Goal: Transaction & Acquisition: Download file/media

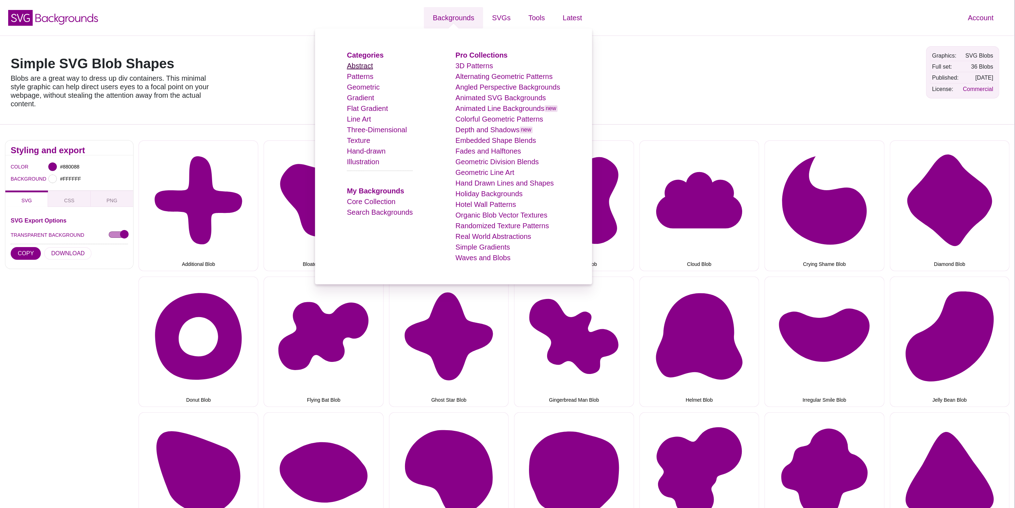
click at [373, 66] on link "Abstract" at bounding box center [360, 66] width 26 height 8
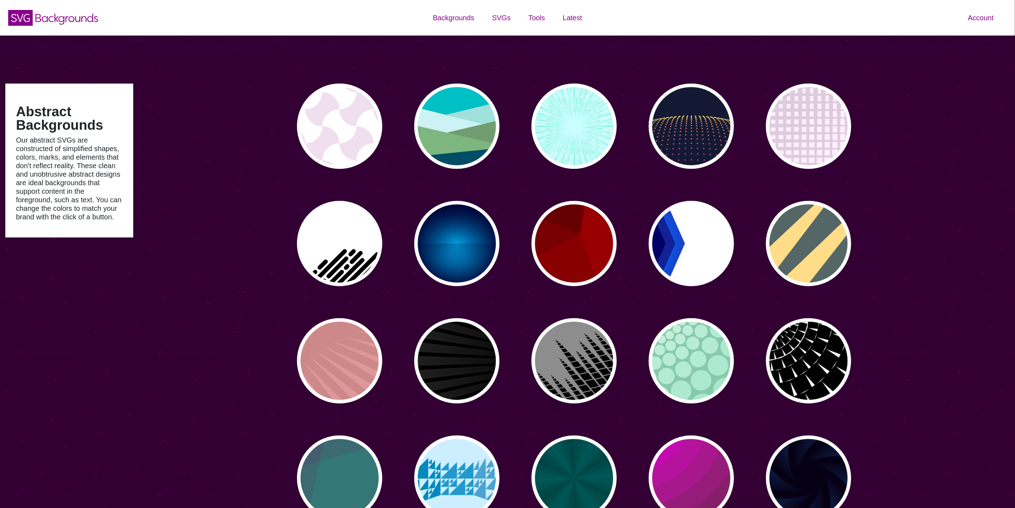
type input "#450057"
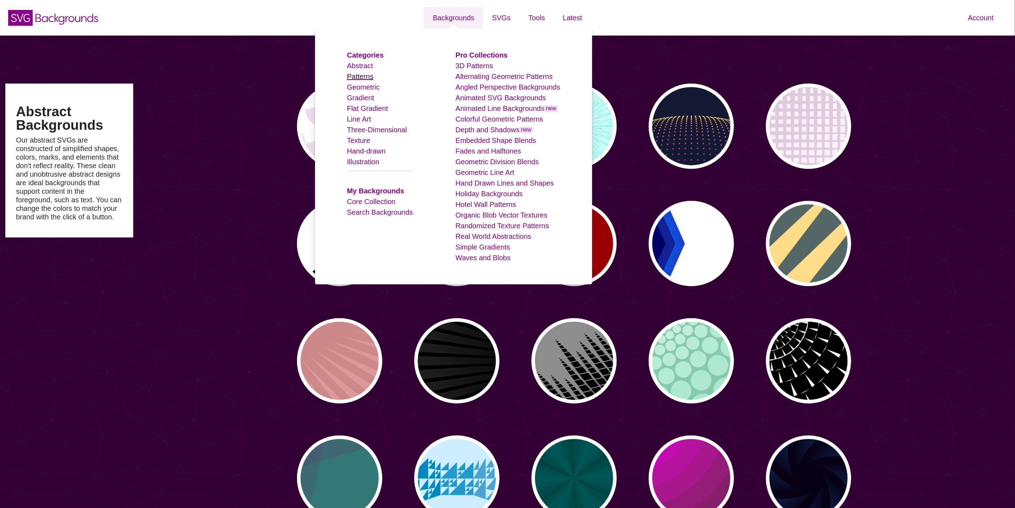
click at [355, 78] on link "Patterns" at bounding box center [360, 76] width 26 height 8
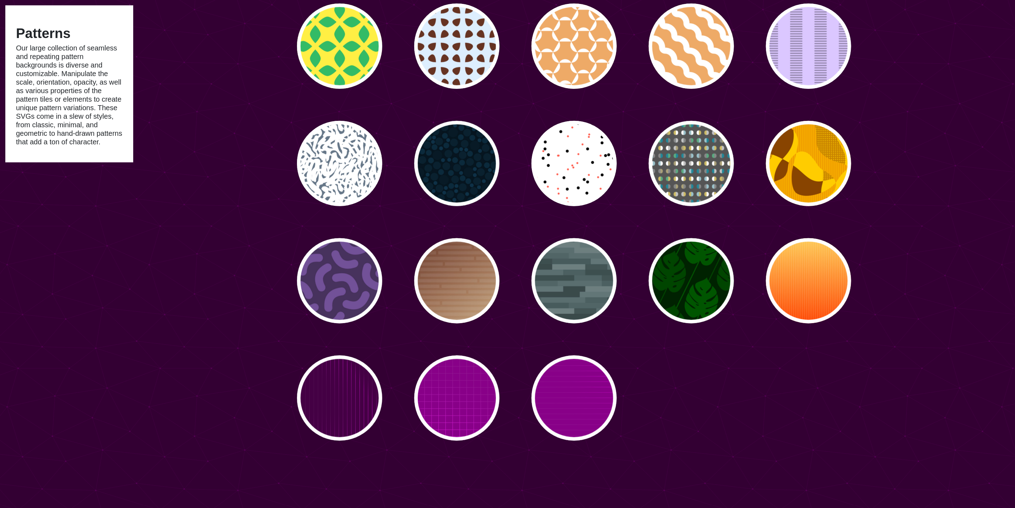
scroll to position [2558, 0]
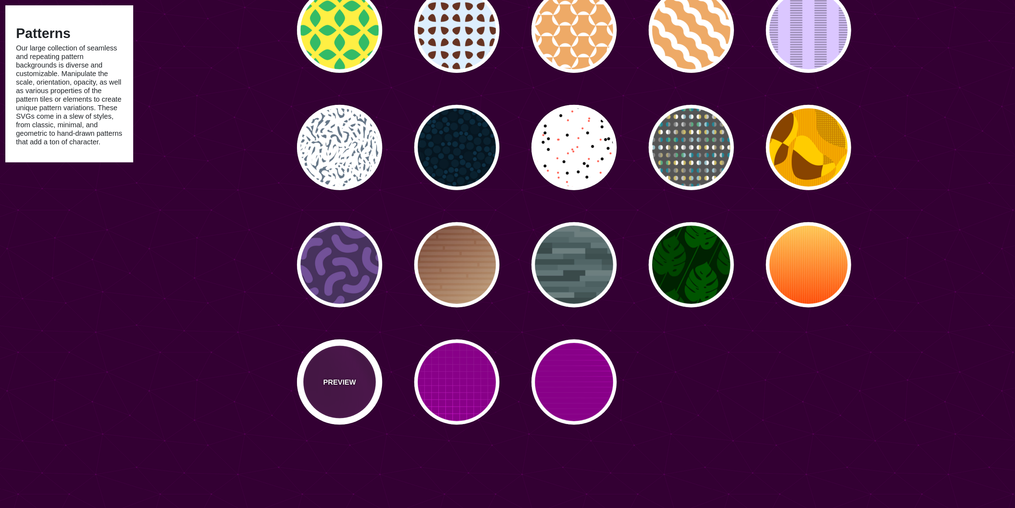
click at [362, 389] on div "PREVIEW" at bounding box center [339, 381] width 85 height 85
type input "#440044"
type input "#FF00FF"
type input "20"
type input "999"
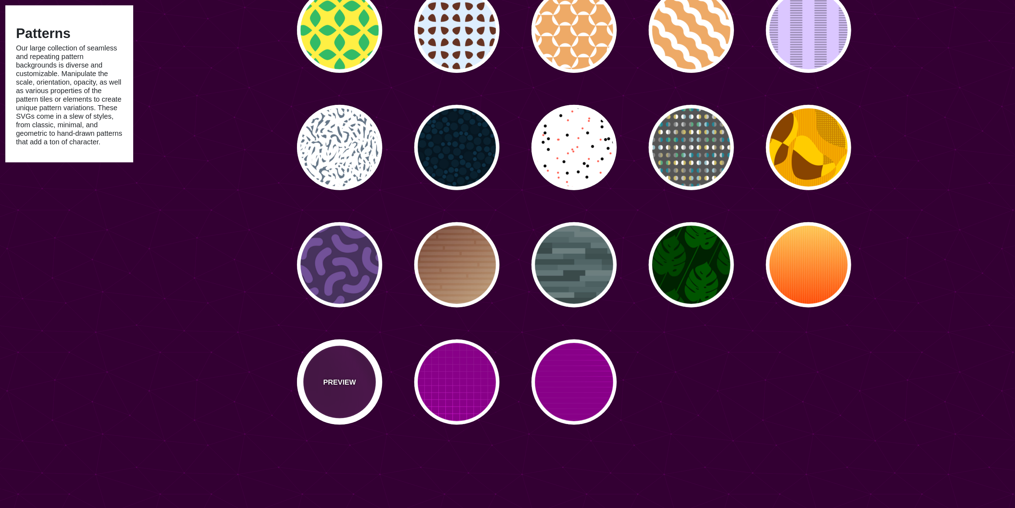
type input "0.1"
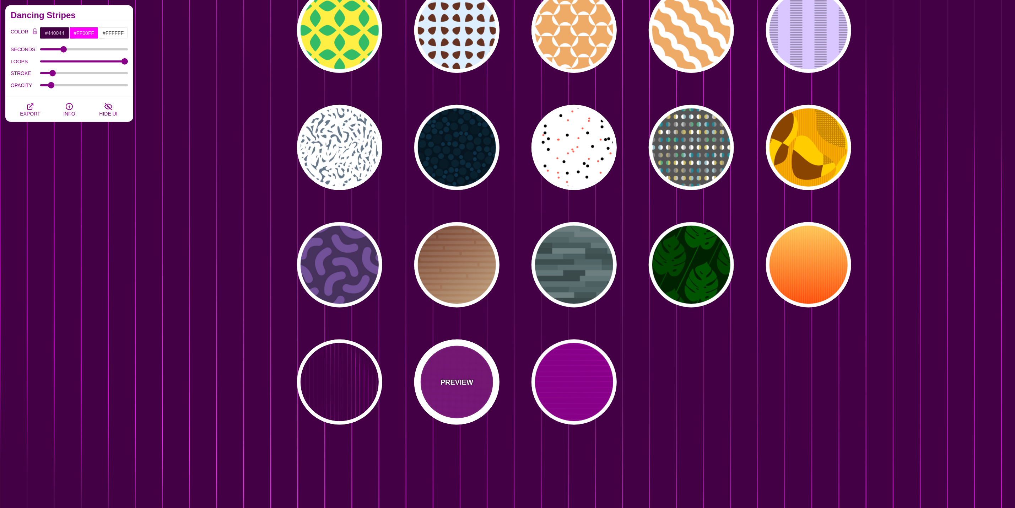
click at [474, 383] on div "PREVIEW" at bounding box center [456, 381] width 85 height 85
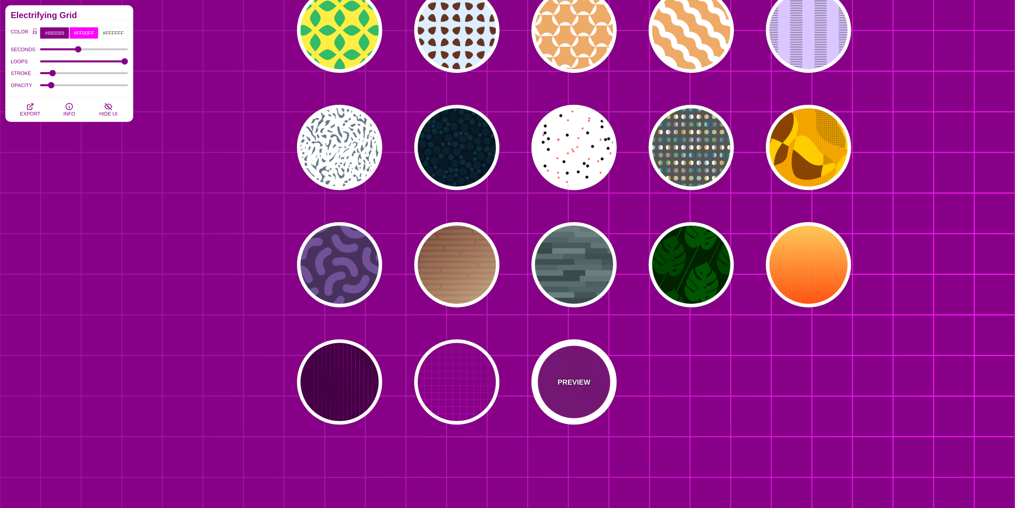
click at [582, 392] on div "PREVIEW" at bounding box center [574, 381] width 85 height 85
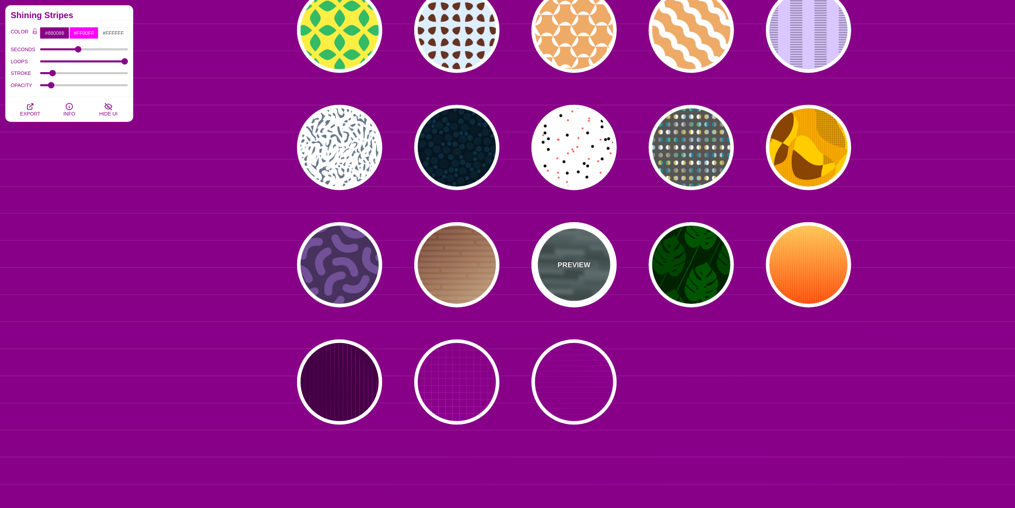
click at [596, 269] on div "PREVIEW" at bounding box center [574, 264] width 85 height 85
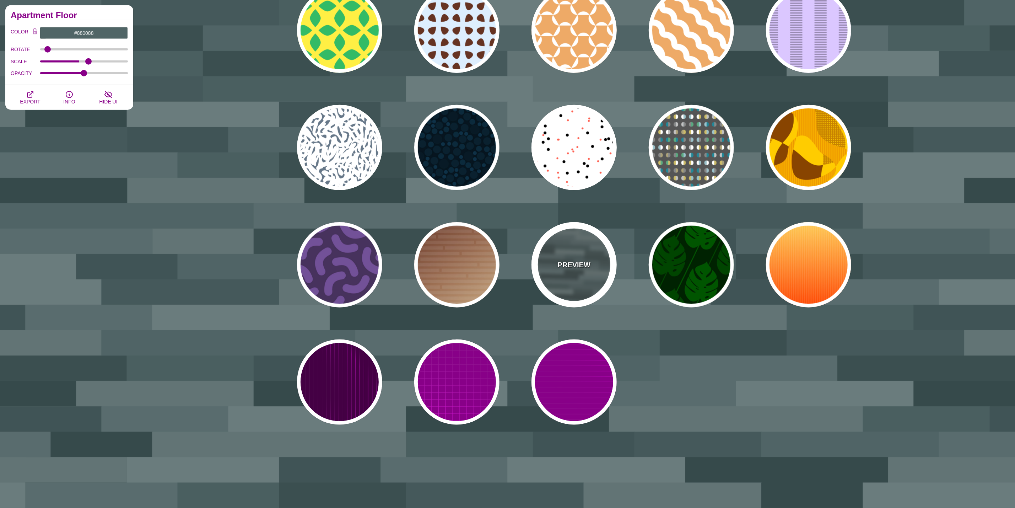
type input "#506566"
type input "0"
type input "1"
type input "0.5"
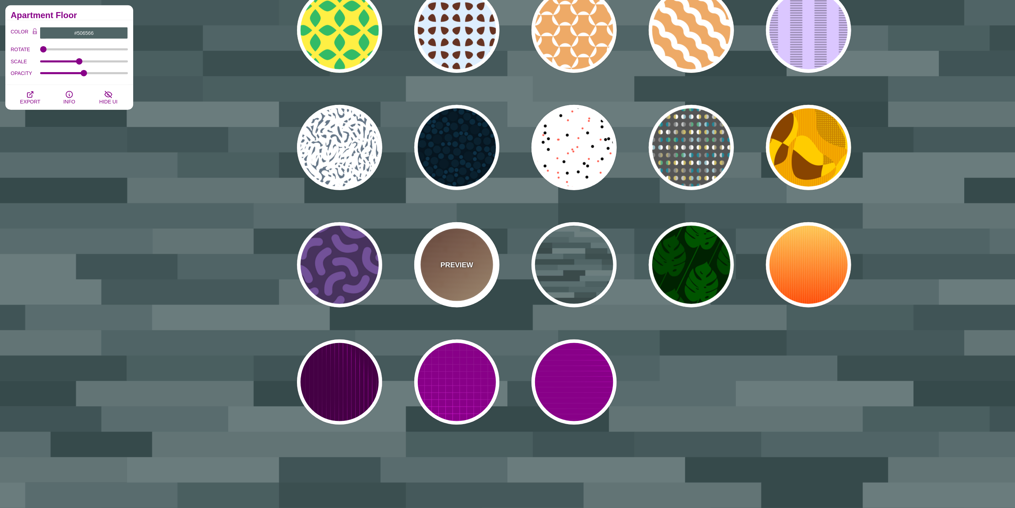
click at [443, 266] on p "PREVIEW" at bounding box center [457, 264] width 33 height 11
type input "#FFEEBB"
type input "#330000"
type input "#DDDDDD"
type input "1"
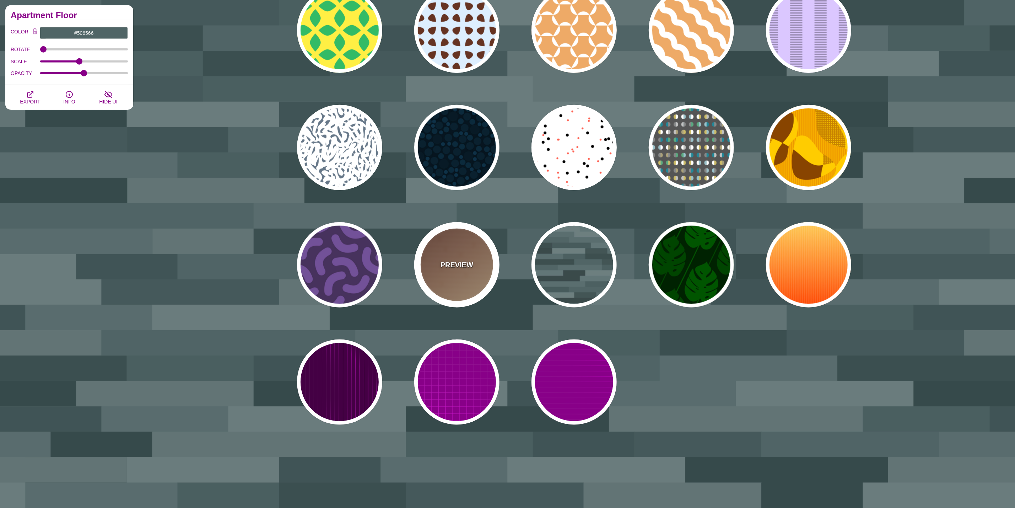
type input "30"
type input "0.1"
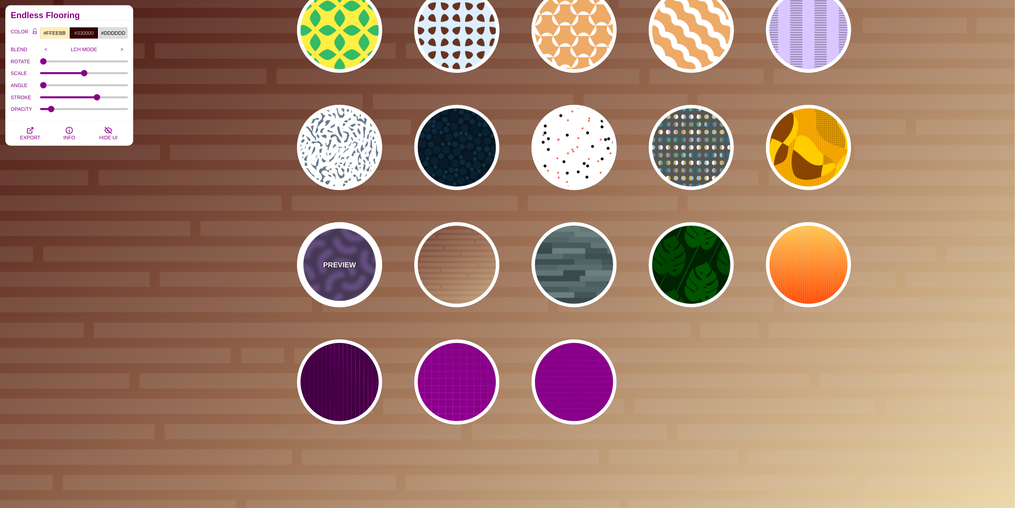
click at [325, 260] on p "PREVIEW" at bounding box center [339, 264] width 33 height 11
type input "#46315D"
type input "#735098"
type input "0.3"
type input "30"
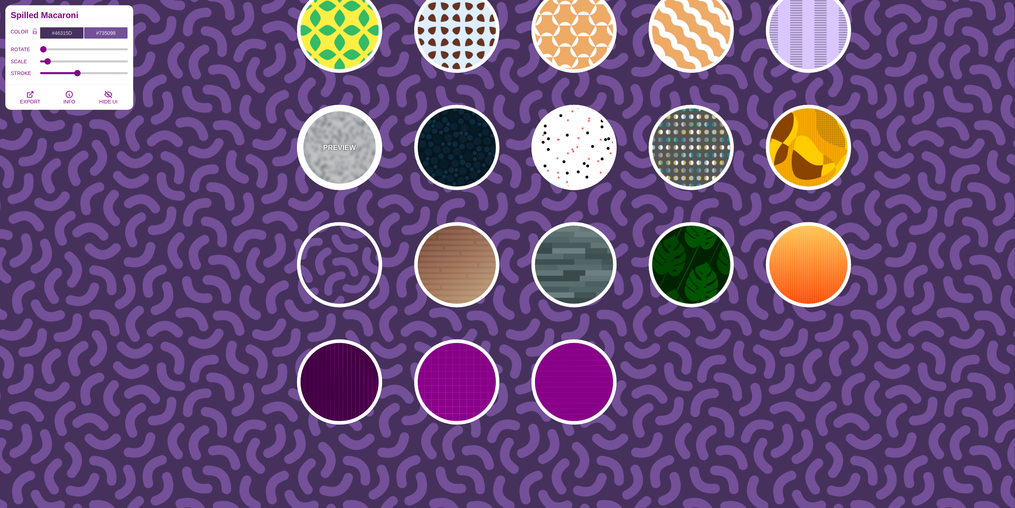
click at [355, 144] on div "PREVIEW" at bounding box center [339, 147] width 85 height 85
type input "#FFFFFF"
type input "#667788"
type input "#FFFFFF"
type input "0"
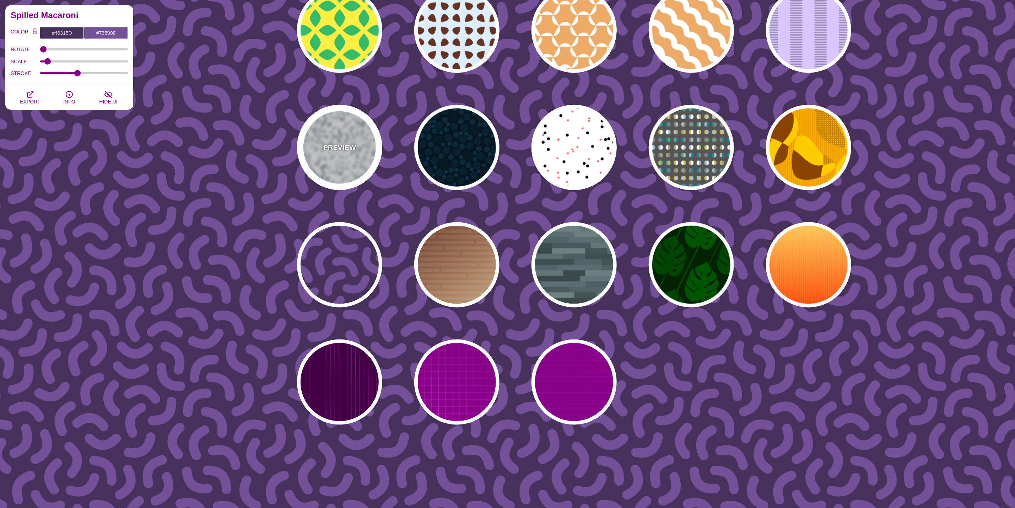
type input "5"
type input "1"
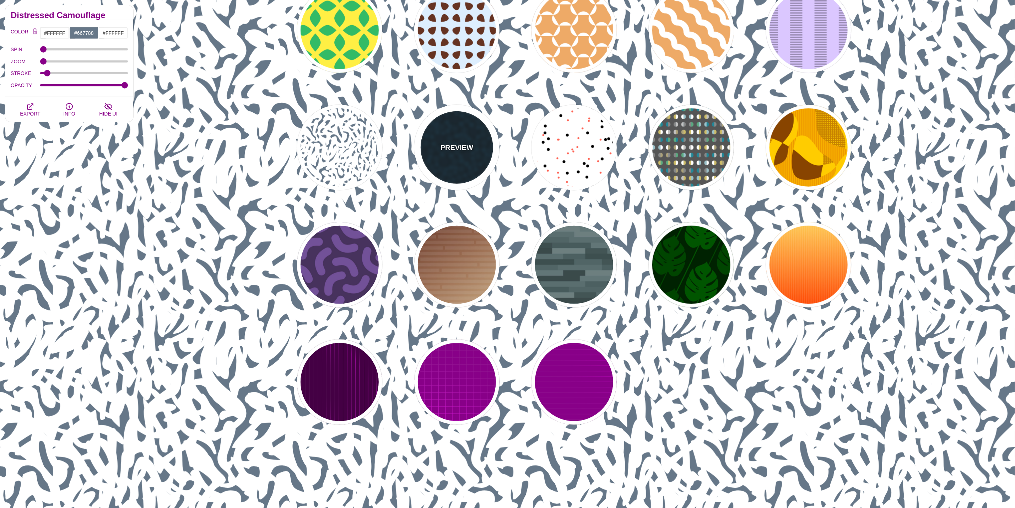
click at [484, 158] on div "PREVIEW" at bounding box center [456, 147] width 85 height 85
type input "#06151F"
type input "#081B26"
type input "#0E3147"
type input "0.5"
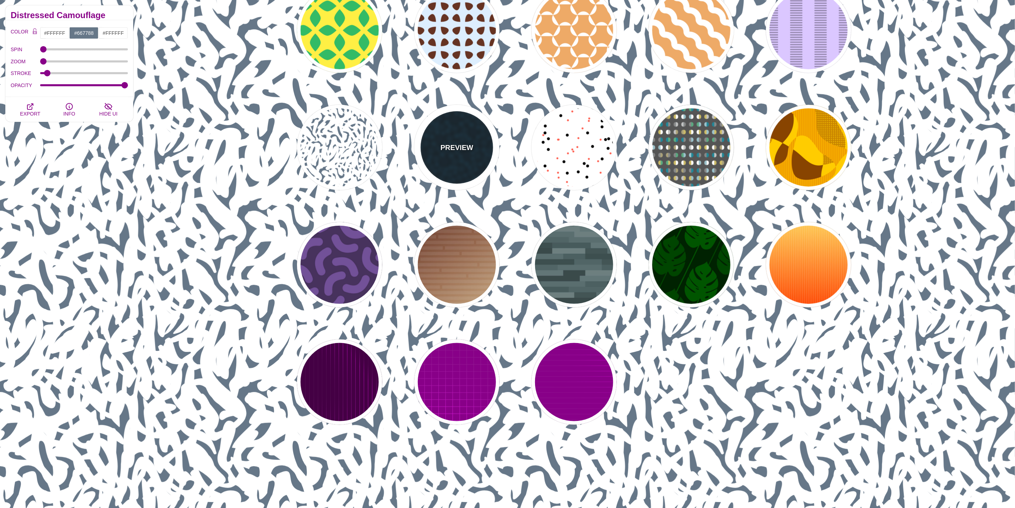
type input "0"
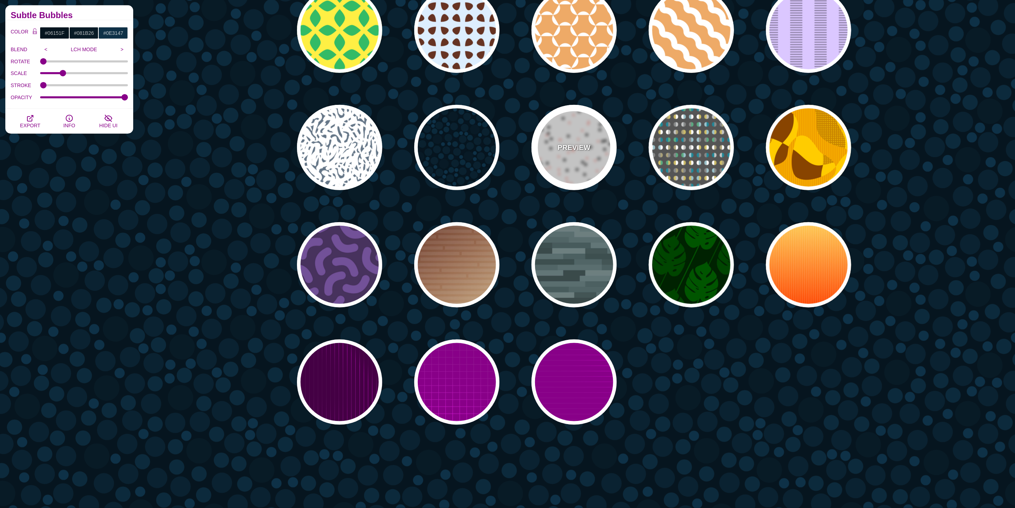
click at [597, 149] on div "PREVIEW" at bounding box center [574, 147] width 85 height 85
type input "#FFFFFF"
type input "#000000"
type input "#FF5E4F"
type input "30"
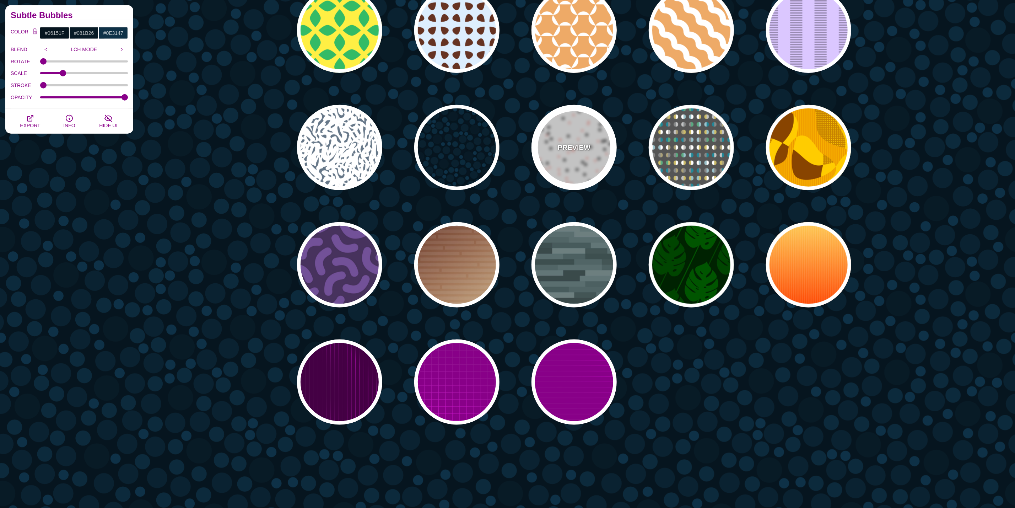
type input "20"
type input "0.25"
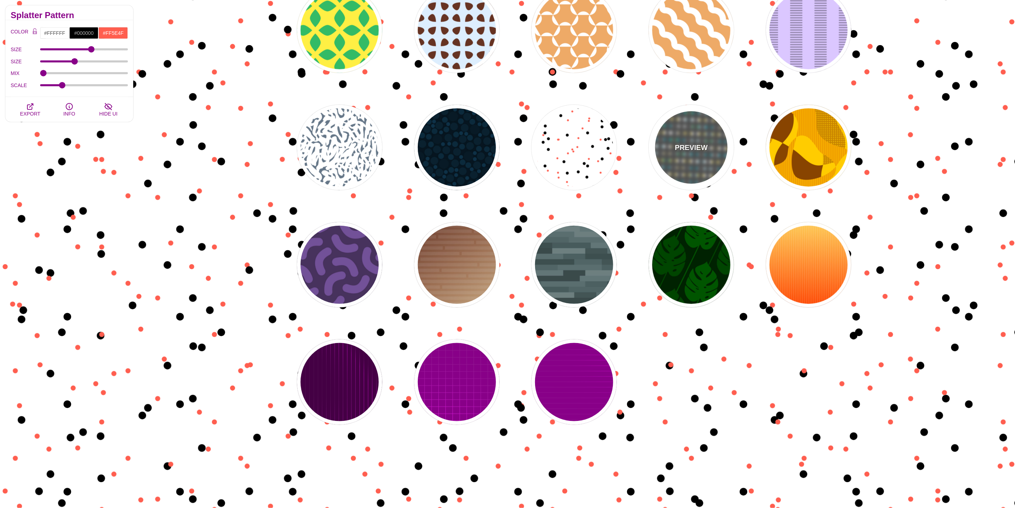
click at [711, 153] on div "PREVIEW" at bounding box center [691, 147] width 85 height 85
type input "#555555"
type input "#228899"
type input "#CCBB66"
type input "#FFFFFF"
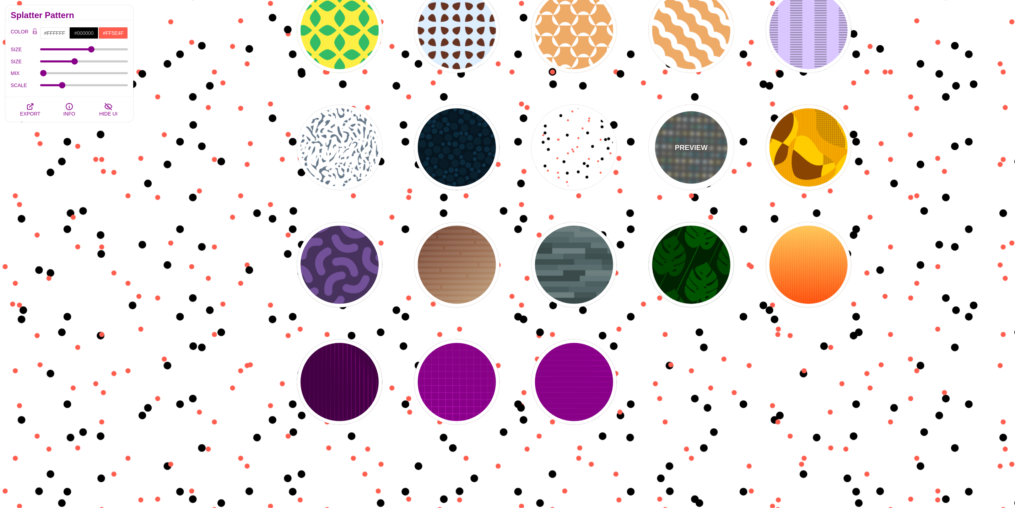
type input "#888888"
type input "50"
type input "0"
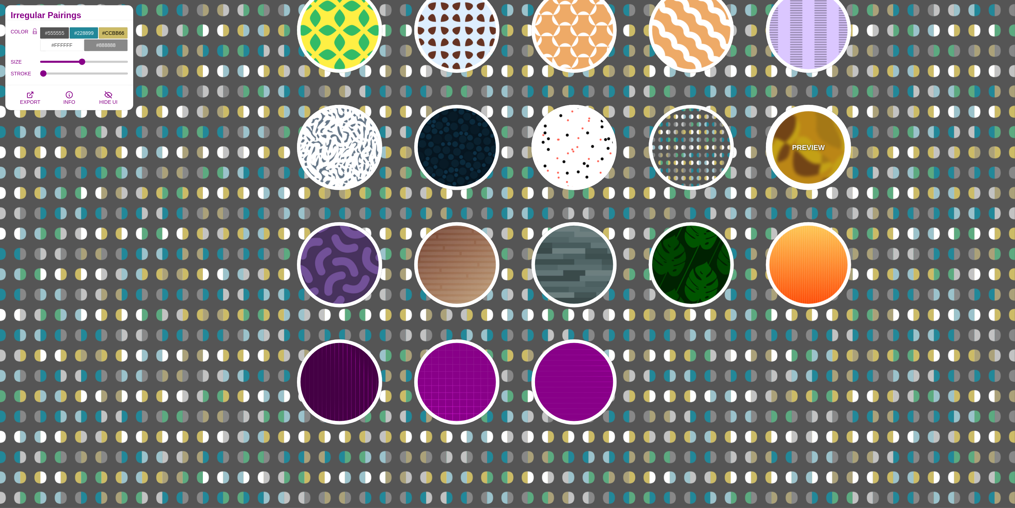
click at [783, 145] on div "PREVIEW" at bounding box center [808, 147] width 85 height 85
type input "#FFCC00"
type input "#884400"
type input "#EE9900"
type input "0"
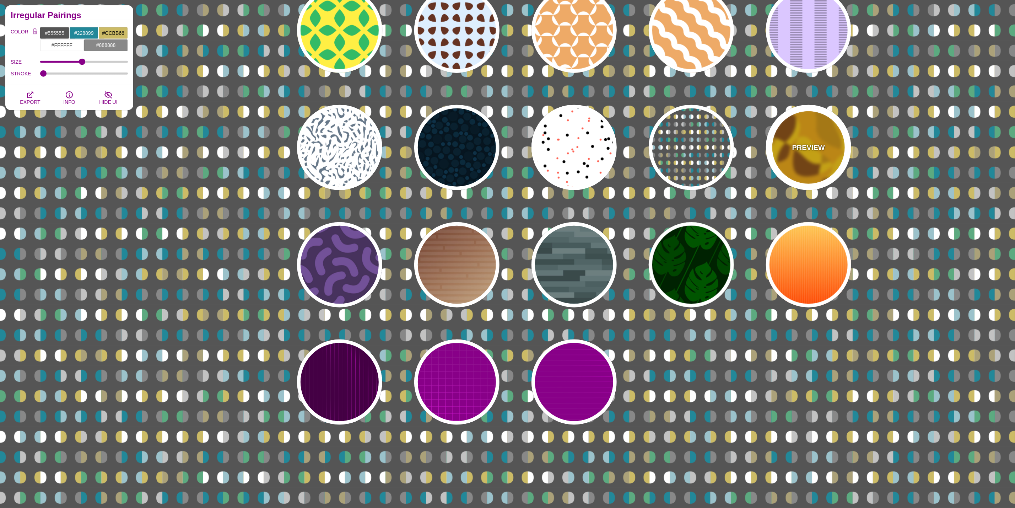
type input "1"
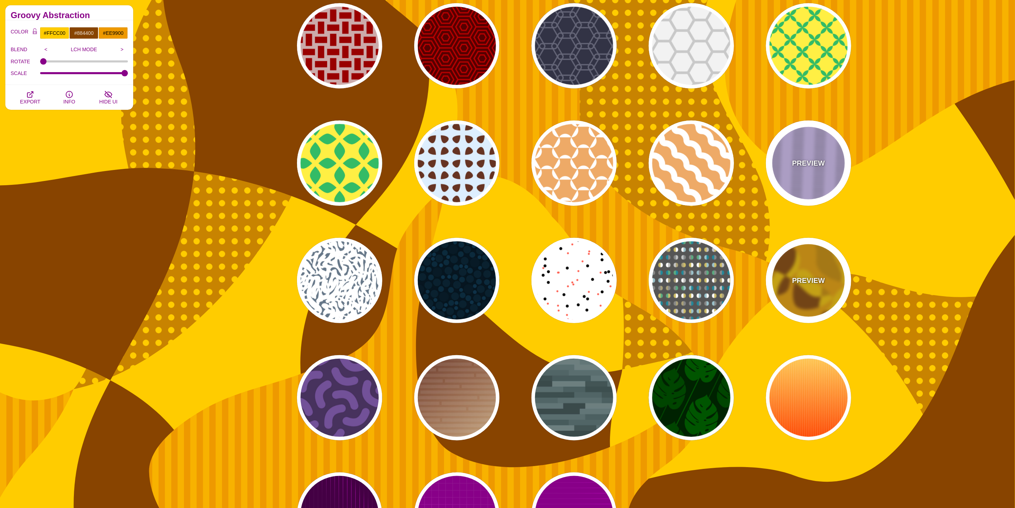
scroll to position [2398, 0]
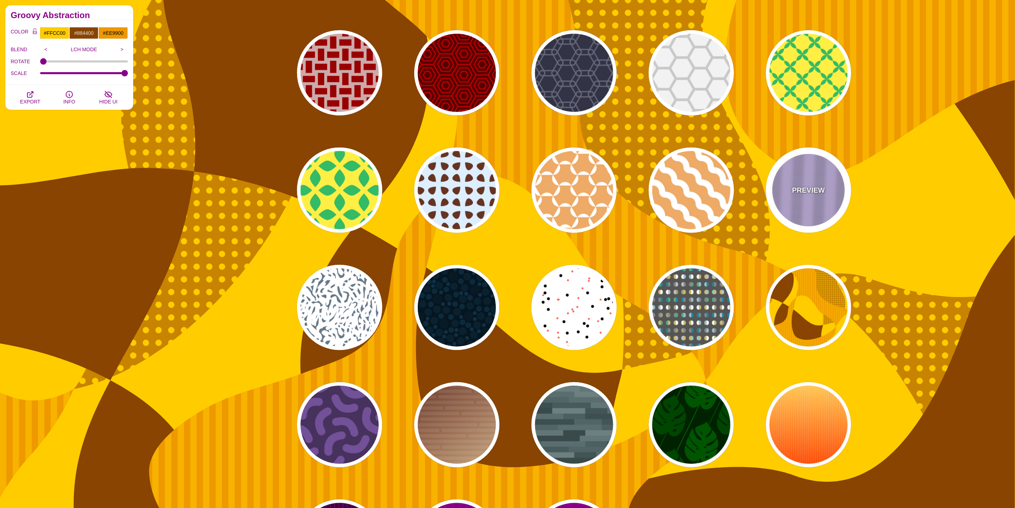
click at [797, 210] on div "PREVIEW" at bounding box center [808, 189] width 85 height 85
type input "#DBC7FF"
type input "#988AB1"
type input "5"
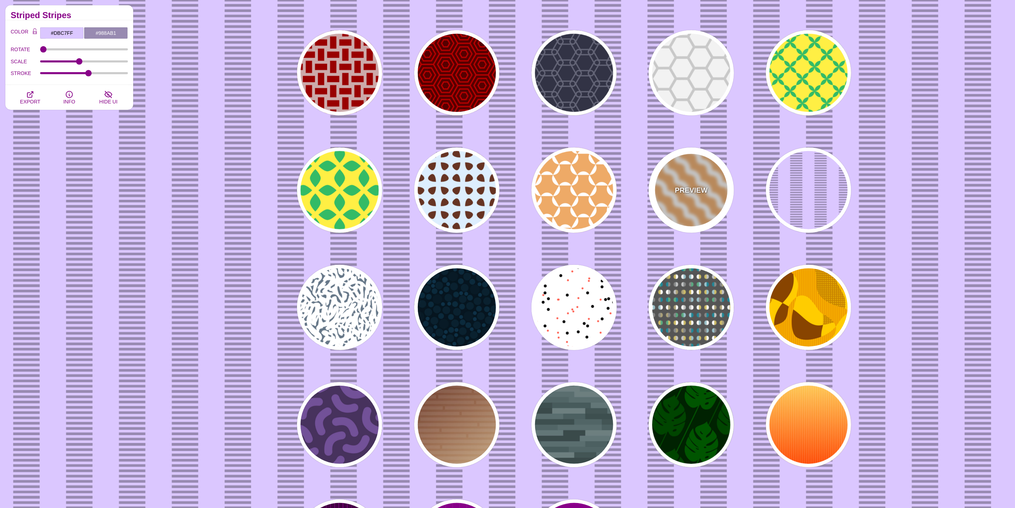
click at [672, 205] on div "PREVIEW" at bounding box center [691, 189] width 85 height 85
type input "#EEAA66"
type input "#FFFFFF"
type input "0"
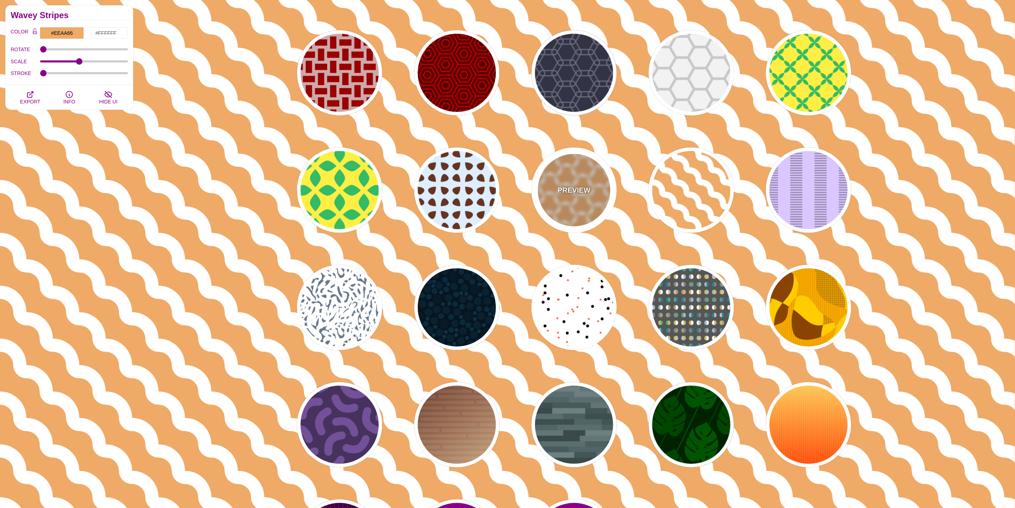
click at [537, 192] on div "PREVIEW" at bounding box center [574, 189] width 85 height 85
type input "1"
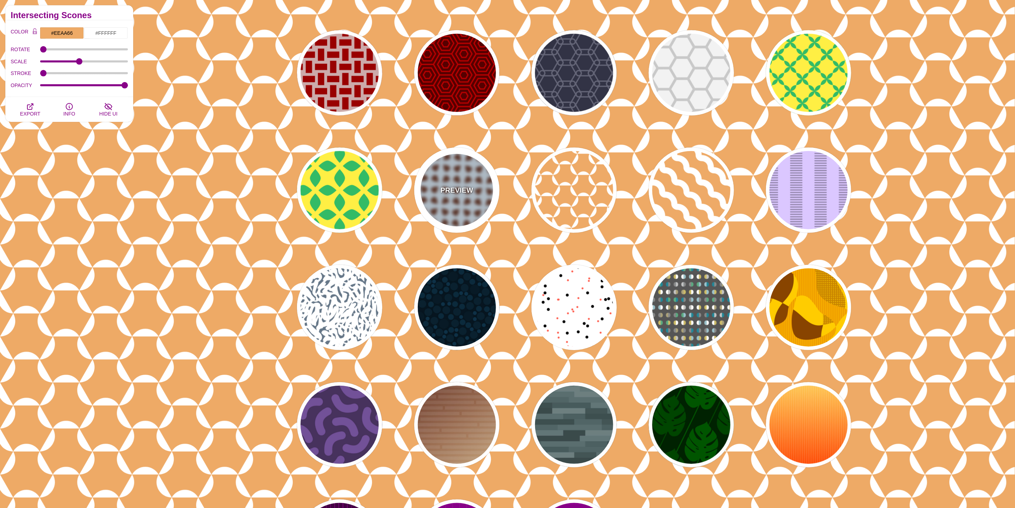
click at [462, 193] on p "PREVIEW" at bounding box center [457, 190] width 33 height 11
type input "#DDEEFF"
type input "#663322"
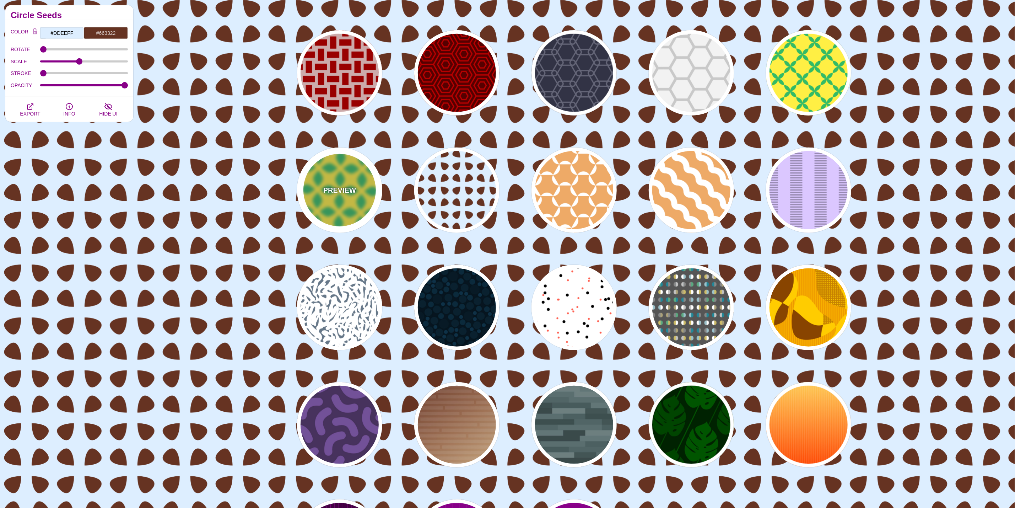
click at [338, 189] on p "PREVIEW" at bounding box center [339, 190] width 33 height 11
type input "#FFEE44"
type input "#33BB66"
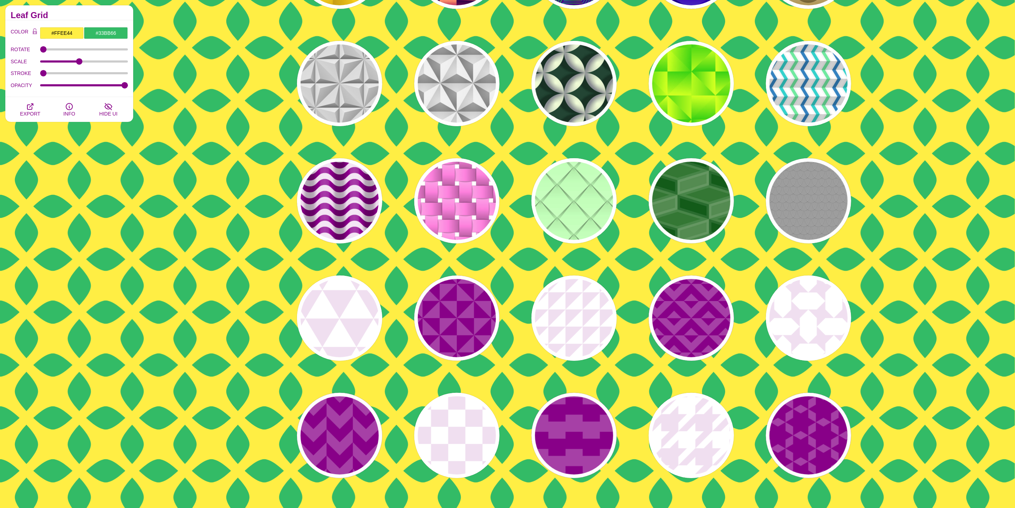
scroll to position [0, 0]
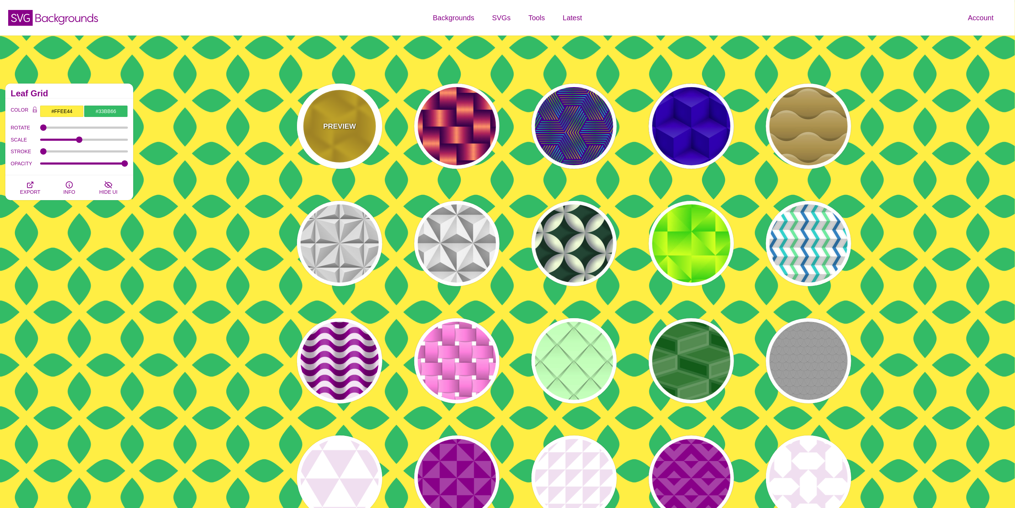
click at [307, 113] on div "PREVIEW" at bounding box center [339, 125] width 85 height 85
type input "#FFCC00"
type input "#CC9900"
type input "1"
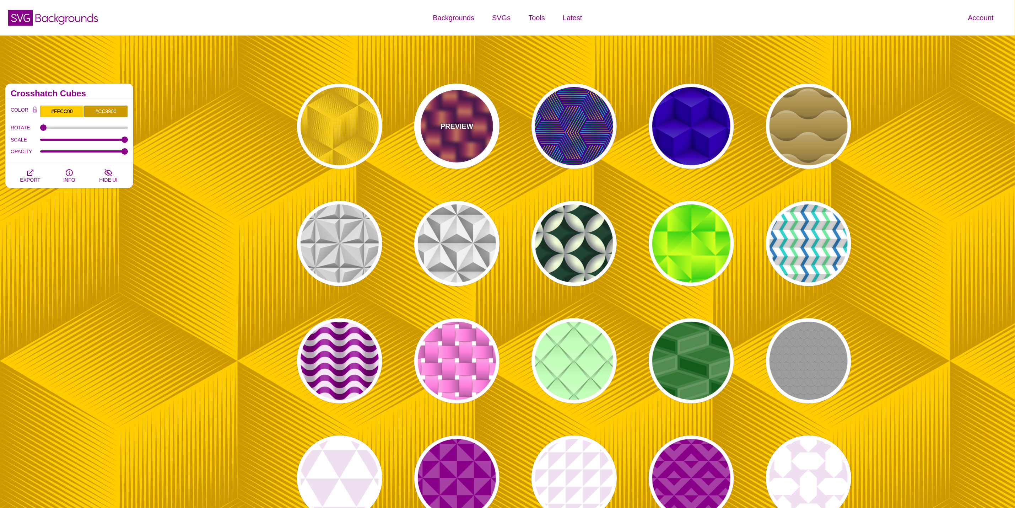
click at [442, 121] on p "PREVIEW" at bounding box center [457, 126] width 33 height 11
type input "#7700AA"
type input "#FF9966"
type input "#EE00BB"
type input "0.2"
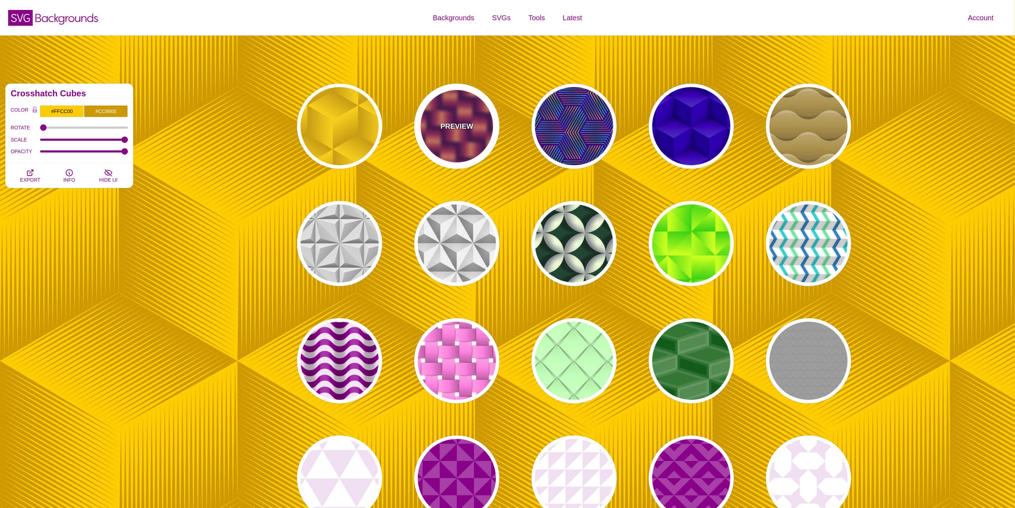
type input "2"
type input "0.7"
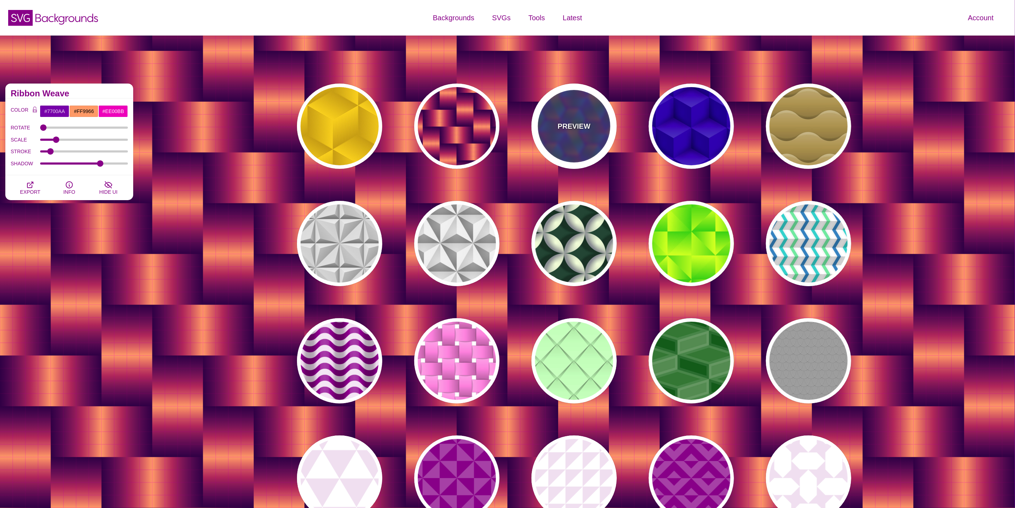
click at [589, 141] on div "PREVIEW" at bounding box center [574, 125] width 85 height 85
type input "#440088"
type input "#FFFF00"
type input "#00FF00"
type input "#00FFFF"
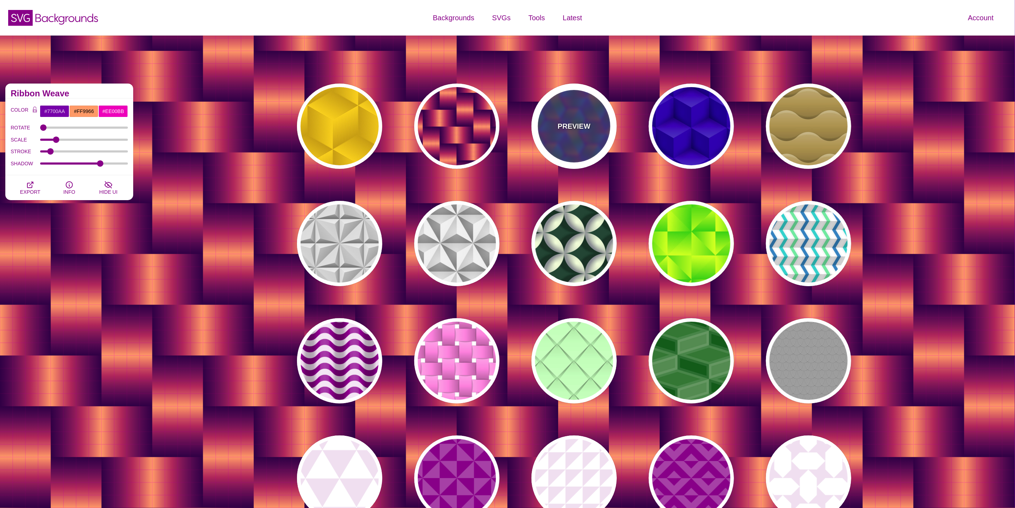
type input "1"
type input "0"
type input "0.5"
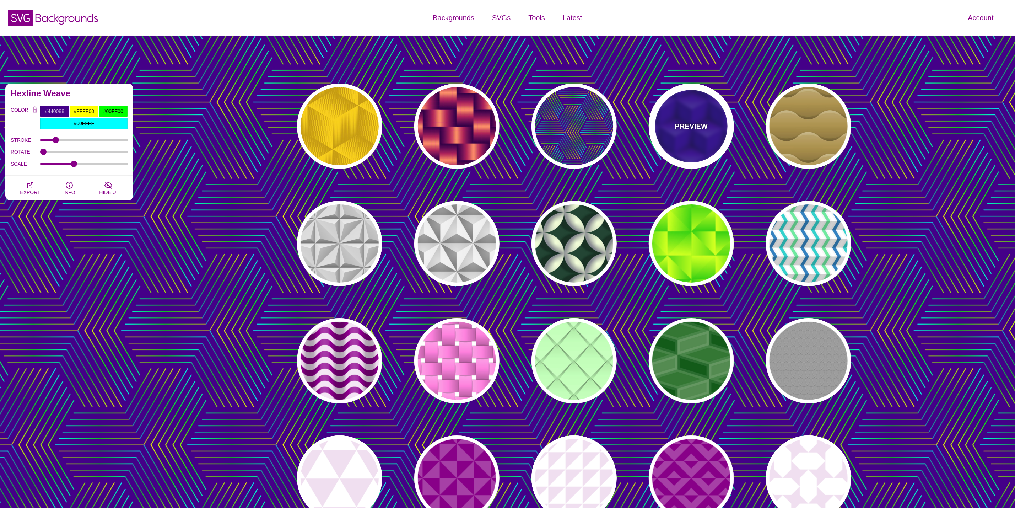
click at [678, 144] on div "PREVIEW" at bounding box center [691, 125] width 85 height 85
type input "#0000AA"
type input "345"
type input "0.4"
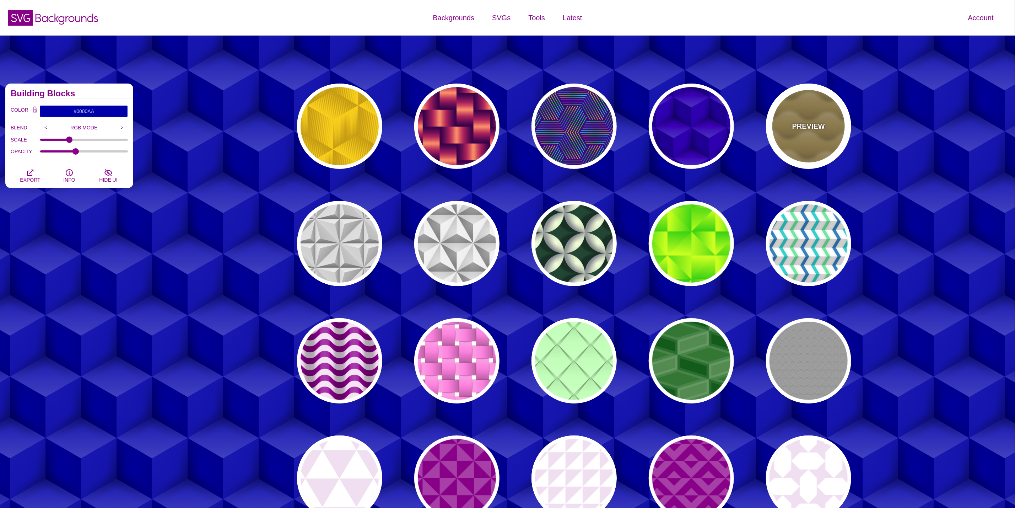
click at [789, 134] on div "PREVIEW" at bounding box center [808, 125] width 85 height 85
type input "#B0904C"
type input "#FFFFFF"
type input "0"
type input "1"
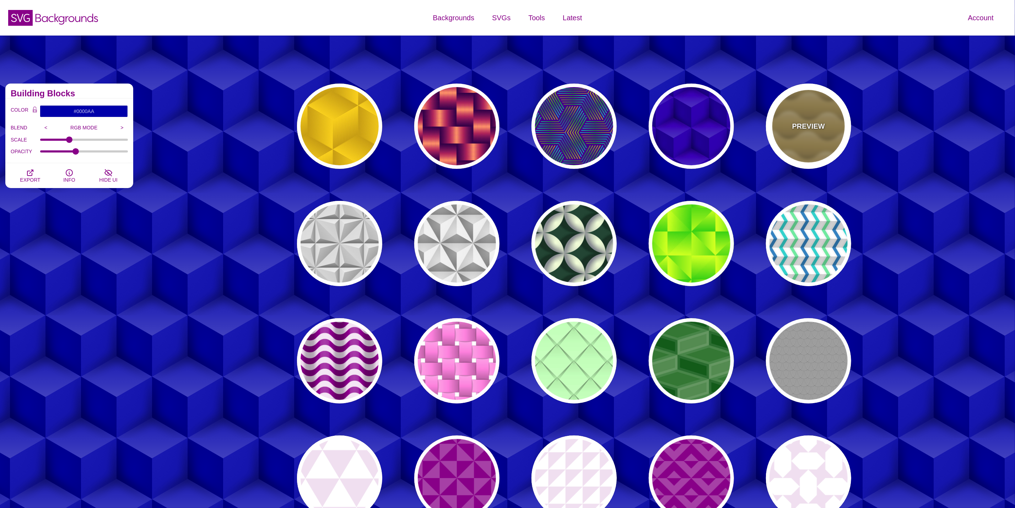
type input "0"
type input "0.5"
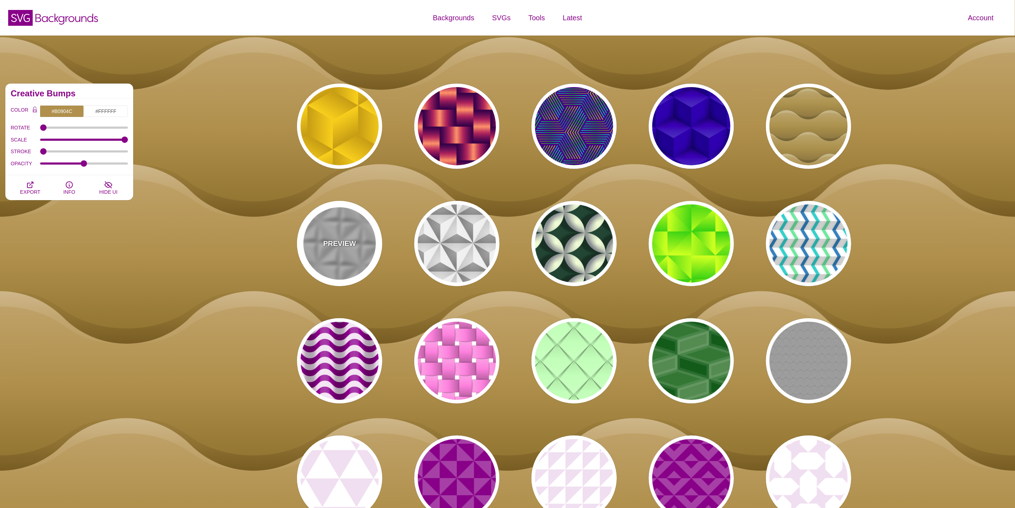
click at [327, 239] on p "PREVIEW" at bounding box center [339, 243] width 33 height 11
type input "#C7C7C7"
type input "0.5"
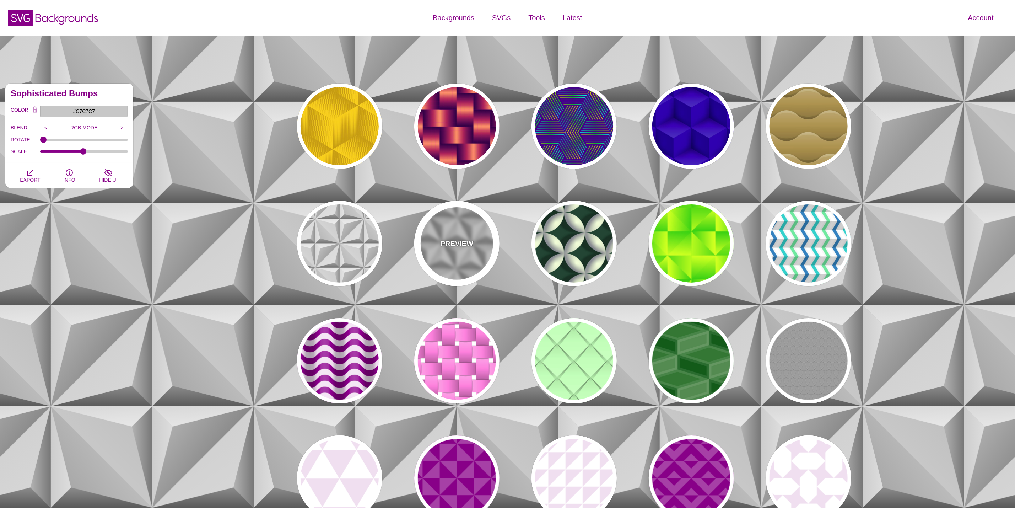
click at [462, 242] on p "PREVIEW" at bounding box center [457, 243] width 33 height 11
type input "#DDDDDD"
type input "1"
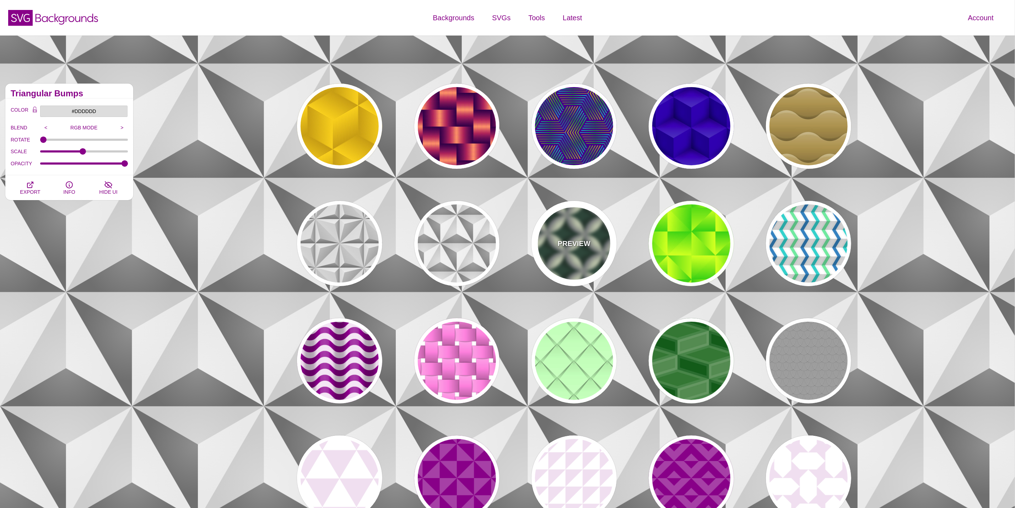
click at [596, 242] on div "PREVIEW" at bounding box center [574, 243] width 85 height 85
type input "#204434"
type input "#F6FFD9"
type input "#81848C"
type input "0"
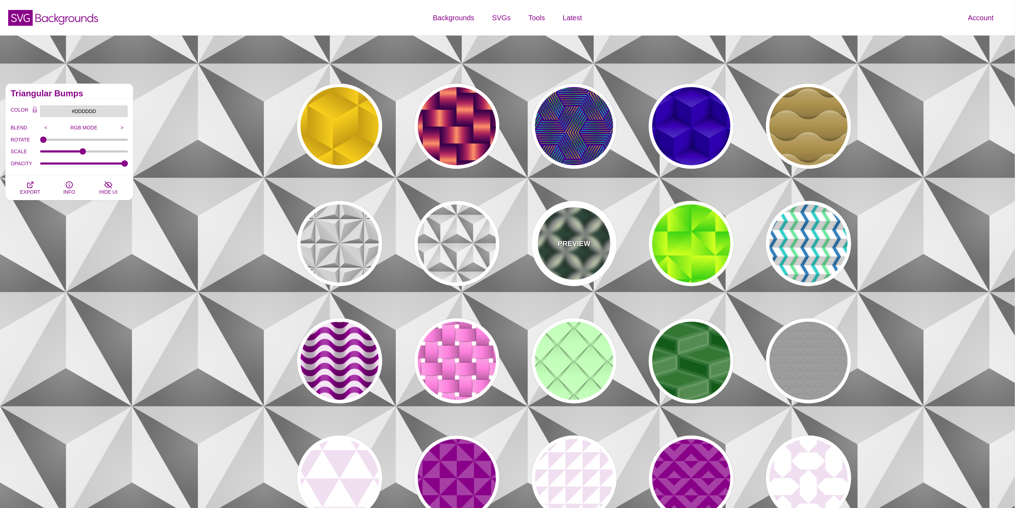
type input "0.3"
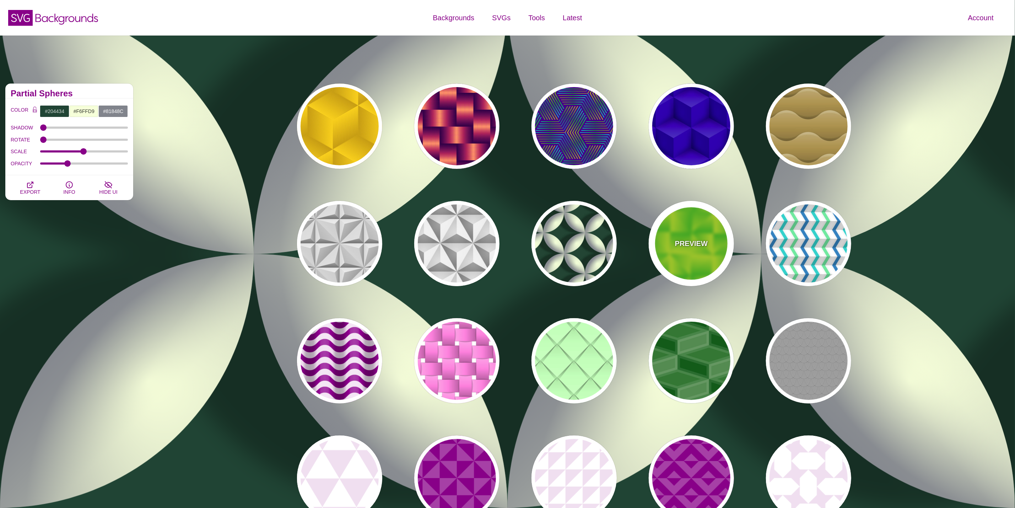
click at [687, 247] on p "PREVIEW" at bounding box center [691, 243] width 33 height 11
type input "#33CC00"
type input "#DDFF00"
type input "0.5"
type input "0.8"
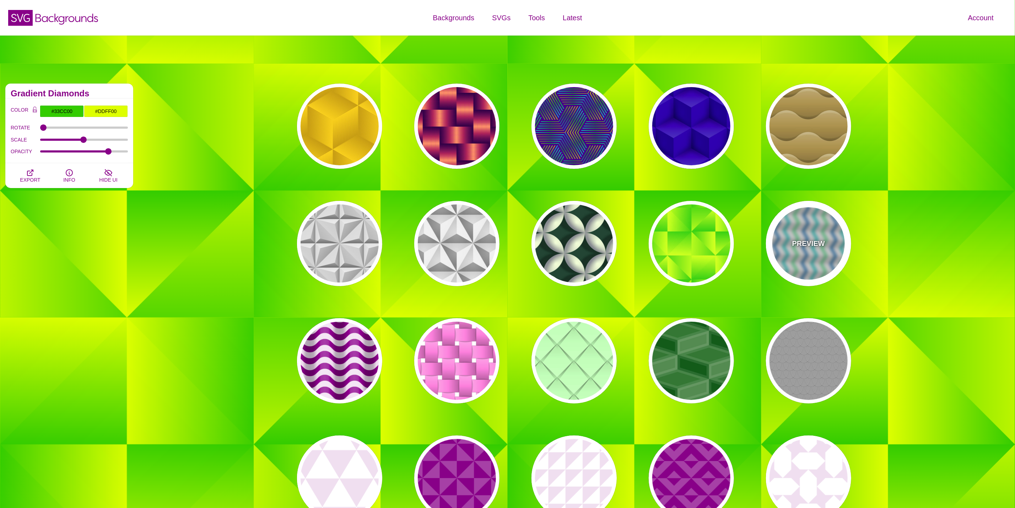
click at [792, 248] on div "PREVIEW" at bounding box center [808, 243] width 85 height 85
type input "#FFFFFF"
type input "#F8F8F8"
type input "#6CE69F"
type input "#1986C1"
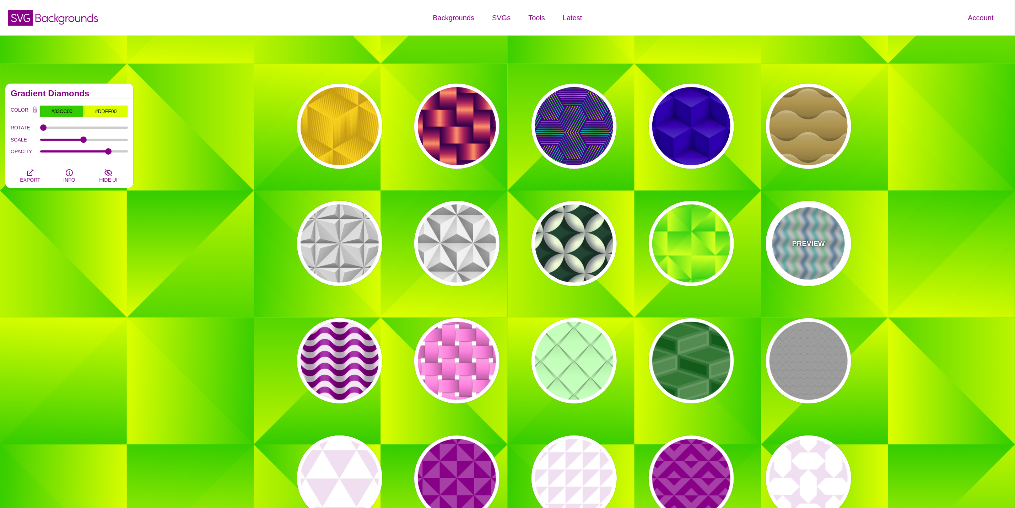
type input "#02D1CC"
type input "360"
type input "1"
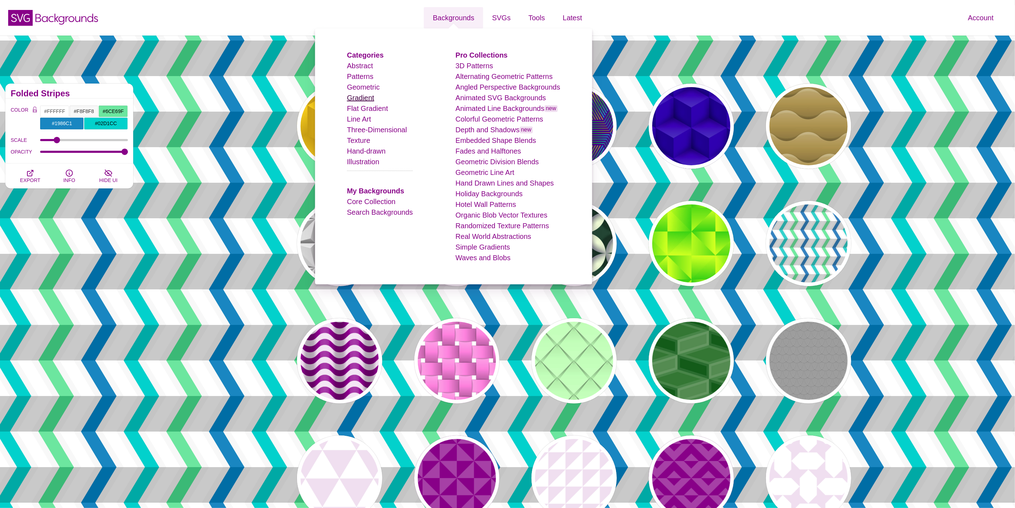
click at [370, 98] on link "Gradient" at bounding box center [360, 98] width 27 height 8
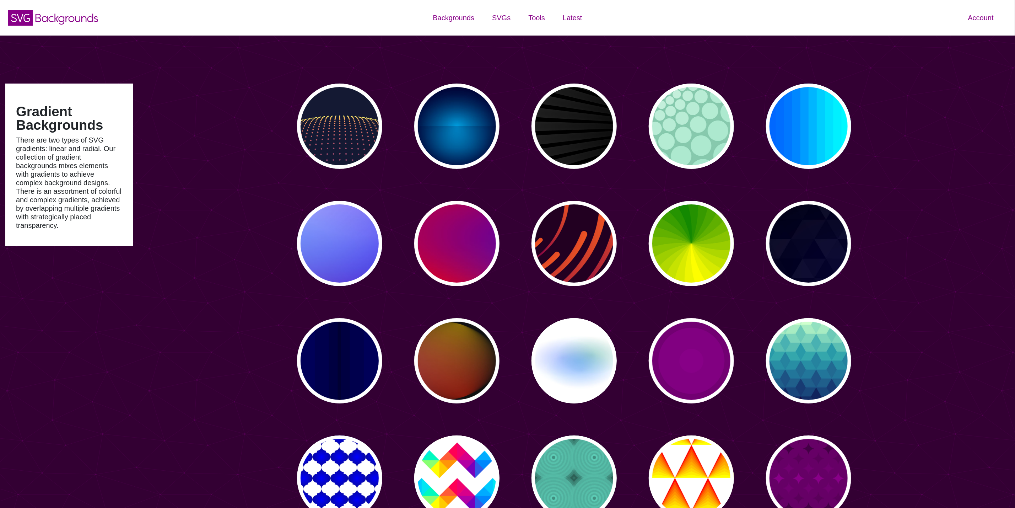
type input "#450057"
type input "#FFFFFF"
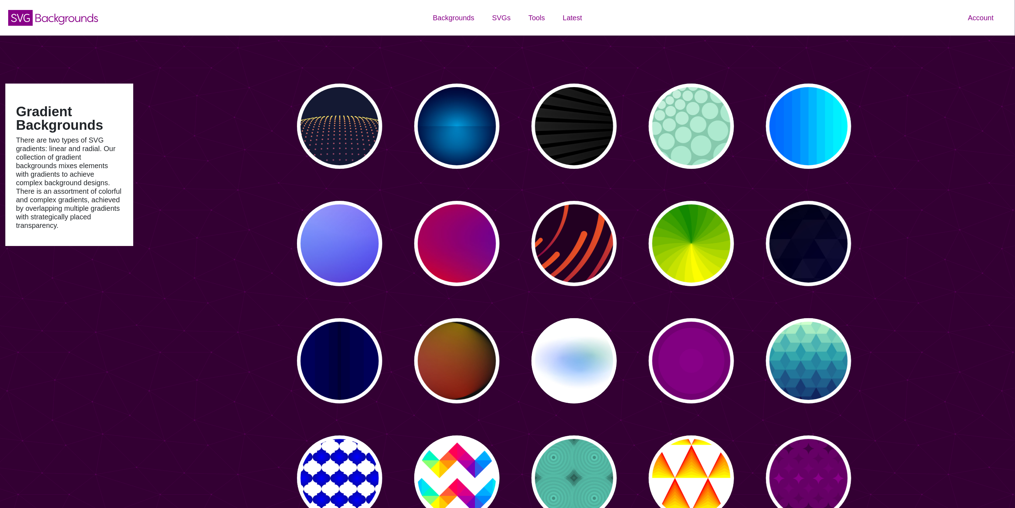
type input "#FFFFFF"
click at [366, 232] on div "PREVIEW" at bounding box center [339, 243] width 85 height 85
type input "#0000FF"
type input "#0099FF"
type input "#FF99FF"
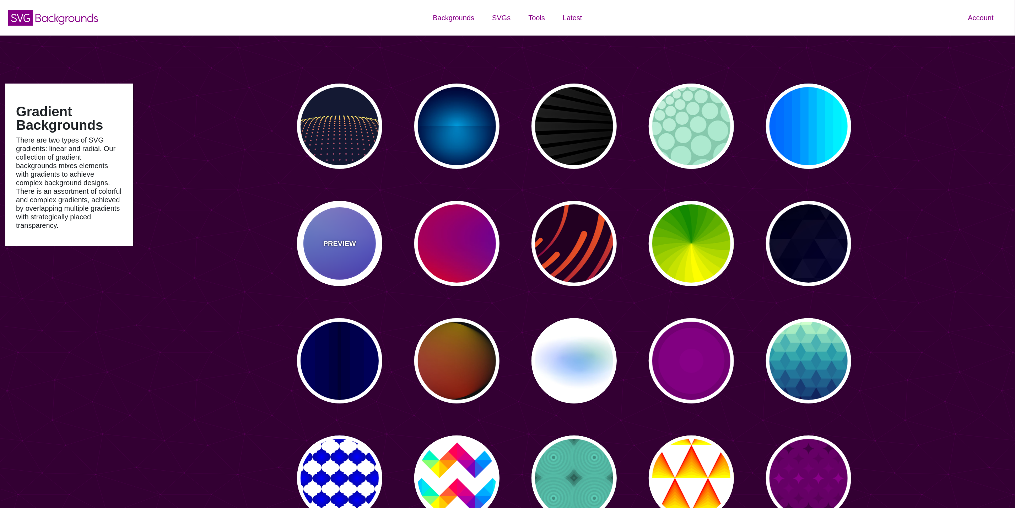
type input "#880088"
type input "#666666"
type input "12"
type input "0"
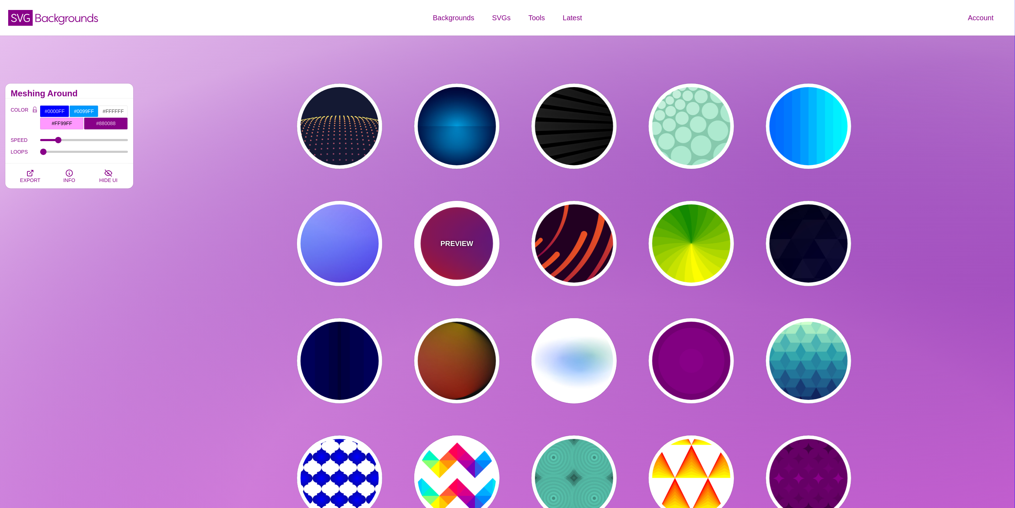
click at [478, 253] on div "PREVIEW" at bounding box center [456, 243] width 85 height 85
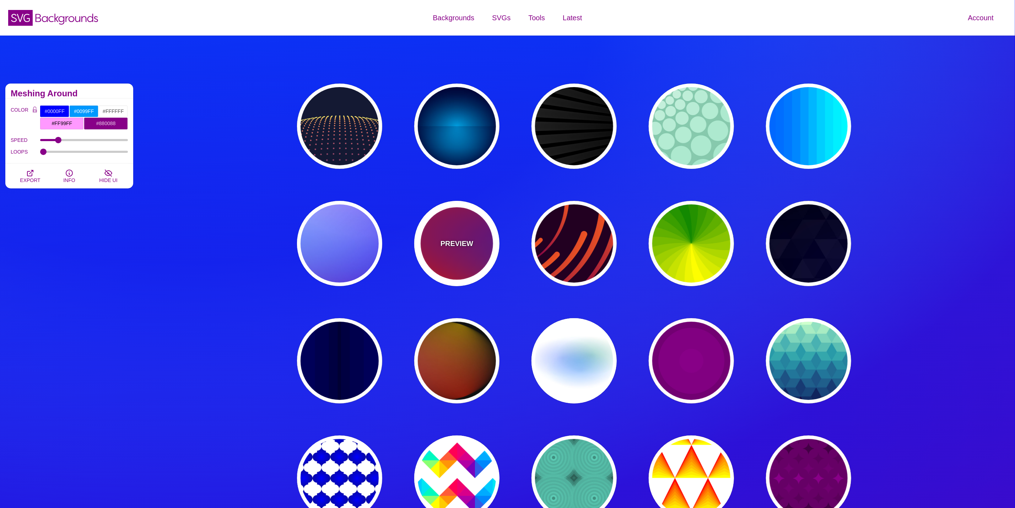
type input "#FF0000"
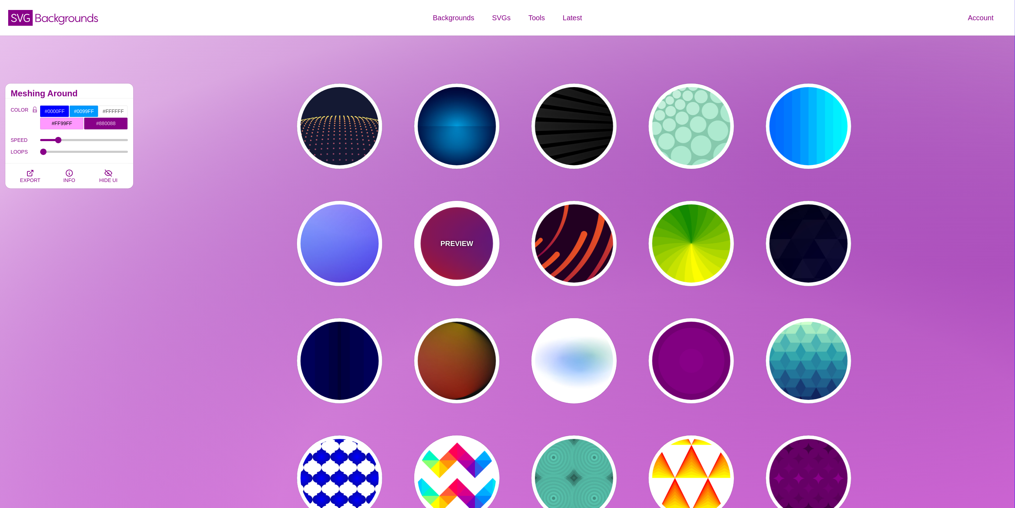
type input "#800080"
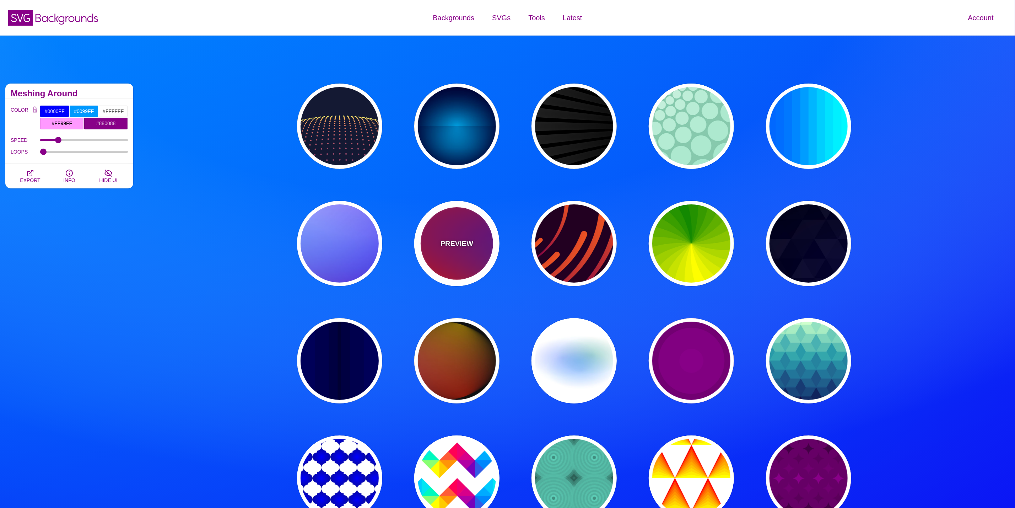
type input "#0000FF"
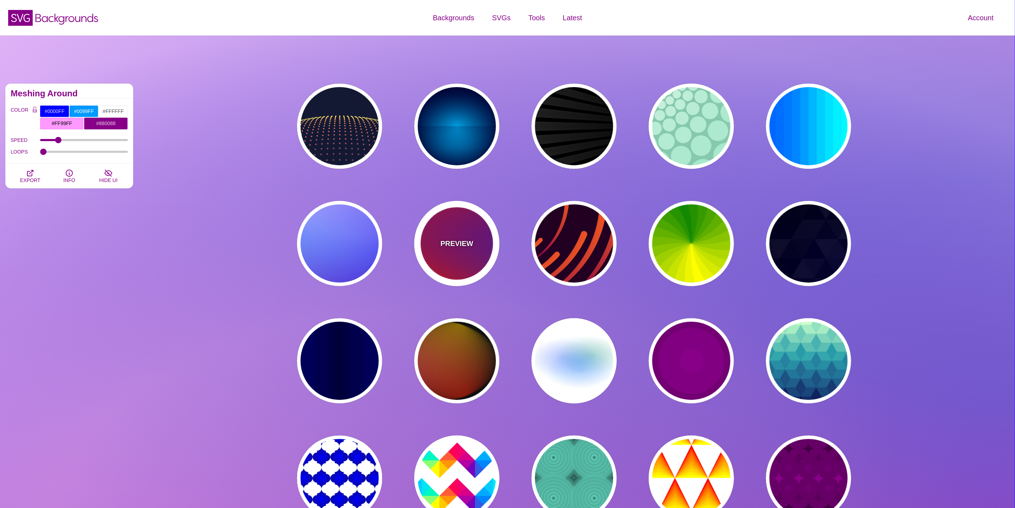
type input "#00EEBB"
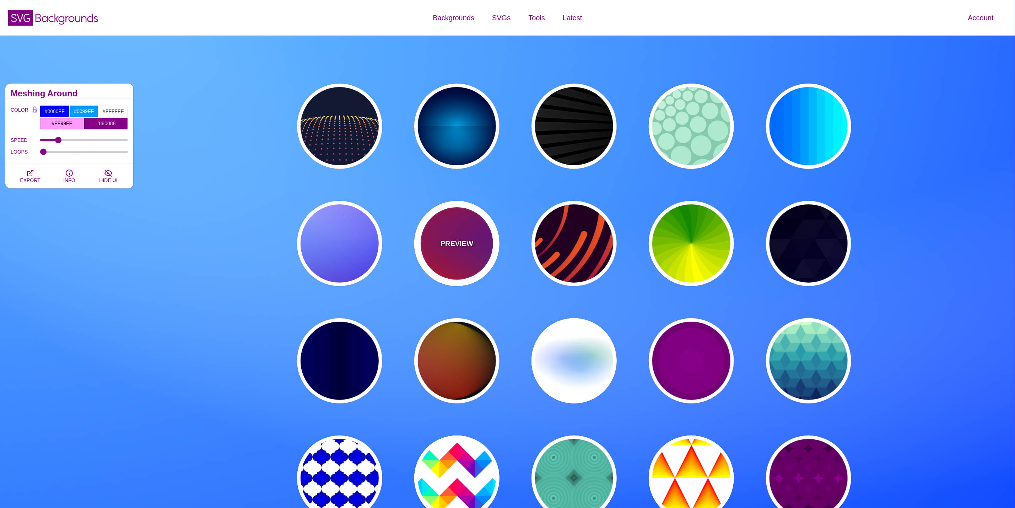
type input "#FFFF00"
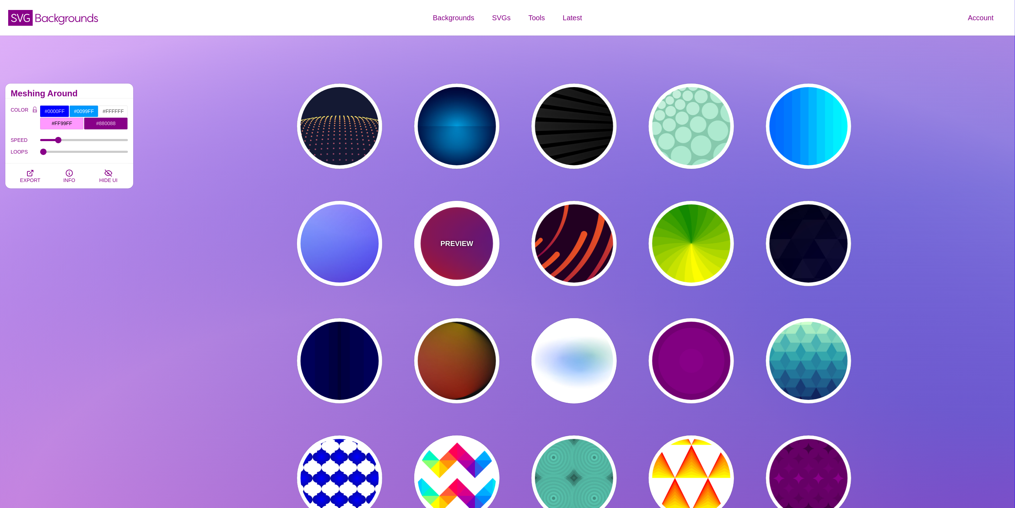
type input "#FFA500"
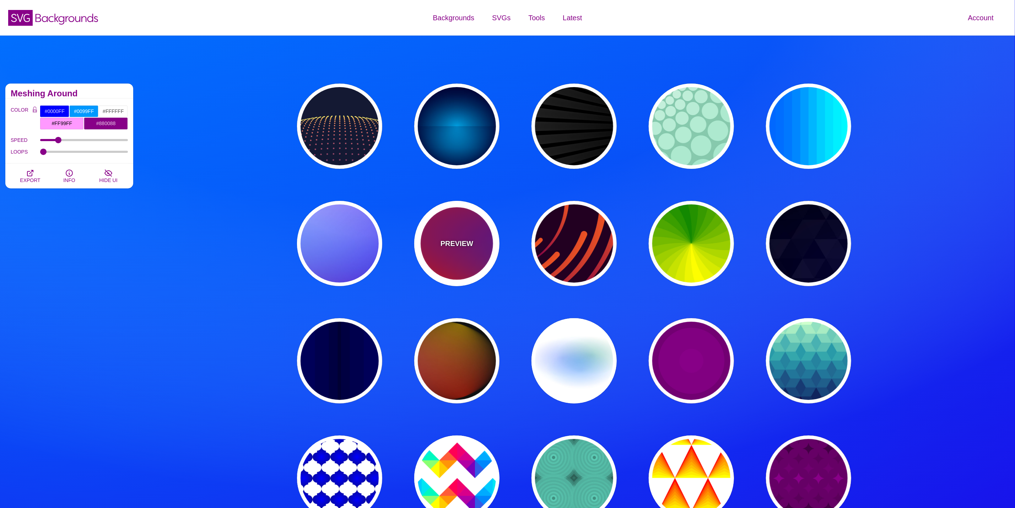
type input "1"
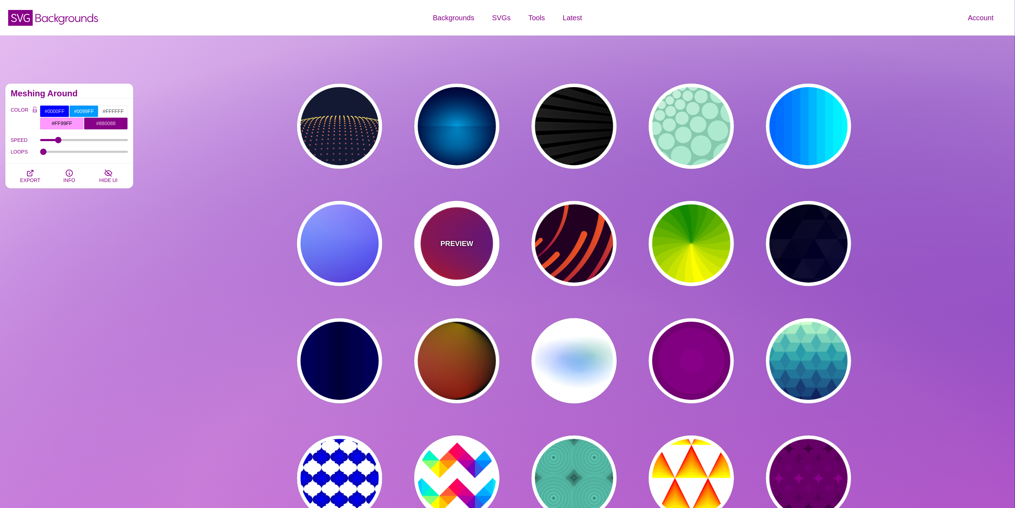
type input "20"
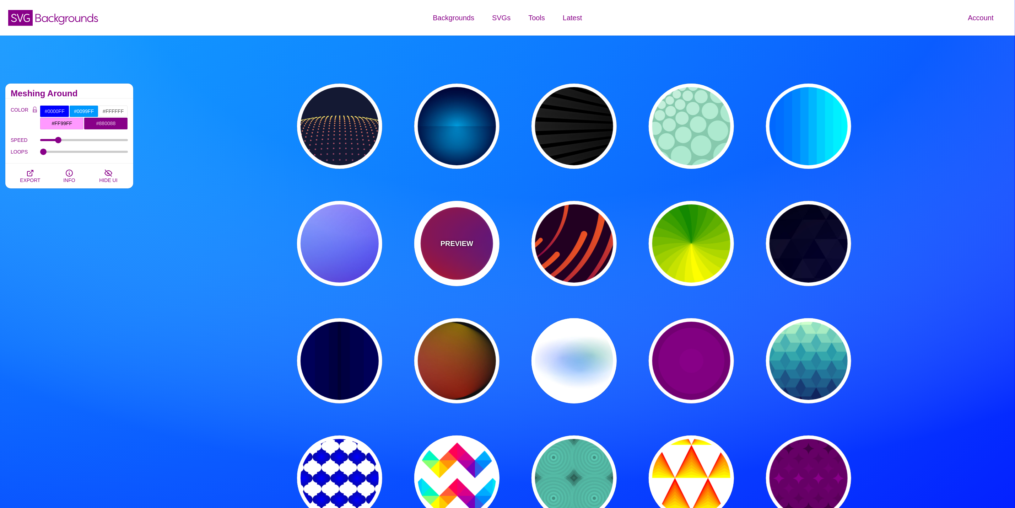
type input "0"
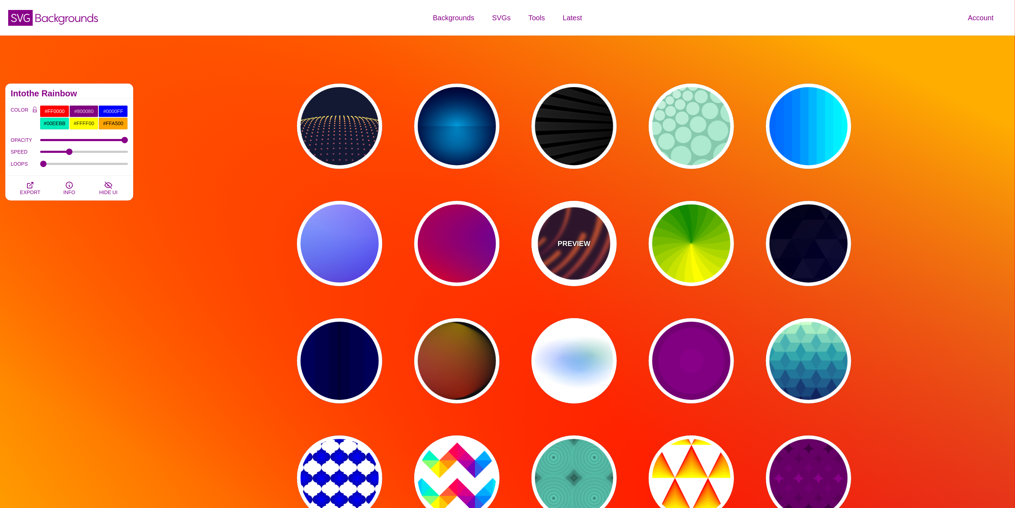
click at [589, 251] on div "PREVIEW" at bounding box center [574, 243] width 85 height 85
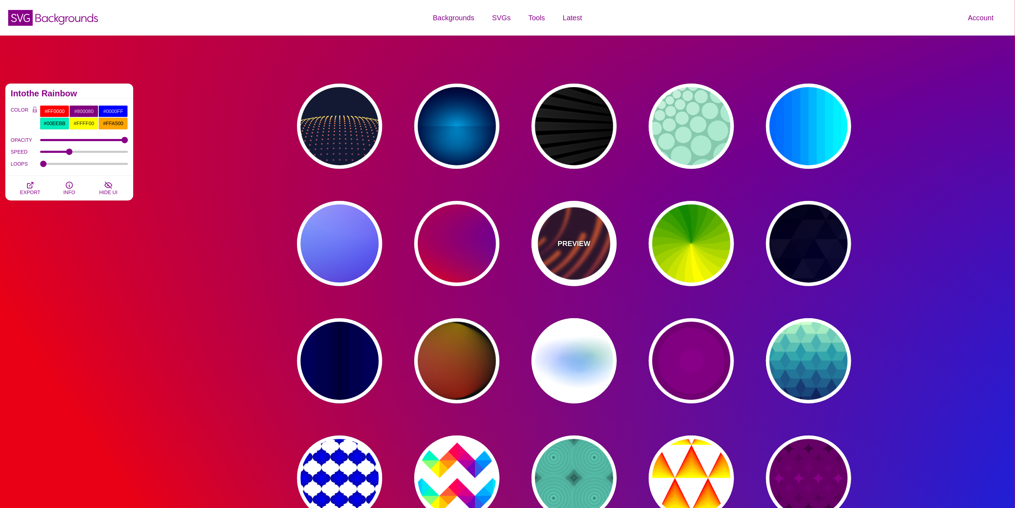
type input "#220022"
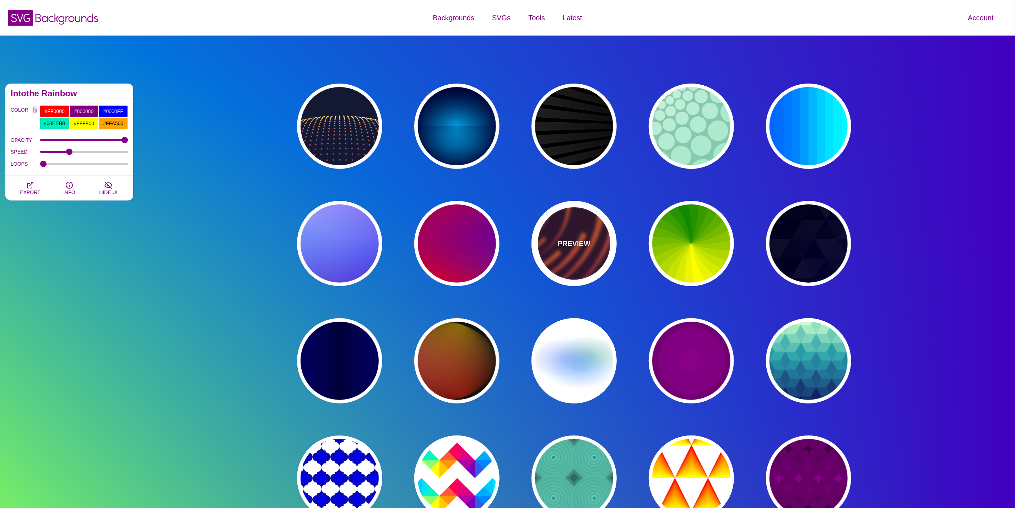
type input "#EE5522"
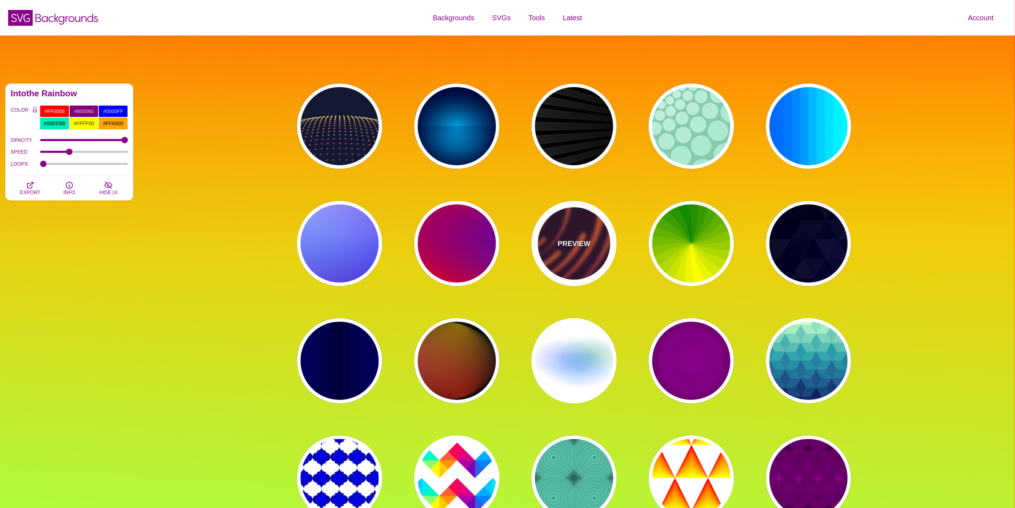
type input "#220022"
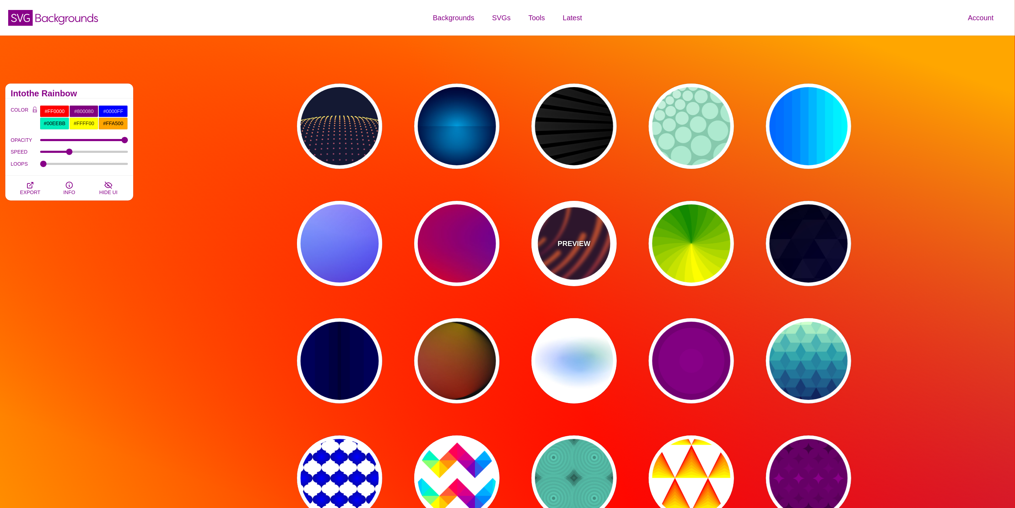
type input "50"
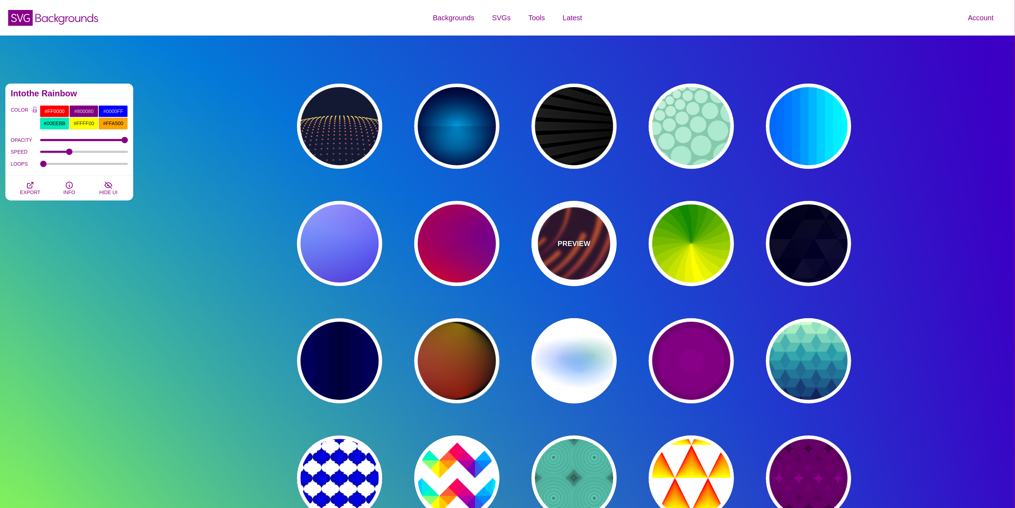
type input "99"
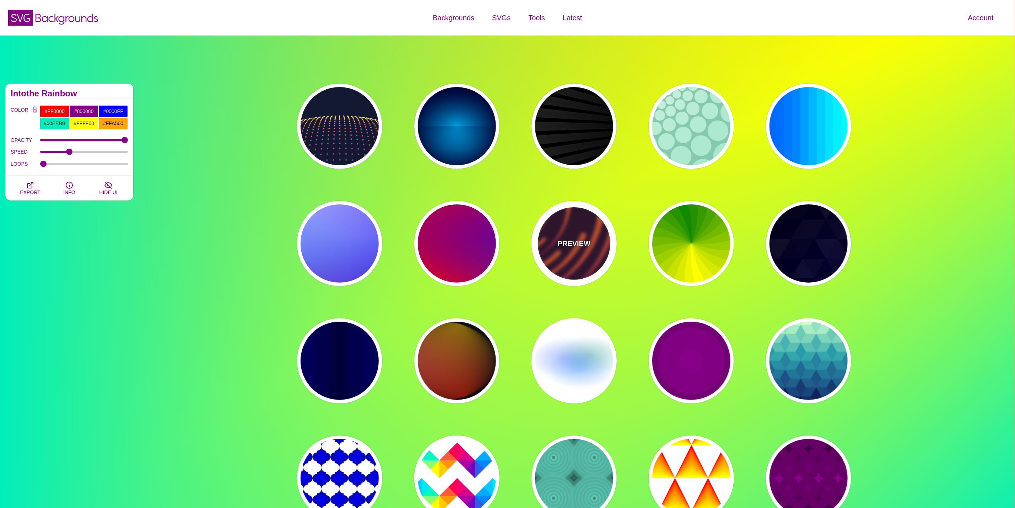
type input "0"
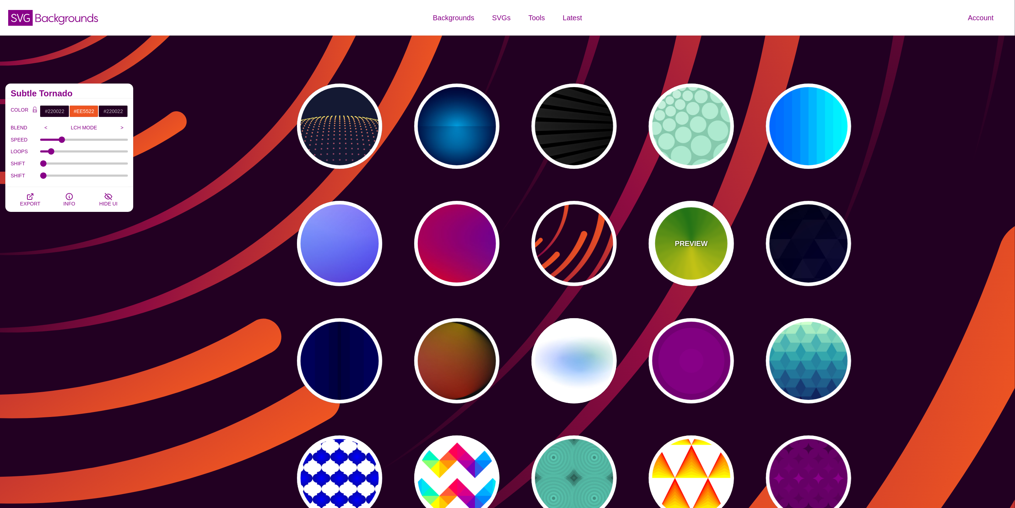
click at [694, 231] on div "PREVIEW" at bounding box center [691, 243] width 85 height 85
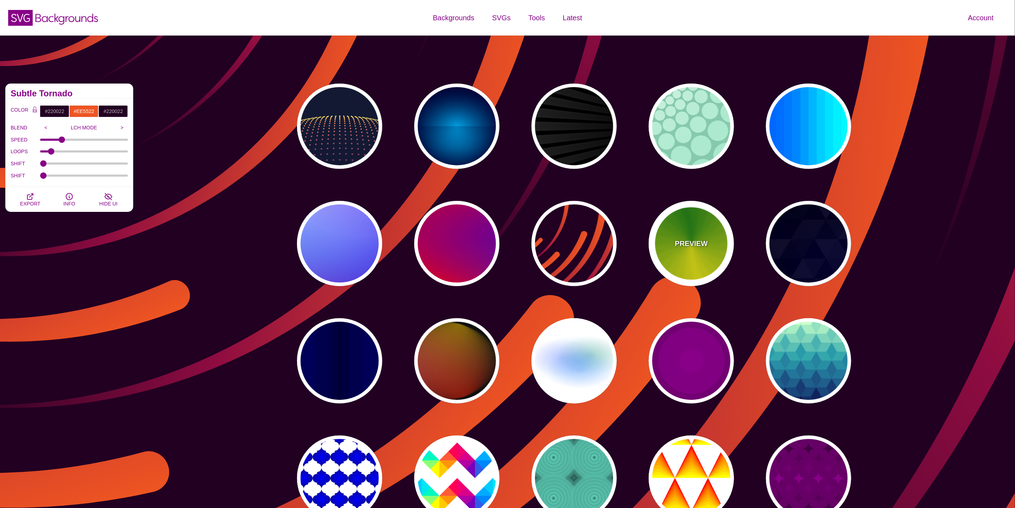
type input "#118800"
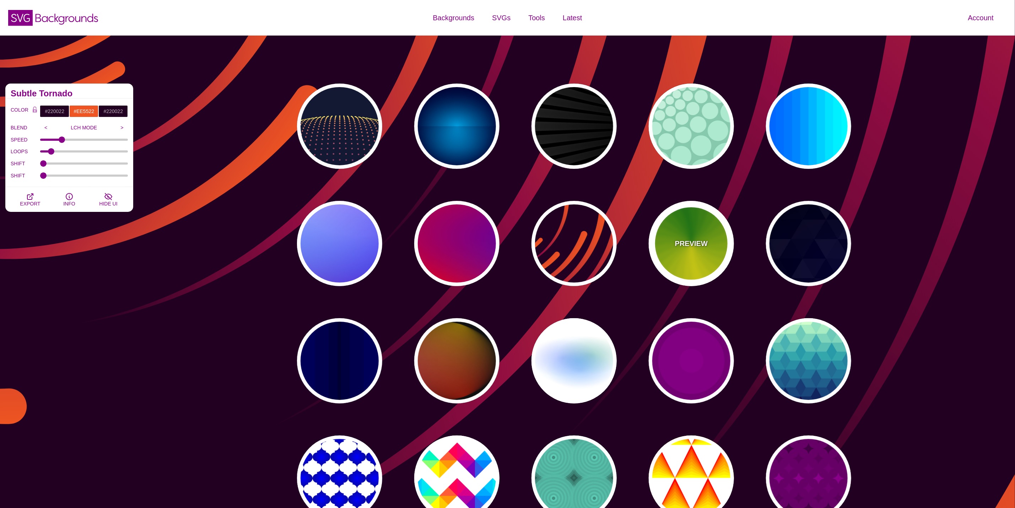
type input "#FFFF00"
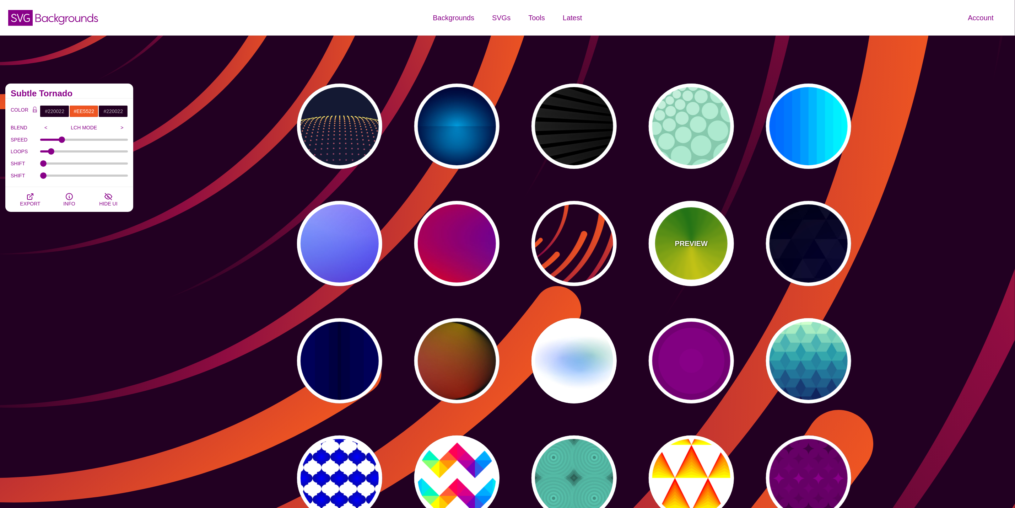
type input "4.8"
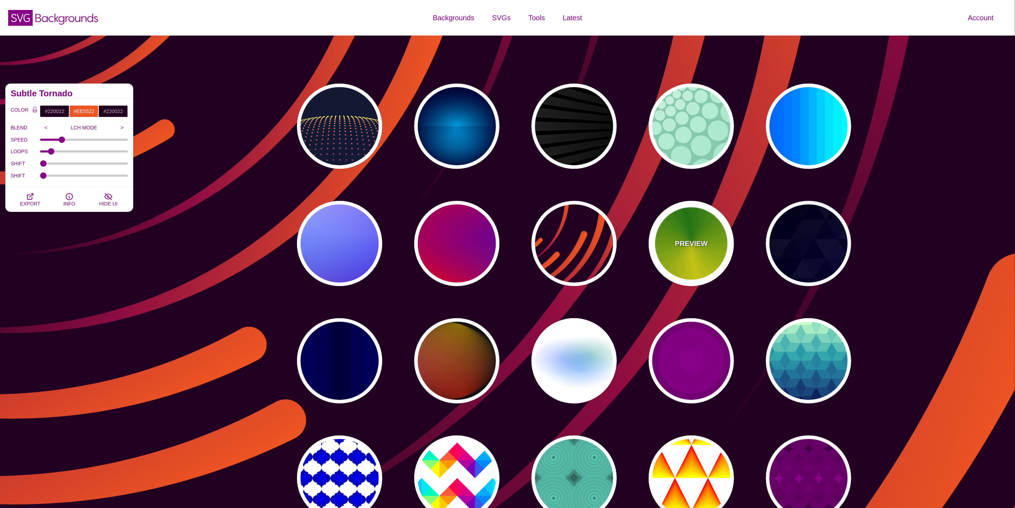
type input "0"
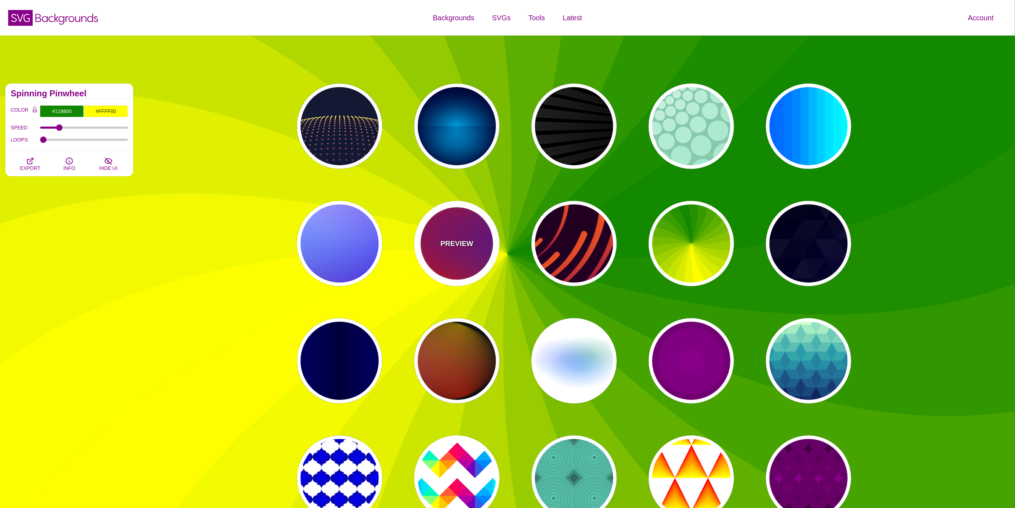
click at [430, 240] on div "PREVIEW" at bounding box center [456, 243] width 85 height 85
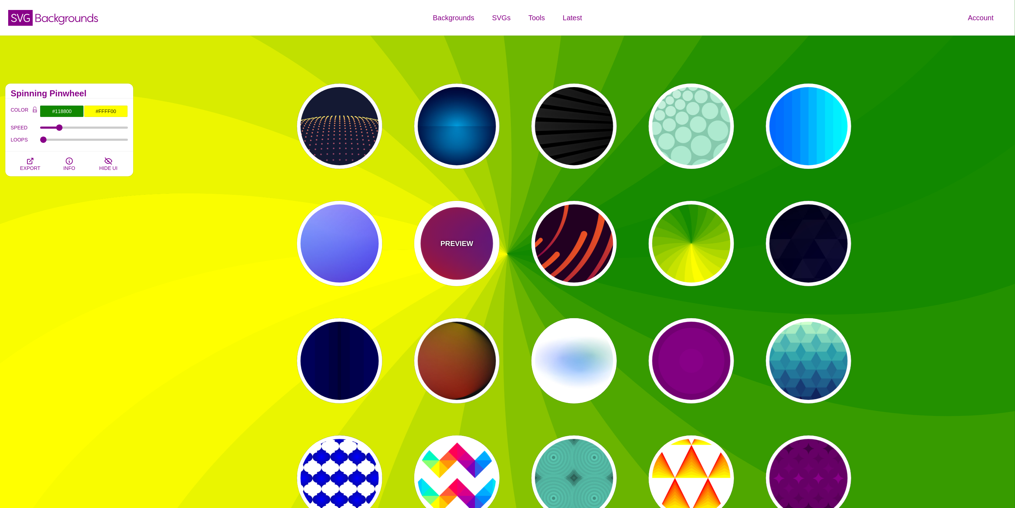
type input "#FF0000"
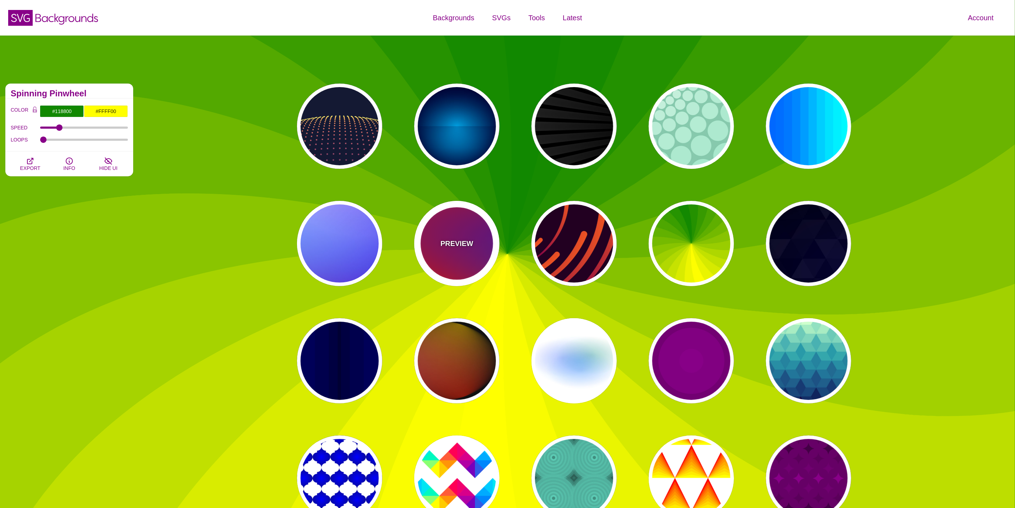
type input "#800080"
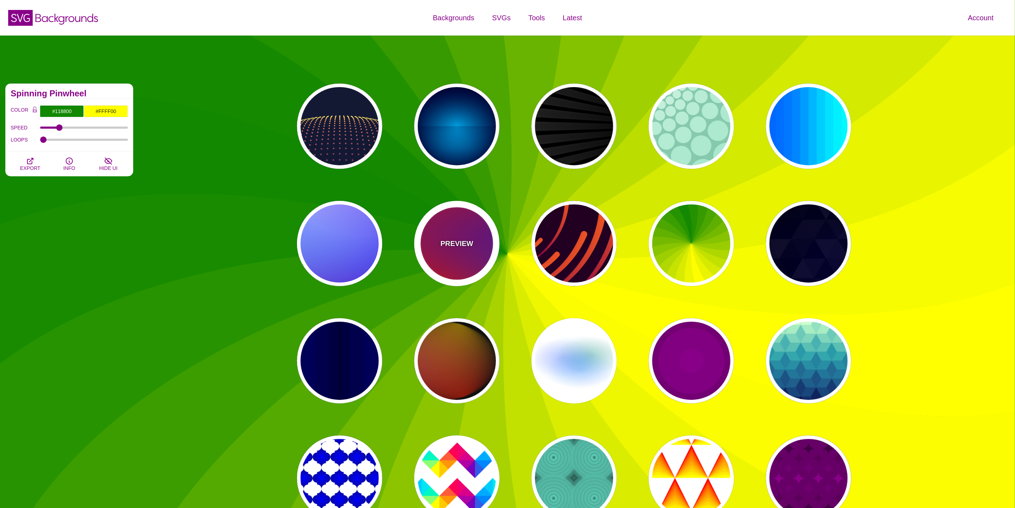
type input "#0000FF"
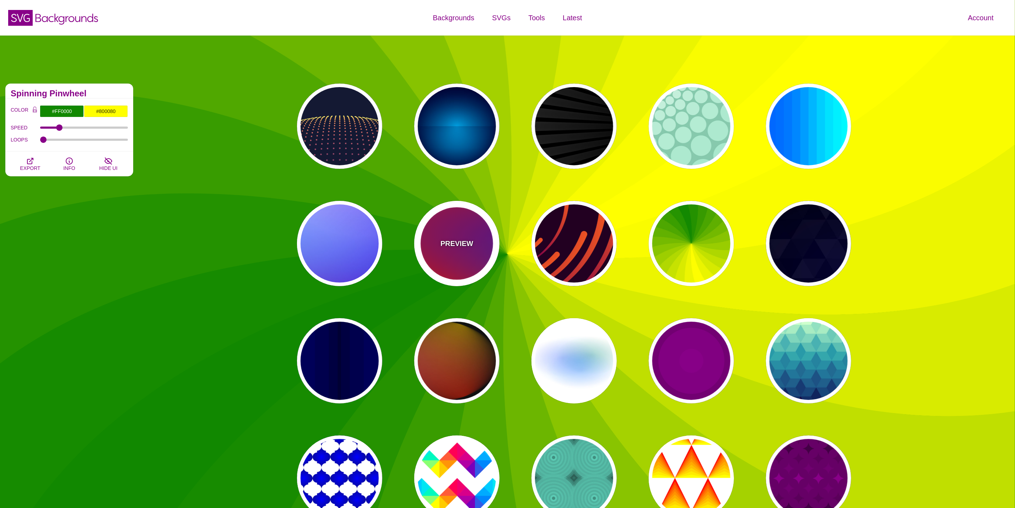
type input "1"
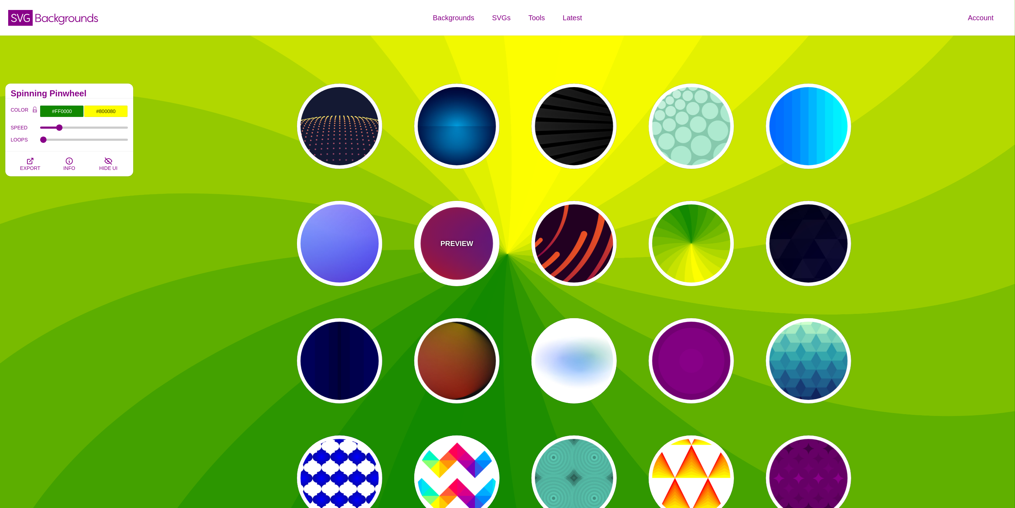
type input "20"
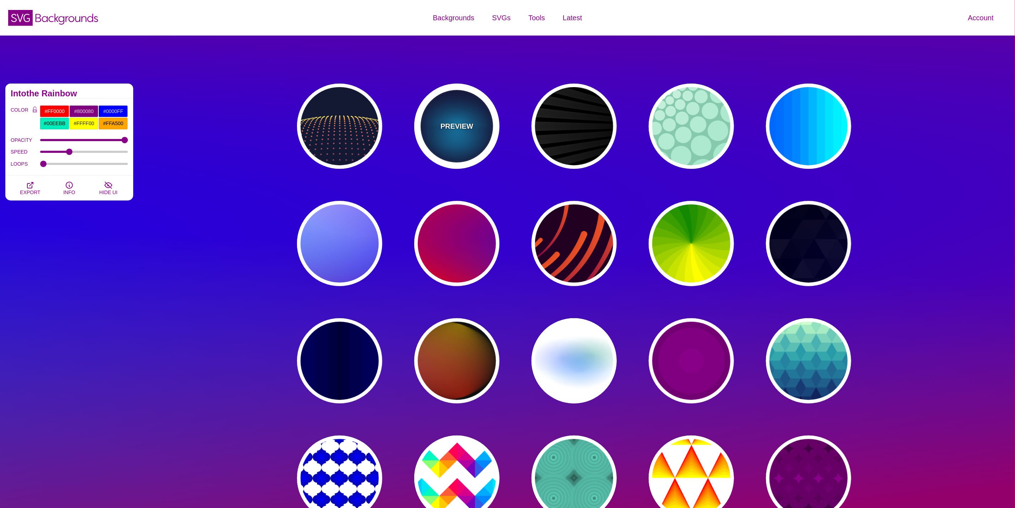
click at [450, 116] on div "PREVIEW" at bounding box center [456, 125] width 85 height 85
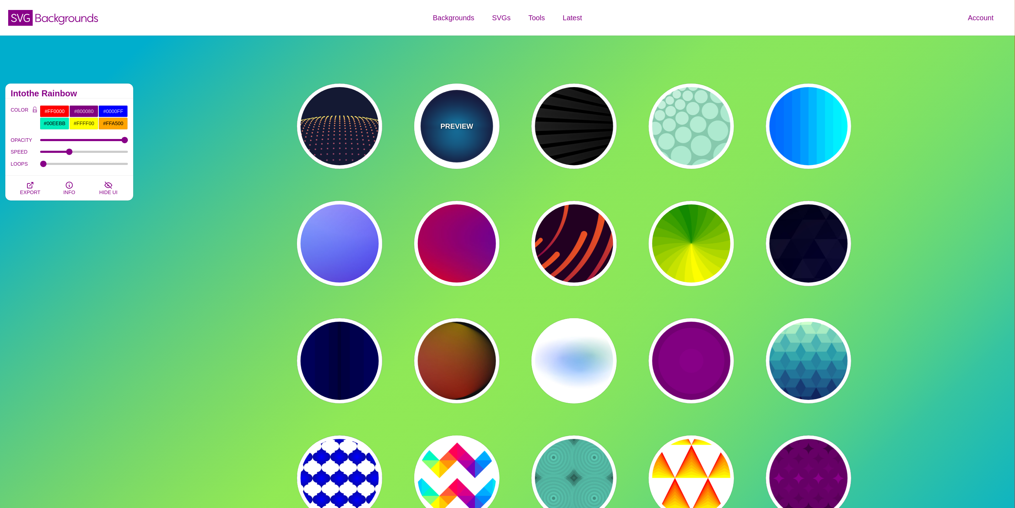
type input "#000033"
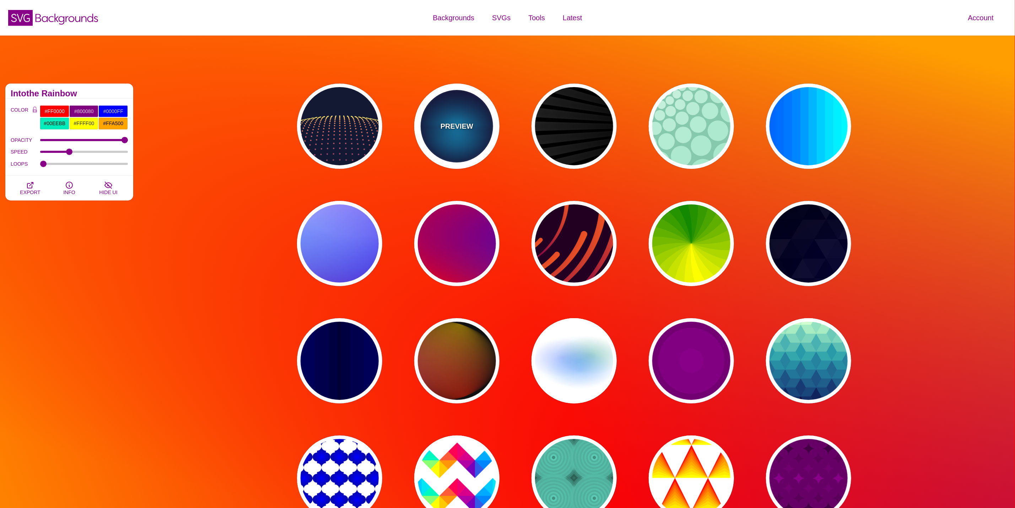
type input "#00BBFF"
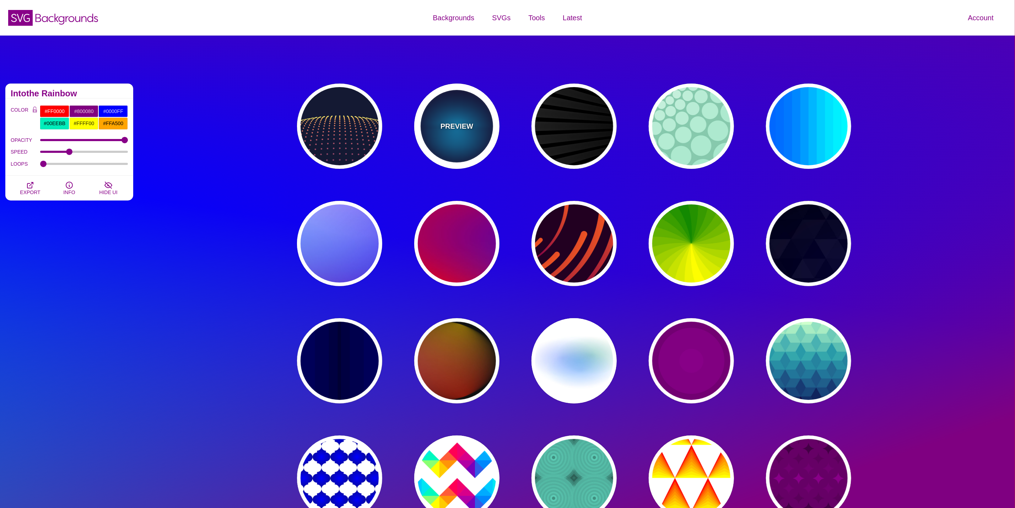
type input "#000033"
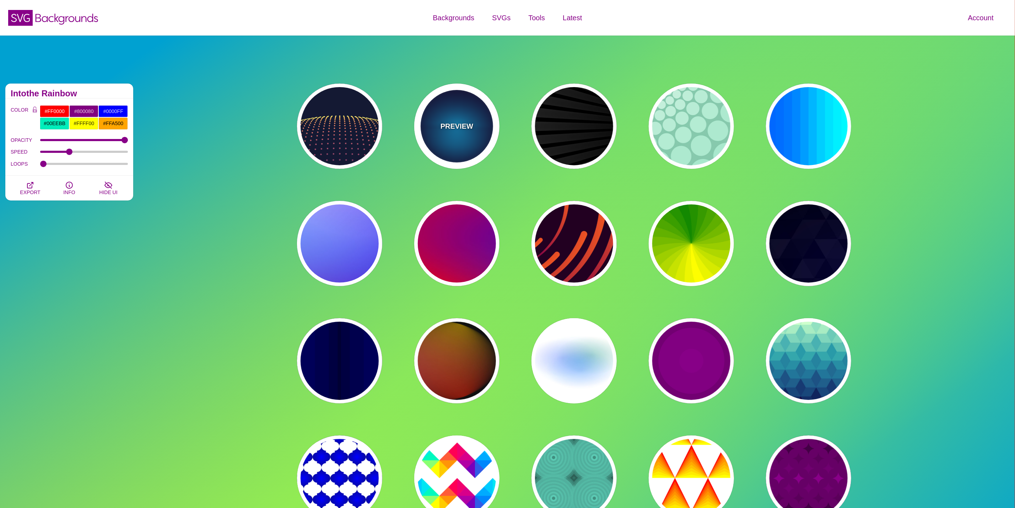
type input "2000"
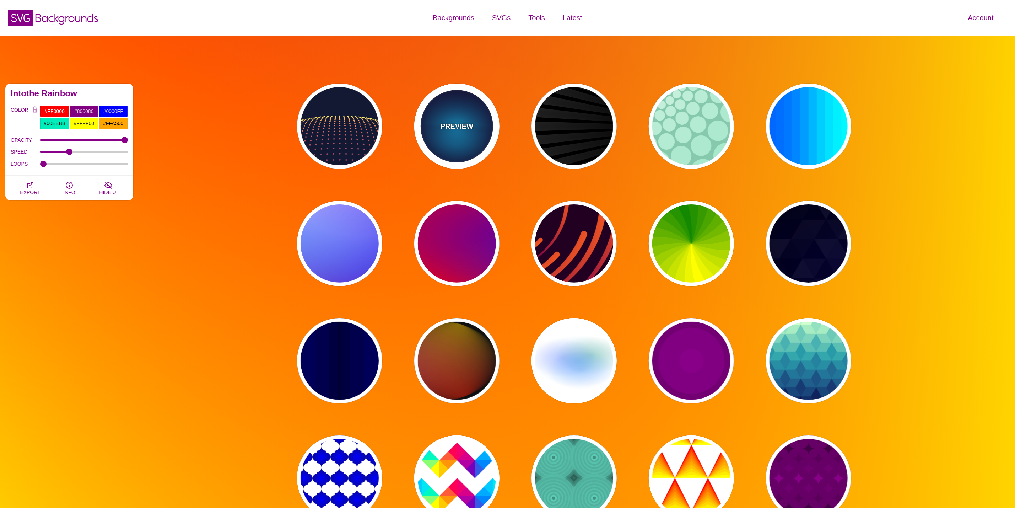
type input "0.5"
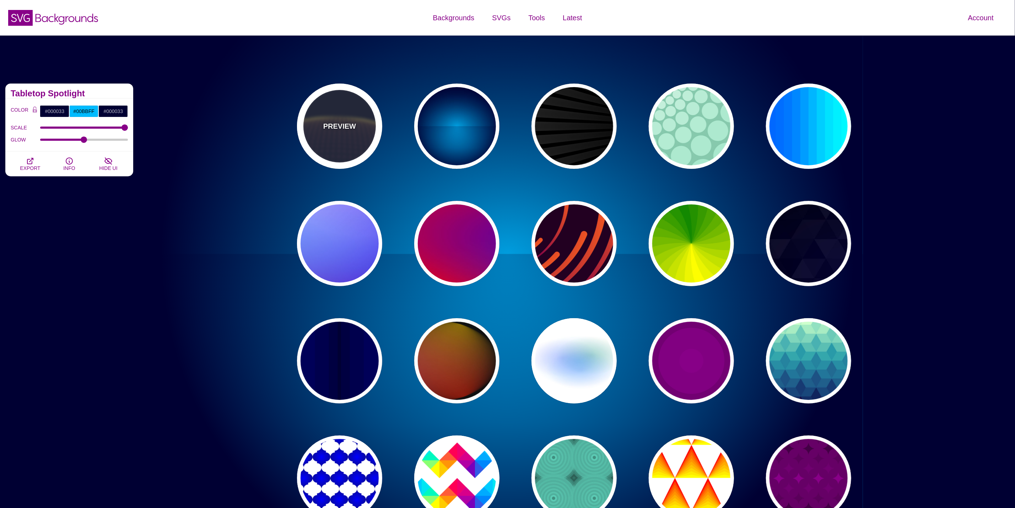
click at [346, 130] on p "PREVIEW" at bounding box center [339, 126] width 33 height 11
type input "#141933"
type input "#FFFF77"
type input "0"
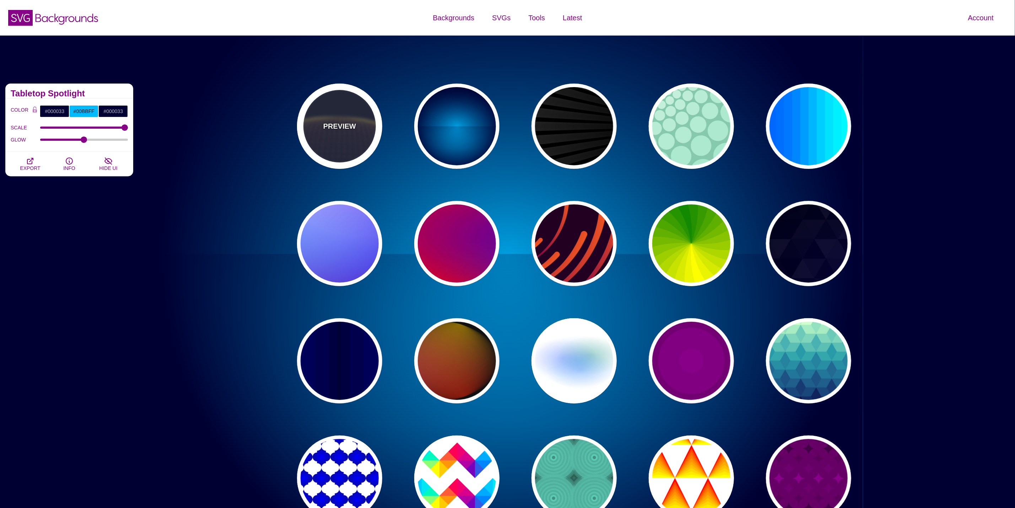
type input "5"
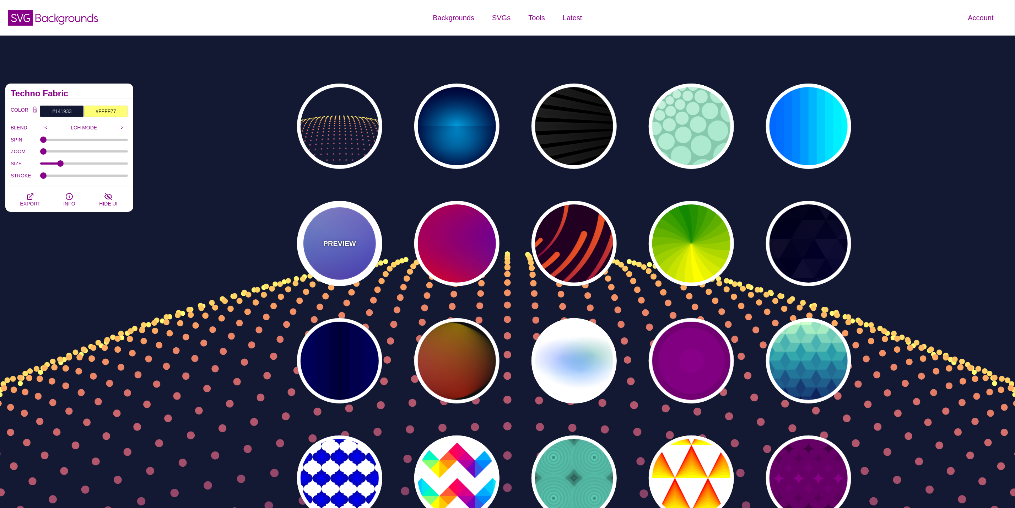
click at [341, 238] on p "PREVIEW" at bounding box center [339, 243] width 33 height 11
type input "#0000FF"
type input "#0099FF"
type input "#FFFFFF"
type input "#FF99FF"
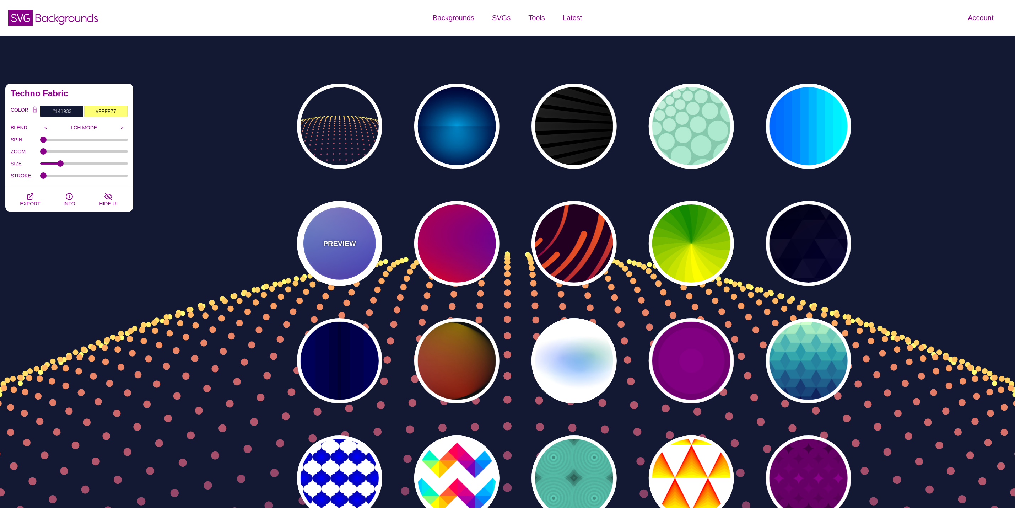
type input "#880088"
type input "12"
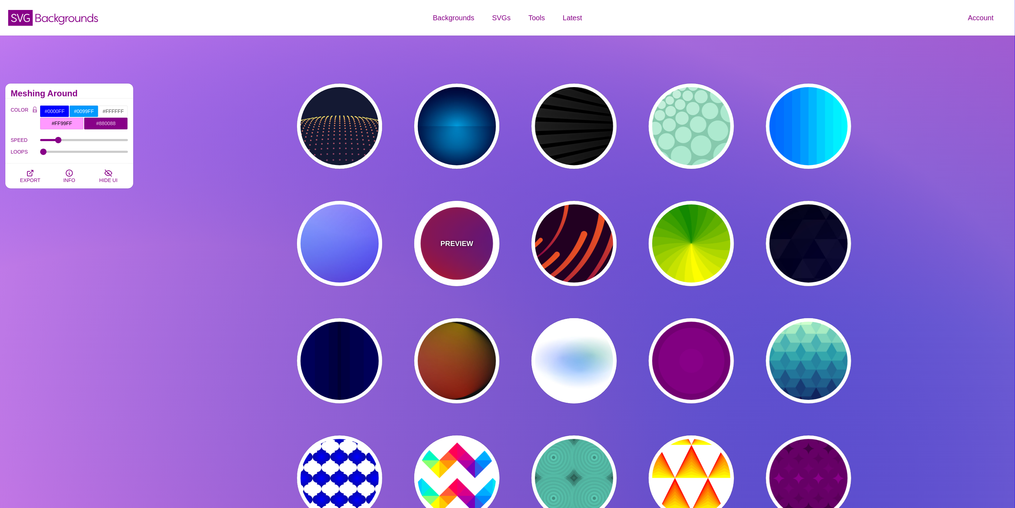
click at [460, 242] on p "PREVIEW" at bounding box center [457, 243] width 33 height 11
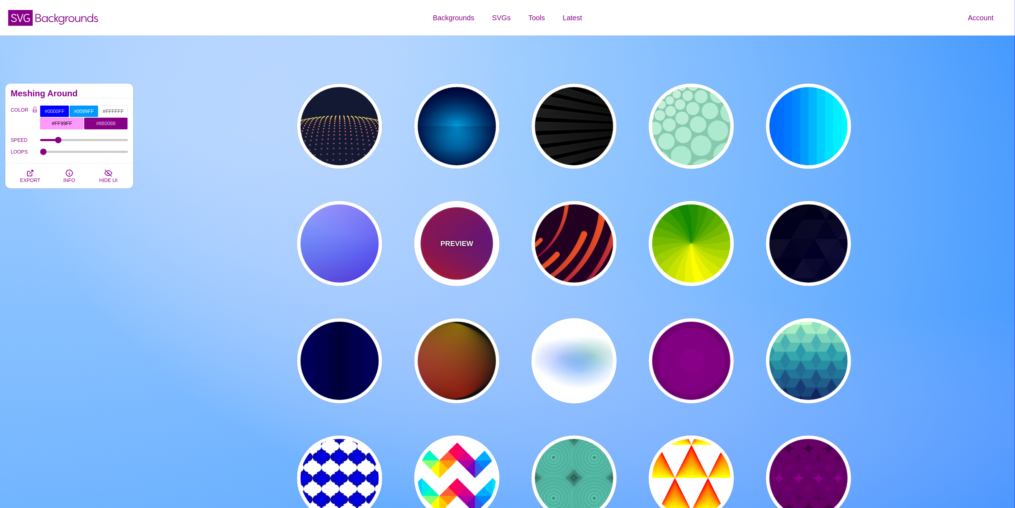
type input "#FF0000"
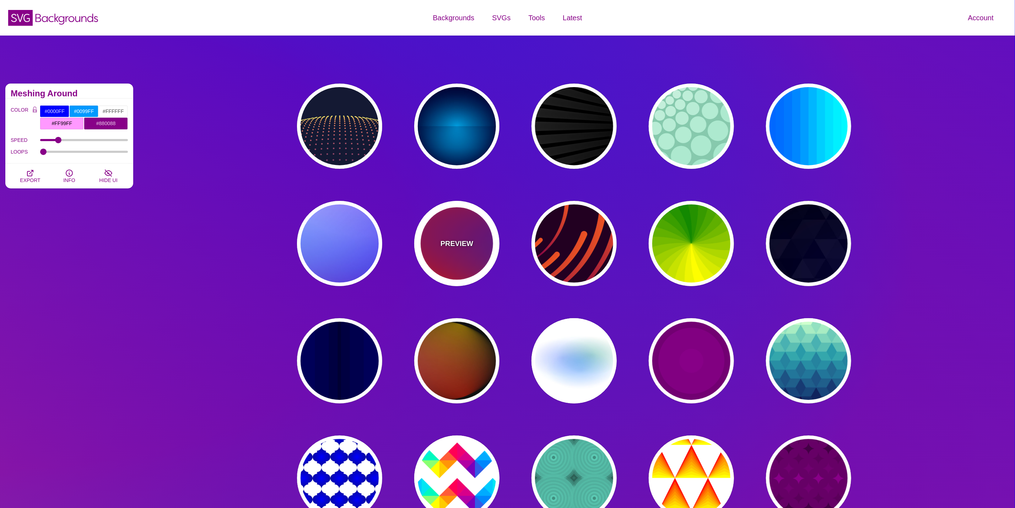
type input "#800080"
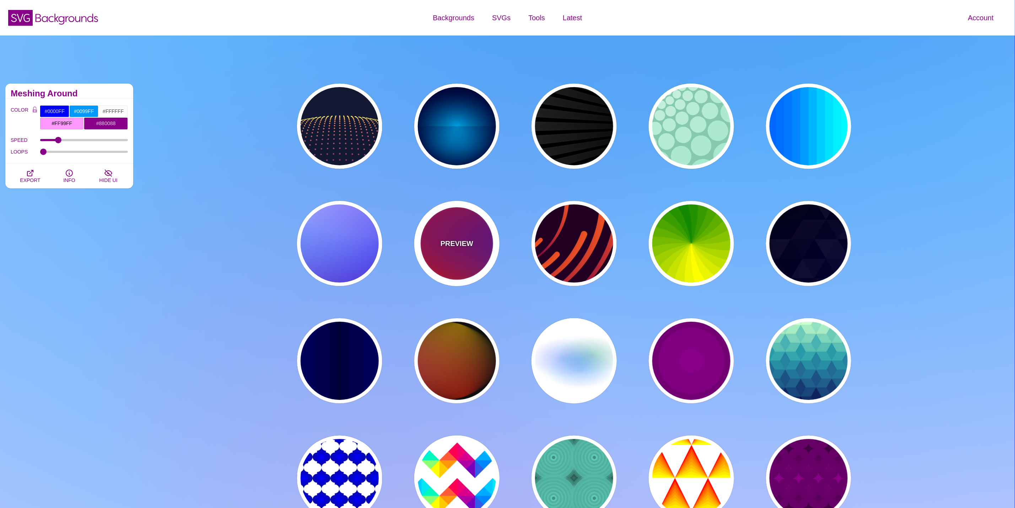
type input "#0000FF"
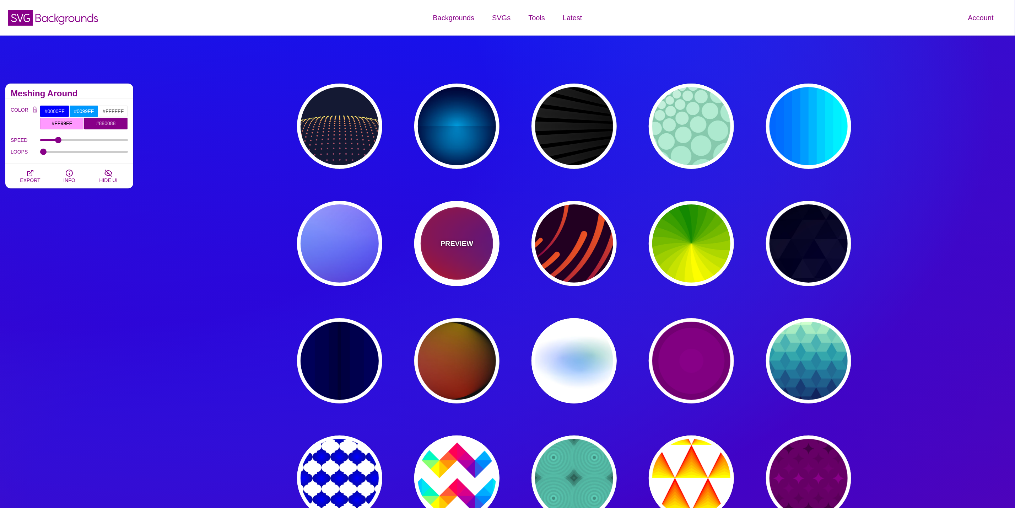
type input "#00EEBB"
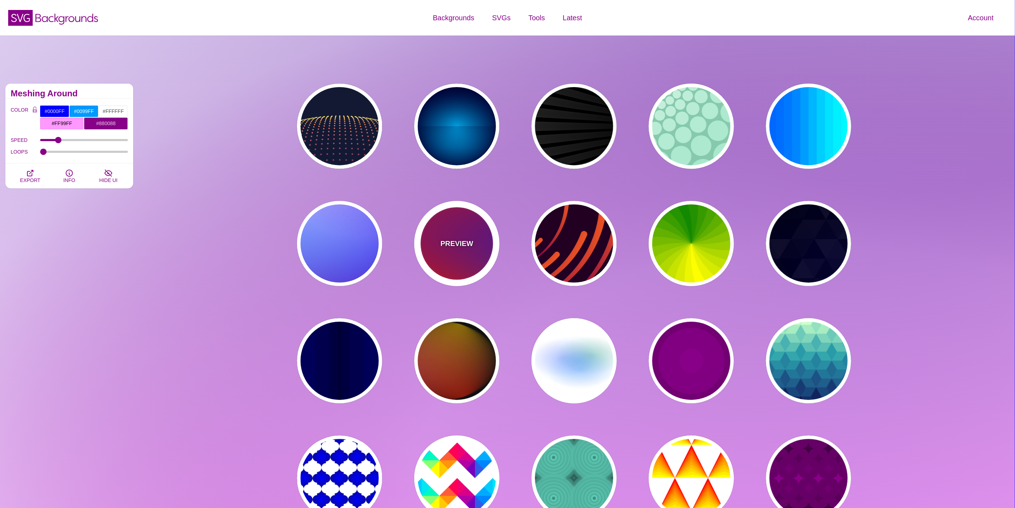
type input "#FFFF00"
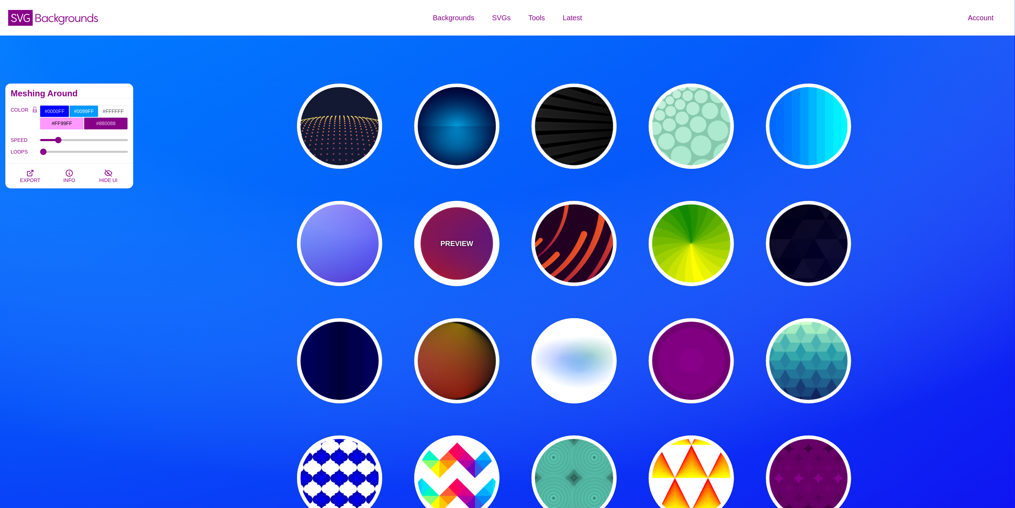
type input "1"
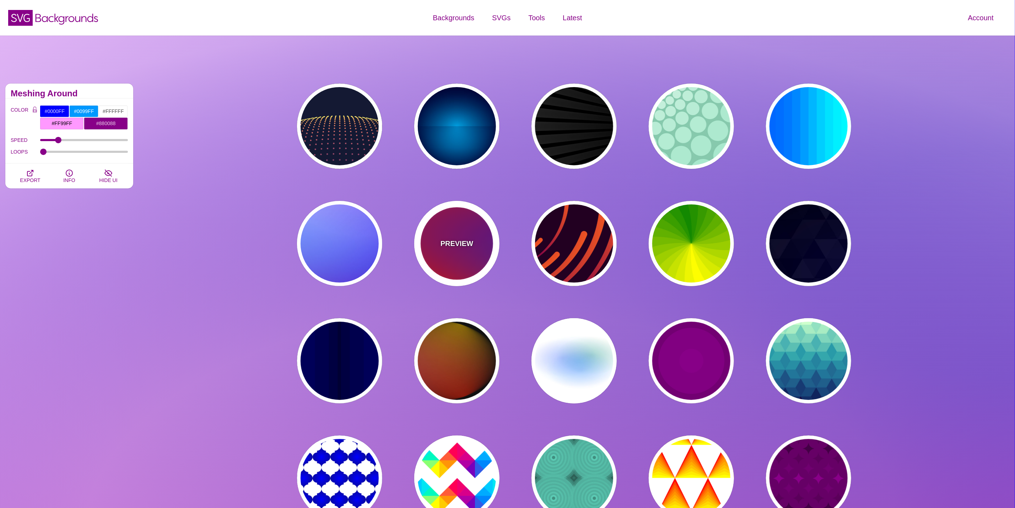
type input "20"
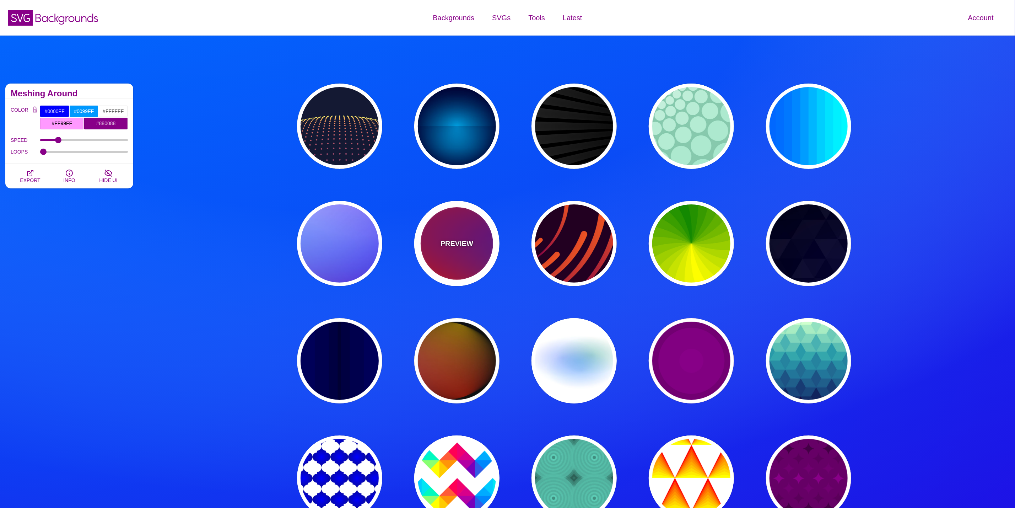
type input "0"
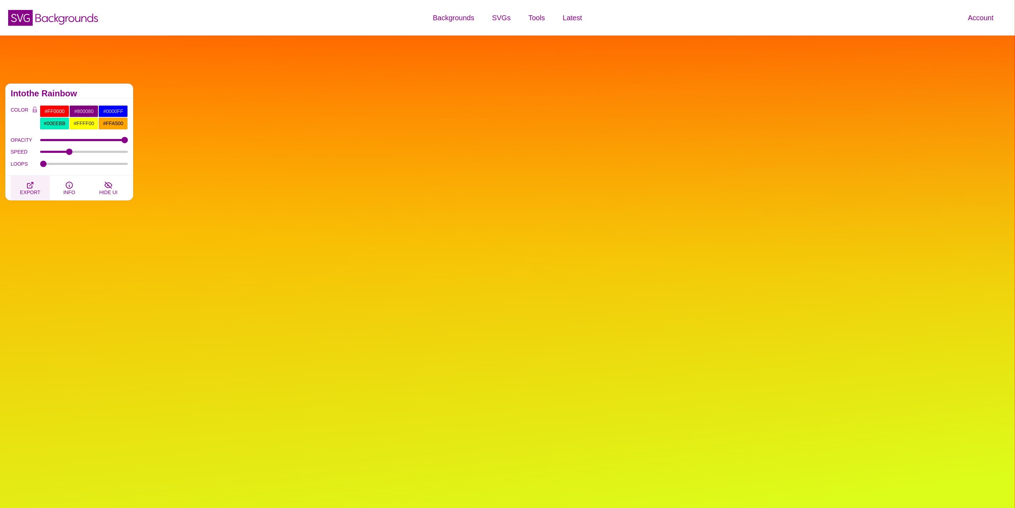
click at [33, 183] on icon "button" at bounding box center [30, 185] width 9 height 9
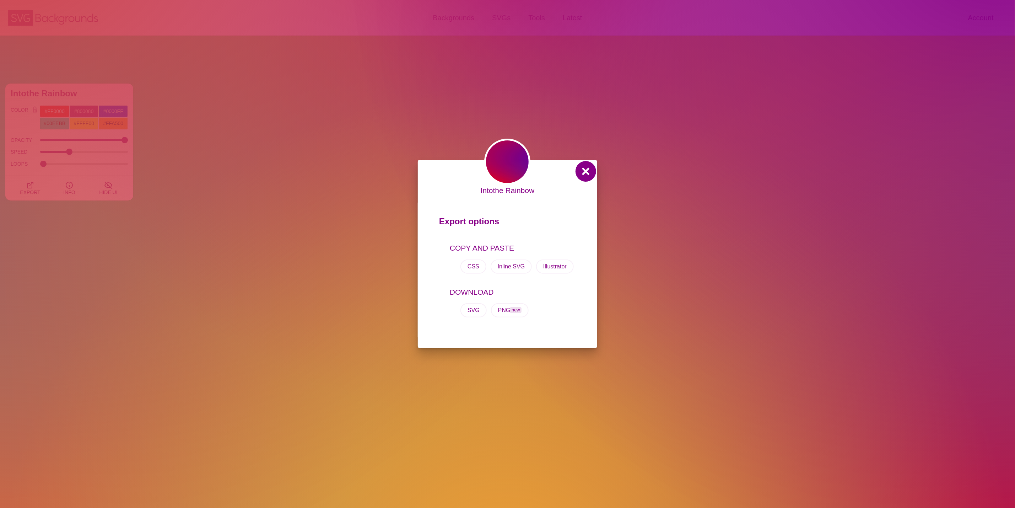
click at [583, 172] on button at bounding box center [585, 171] width 17 height 17
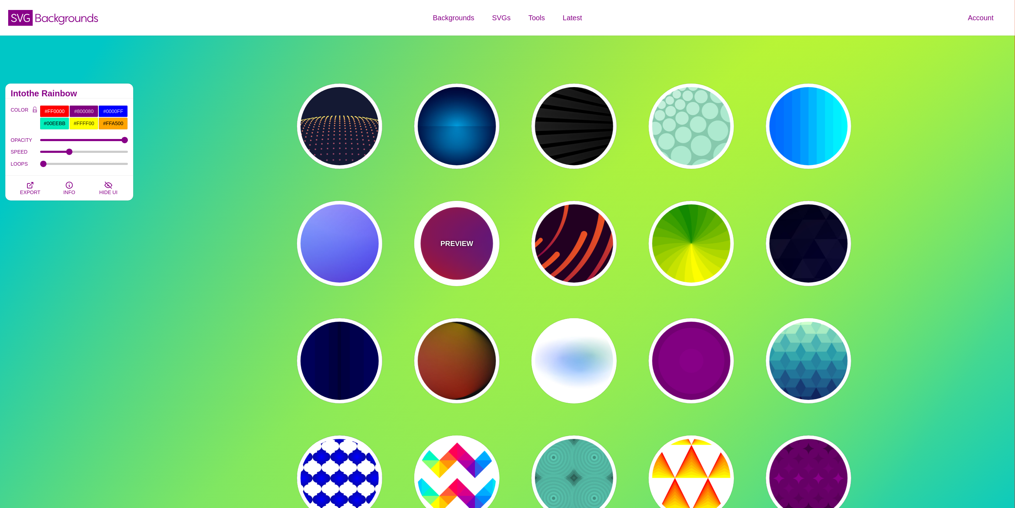
click at [453, 226] on div "PREVIEW" at bounding box center [456, 243] width 85 height 85
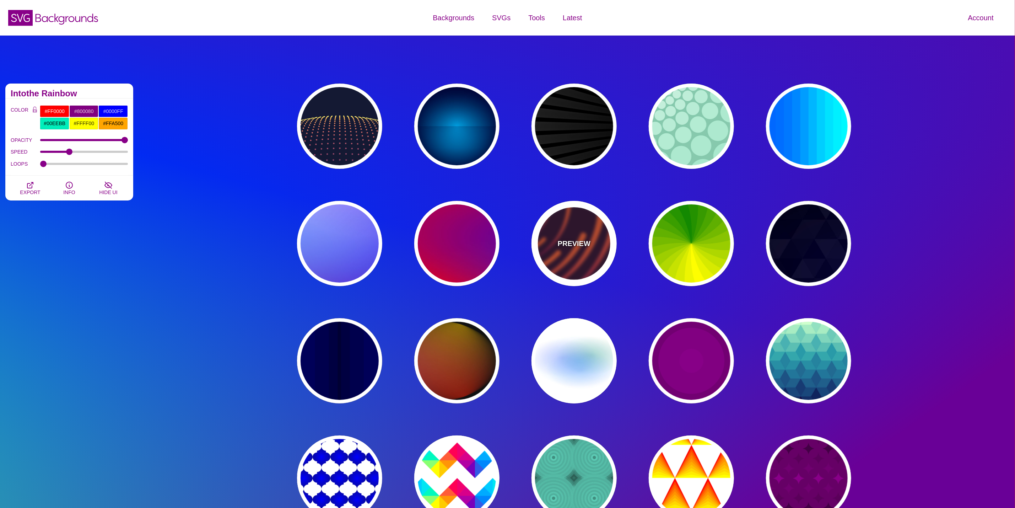
drag, startPoint x: 566, startPoint y: 239, endPoint x: 562, endPoint y: 239, distance: 4.3
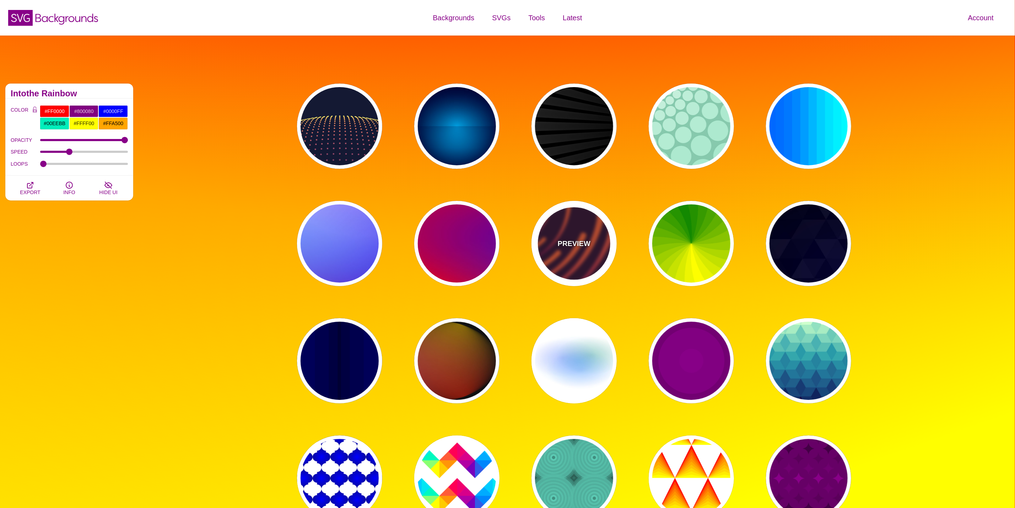
click at [566, 239] on p "PREVIEW" at bounding box center [574, 243] width 33 height 11
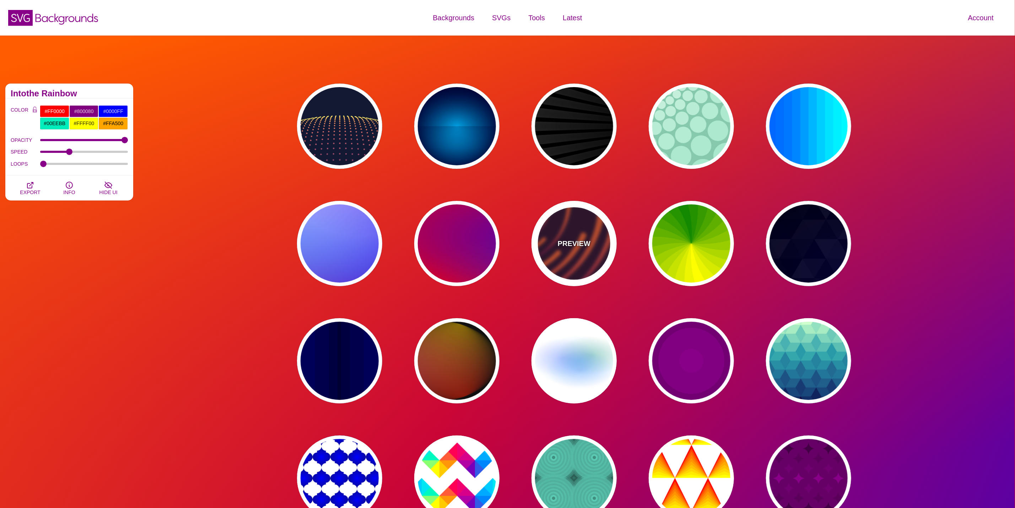
type input "#220022"
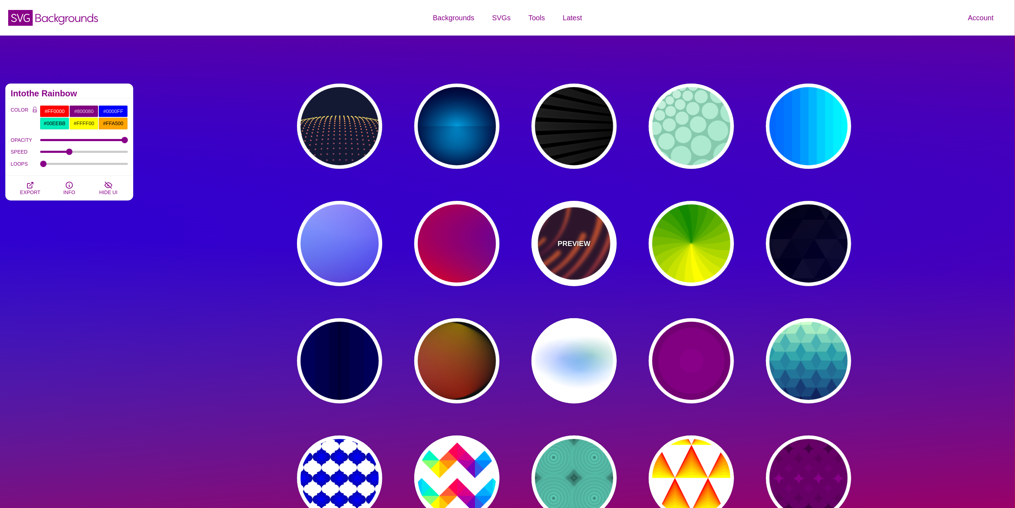
type input "#EE5522"
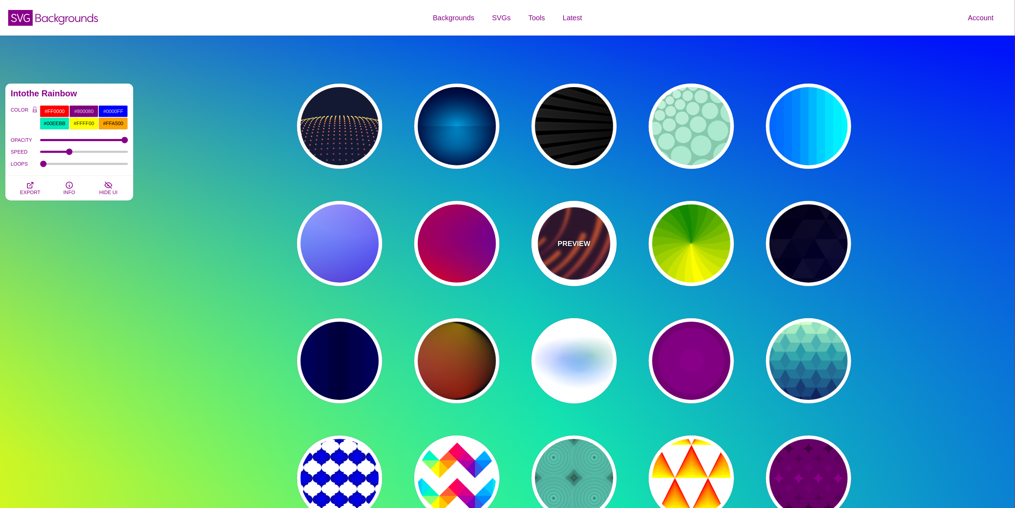
type input "#220022"
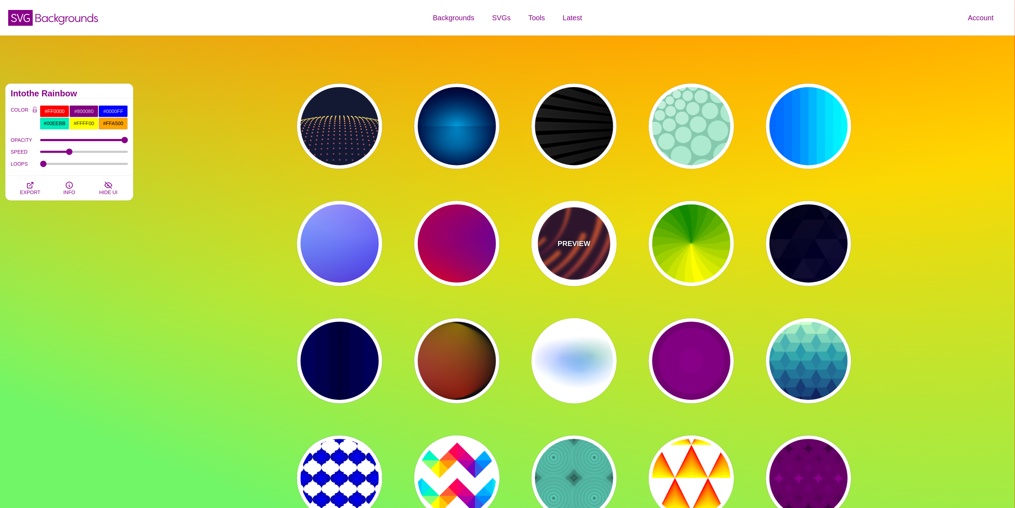
type input "50"
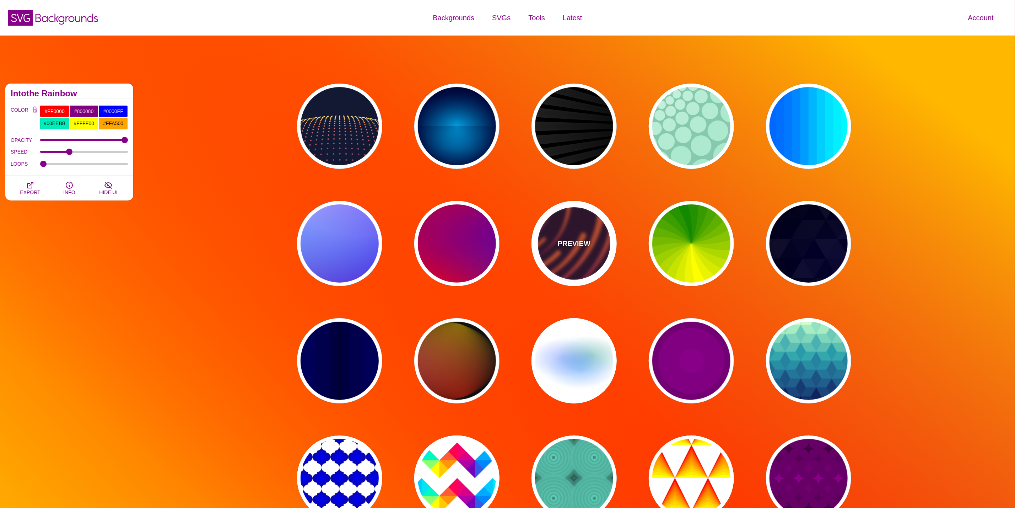
type input "99"
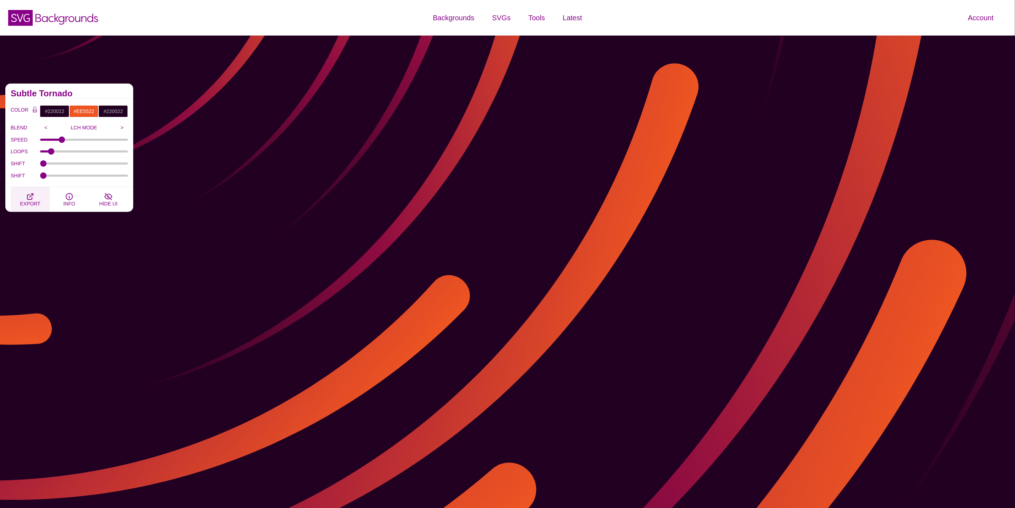
click at [28, 199] on icon "button" at bounding box center [30, 197] width 6 height 6
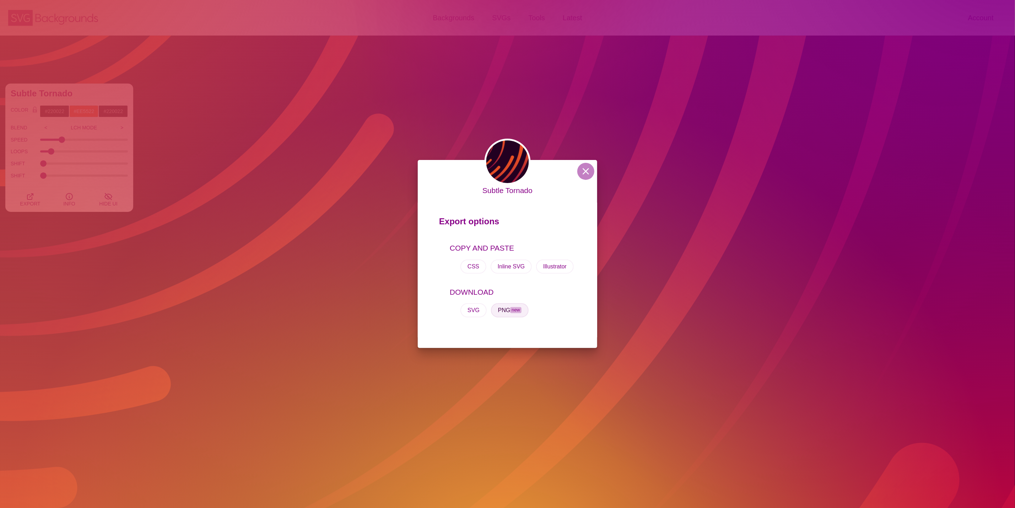
click at [509, 312] on button "PNG new" at bounding box center [510, 310] width 38 height 14
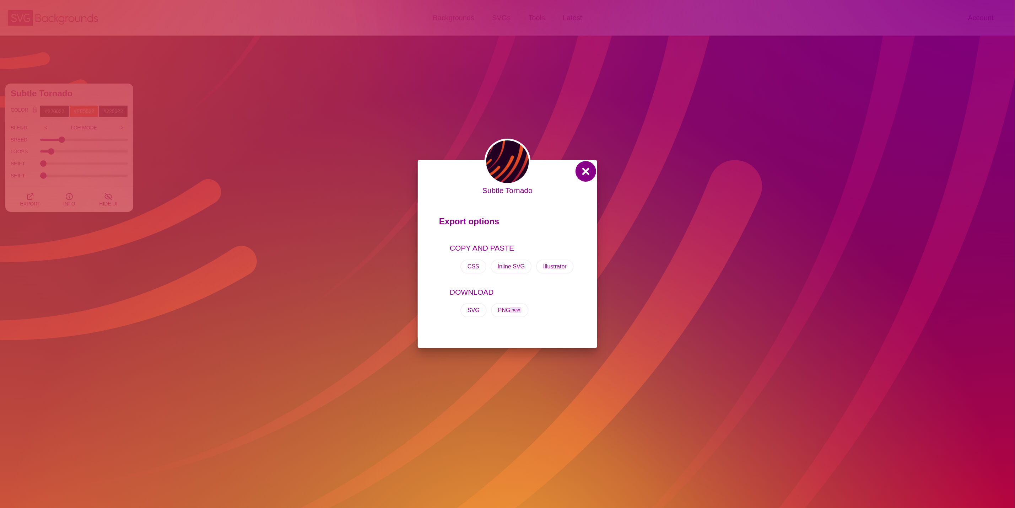
click at [587, 168] on button at bounding box center [585, 171] width 17 height 17
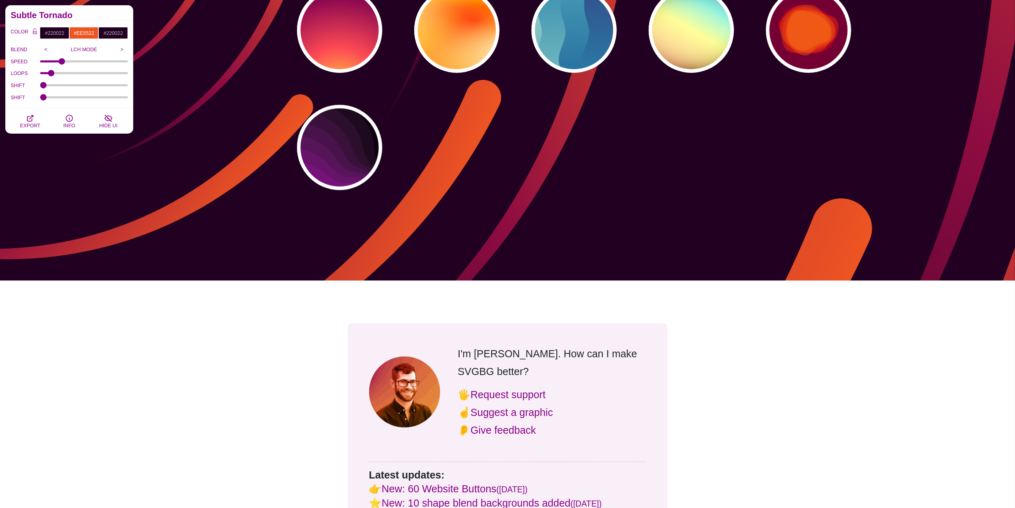
scroll to position [2238, 0]
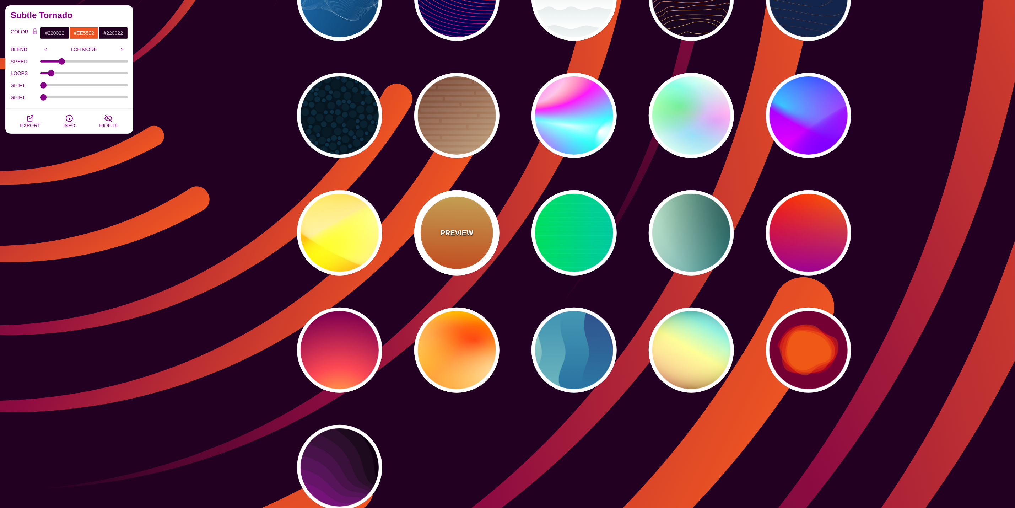
click at [476, 236] on div "PREVIEW" at bounding box center [456, 232] width 85 height 85
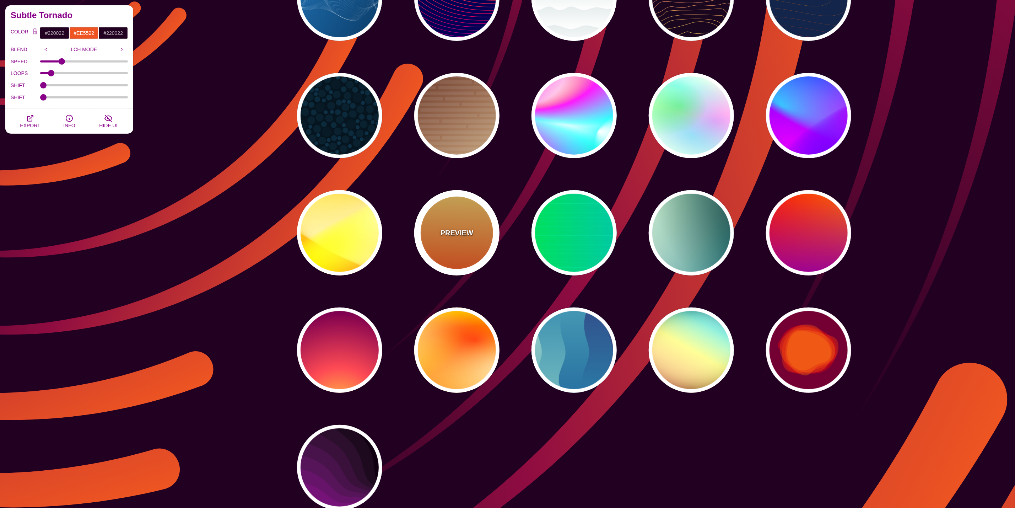
type input "#FFFFFF"
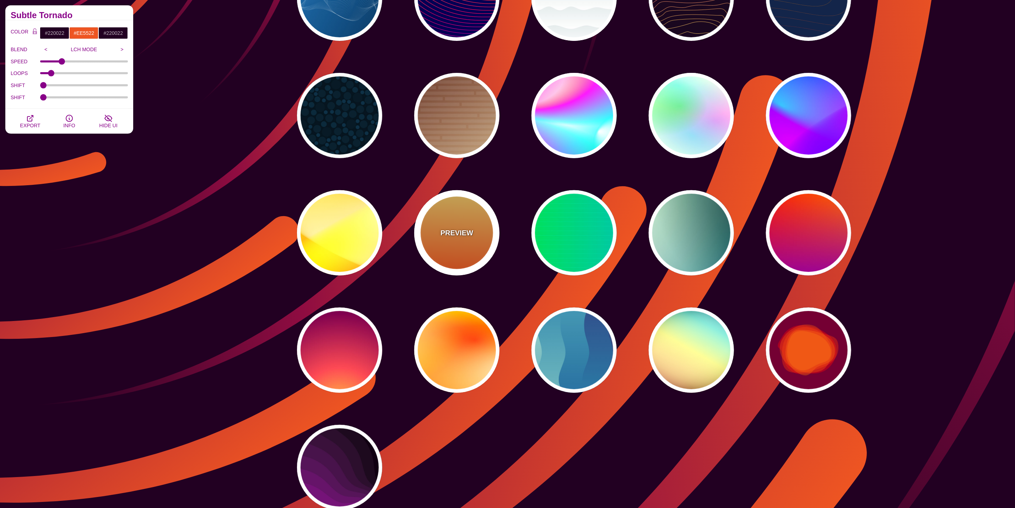
type input "#FFCC55"
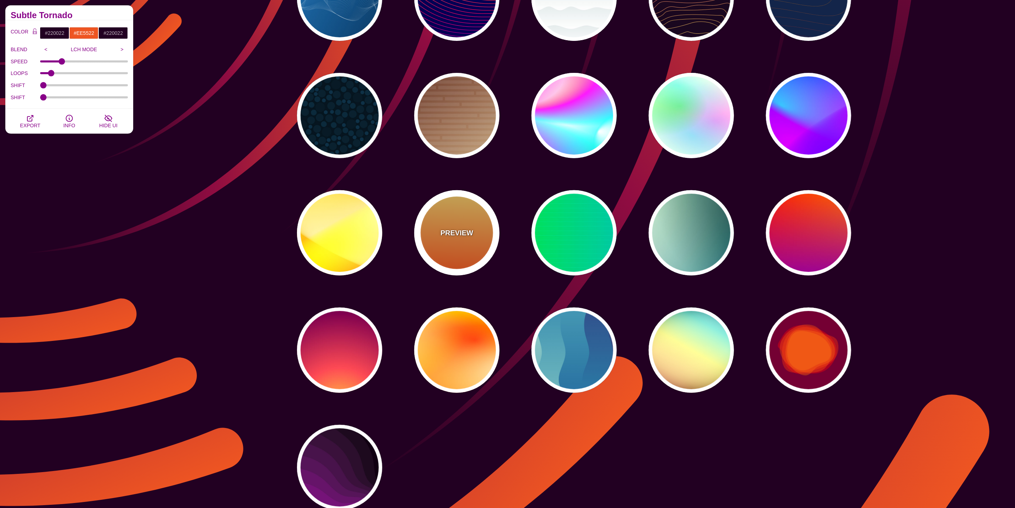
type input "#FF4400"
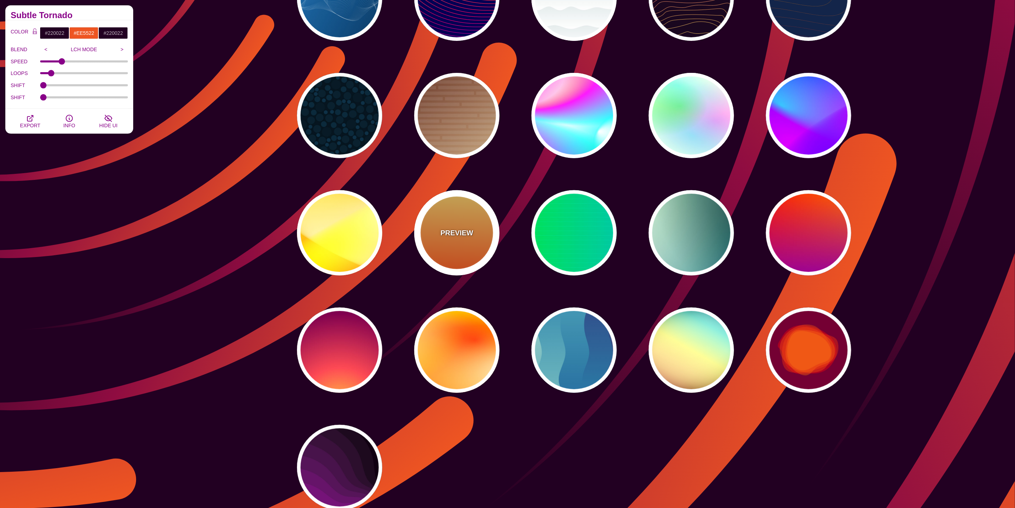
type input "0"
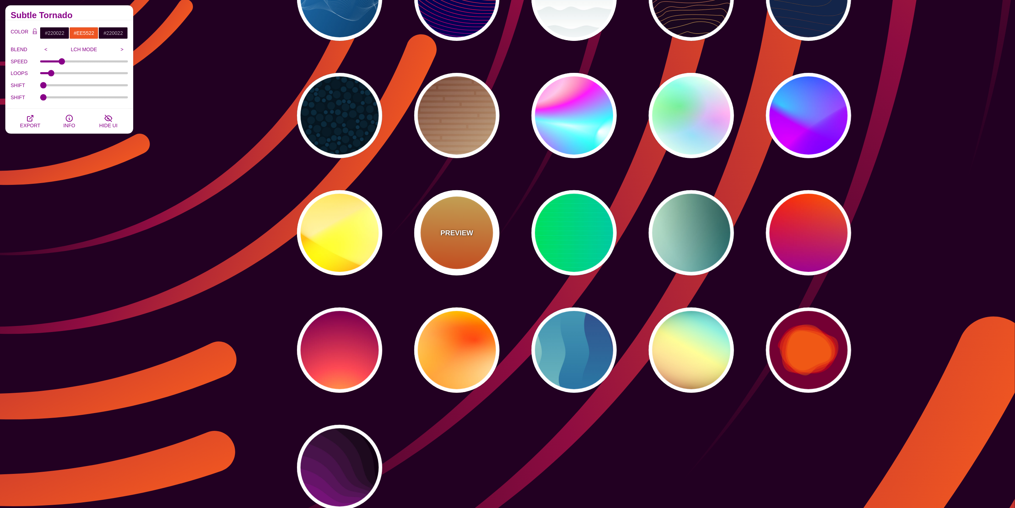
type input "1"
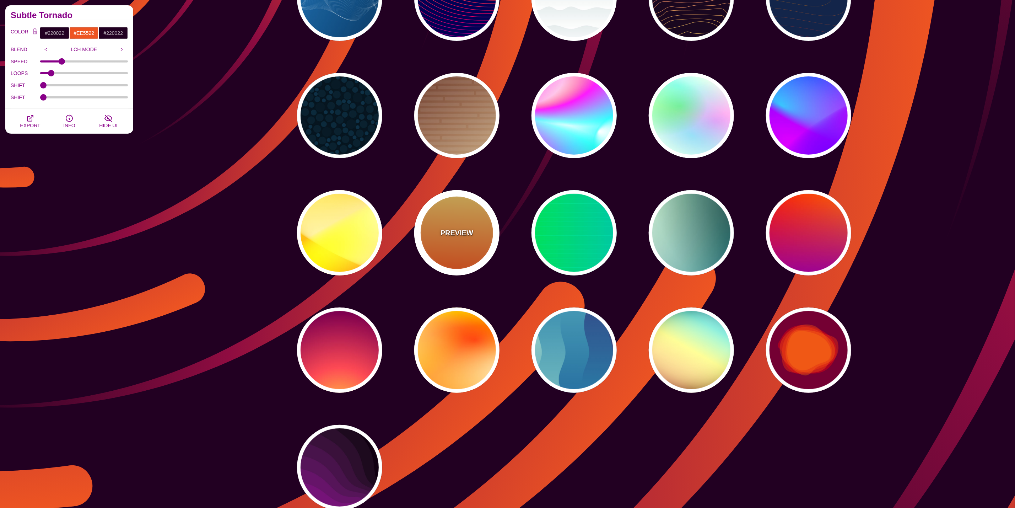
type input "10"
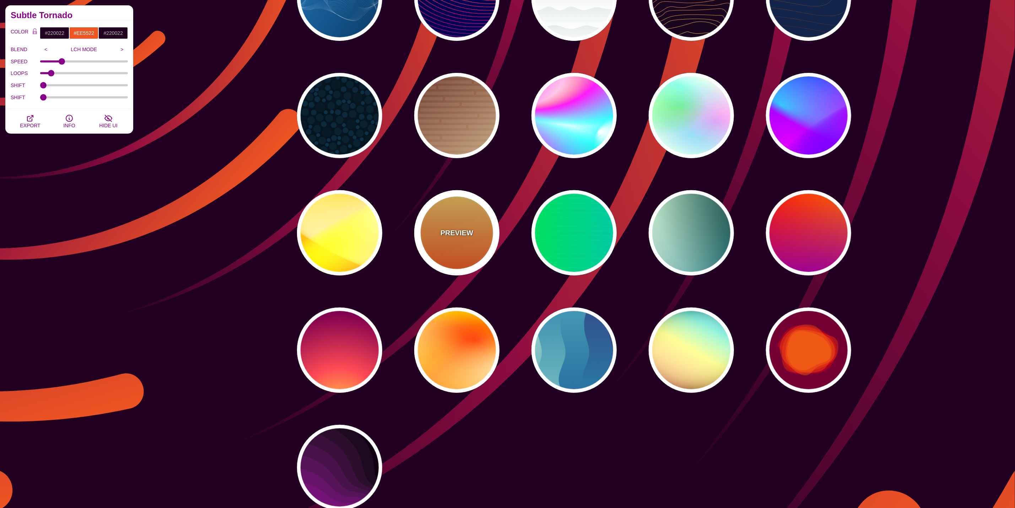
type input "1"
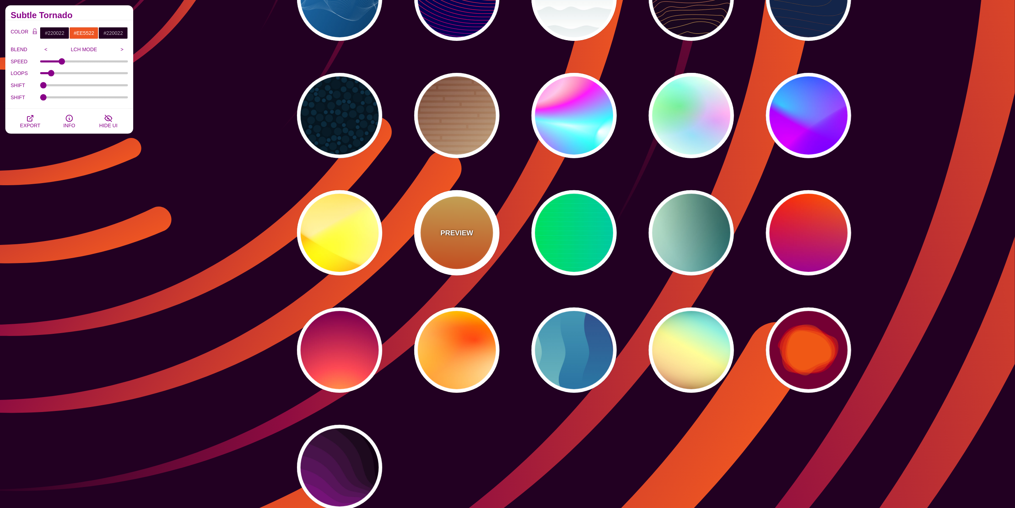
type input "0.1"
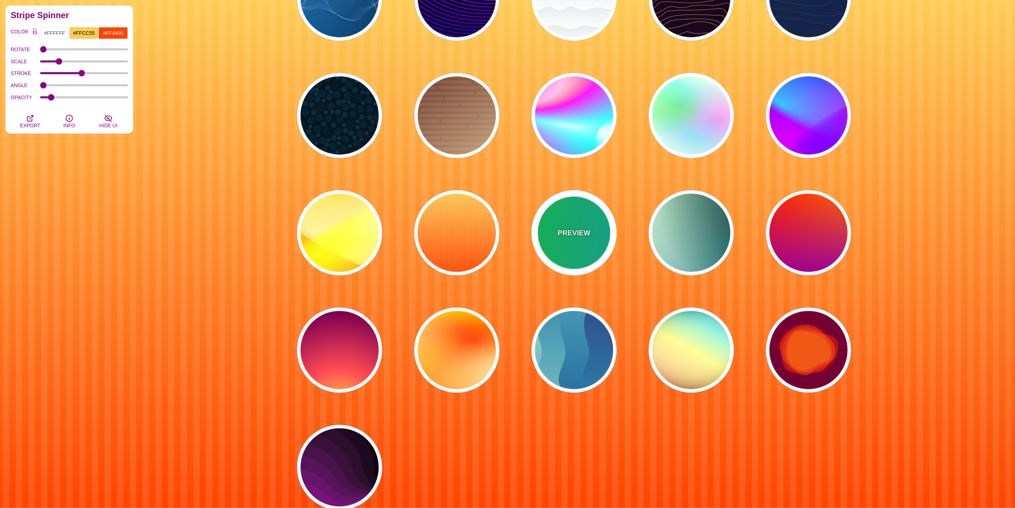
click at [579, 251] on div "PREVIEW" at bounding box center [574, 232] width 85 height 85
type input "#00FFCC"
type input "#00FF00"
type input "#00AAFF"
type input "0"
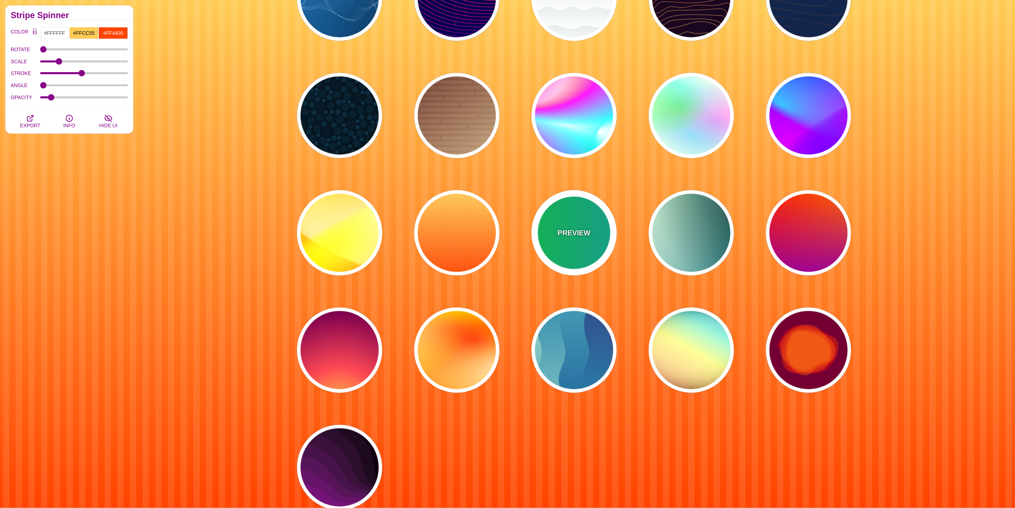
type input "5"
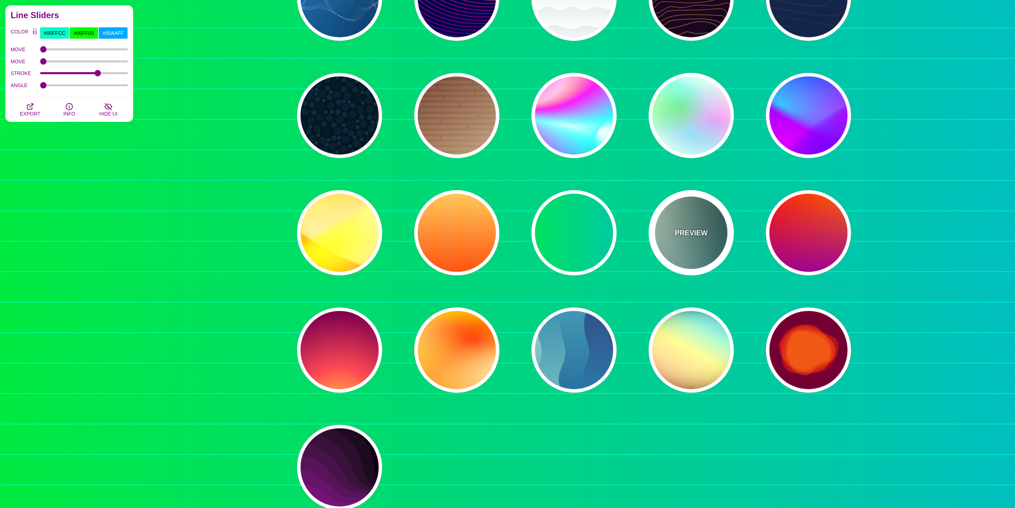
click at [707, 246] on div "PREVIEW" at bounding box center [691, 232] width 85 height 85
type input "#DDFFCC"
type input "#006677"
type input "#FFFFFF"
type input "#000000"
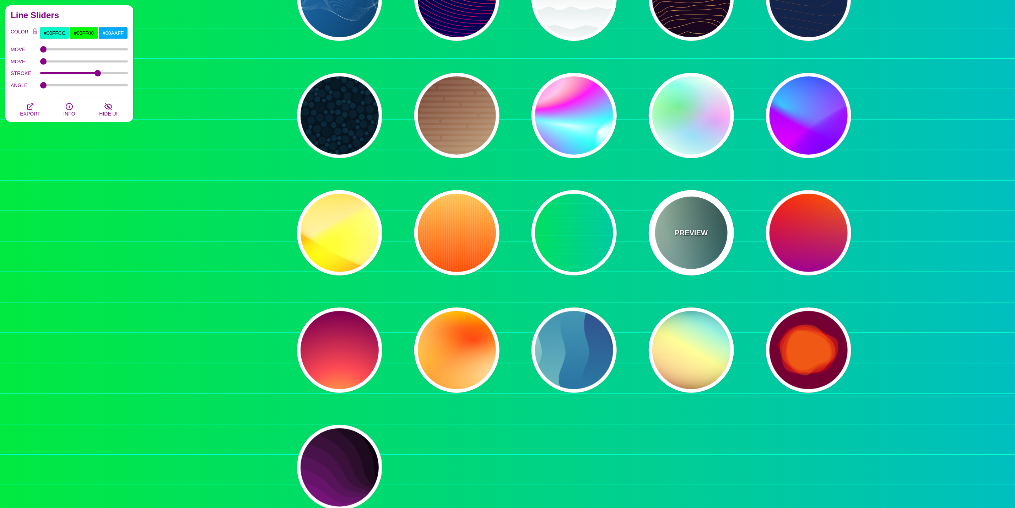
type input "100"
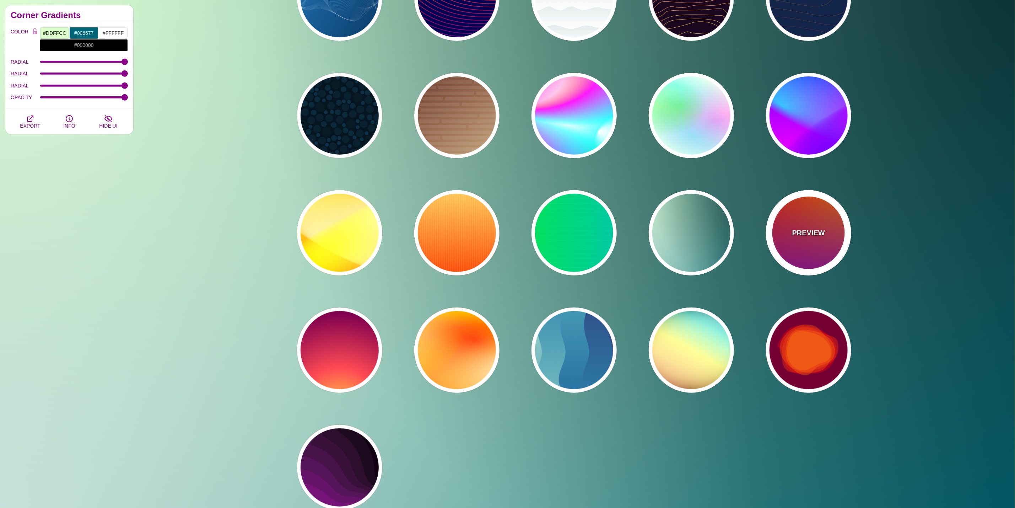
click at [783, 233] on div "PREVIEW" at bounding box center [808, 232] width 85 height 85
type input "#FF0000"
type input "#FF8800"
type input "#990099"
type input "0"
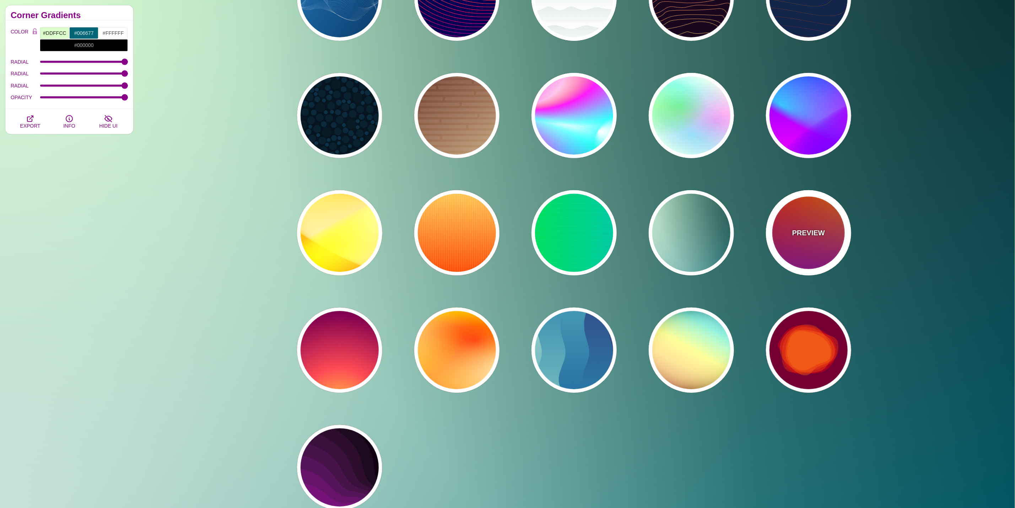
type input "0"
type input "1"
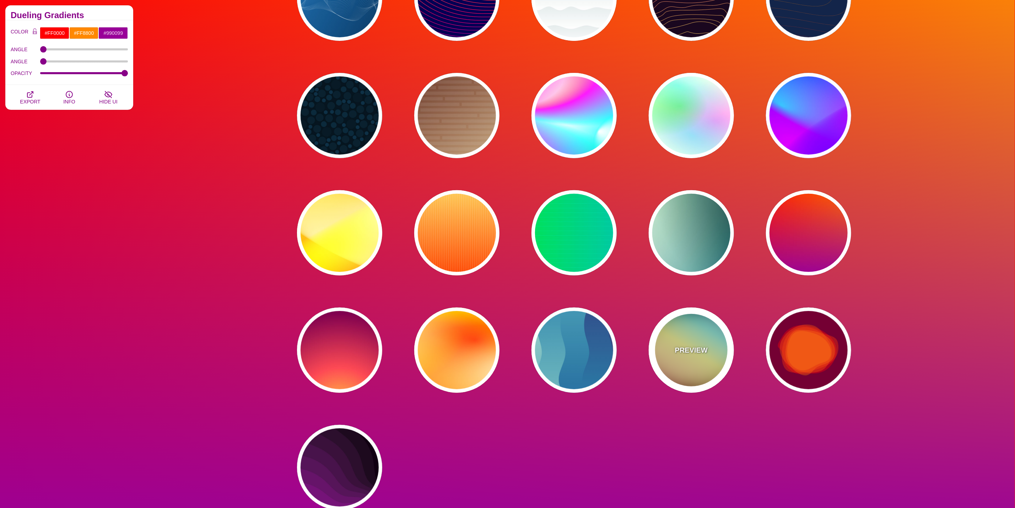
click at [673, 339] on div "PREVIEW" at bounding box center [691, 349] width 85 height 85
type input "#000000"
type input "#FFFFFF"
type input "#00BBFF"
type input "#FFFF00"
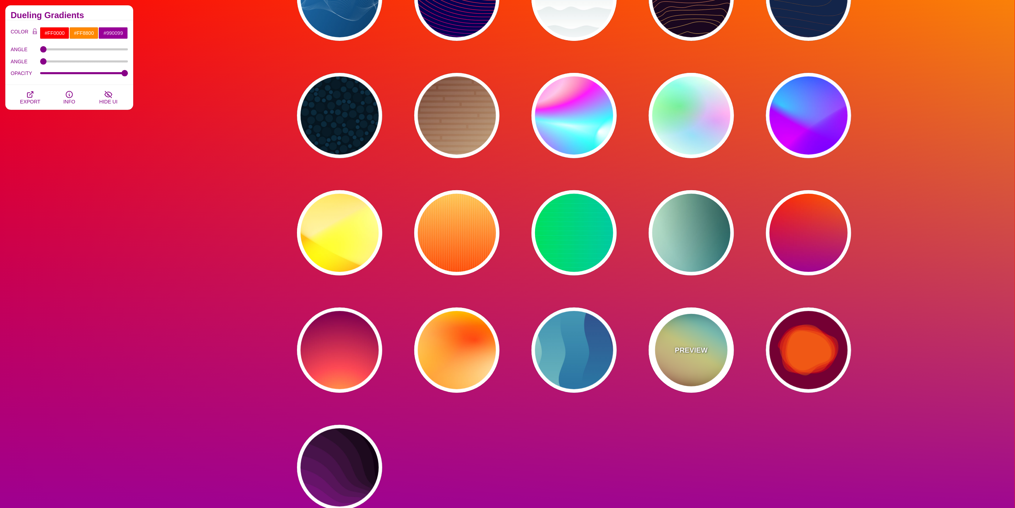
type input "#FF0000"
type input "37"
type input "1"
type input "0.4"
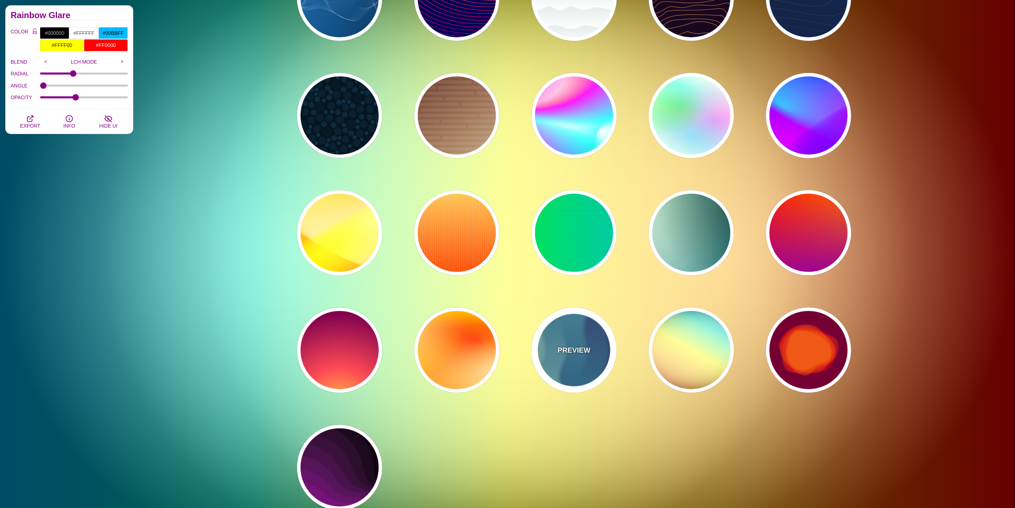
click at [579, 352] on p "PREVIEW" at bounding box center [574, 350] width 33 height 11
type input "#440044"
type input "#CCEEDD"
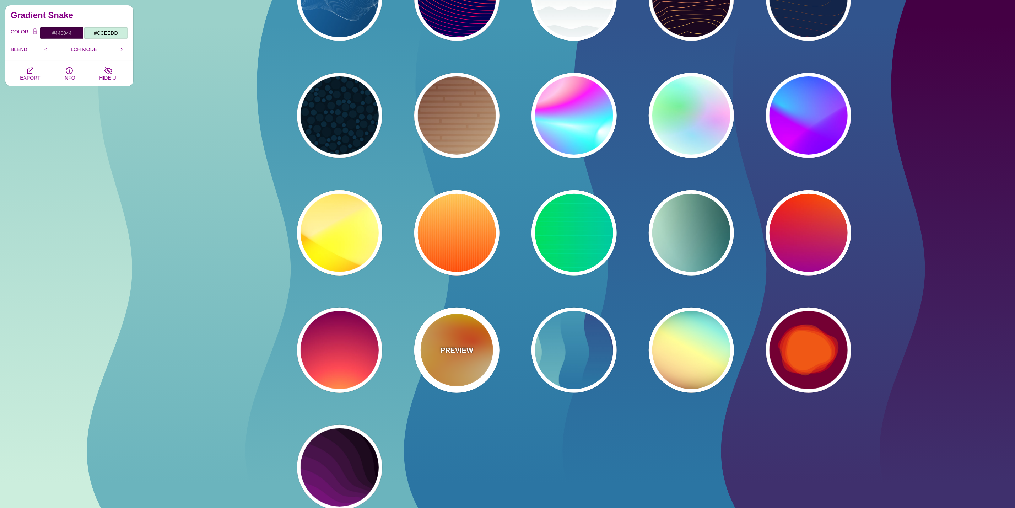
click at [465, 359] on div "PREVIEW" at bounding box center [456, 349] width 85 height 85
type input "#FFFF00"
type input "#FF0000"
type input "#FFFFFF"
type input "1"
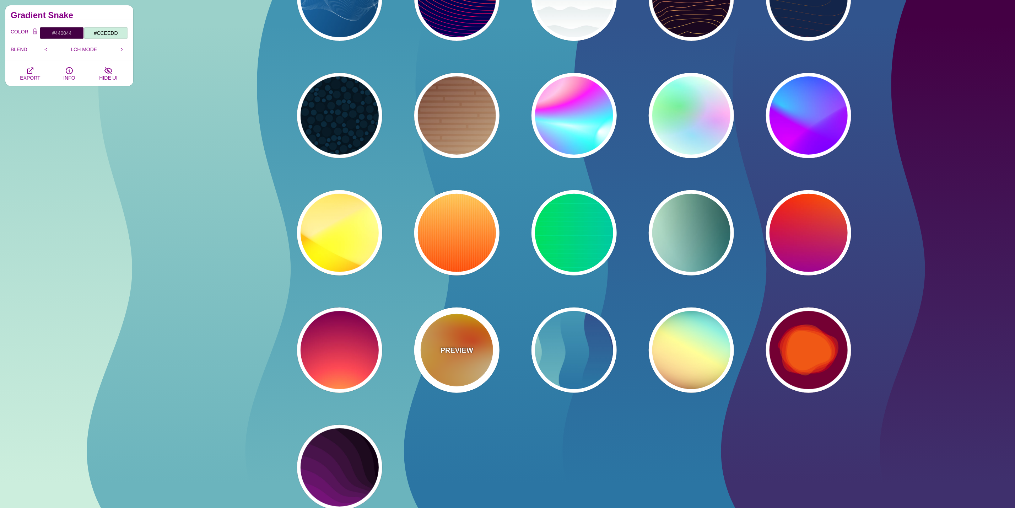
type input "80"
type input "130"
type input "70"
type input "50"
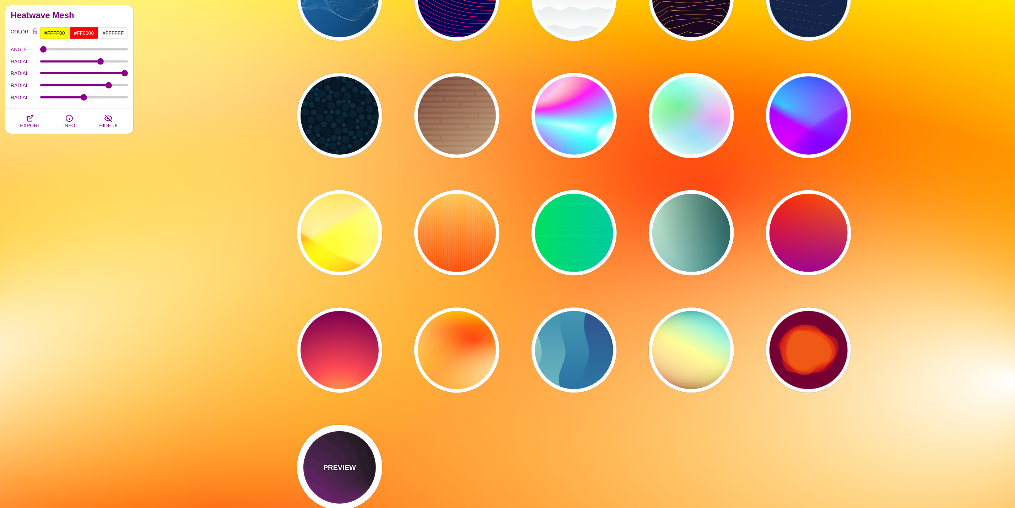
click at [343, 479] on div "PREVIEW" at bounding box center [339, 467] width 85 height 85
type input "#110011"
type input "#AA00AA"
type input "0"
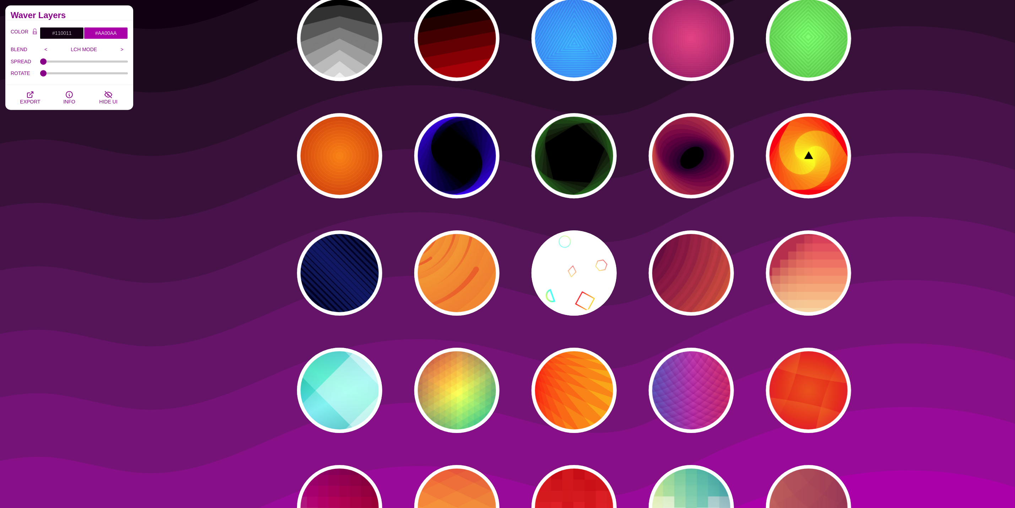
scroll to position [1599, 0]
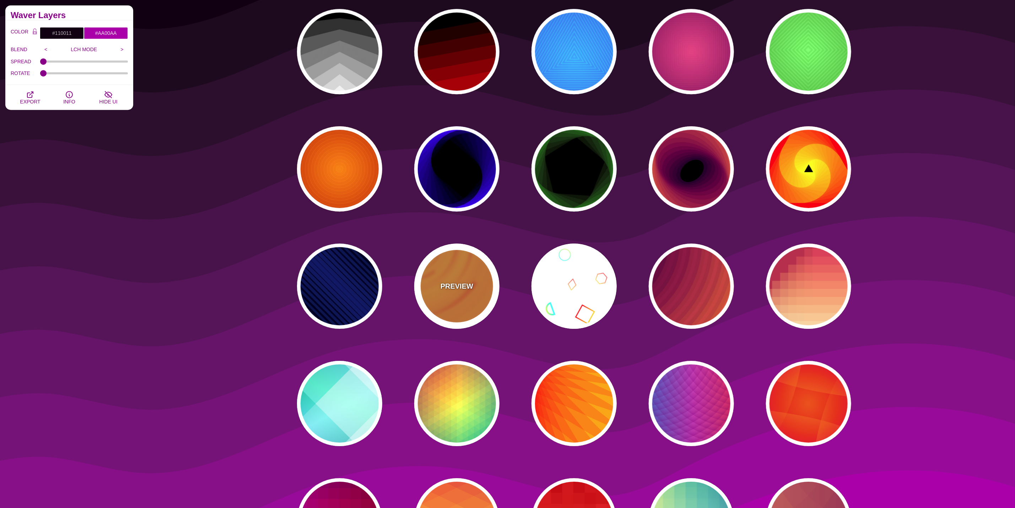
click at [460, 288] on p "PREVIEW" at bounding box center [457, 286] width 33 height 11
type input "#EE5522"
type input "#FFBB33"
type input "0"
type input "0.1"
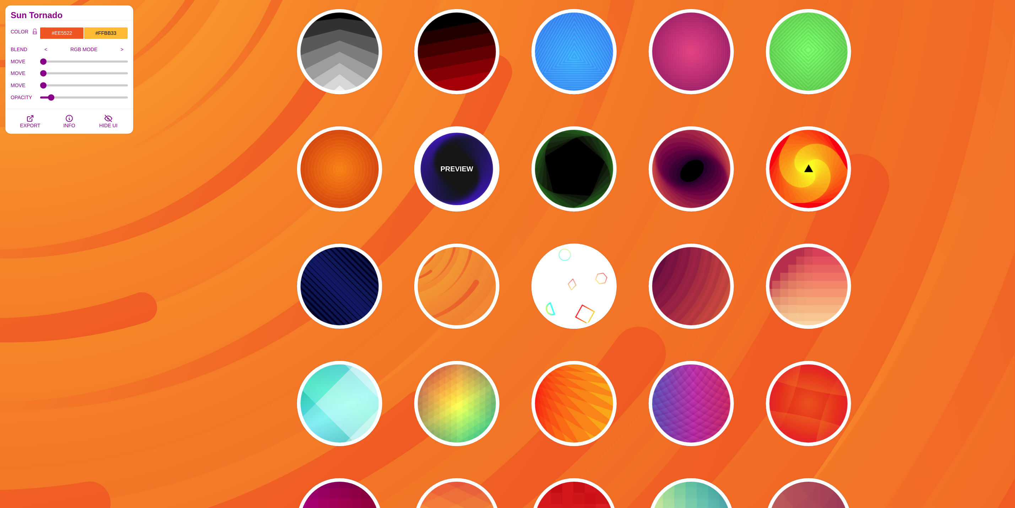
click at [475, 178] on div "PREVIEW" at bounding box center [456, 168] width 85 height 85
type input "#000000"
type input "#0000FF"
type input "100"
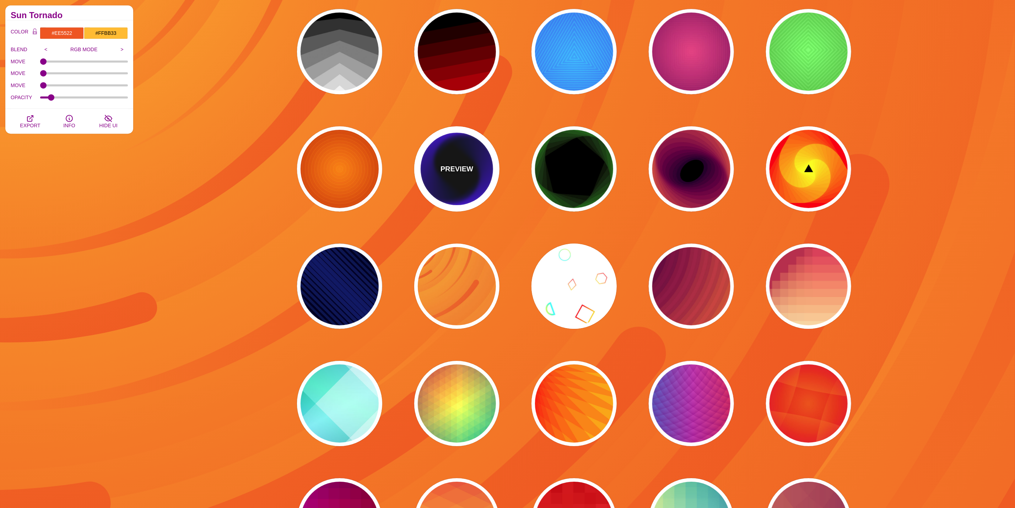
type input "1"
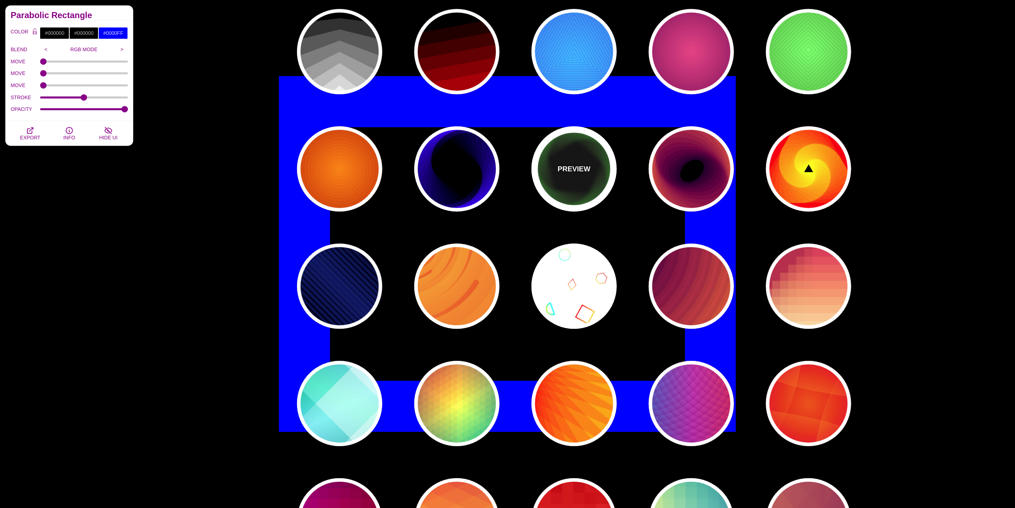
click at [602, 162] on div "PREVIEW" at bounding box center [574, 168] width 85 height 85
type input "#00FF00"
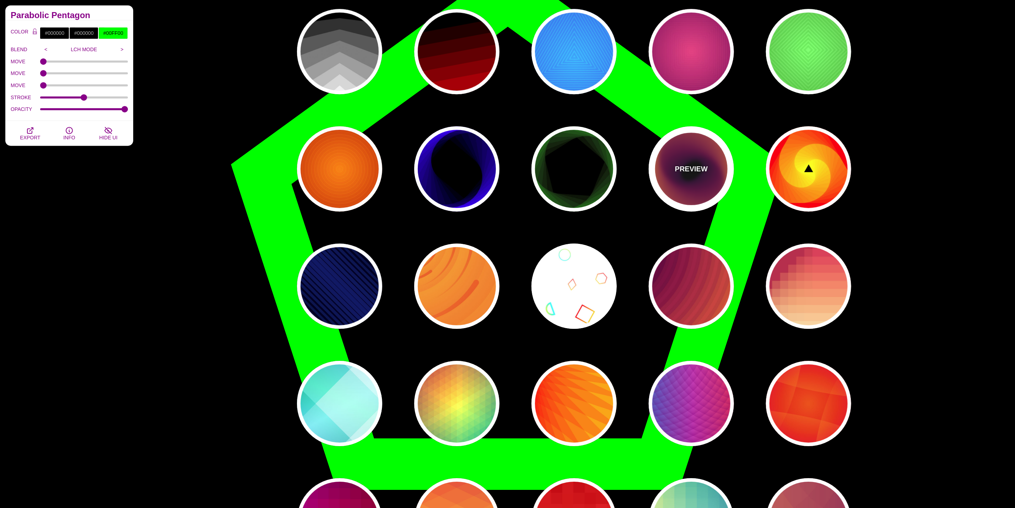
click at [699, 178] on div "PREVIEW" at bounding box center [691, 168] width 85 height 85
type input "#27002B"
type input "#FFD000"
type input "200"
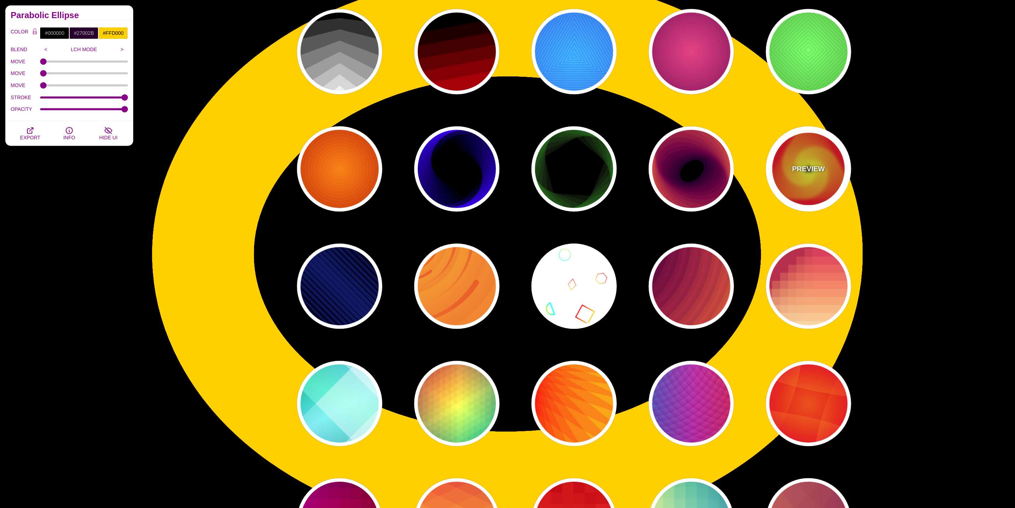
click at [808, 171] on p "PREVIEW" at bounding box center [808, 168] width 33 height 11
type input "#FFFF00"
type input "#FF0000"
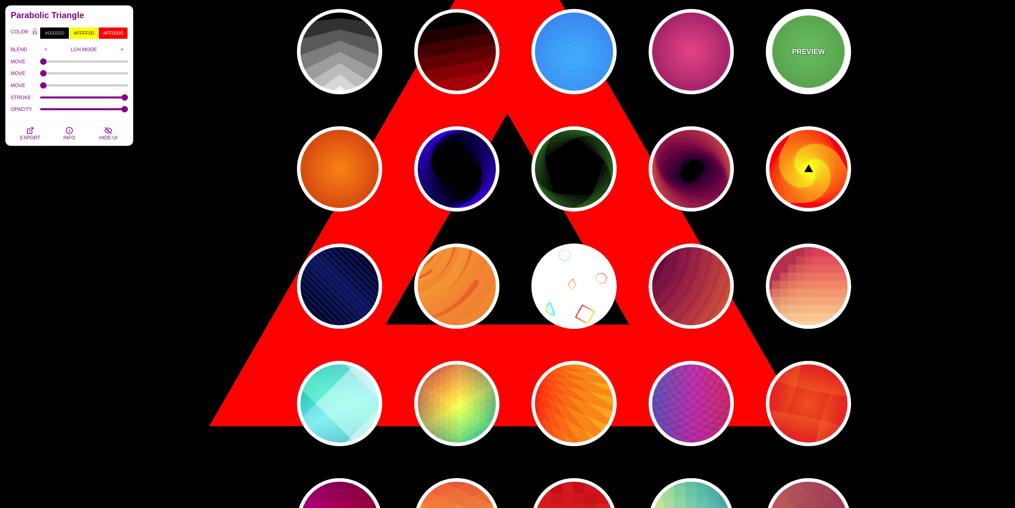
click at [805, 46] on p "PREVIEW" at bounding box center [808, 51] width 33 height 11
type input "#66FF77"
type input "#224400"
type input "#EEFF55"
type input "#008811"
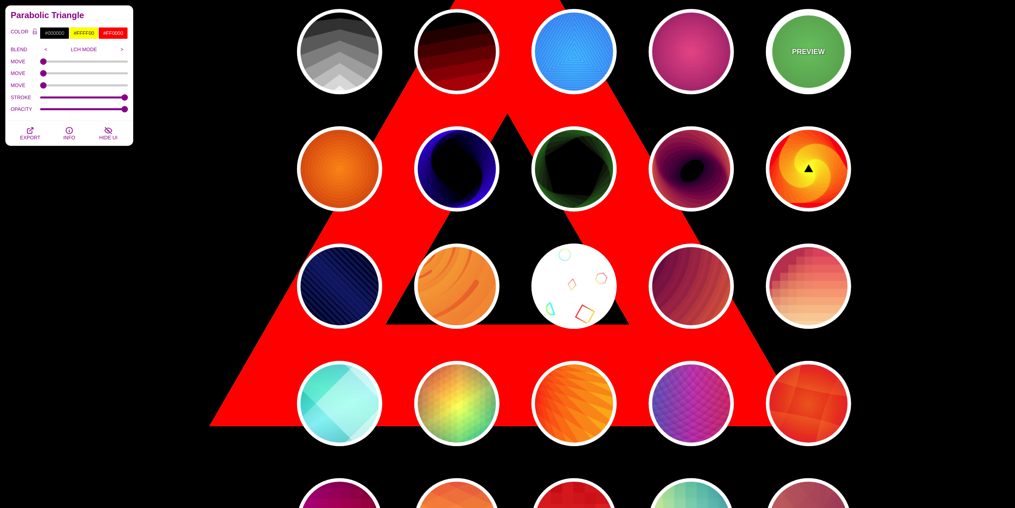
type input "10"
type input "100"
type input "0.2"
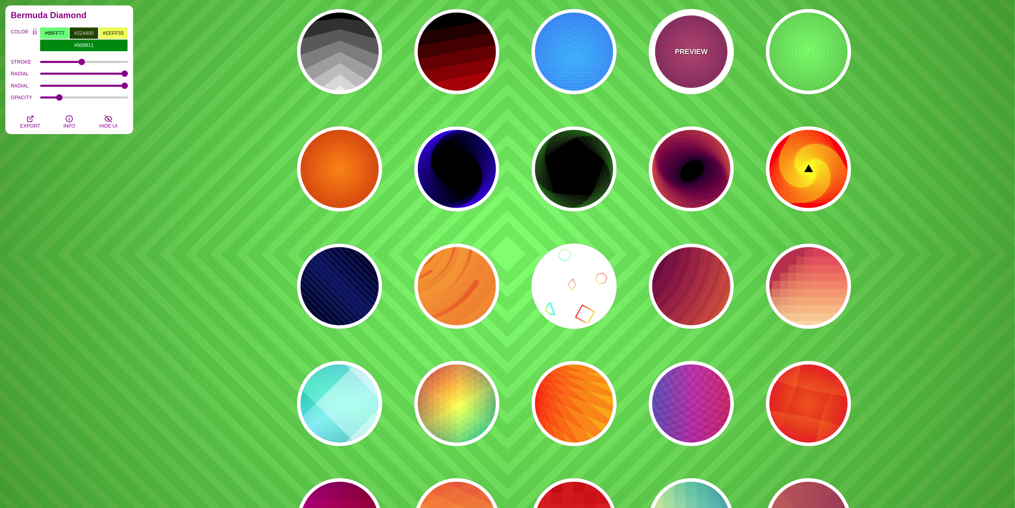
click at [703, 53] on p "PREVIEW" at bounding box center [691, 51] width 33 height 11
type input "#DD33BB"
type input "#440044"
type input "#FF7700"
type input "#FF66BB"
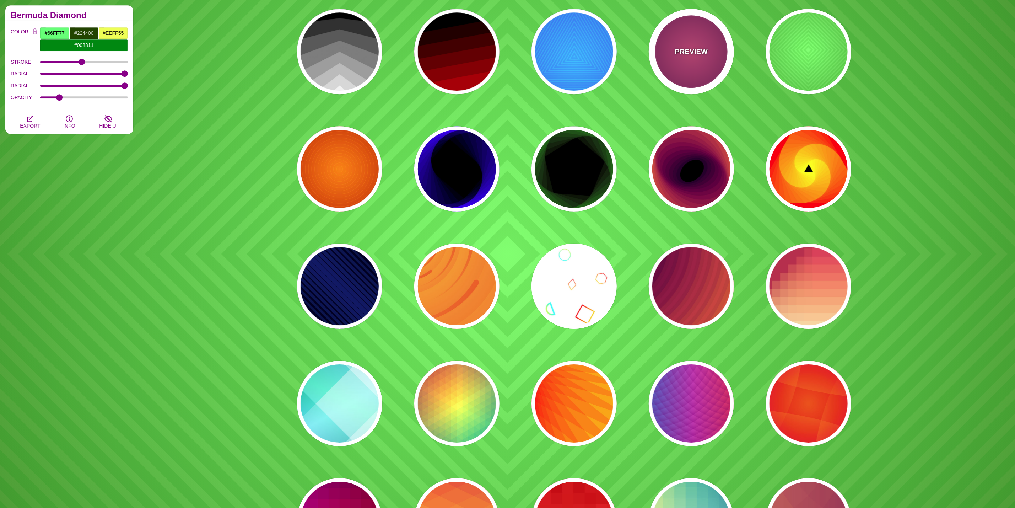
type input "1"
type input "50"
type input "60"
type input "0.3"
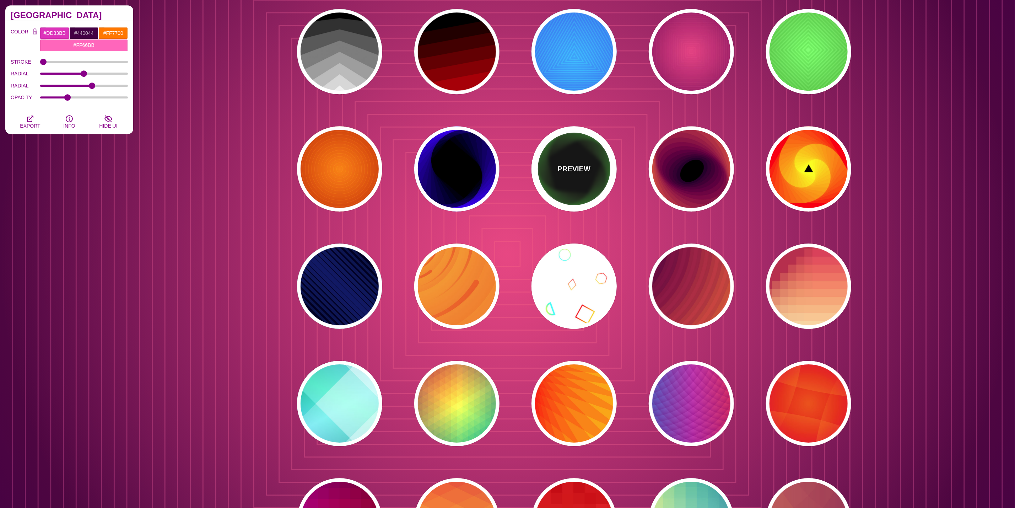
click at [572, 179] on div "PREVIEW" at bounding box center [574, 168] width 85 height 85
type input "#000000"
type input "#00FF00"
type input "0"
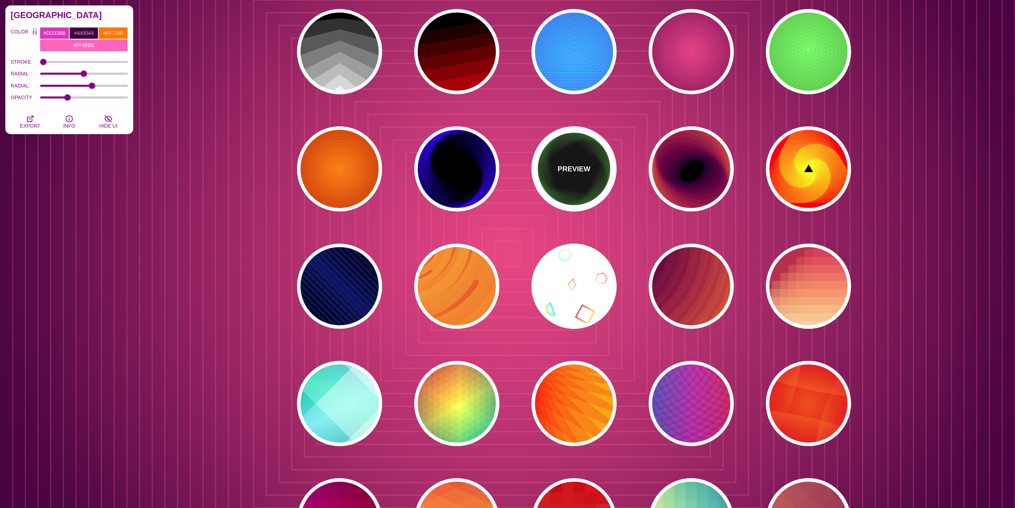
type input "0"
type input "100"
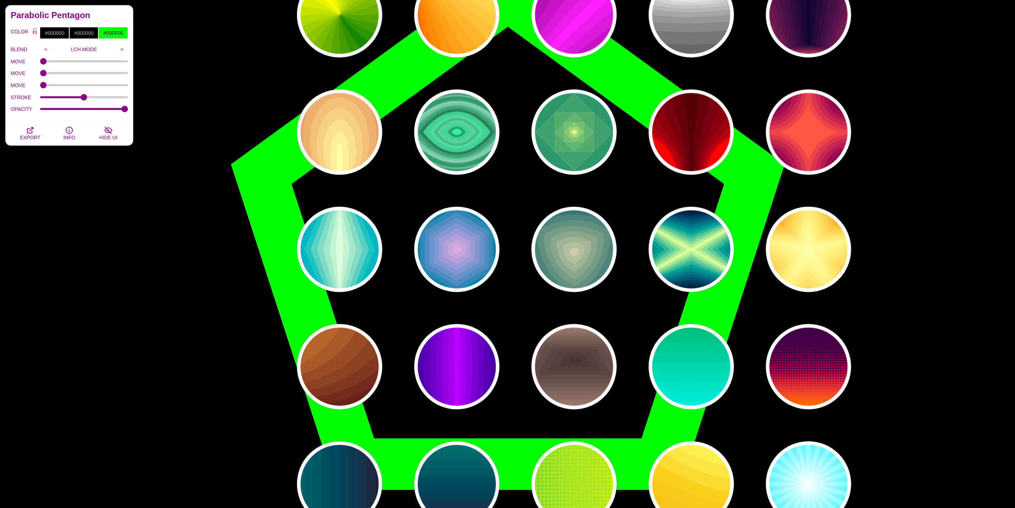
scroll to position [799, 0]
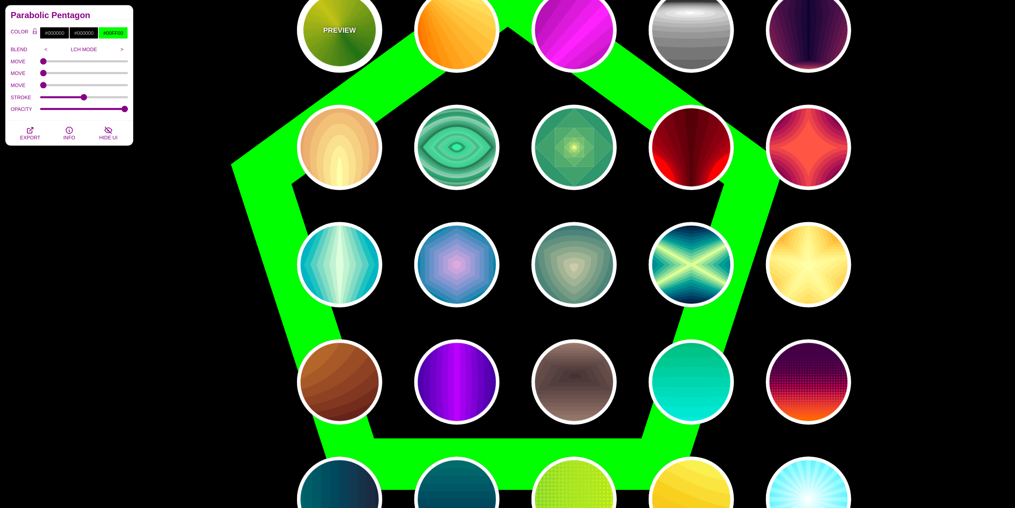
click at [349, 39] on div "PREVIEW" at bounding box center [339, 30] width 85 height 85
type input "#118800"
type input "#FFFF00"
type input "1"
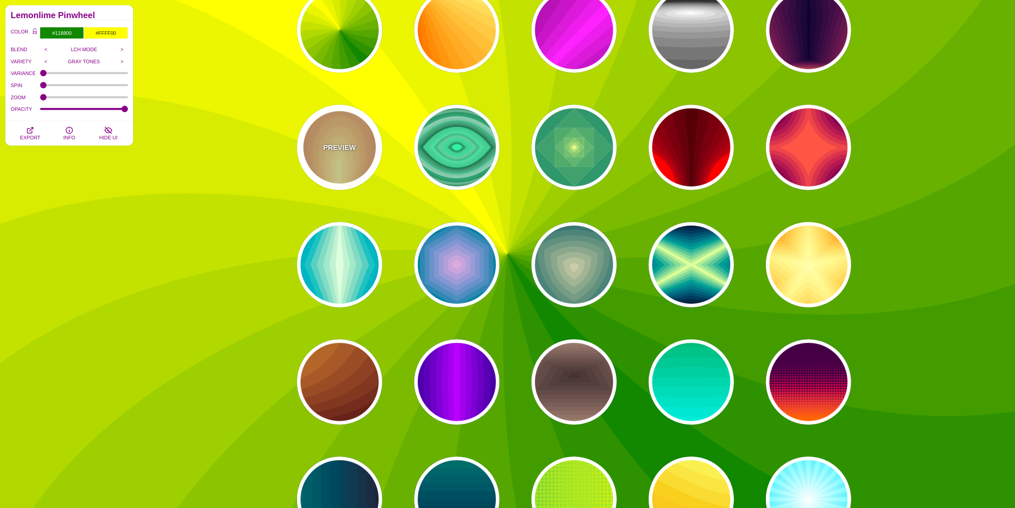
click at [349, 124] on div "PREVIEW" at bounding box center [339, 147] width 85 height 85
type input "#220044"
type input "#FFFFAA"
type input "#FFFFFF"
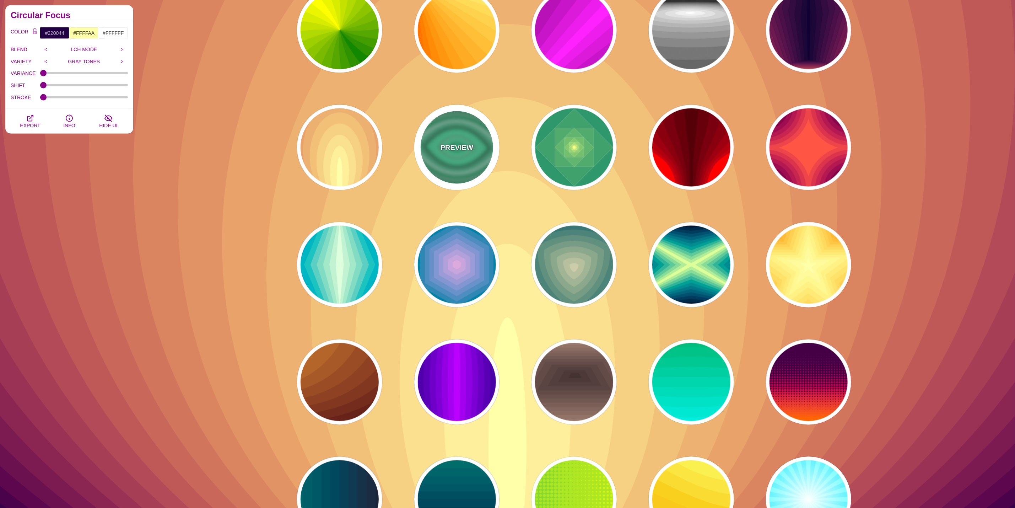
click at [478, 120] on div "PREVIEW" at bounding box center [456, 147] width 85 height 85
type input "#000000"
type input "#33FFAA"
type input "0.5"
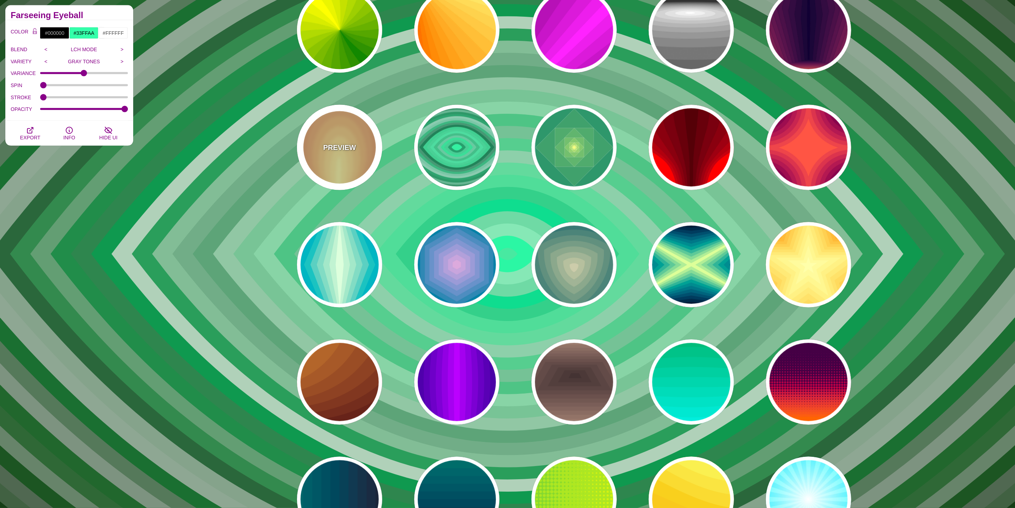
click at [326, 145] on p "PREVIEW" at bounding box center [339, 147] width 33 height 11
type input "#220044"
type input "#FFFFAA"
type input "0"
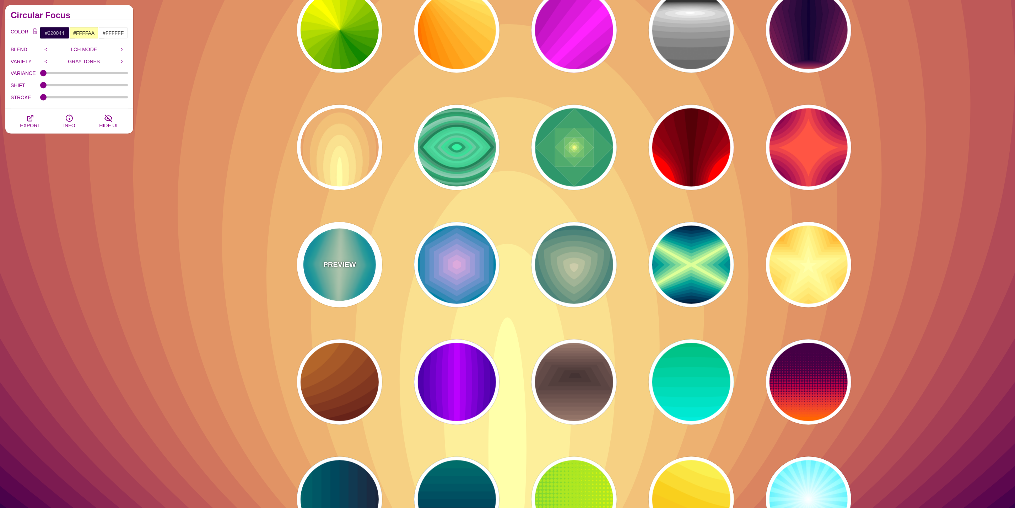
click at [351, 277] on div "PREVIEW" at bounding box center [339, 264] width 85 height 85
type input "#220088"
type input "#DDFFDD"
type input "1"
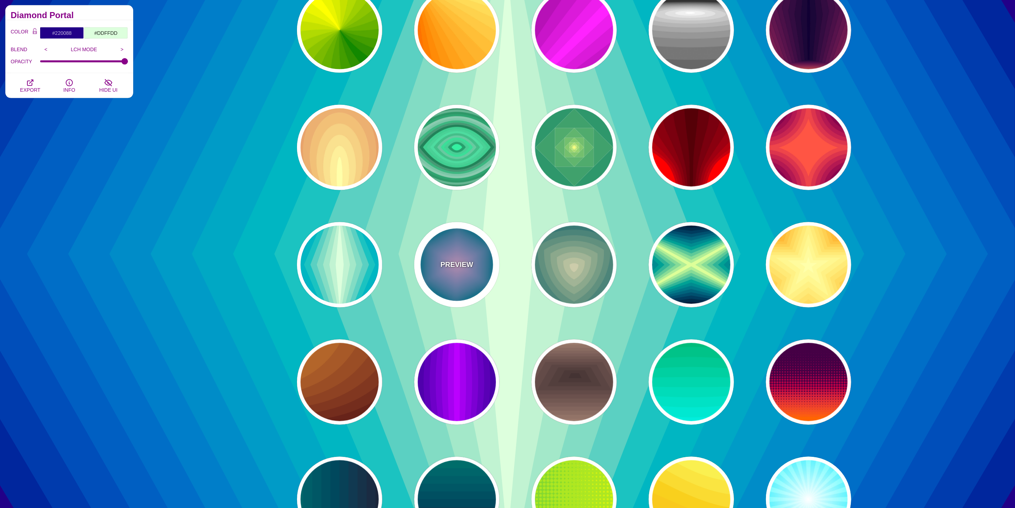
click at [447, 280] on div "PREVIEW" at bounding box center [456, 264] width 85 height 85
type input "#004422"
type input "#DDAADD"
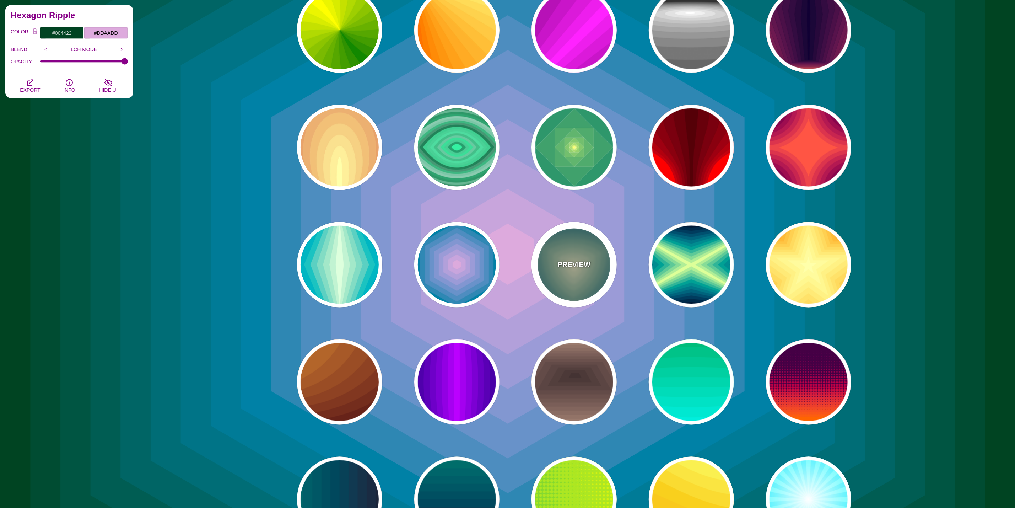
click at [587, 273] on div "PREVIEW" at bounding box center [574, 264] width 85 height 85
type input "#001133"
type input "#CCCCAA"
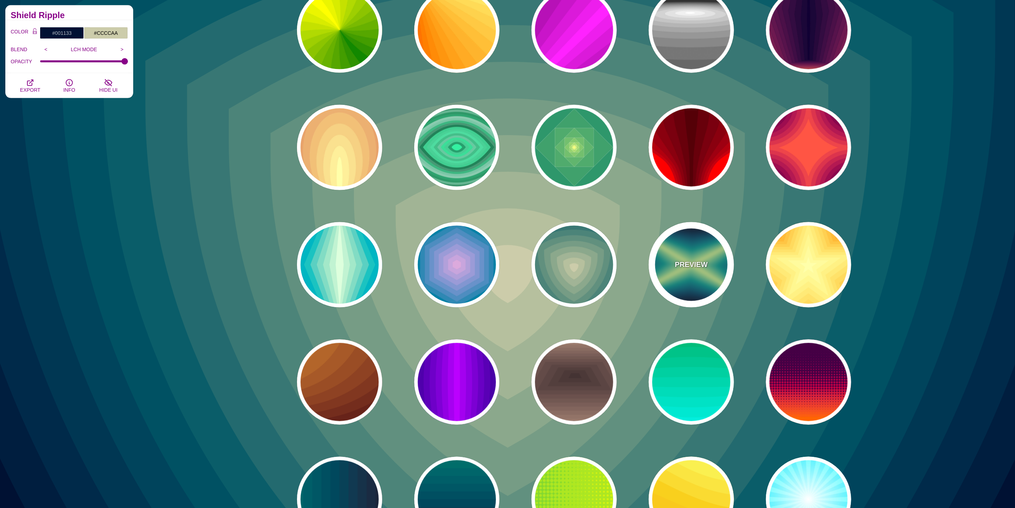
click at [722, 269] on div "PREVIEW" at bounding box center [691, 264] width 85 height 85
type input "#000022"
type input "#DDFF99"
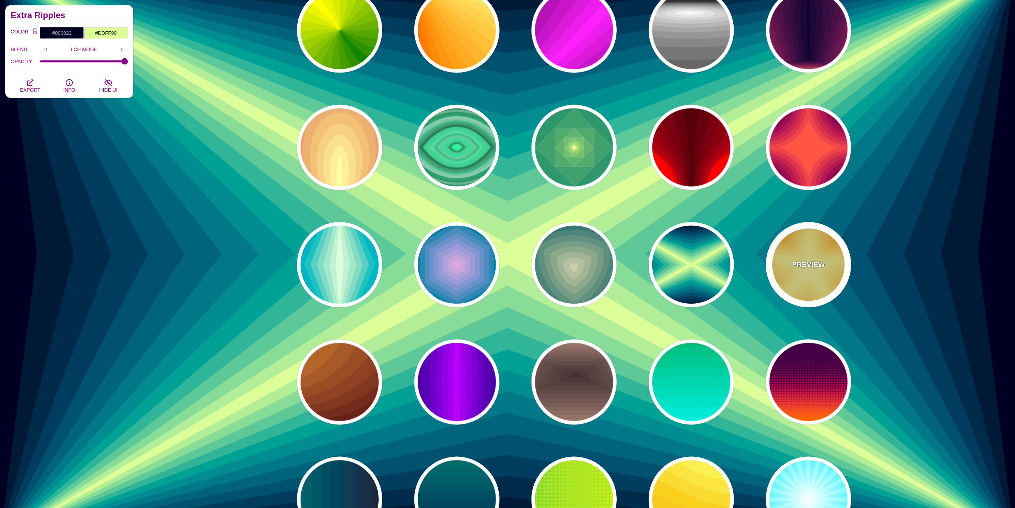
click at [807, 266] on p "PREVIEW" at bounding box center [808, 264] width 33 height 11
type input "#DD5500"
type input "#FFFFAA"
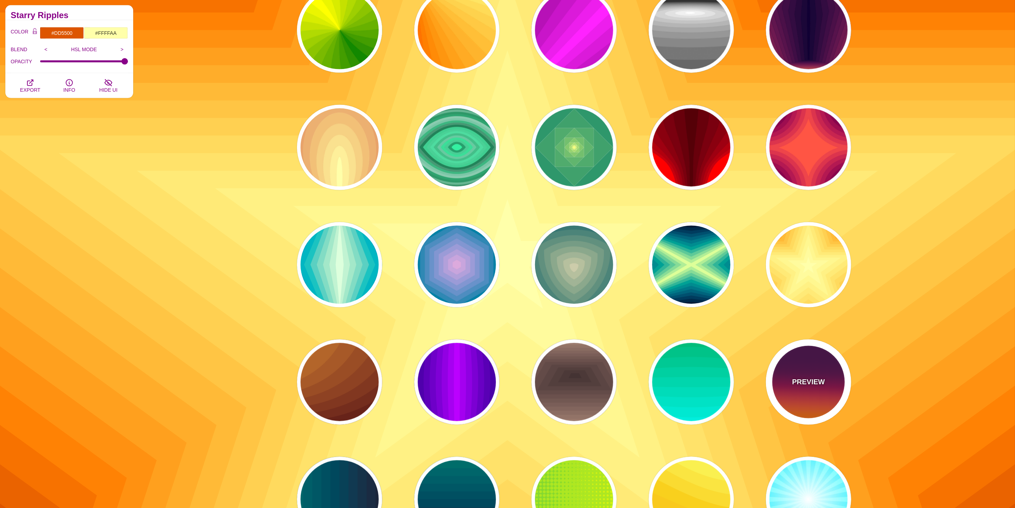
click at [806, 373] on div "PREVIEW" at bounding box center [808, 381] width 85 height 85
type input "#440044"
type input "#FF6600"
type input "0"
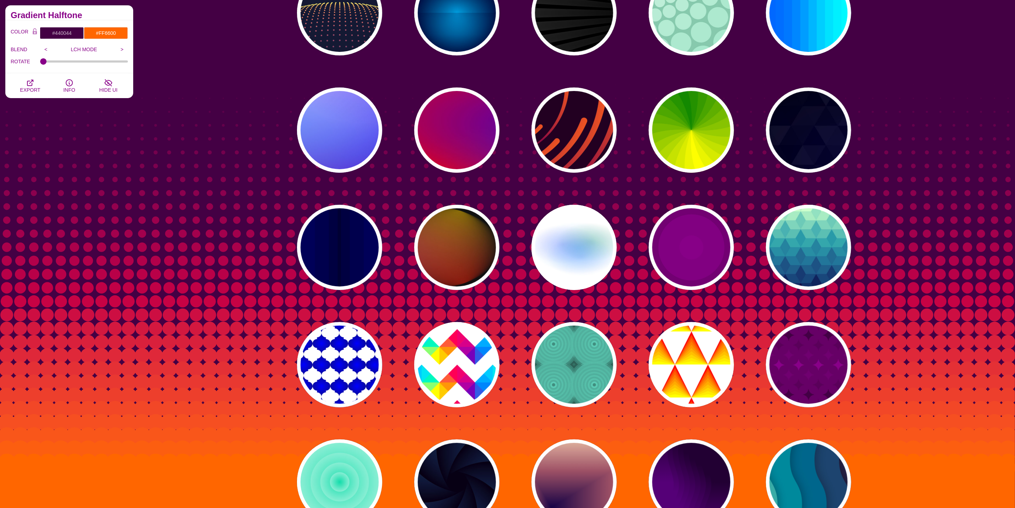
scroll to position [0, 0]
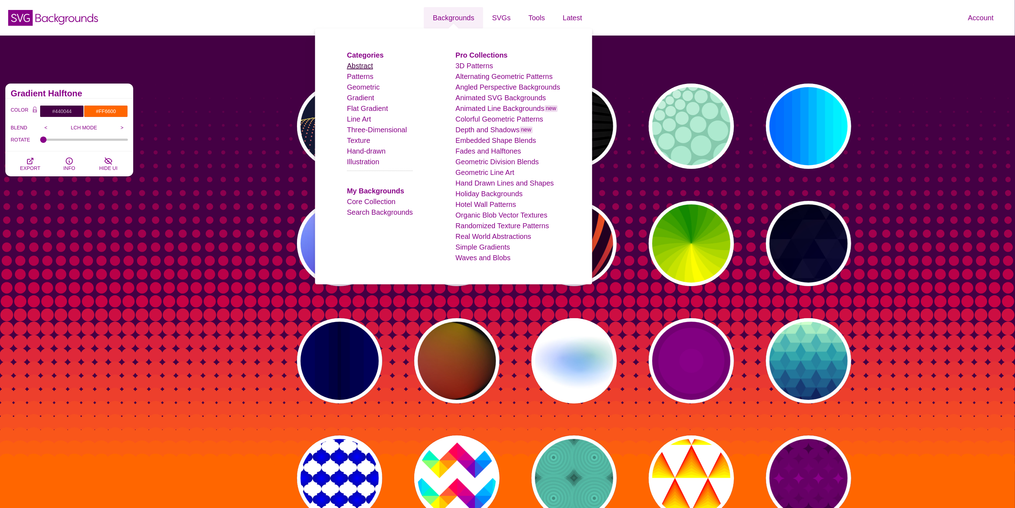
click at [361, 64] on link "Abstract" at bounding box center [360, 66] width 26 height 8
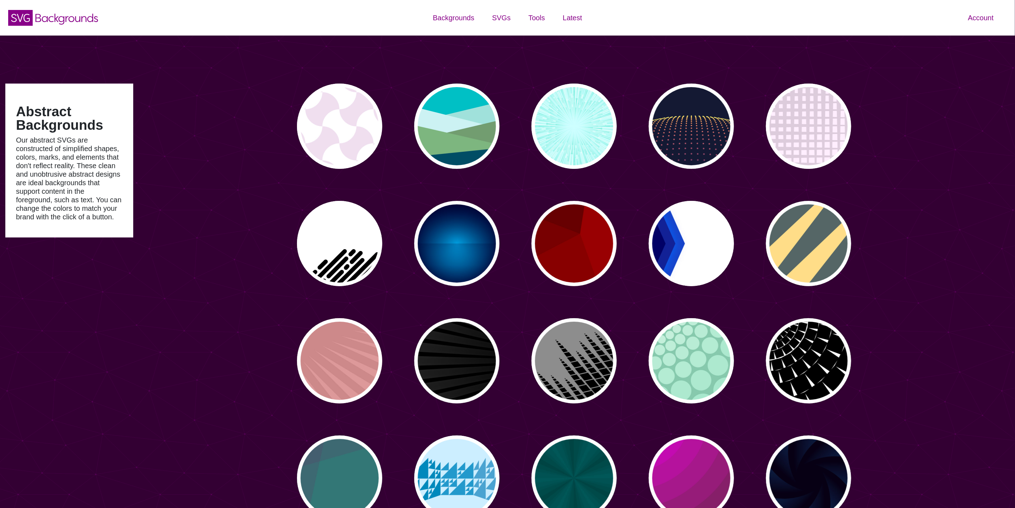
type input "#450057"
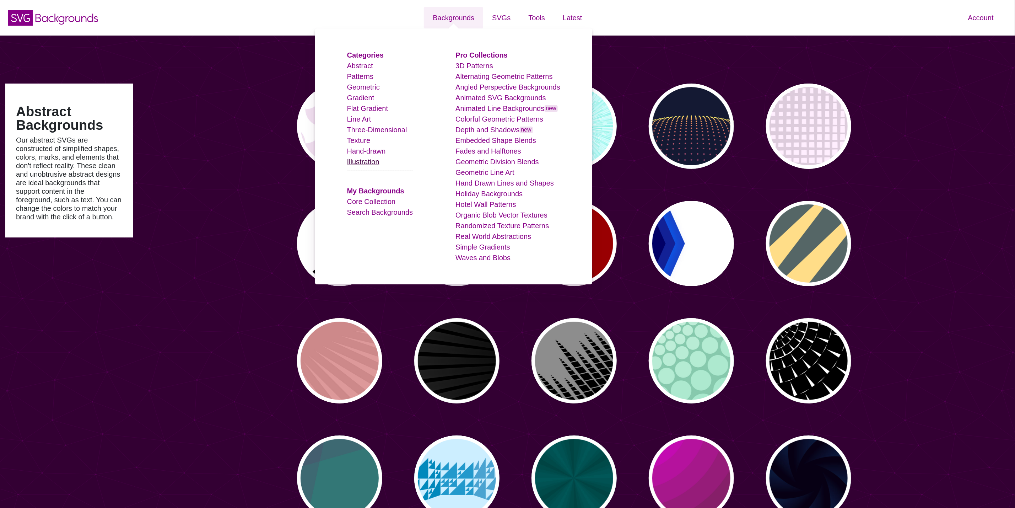
click at [370, 160] on link "Illustration" at bounding box center [363, 162] width 32 height 8
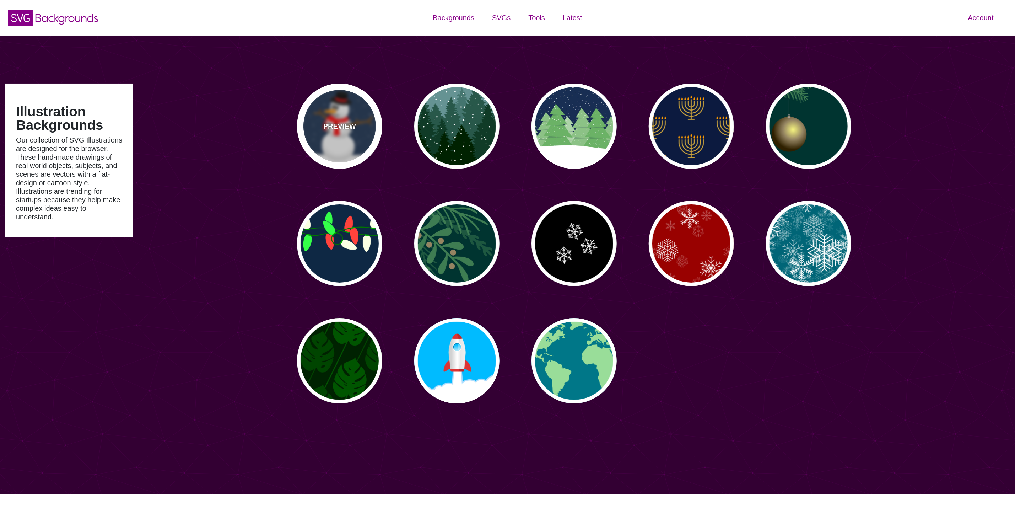
click at [325, 101] on div "PREVIEW" at bounding box center [339, 125] width 85 height 85
type input "#182E4E"
type input "#FF0000"
type input "#7A4810"
type input "20"
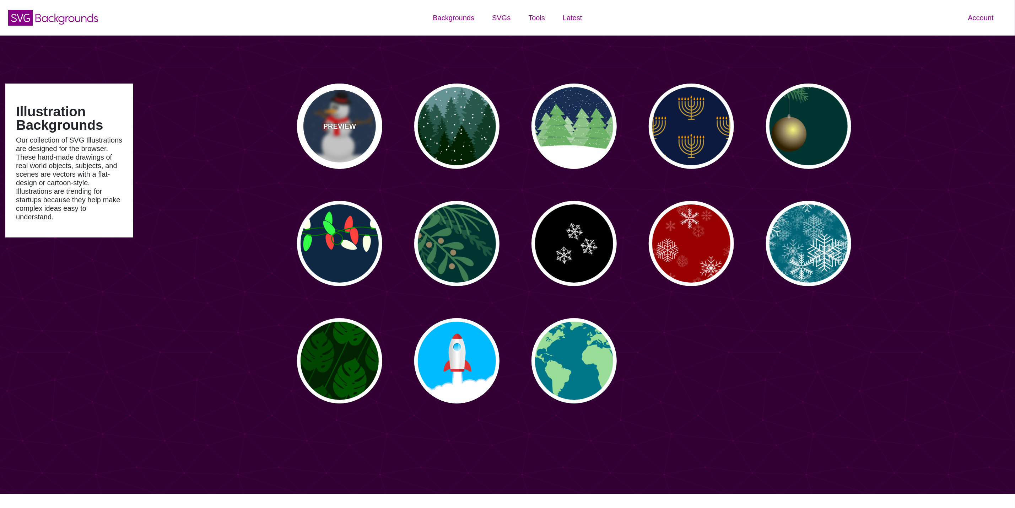
type input "10"
type input "0"
type input "0.25"
type input "0.5"
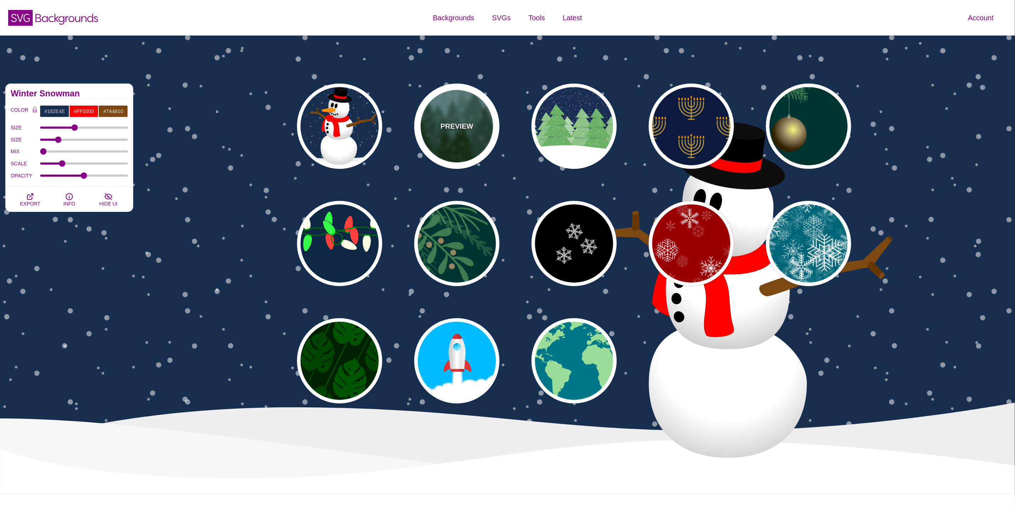
click at [451, 125] on p "PREVIEW" at bounding box center [457, 126] width 33 height 11
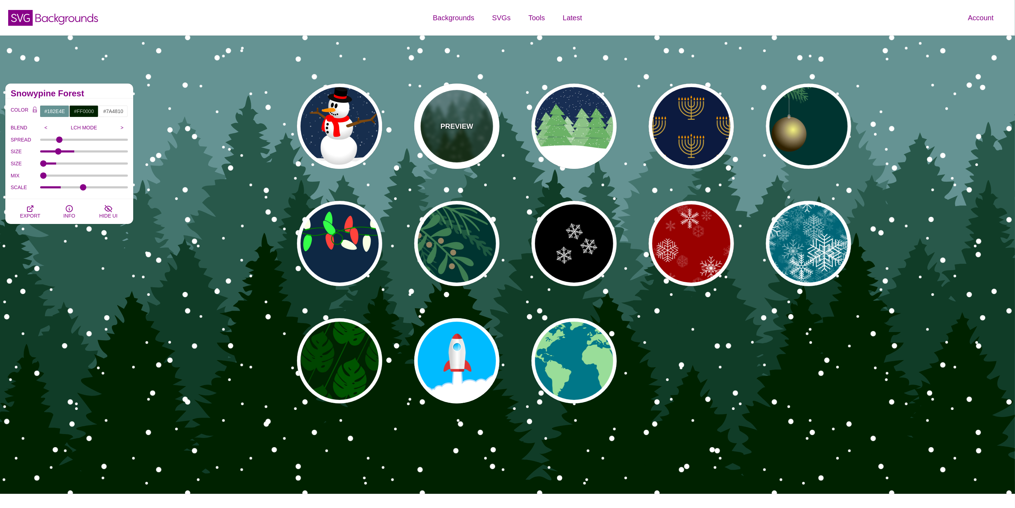
type input "#659393"
type input "#002200"
type input "#FFFFFF"
type input "0"
type input "20"
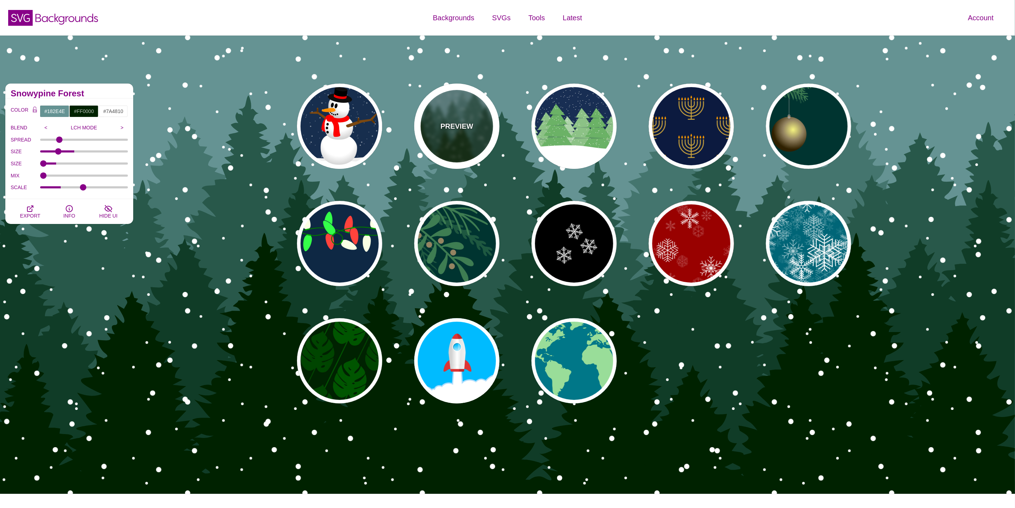
type input "10"
type input "0"
type input "0.25"
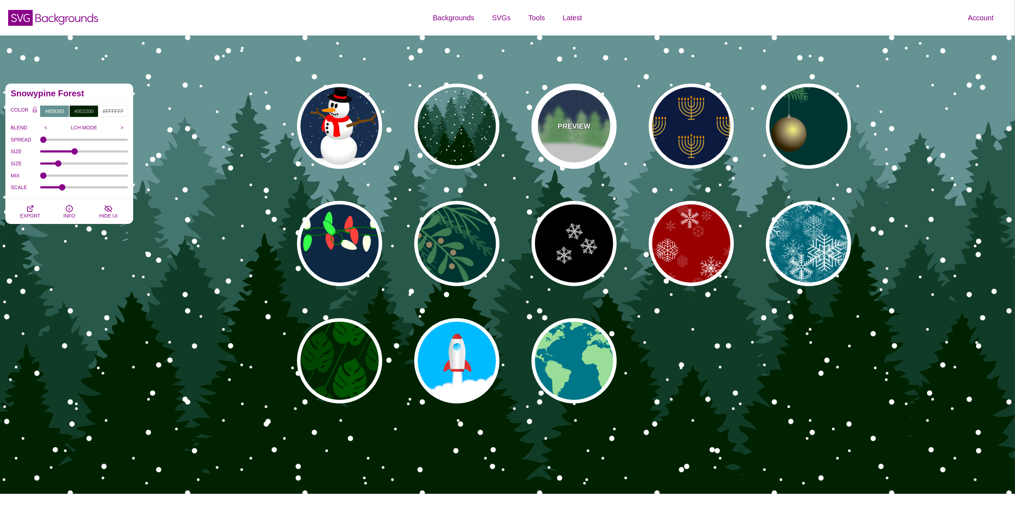
click at [537, 128] on div "PREVIEW" at bounding box center [574, 125] width 85 height 85
type input "#182E52"
type input "#6BB166"
type input "0"
type input "15"
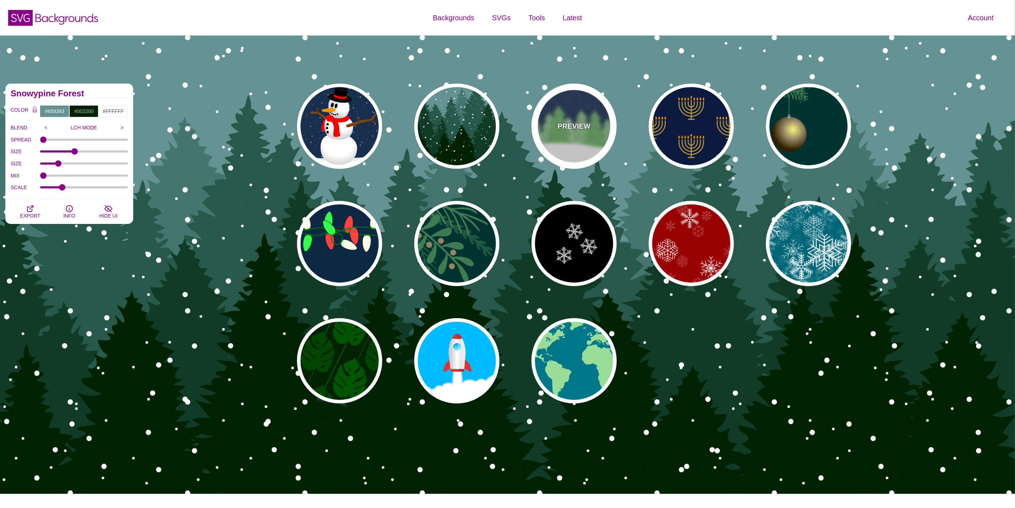
type input "0.2"
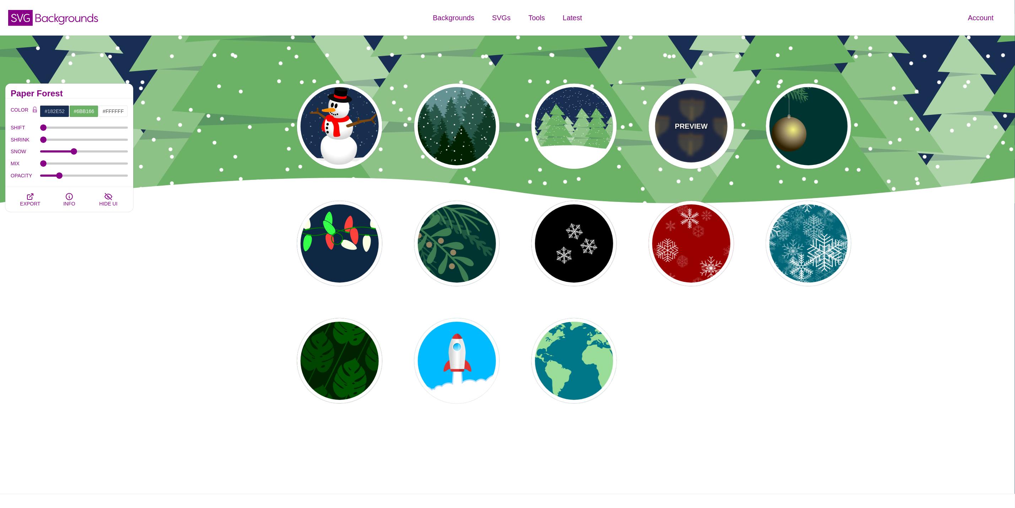
click at [680, 127] on p "PREVIEW" at bounding box center [691, 126] width 33 height 11
type input "#0C1A3F"
type input "#CCA43C"
type input "#FF9B00"
type input "0.2"
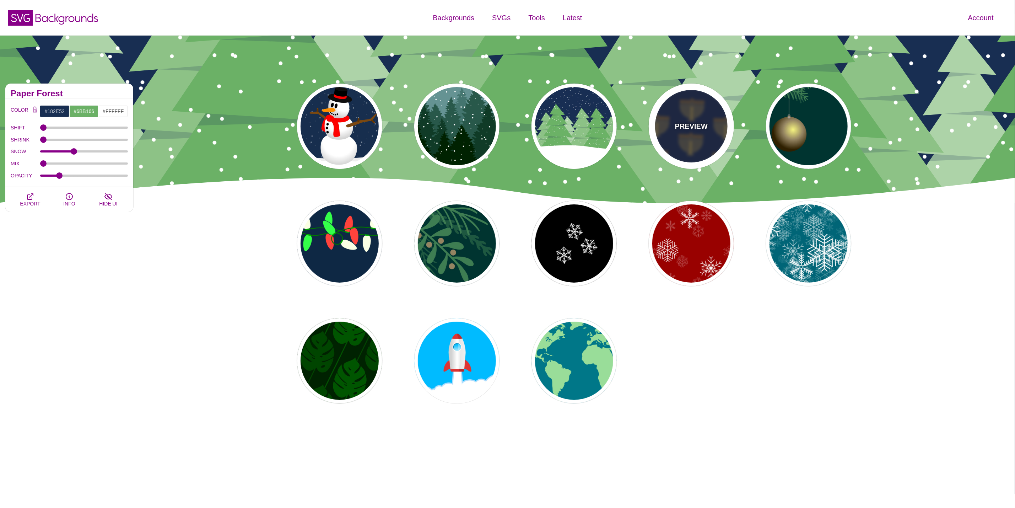
type input "0"
type input "3"
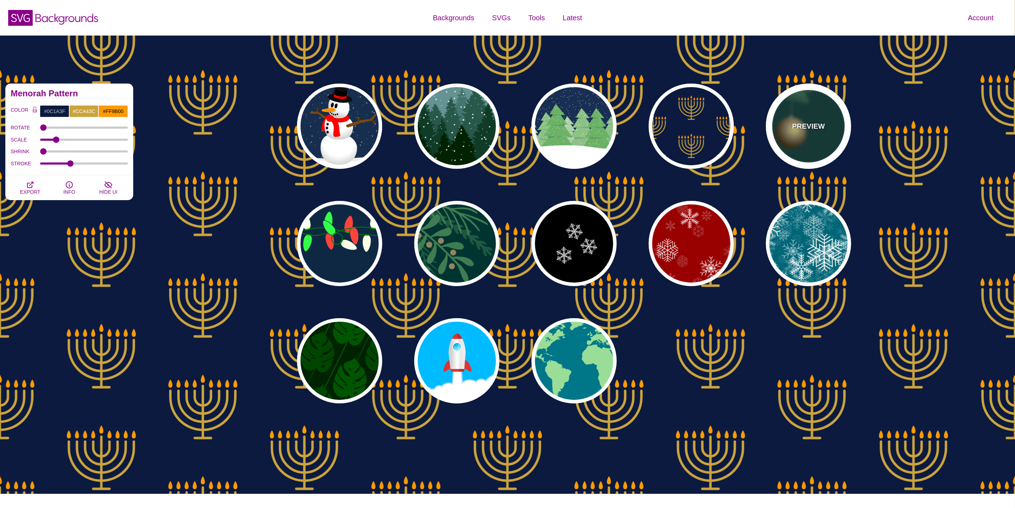
click at [810, 144] on div "PREVIEW" at bounding box center [808, 125] width 85 height 85
type input "#003431"
type input "#3E7C52"
type input "#AAAAAA"
type input "#2F2100"
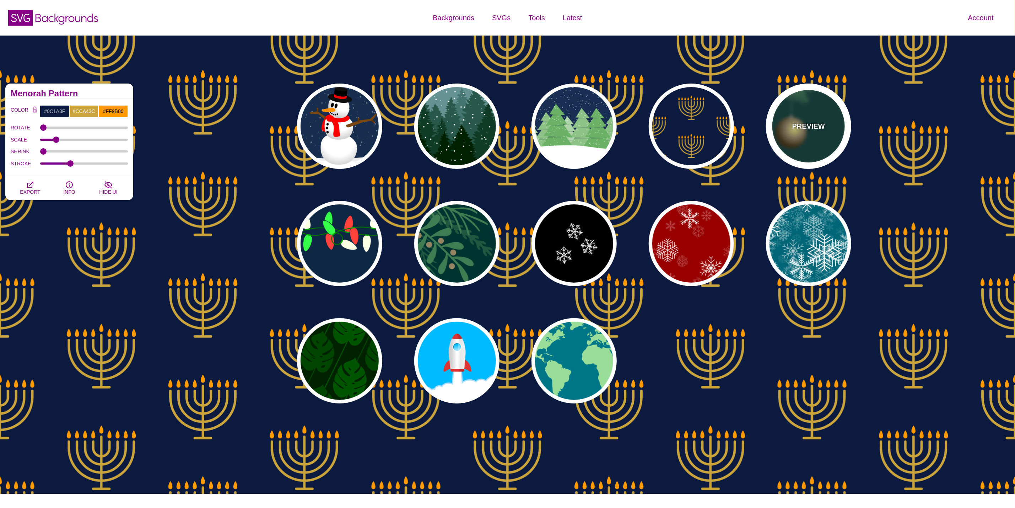
type input "#958462"
type input "#F6F580"
type input "3"
type input "0.4"
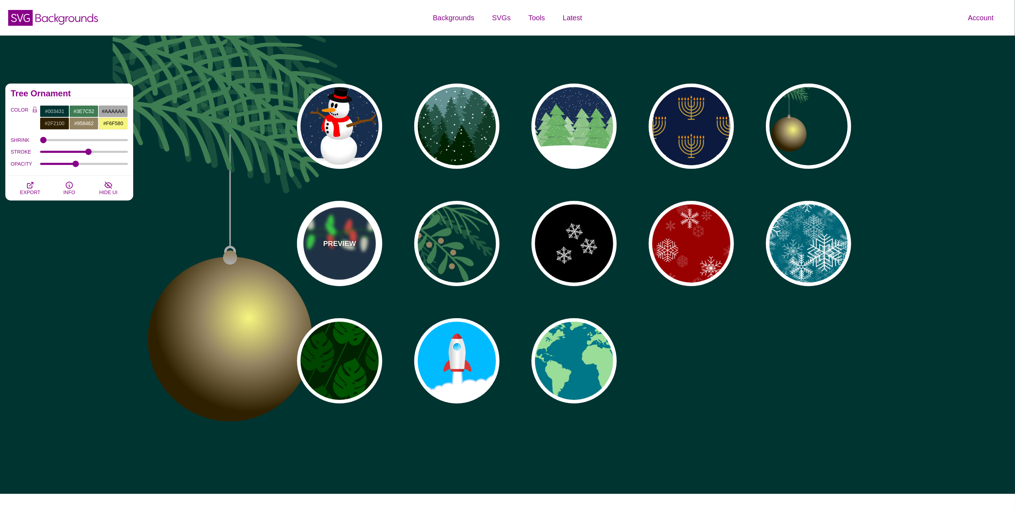
click at [374, 223] on div "PREVIEW" at bounding box center [339, 243] width 85 height 85
type input "#0E2844"
type input "#007800"
type input "#00AA00"
type input "#FAFFE4"
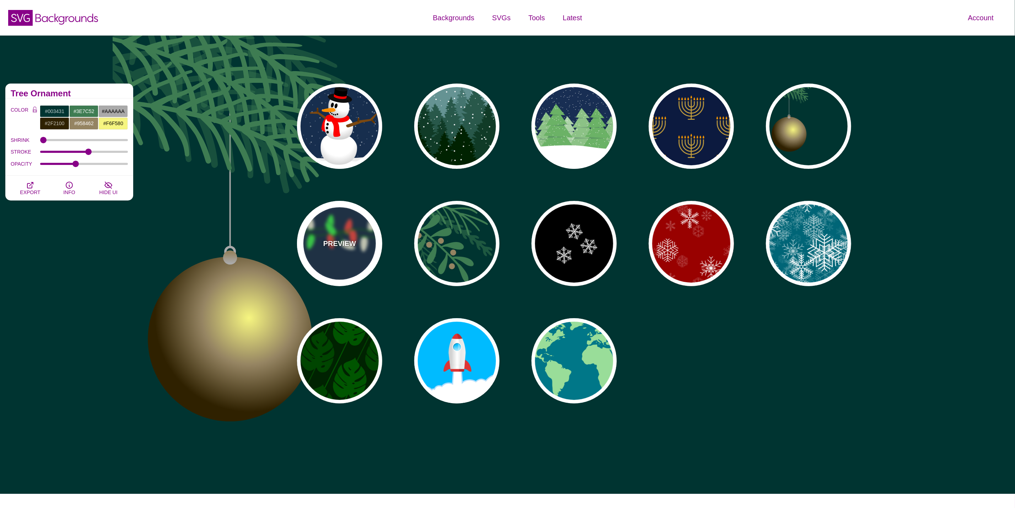
type input "#34FF49"
type input "#FF433C"
type input "2"
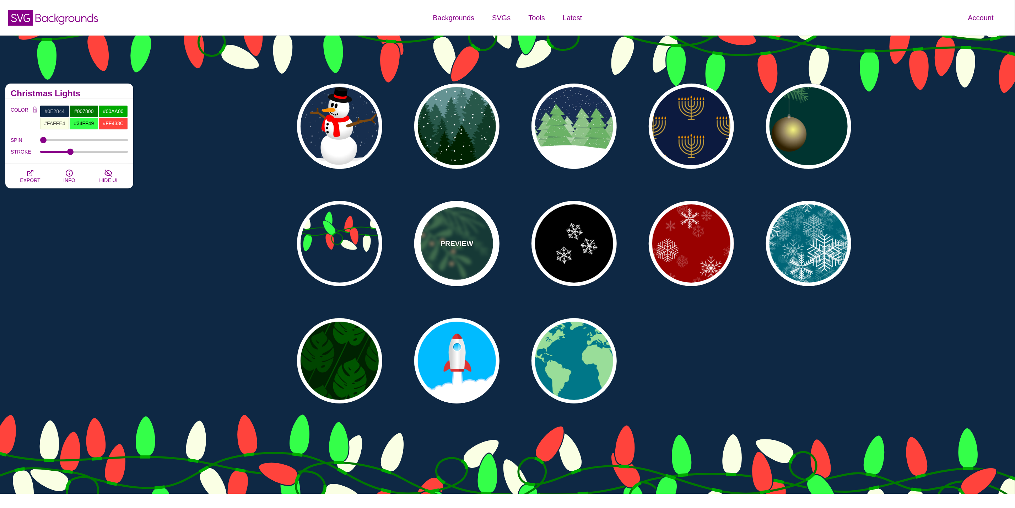
click at [482, 237] on div "PREVIEW" at bounding box center [456, 243] width 85 height 85
type input "#003431"
type input "#3E7C52"
type input "#958462"
type input "0.5"
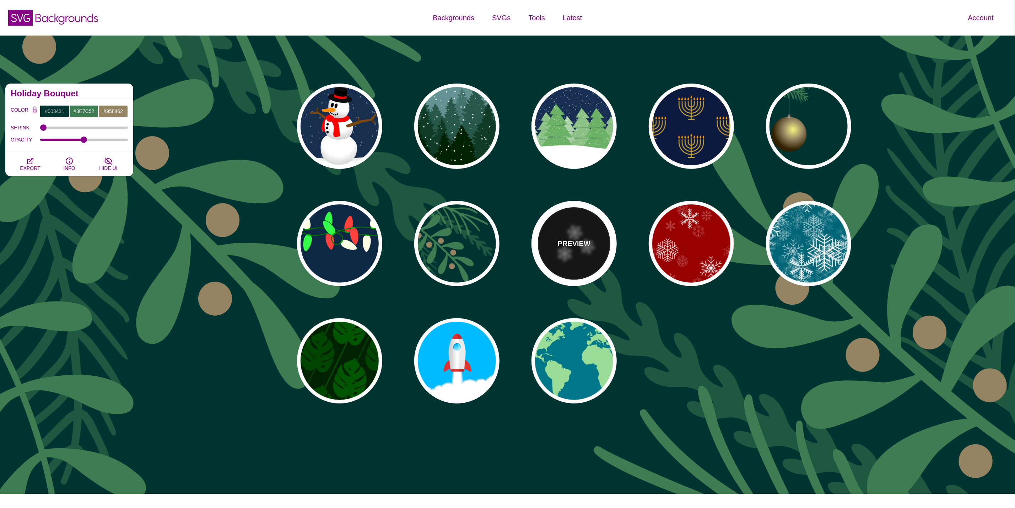
click at [583, 240] on p "PREVIEW" at bounding box center [574, 243] width 33 height 11
type input "#000000"
type input "#FFFFFF"
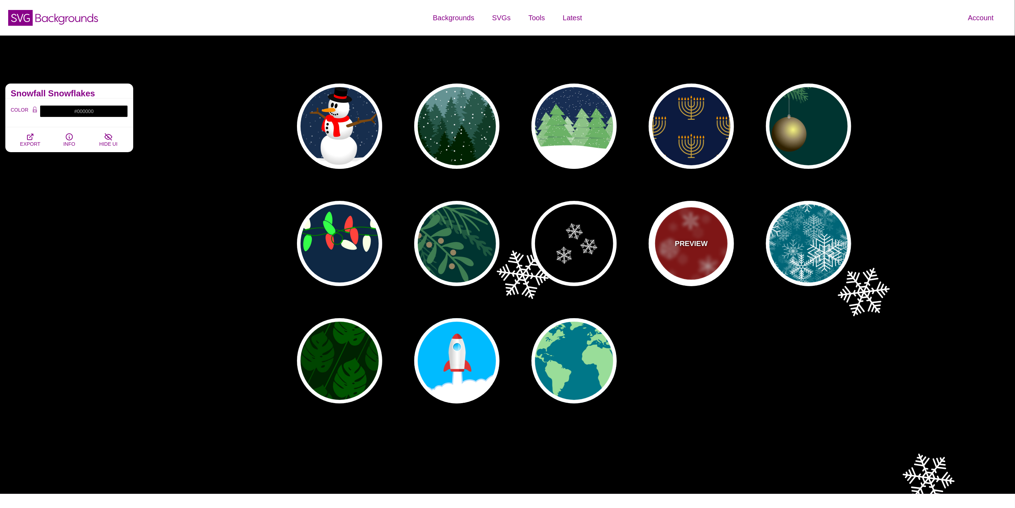
click at [691, 239] on p "PREVIEW" at bounding box center [691, 243] width 33 height 11
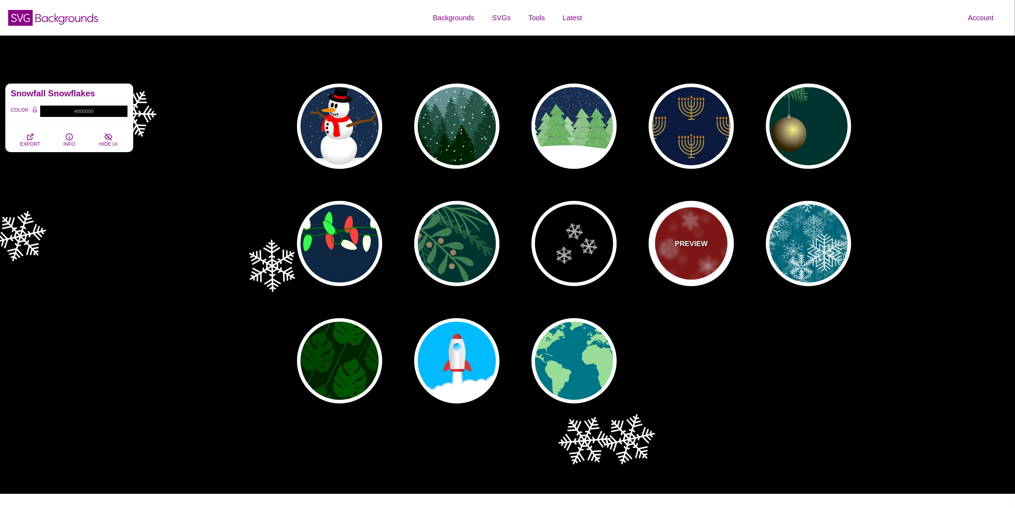
type input "#990000"
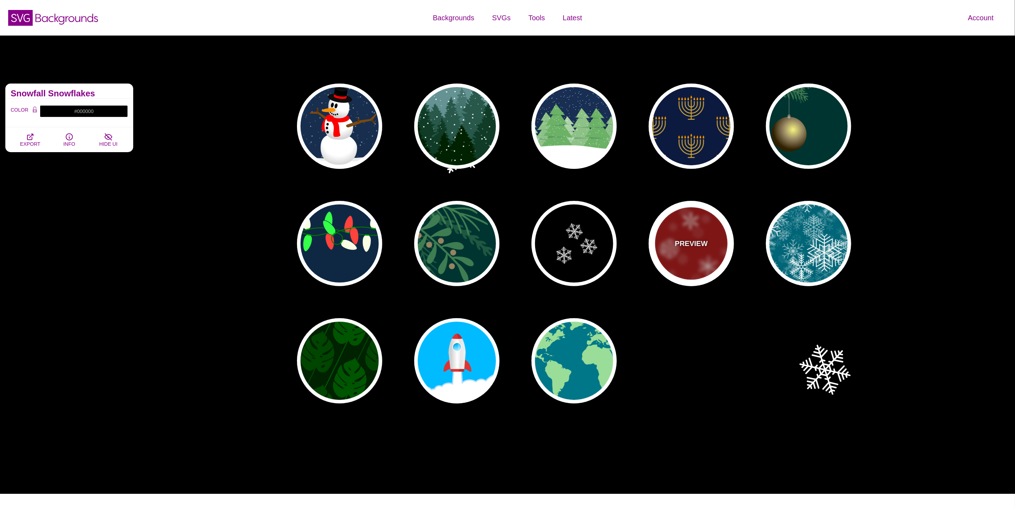
type input "1"
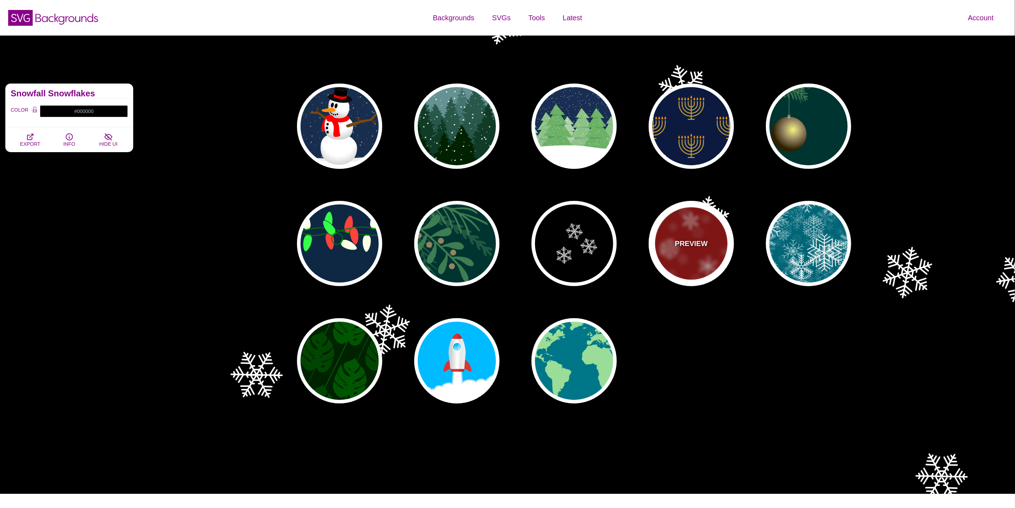
type input "3"
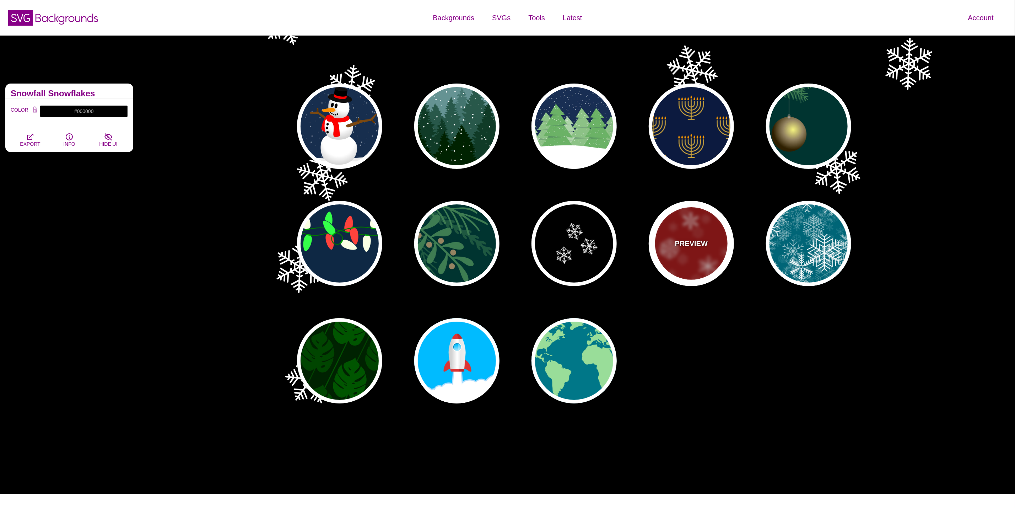
type input "0.4"
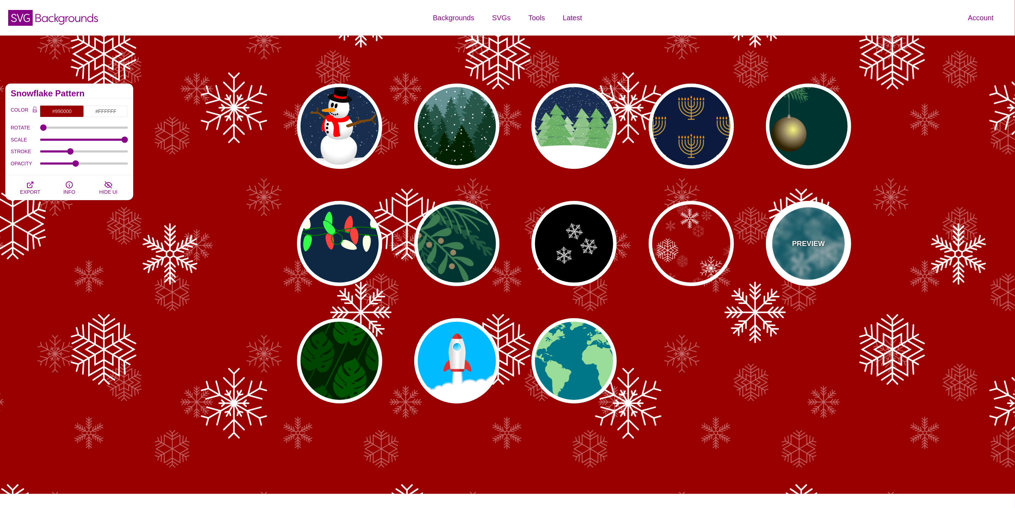
click at [800, 243] on p "PREVIEW" at bounding box center [808, 243] width 33 height 11
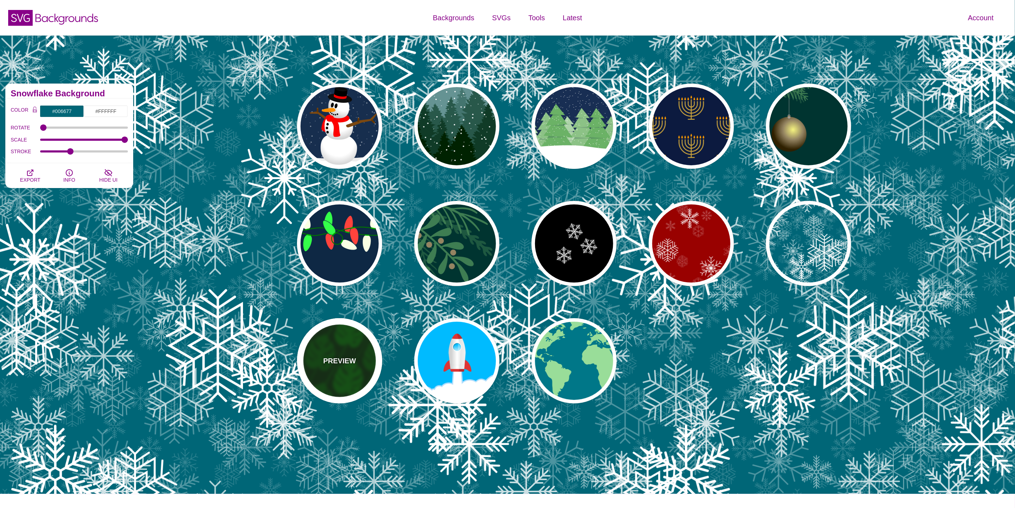
click at [358, 356] on div "PREVIEW" at bounding box center [339, 360] width 85 height 85
type input "#002200"
type input "#004400"
type input "#005500"
type input "200"
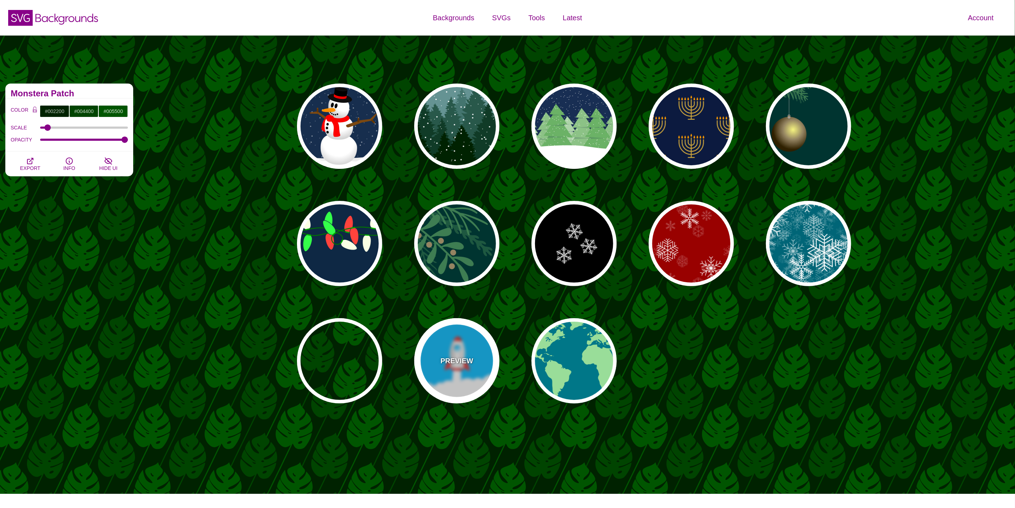
click at [452, 357] on p "PREVIEW" at bounding box center [457, 360] width 33 height 11
type input "#00BBFF"
type input "#FFFFFF"
type input "#DD3333"
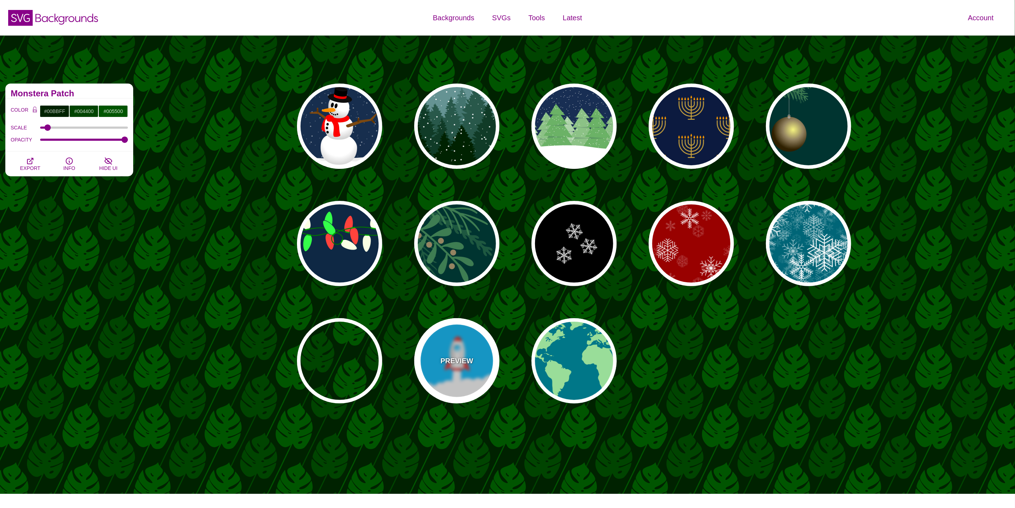
type input "0"
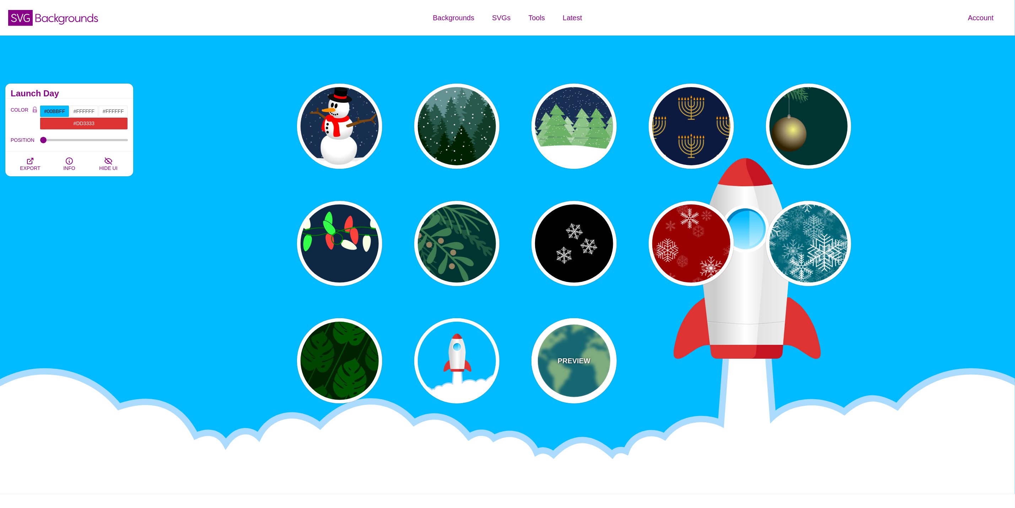
click at [593, 351] on div "PREVIEW" at bounding box center [574, 360] width 85 height 85
type input "#007788"
type input "#99DD99"
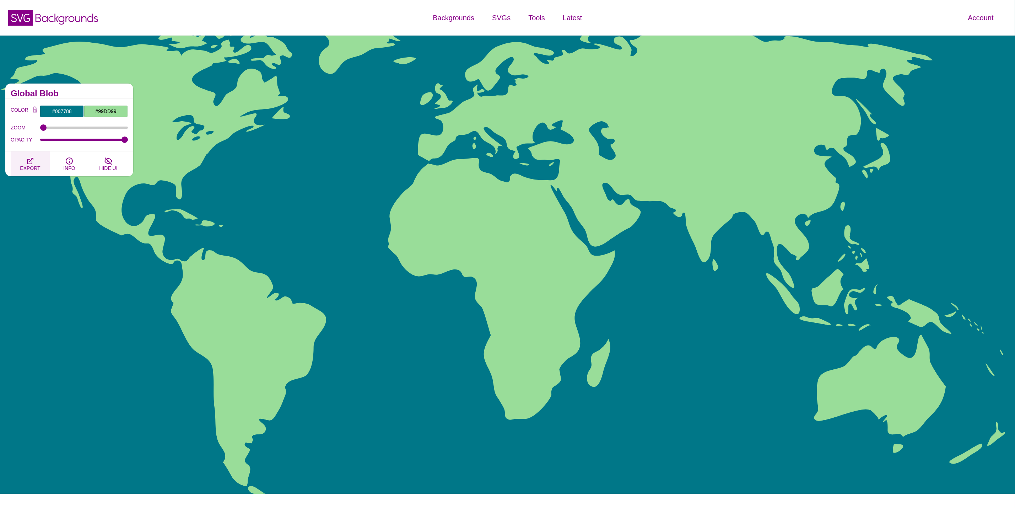
click at [31, 163] on icon "button" at bounding box center [30, 161] width 9 height 9
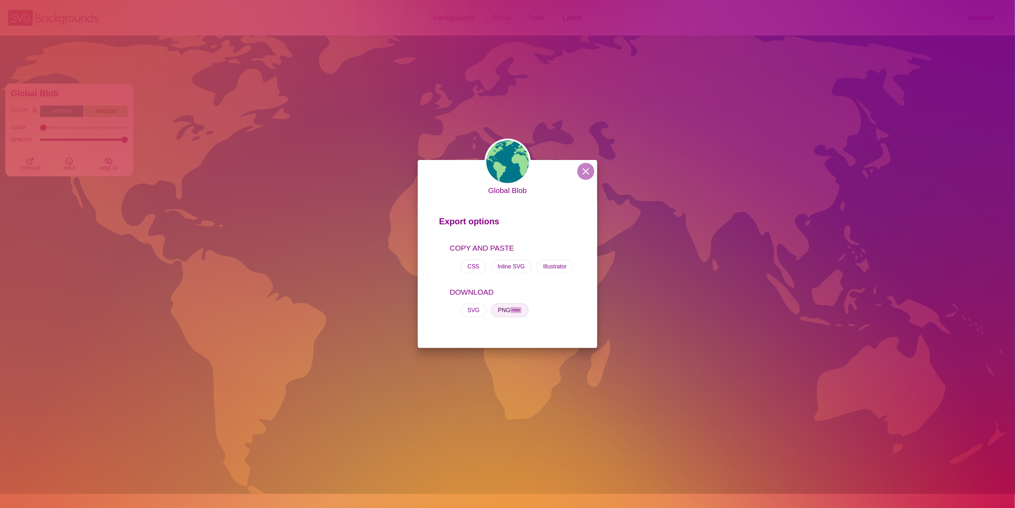
click at [514, 307] on span "new" at bounding box center [515, 310] width 11 height 6
click at [582, 165] on button at bounding box center [585, 171] width 17 height 17
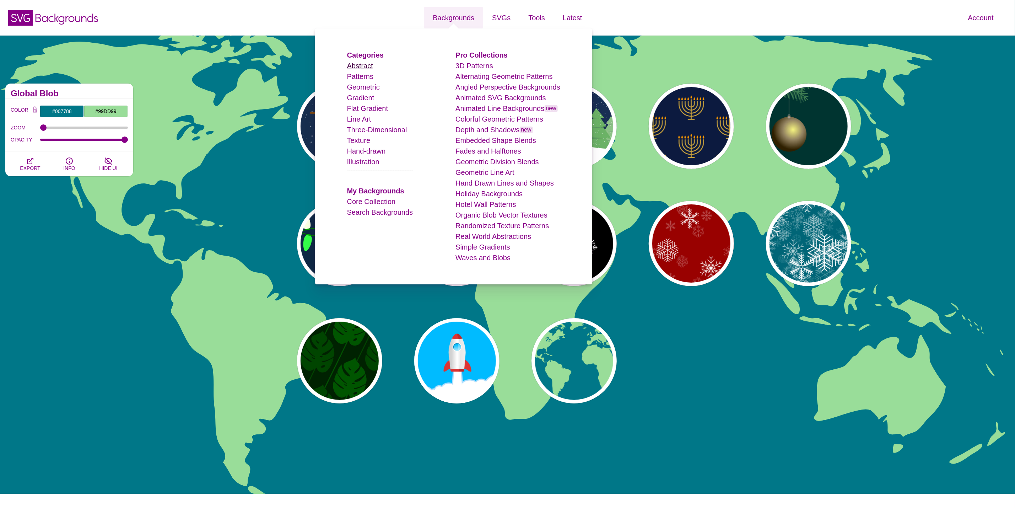
click at [370, 64] on link "Abstract" at bounding box center [360, 66] width 26 height 8
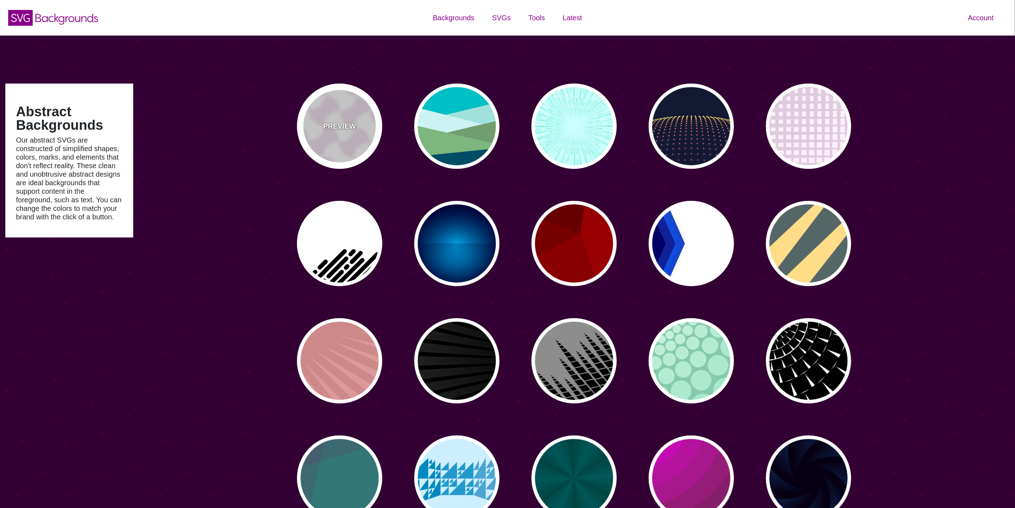
click at [352, 124] on p "PREVIEW" at bounding box center [339, 126] width 33 height 11
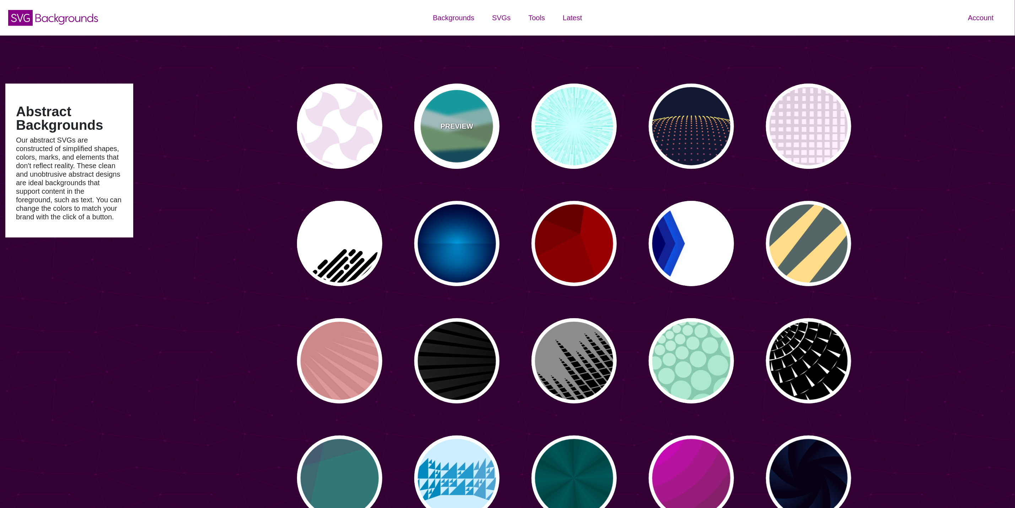
click at [449, 138] on div "PREVIEW" at bounding box center [456, 125] width 85 height 85
type input "#00BFC5"
type input "#A0E2DB"
type input "#CBF2F3"
type input "#719D71"
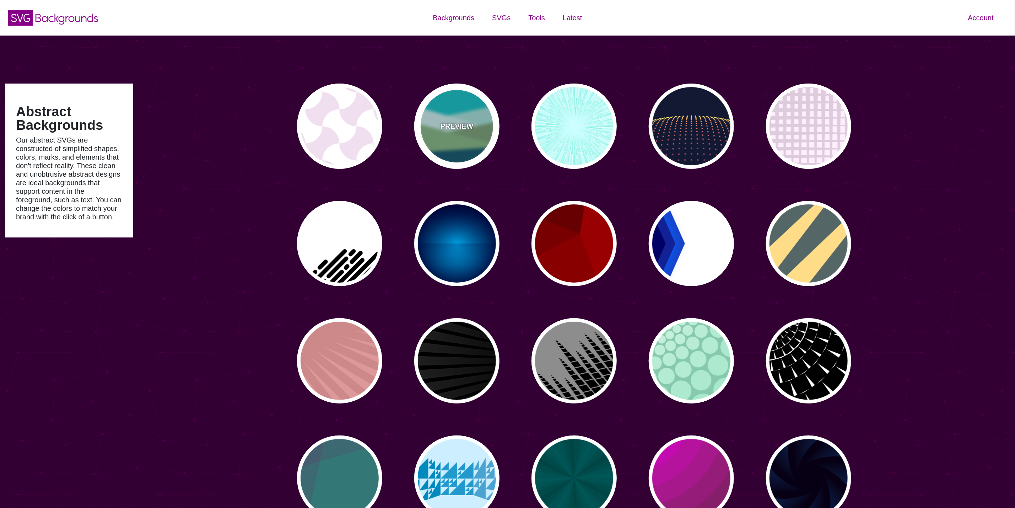
type input "#7EB67E"
type input "#004D66"
type input "0"
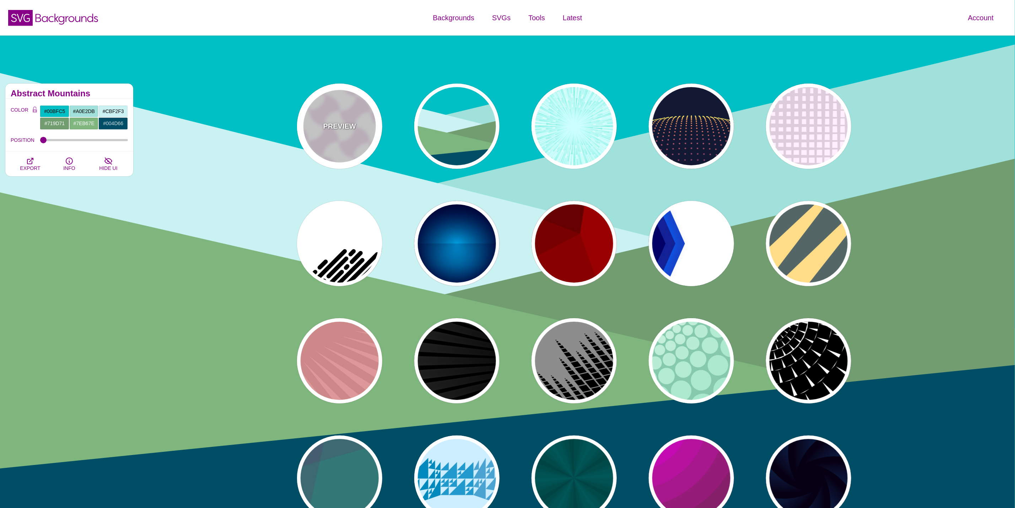
click at [342, 145] on div "PREVIEW" at bounding box center [339, 125] width 85 height 85
type input "#FFFFFF"
type input "#F0DFF0"
type input "#880088"
type input "0"
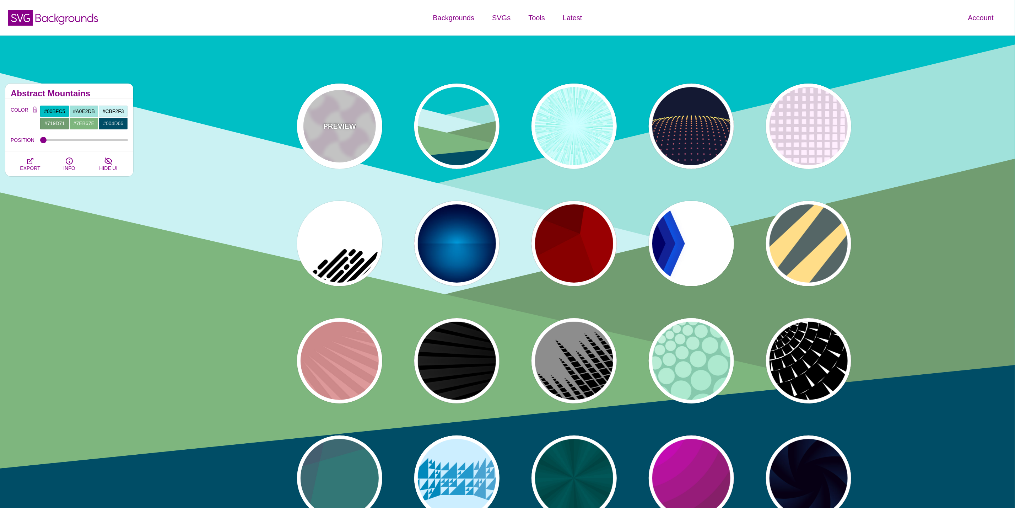
type input "0.2"
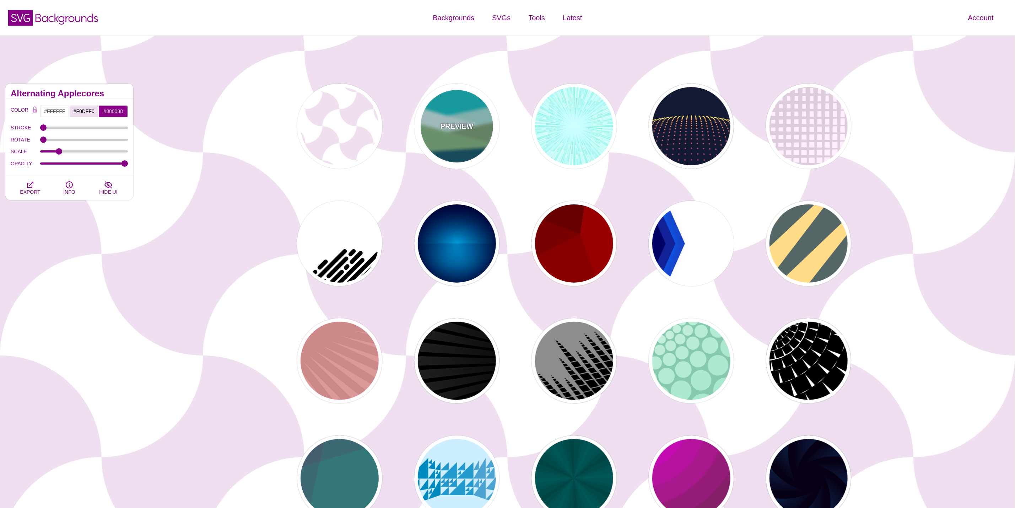
click at [455, 143] on div "PREVIEW" at bounding box center [456, 125] width 85 height 85
type input "#00BFC5"
type input "#A0E2DB"
type input "#CBF2F3"
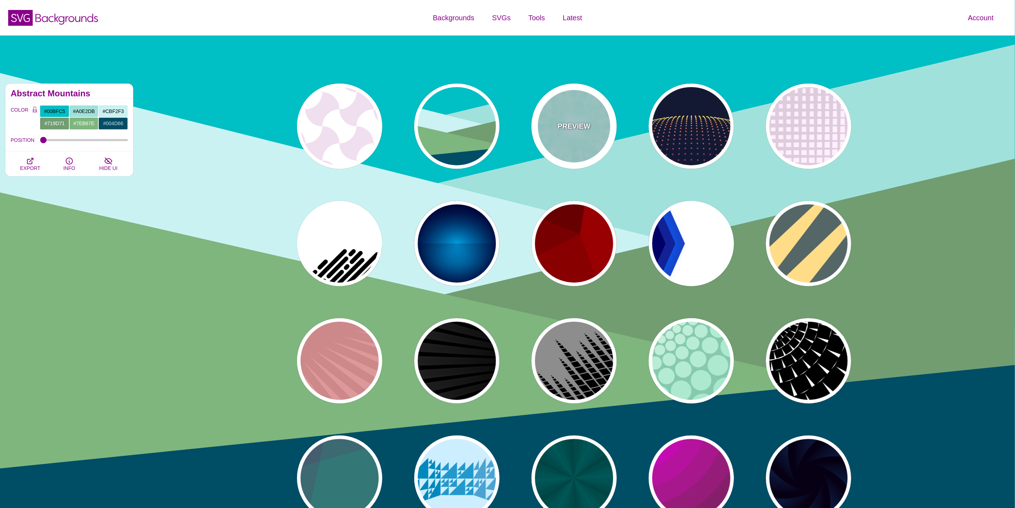
click at [558, 142] on div "PREVIEW" at bounding box center [574, 125] width 85 height 85
type input "#CCFFFF"
type input "#77EEDD"
type input "#FFFFFF"
type input "0"
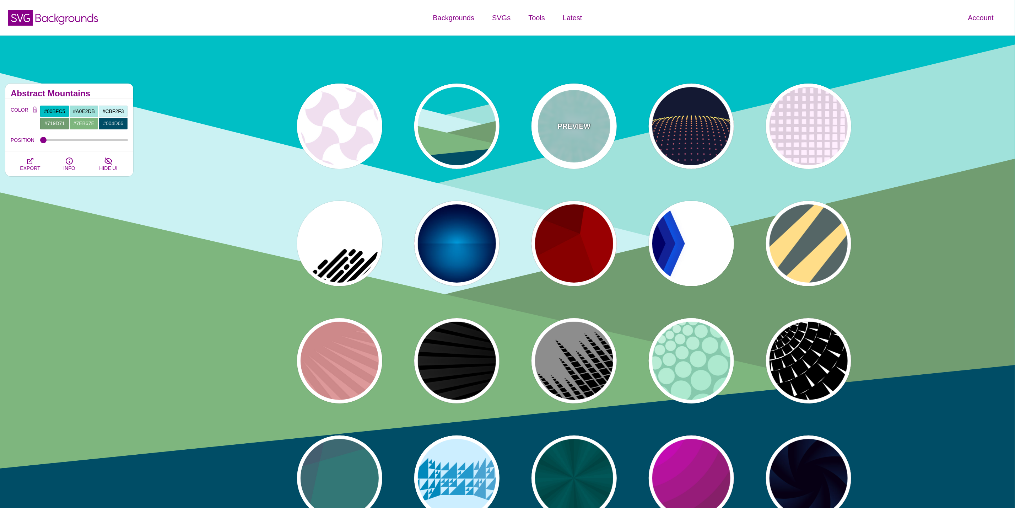
type input "0.5"
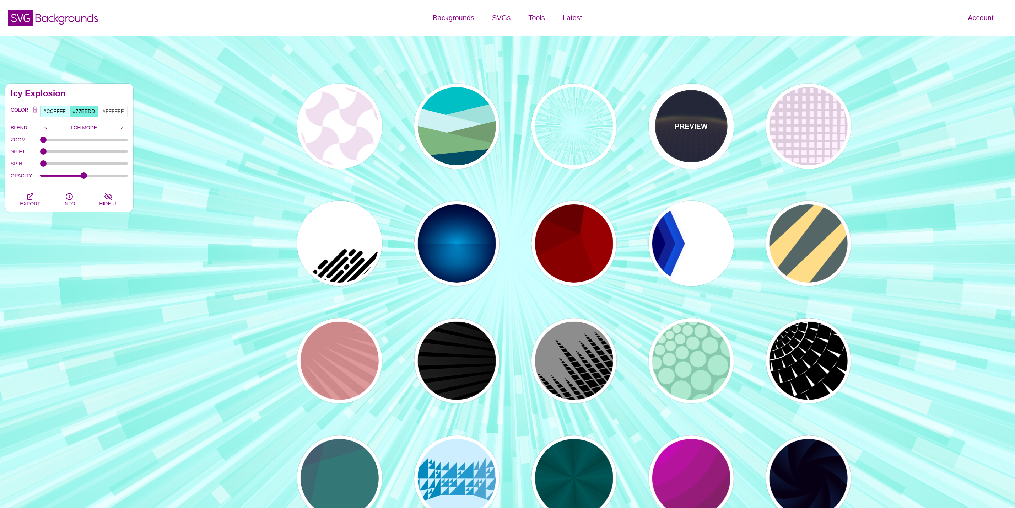
click at [686, 136] on div "PREVIEW" at bounding box center [691, 125] width 85 height 85
type input "#141933"
type input "#FFFF77"
type input "5"
type input "0"
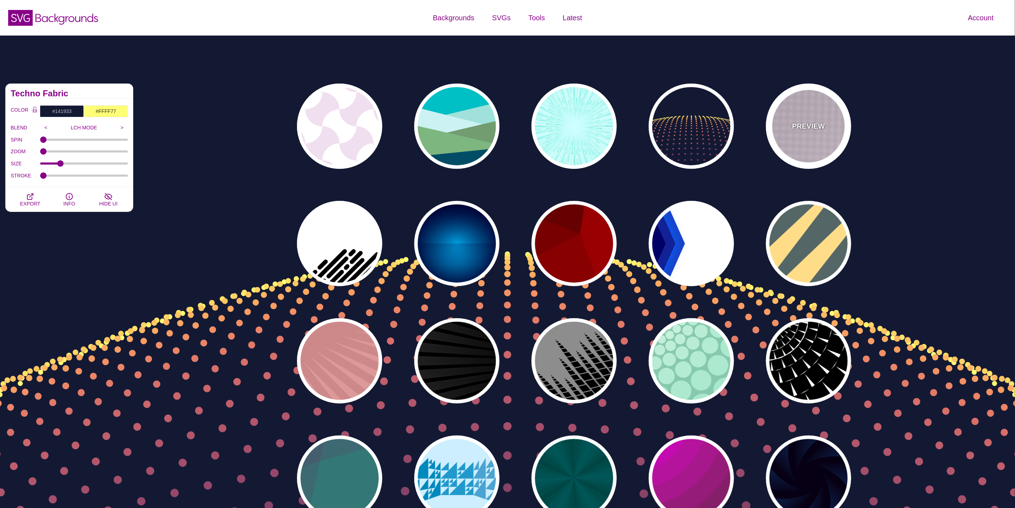
drag, startPoint x: 835, startPoint y: 126, endPoint x: 791, endPoint y: 142, distance: 46.5
click at [835, 126] on div "PREVIEW" at bounding box center [808, 125] width 85 height 85
type input "#FFEEFF"
type input "#DDCCDD"
type input "0"
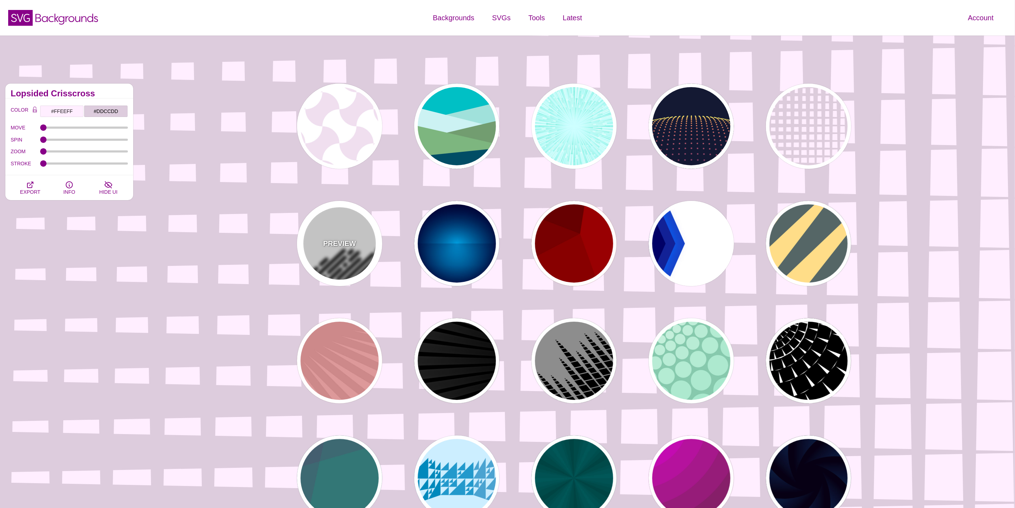
click at [333, 256] on div "PREVIEW" at bounding box center [339, 243] width 85 height 85
type input "#FFFFFF"
type input "#000000"
type input "500"
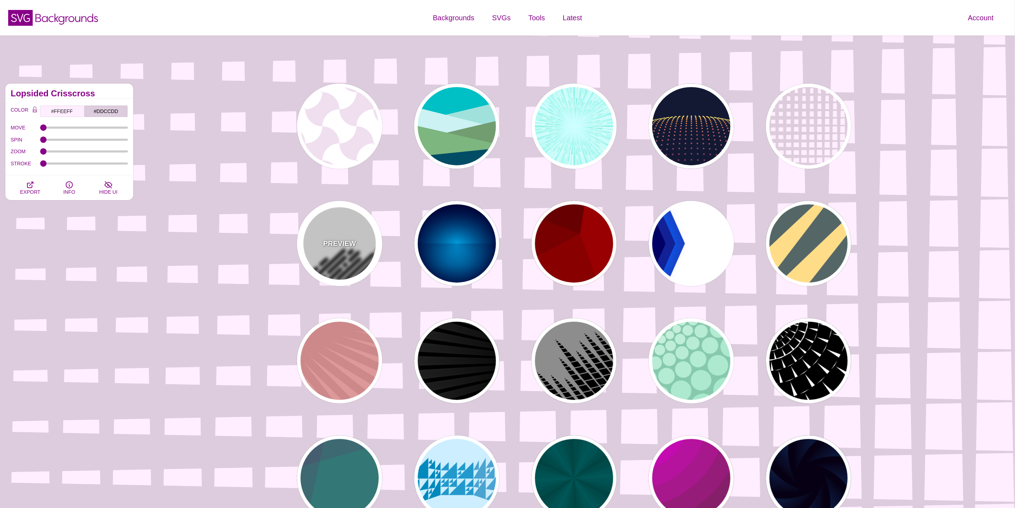
type input "25"
type input "1"
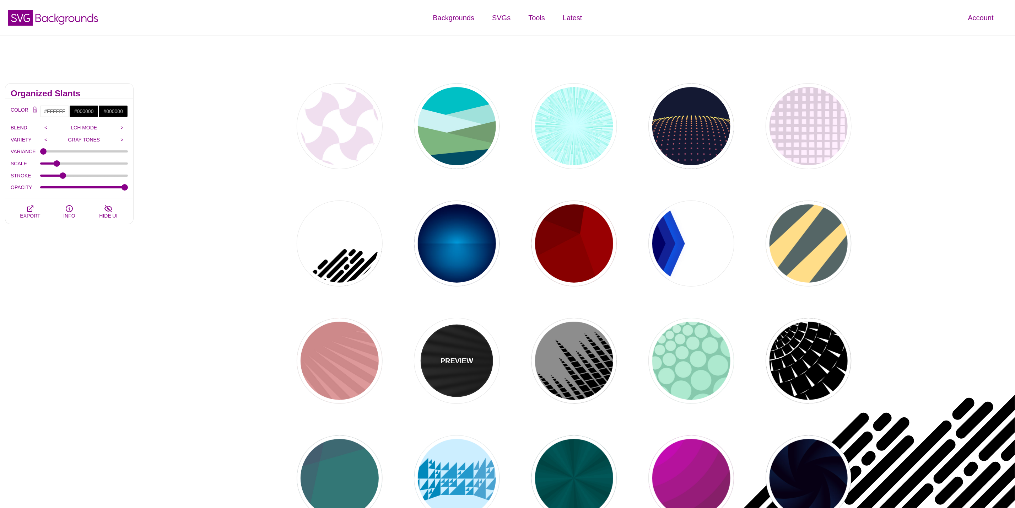
click at [441, 345] on div "PREVIEW" at bounding box center [456, 360] width 85 height 85
type input "#000000"
type input "#FFFFFF"
type input "0"
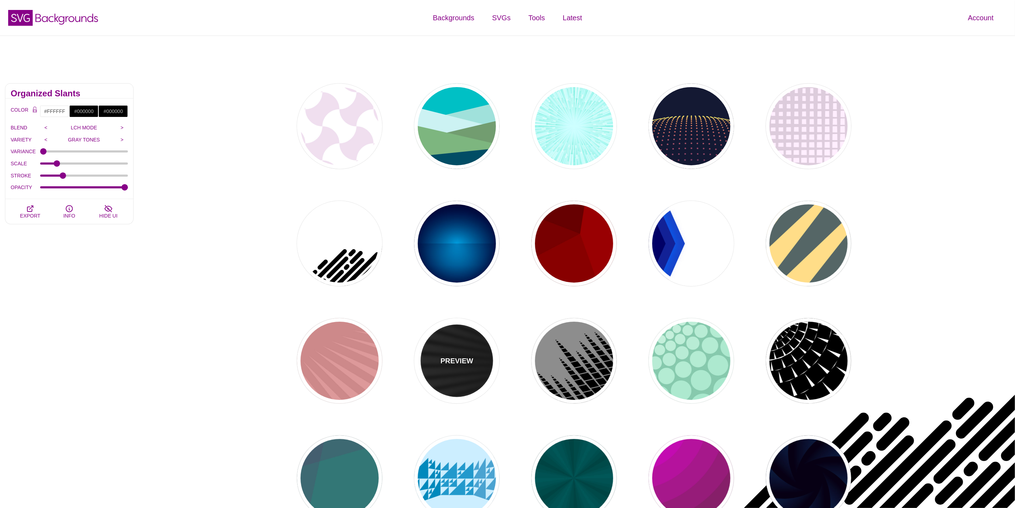
type input "50"
type input "0.2"
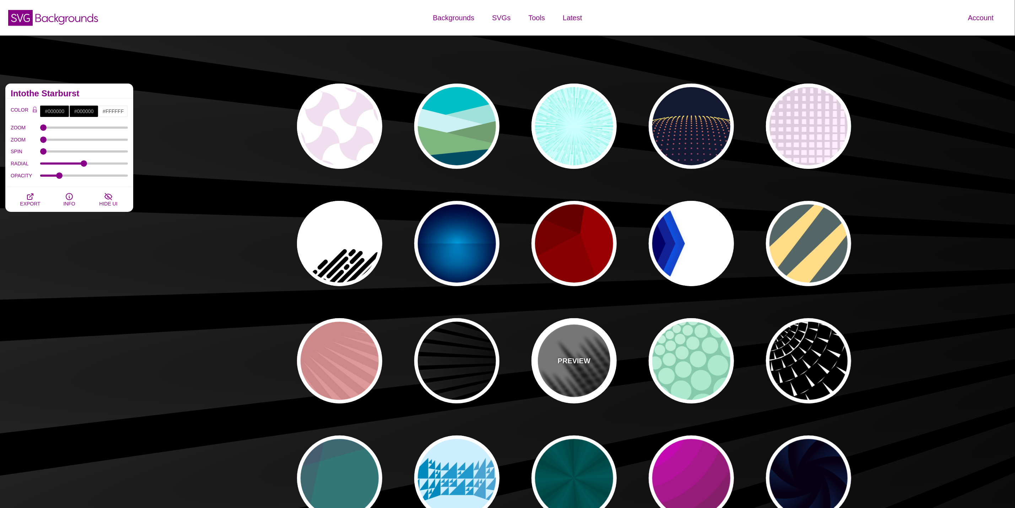
click at [577, 371] on div "PREVIEW" at bounding box center [574, 360] width 85 height 85
type input "#777777"
type input "0"
type input "1"
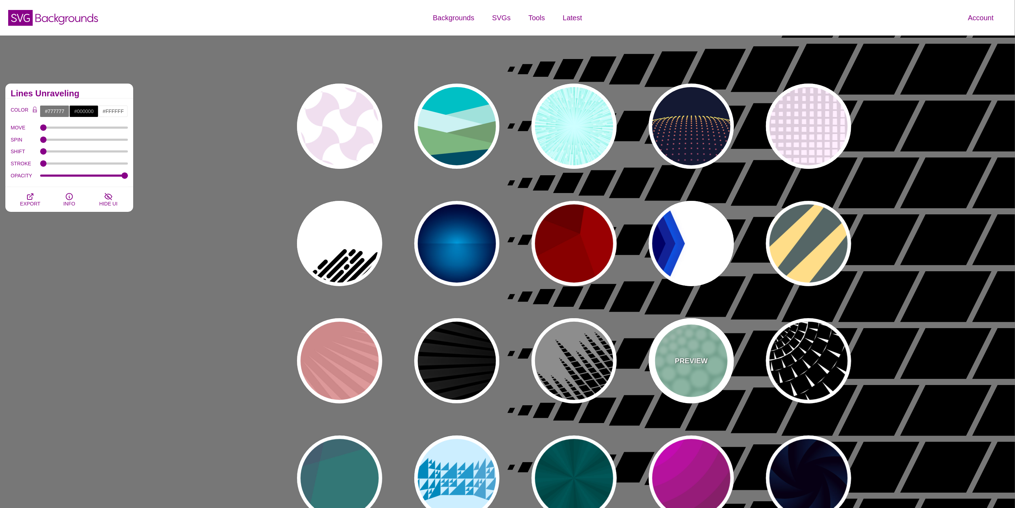
click at [689, 361] on p "PREVIEW" at bounding box center [691, 360] width 33 height 11
type input "#85C9AD"
type input "#96E3C3"
type input "100"
type input "1"
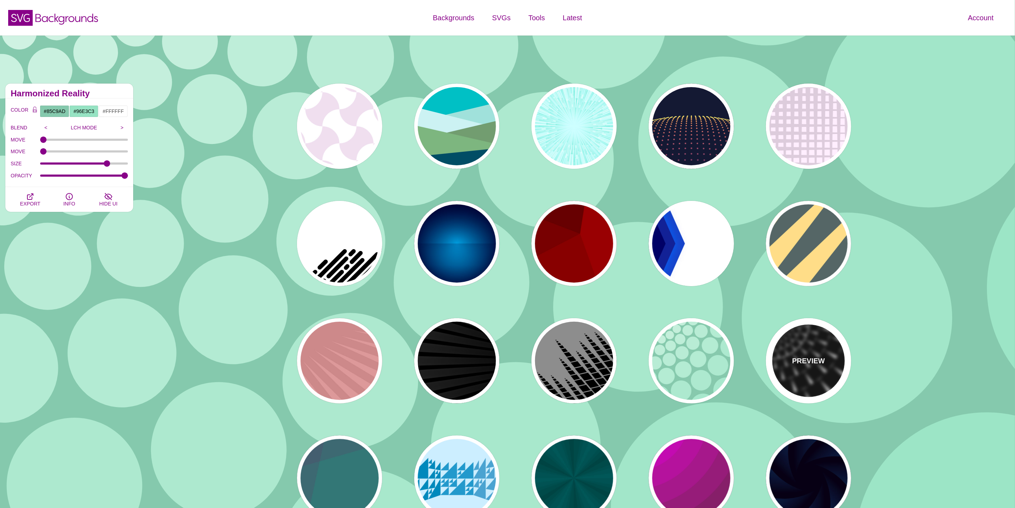
click at [816, 361] on p "PREVIEW" at bounding box center [808, 360] width 33 height 11
type input "#FFFFFF"
type input "#000000"
type input "0"
type input "100"
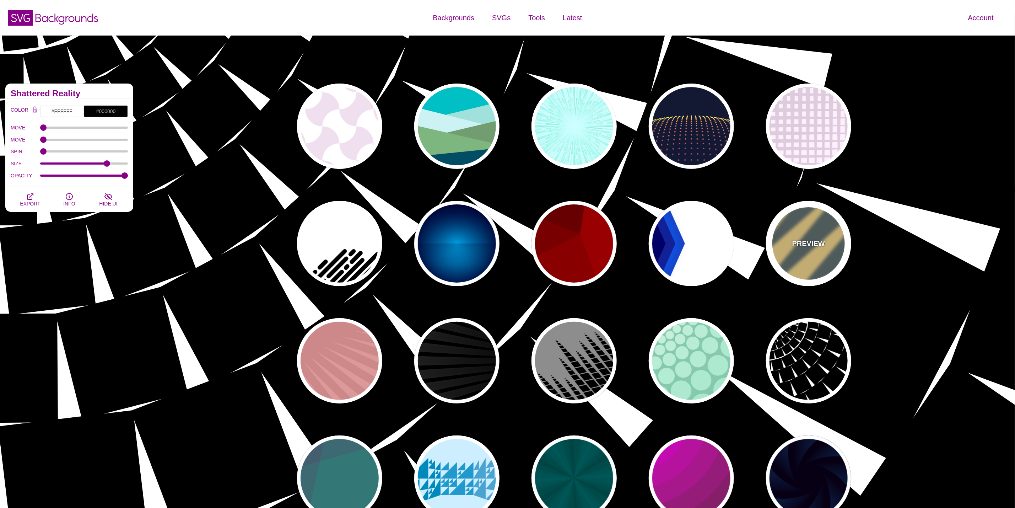
click at [804, 247] on p "PREVIEW" at bounding box center [808, 243] width 33 height 11
type input "#556666"
type input "#FFDD88"
type input "#778888"
type input "1"
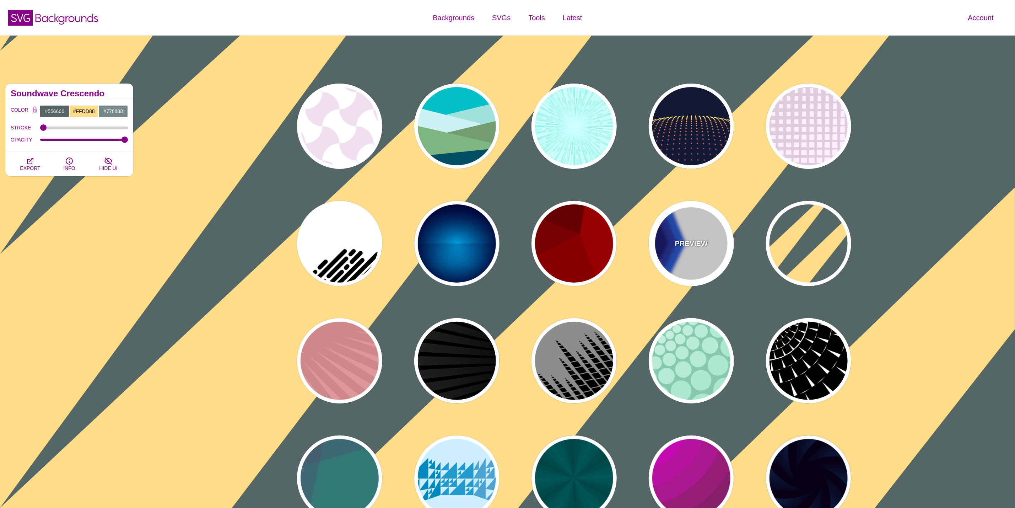
click at [681, 244] on p "PREVIEW" at bounding box center [691, 243] width 33 height 11
type input "#FFFFFF"
type input "#000066"
type input "#0066FF"
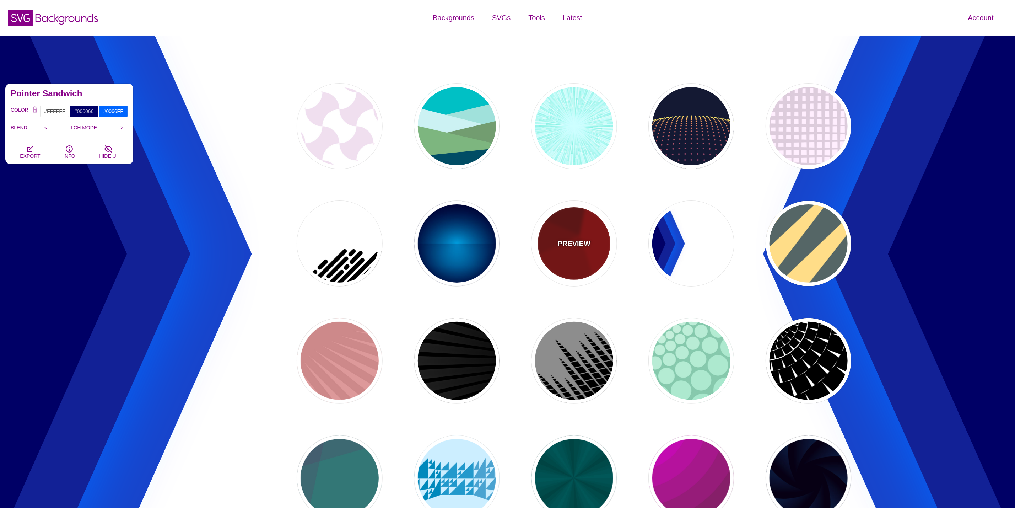
click at [580, 242] on p "PREVIEW" at bounding box center [574, 243] width 33 height 11
type input "#990000"
type input "#660000"
type input "#770000"
type input "#880000"
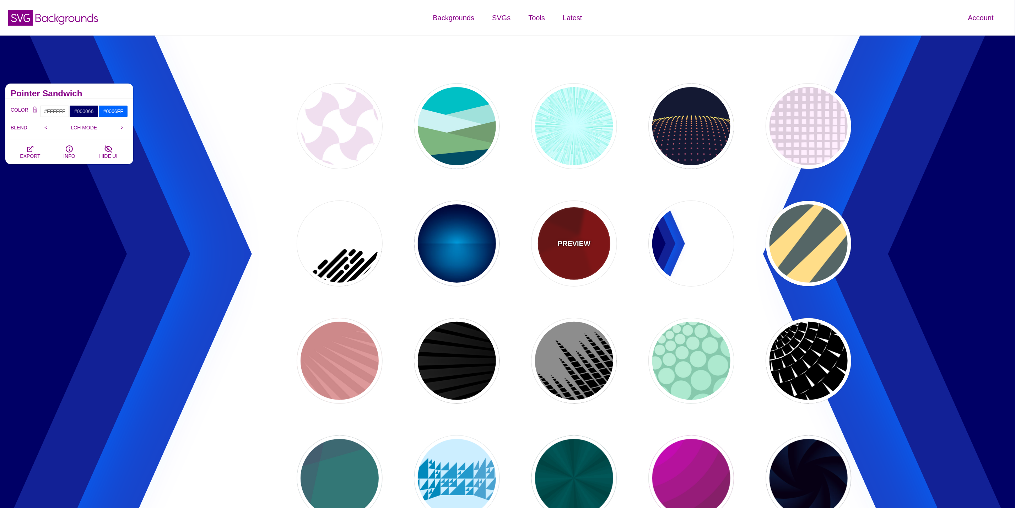
type input "0"
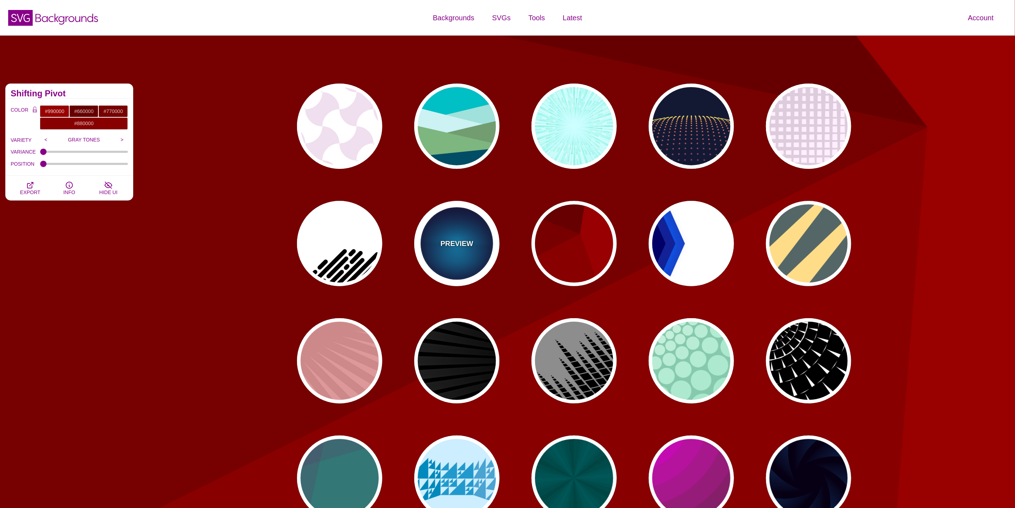
click at [454, 249] on div "PREVIEW" at bounding box center [456, 243] width 85 height 85
type input "#000033"
type input "#00BBFF"
type input "#000033"
type input "2000"
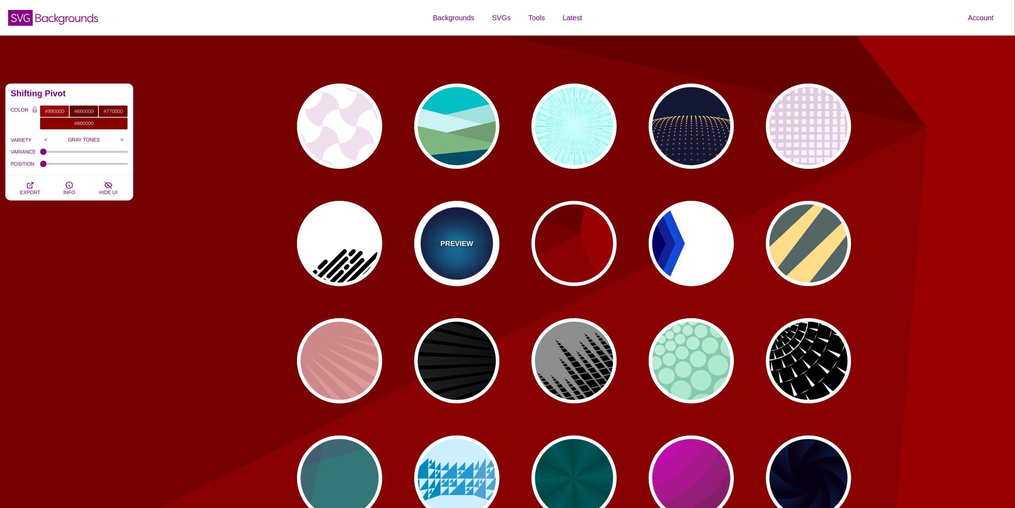
type input "0.5"
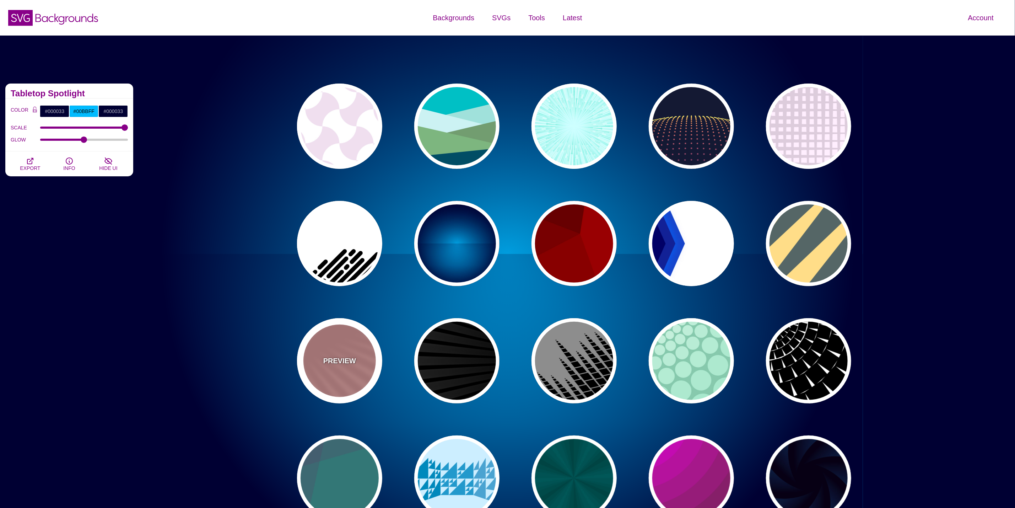
click at [337, 351] on div "PREVIEW" at bounding box center [339, 360] width 85 height 85
type input "#DD9999"
type input "#CC8888"
type input "100"
type input "1"
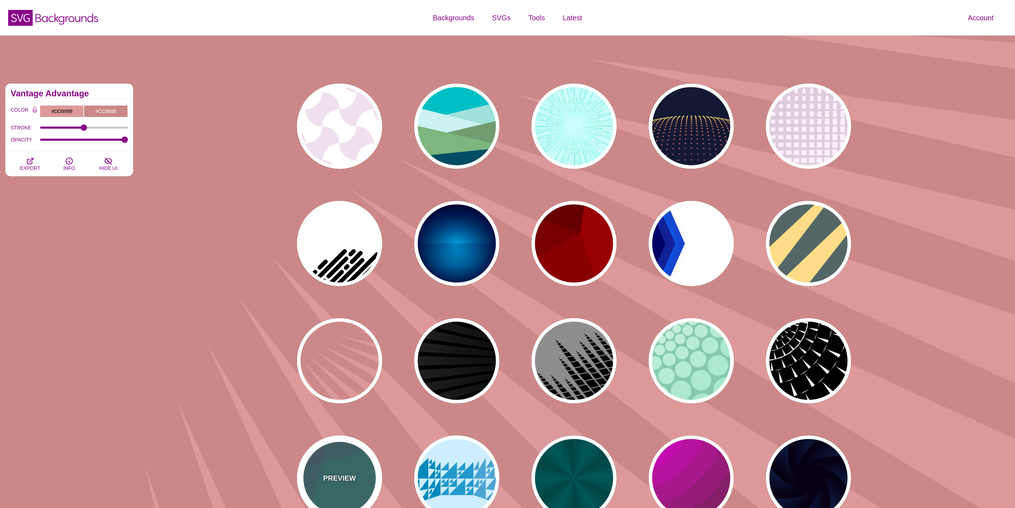
click at [337, 463] on div "PREVIEW" at bounding box center [339, 477] width 85 height 85
type input "#337777"
type input "#663366"
type input "#55CC77"
type input "0.2"
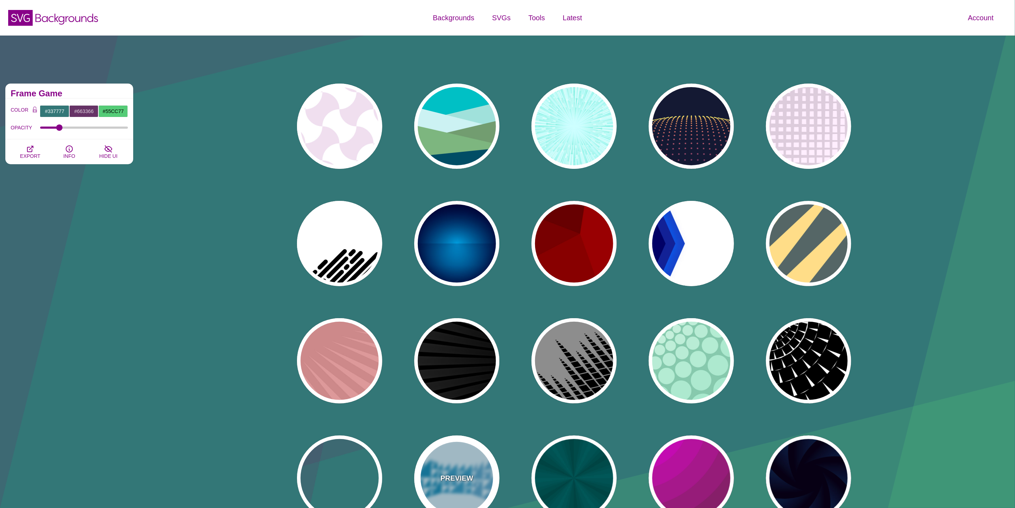
click at [471, 467] on div "PREVIEW" at bounding box center [456, 477] width 85 height 85
type input "#CCEEFF"
type input "#2299CC"
type input "1"
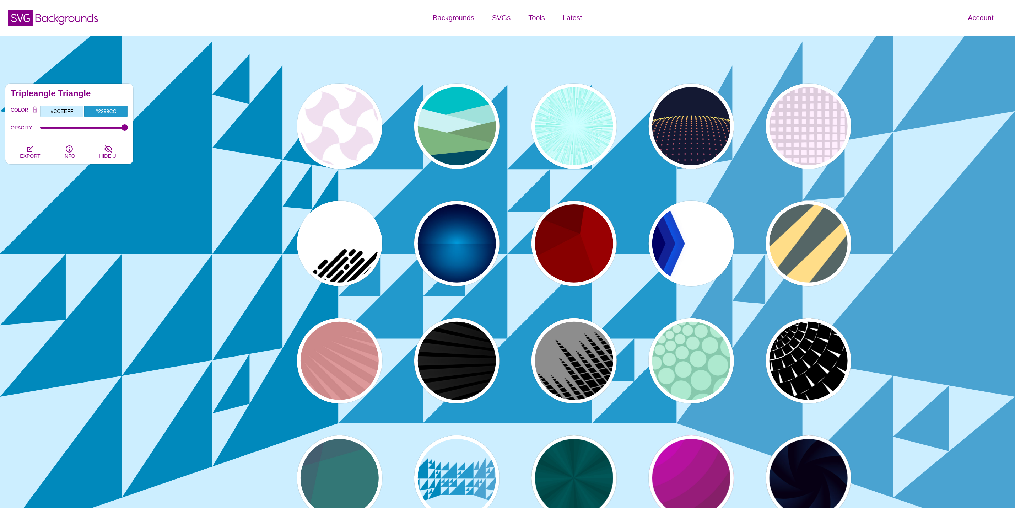
click at [704, 475] on p "PREVIEW" at bounding box center [691, 478] width 33 height 11
type input "#442233"
type input "#DD00DD"
type input "0"
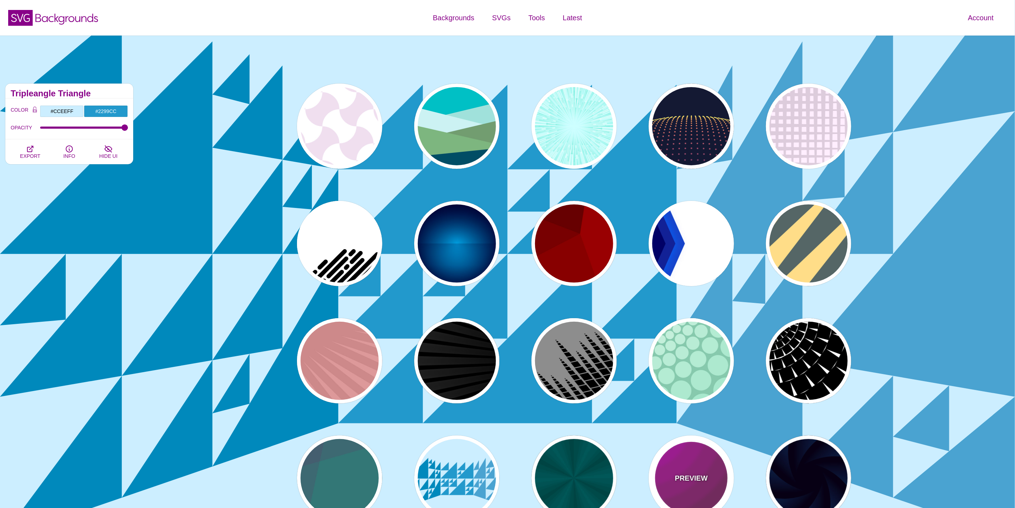
type input "0"
type input "5"
type input "0.2"
type input "0"
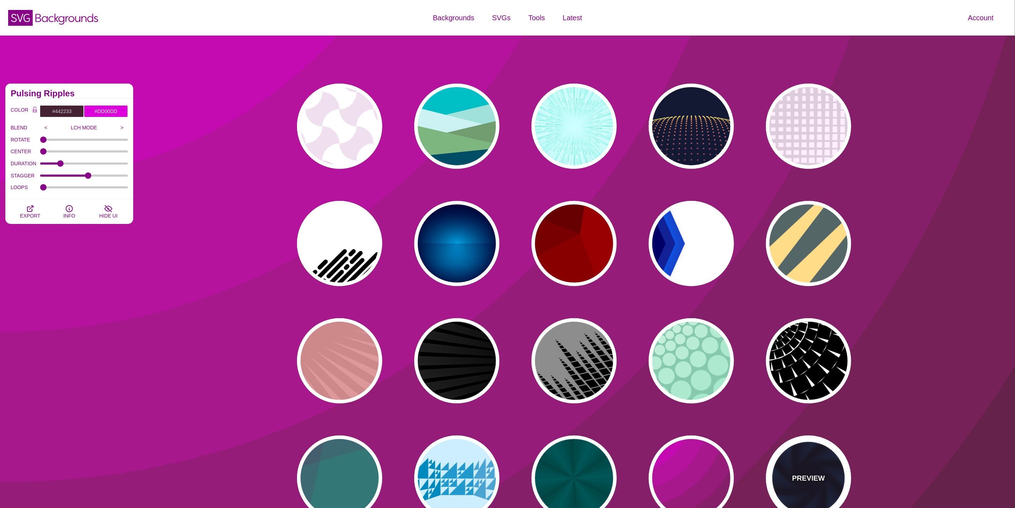
click at [814, 464] on div "PREVIEW" at bounding box center [808, 477] width 85 height 85
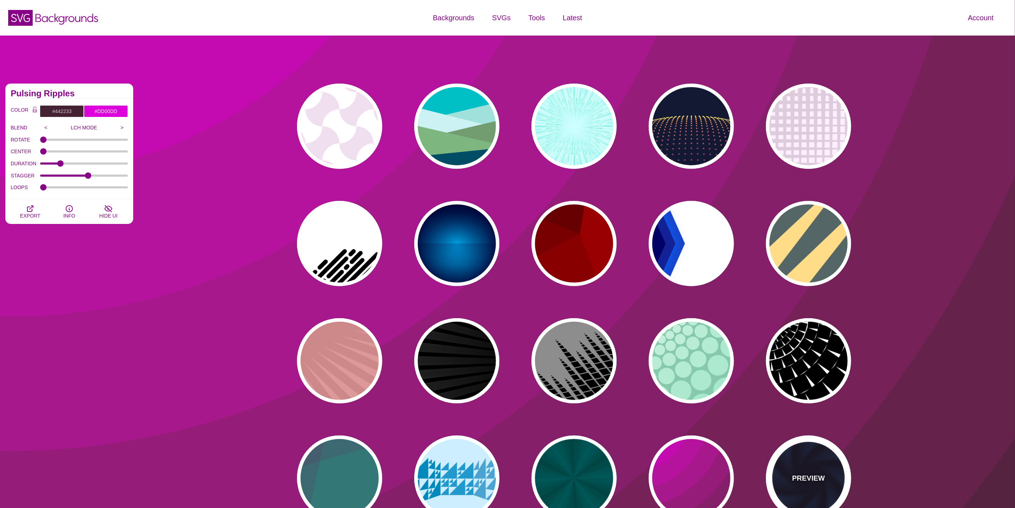
type input "#070014"
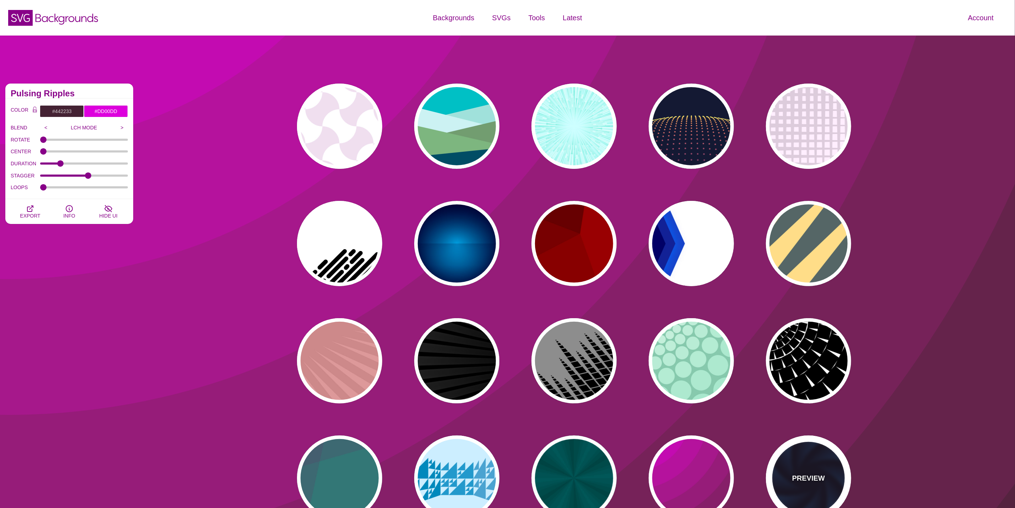
type input "#113366"
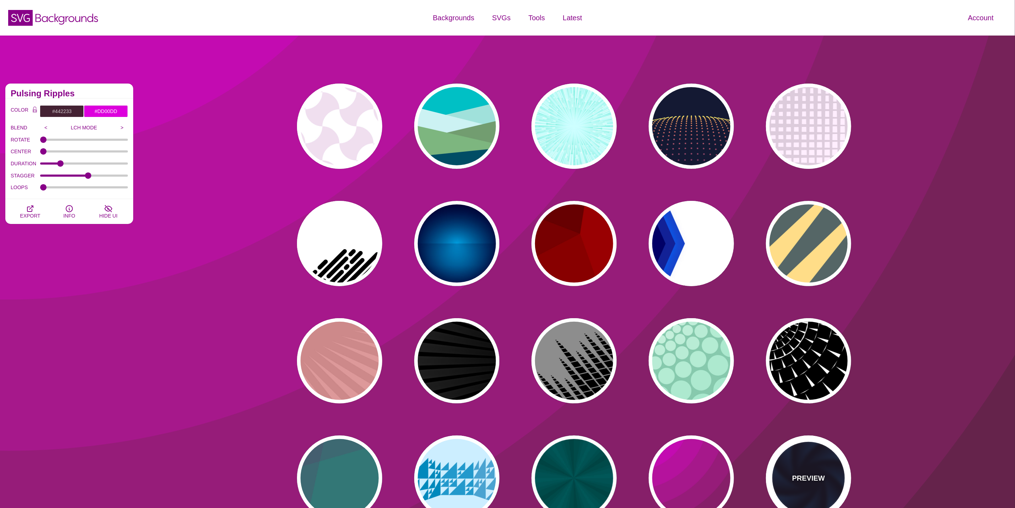
type input "#99FFFF"
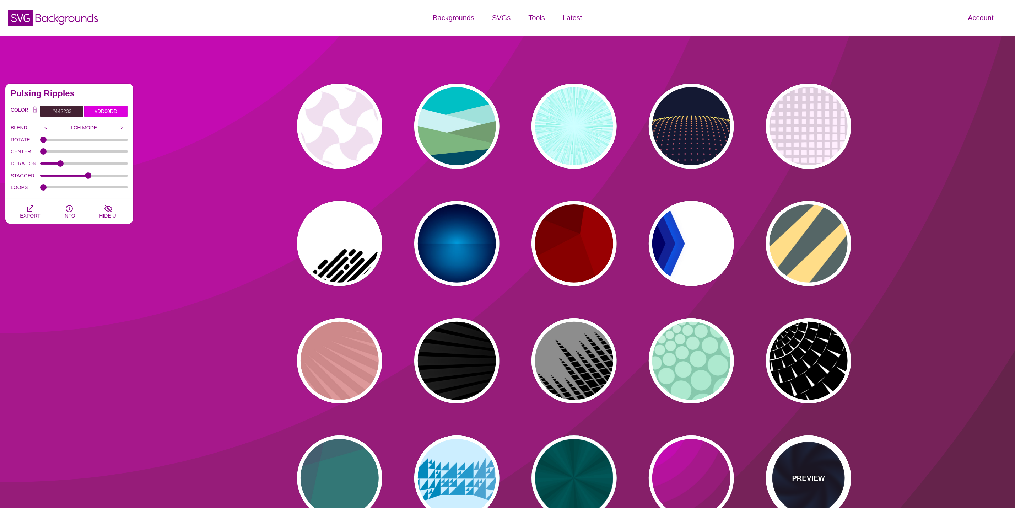
type input "1"
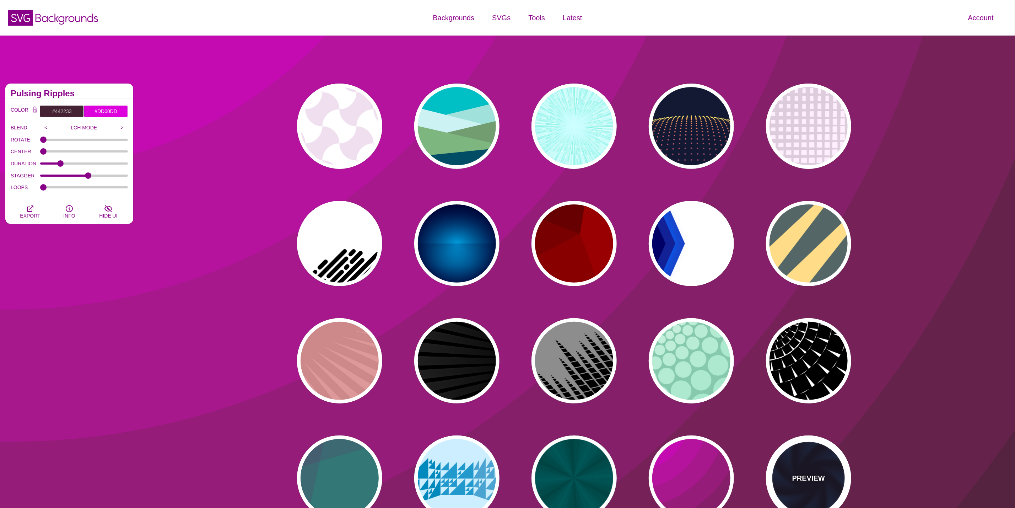
type input "1"
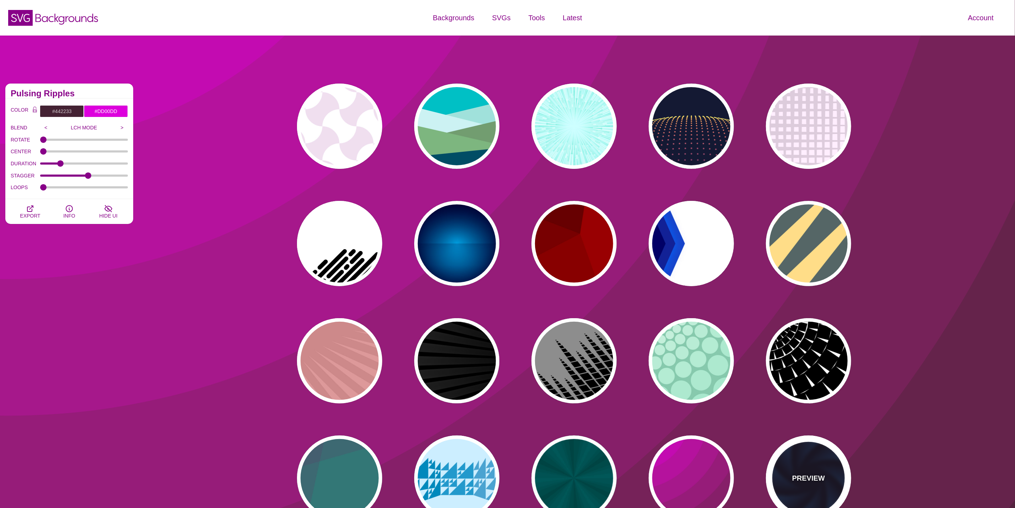
type input "12"
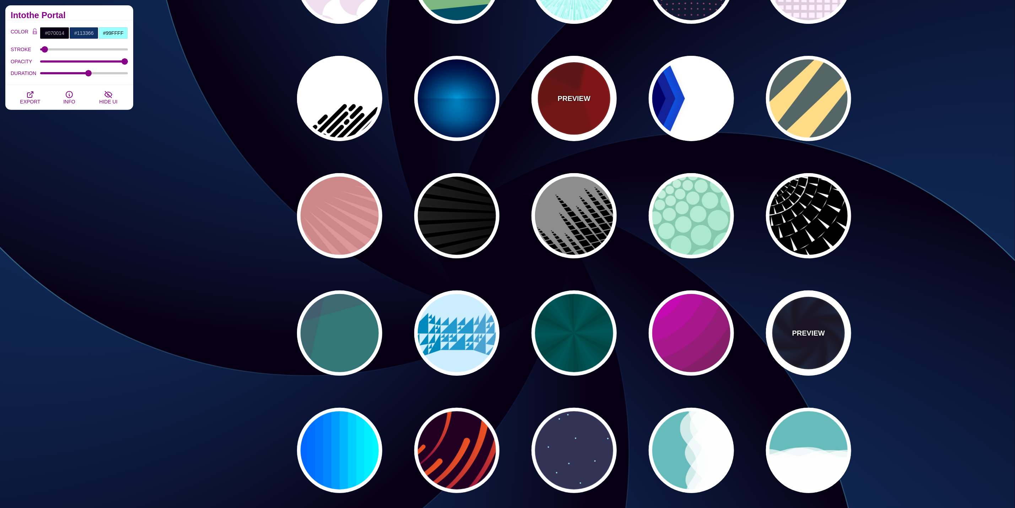
scroll to position [160, 0]
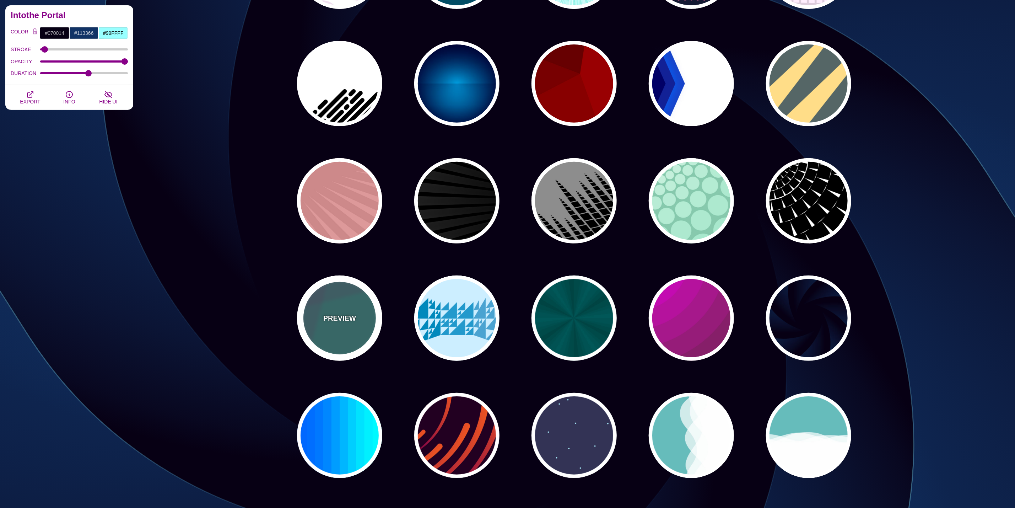
click at [344, 345] on div "PREVIEW" at bounding box center [339, 317] width 85 height 85
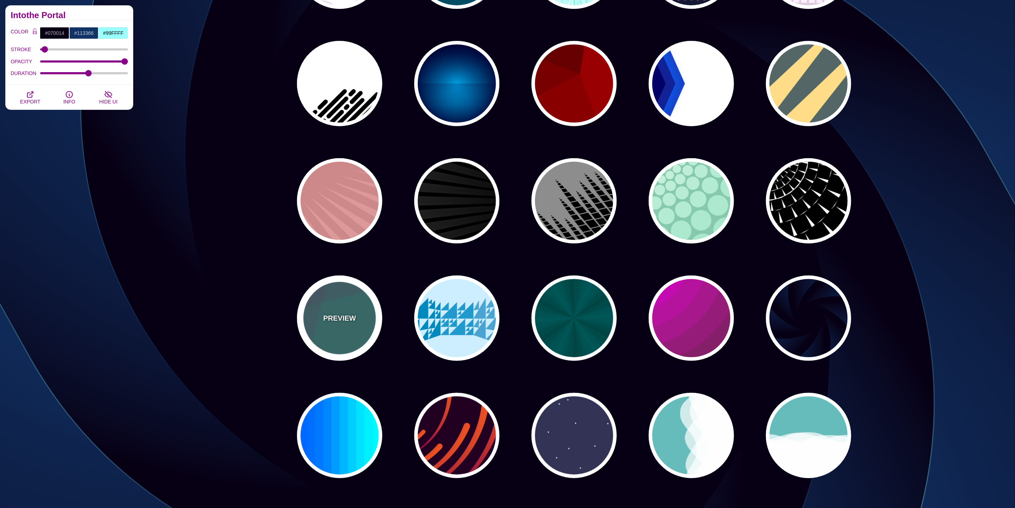
type input "#337777"
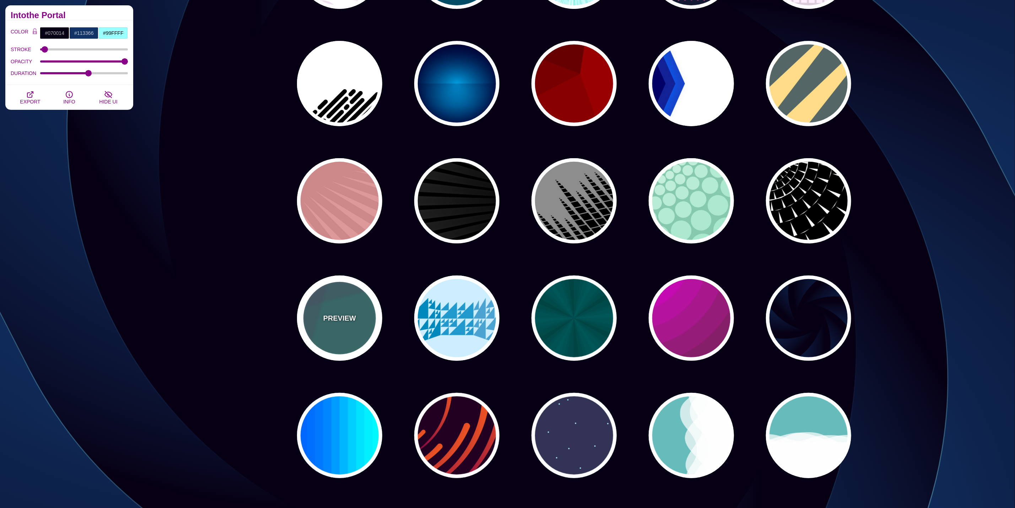
type input "#663366"
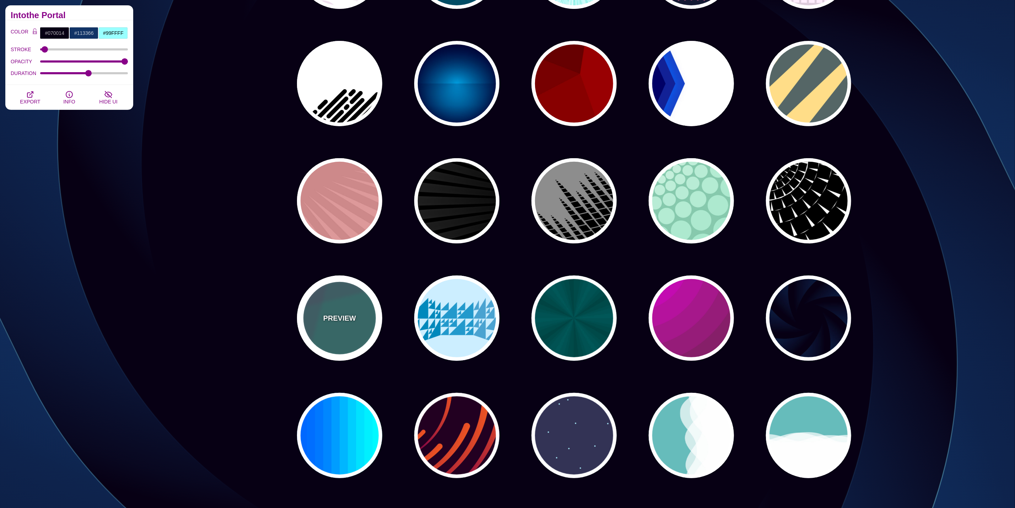
type input "#55CC77"
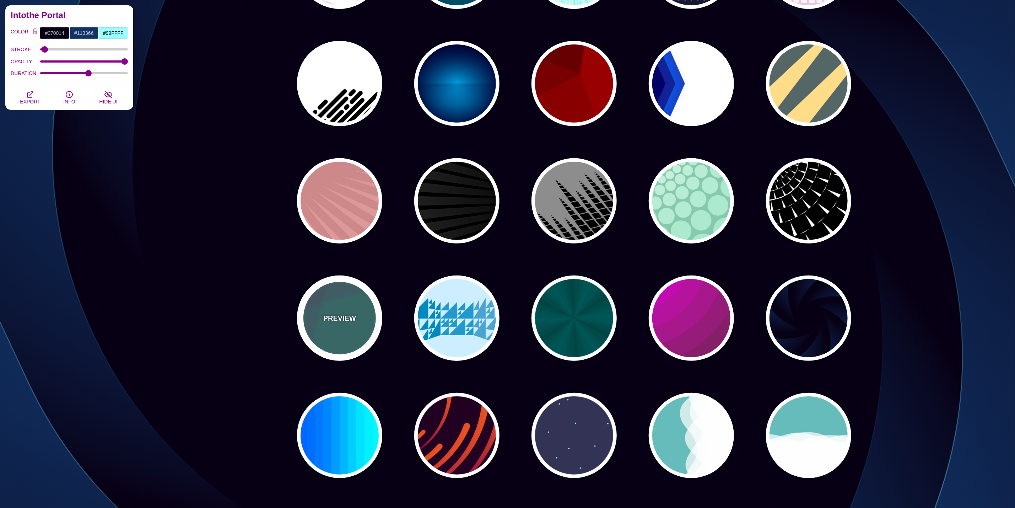
type input "0.2"
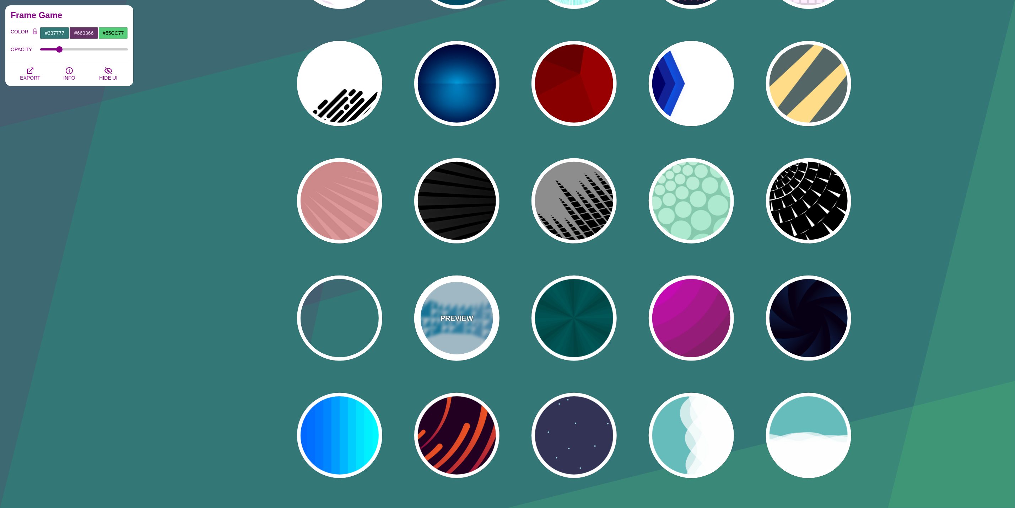
click at [447, 334] on div "PREVIEW" at bounding box center [456, 317] width 85 height 85
type input "#CCEEFF"
type input "#2299CC"
type input "1"
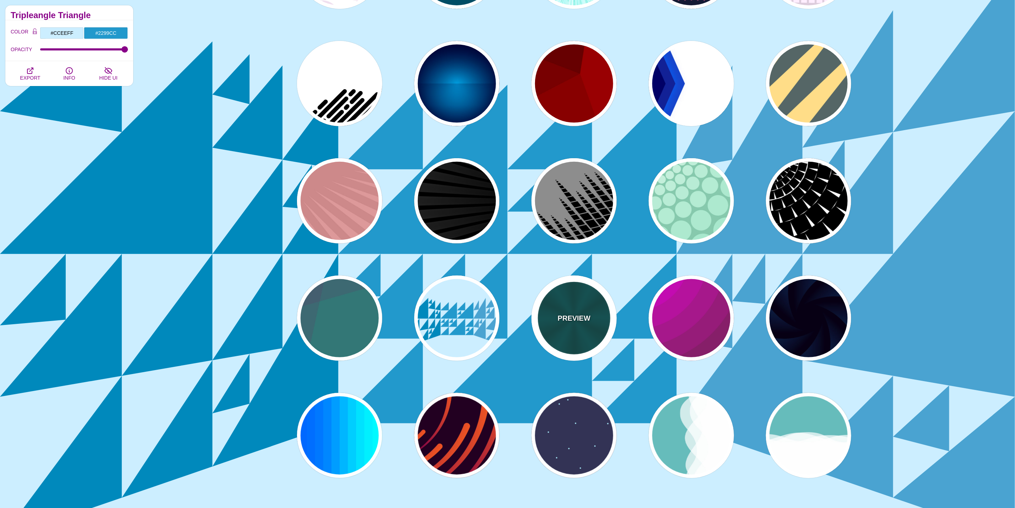
click at [554, 317] on div "PREVIEW" at bounding box center [574, 317] width 85 height 85
type input "#004444"
type input "#006666"
type input "5"
type input "0.2"
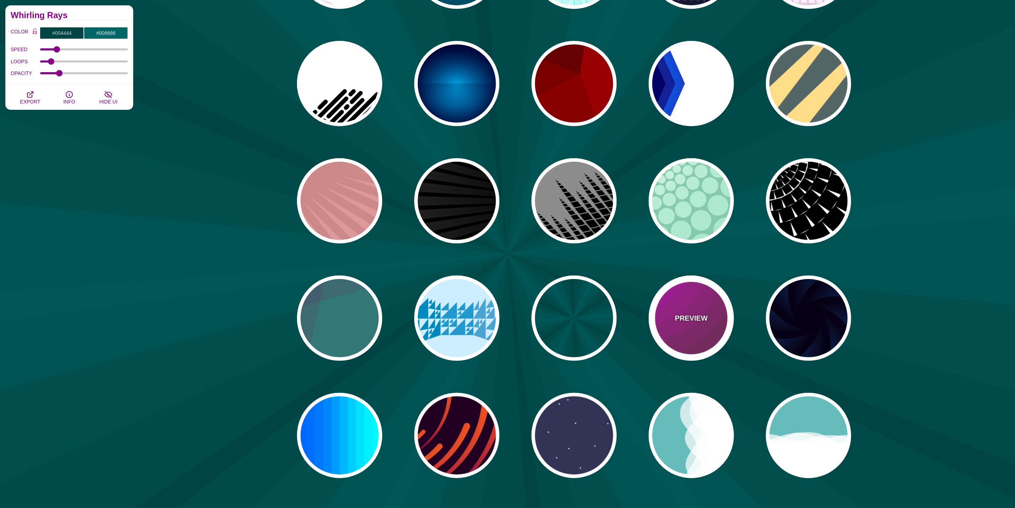
click at [687, 310] on div "PREVIEW" at bounding box center [691, 317] width 85 height 85
type input "#442233"
type input "#DD00DD"
type input "0"
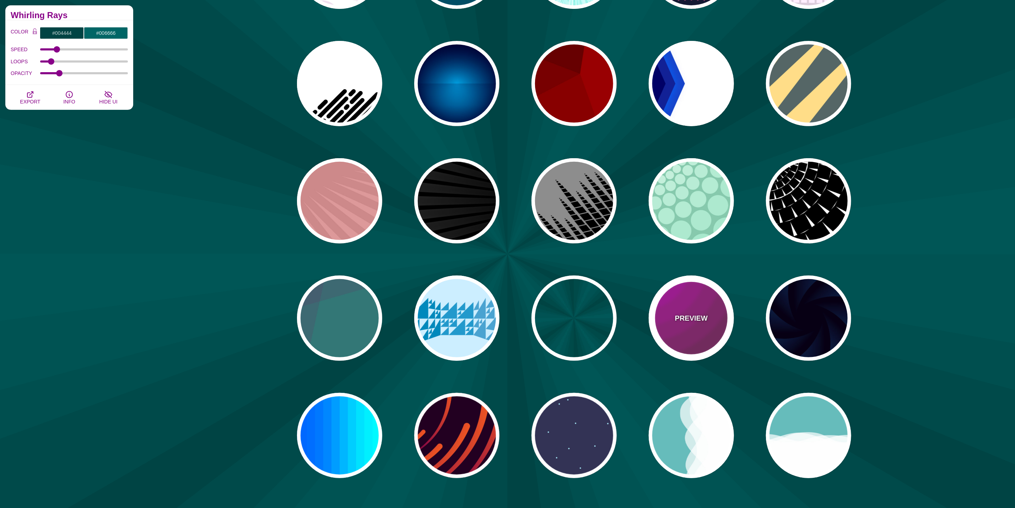
type input "5"
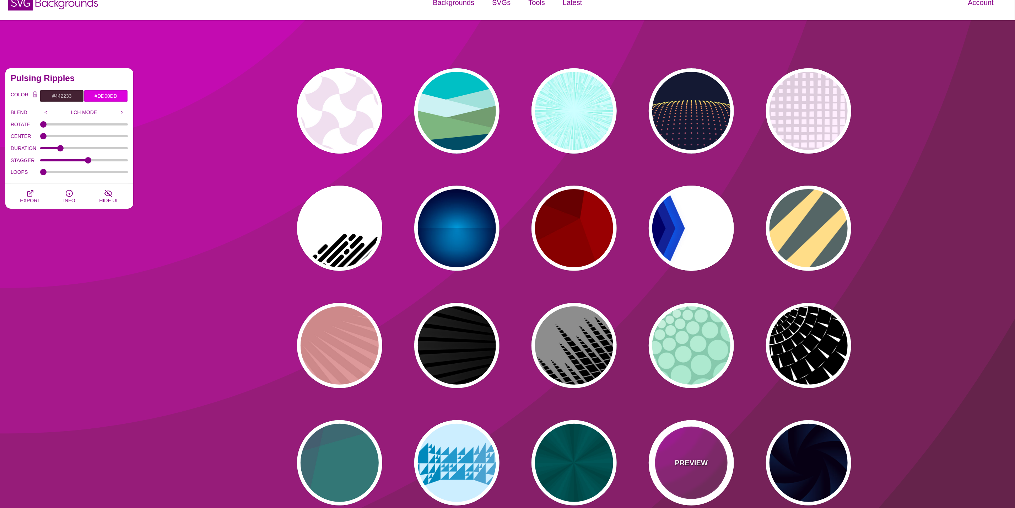
scroll to position [0, 0]
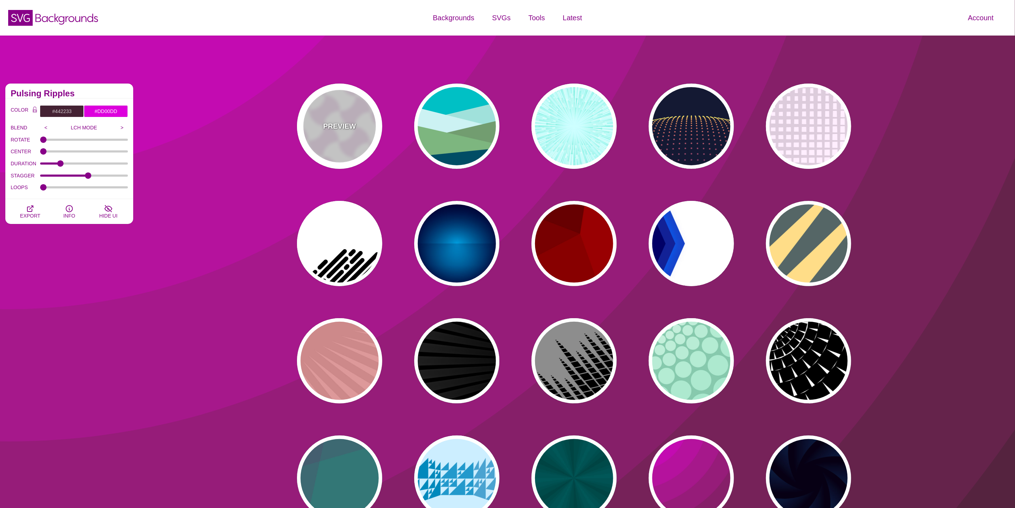
click at [352, 135] on div "PREVIEW" at bounding box center [339, 125] width 85 height 85
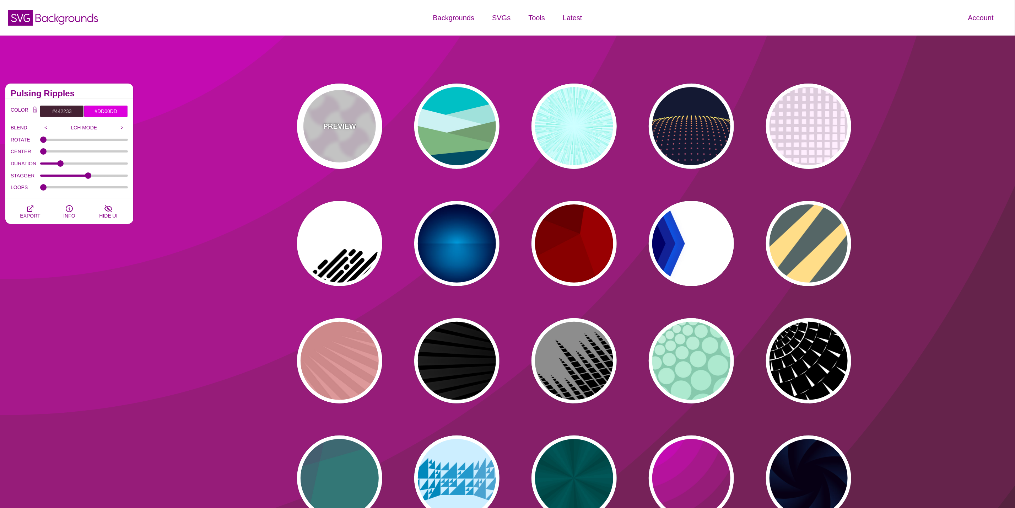
type input "#FFFFFF"
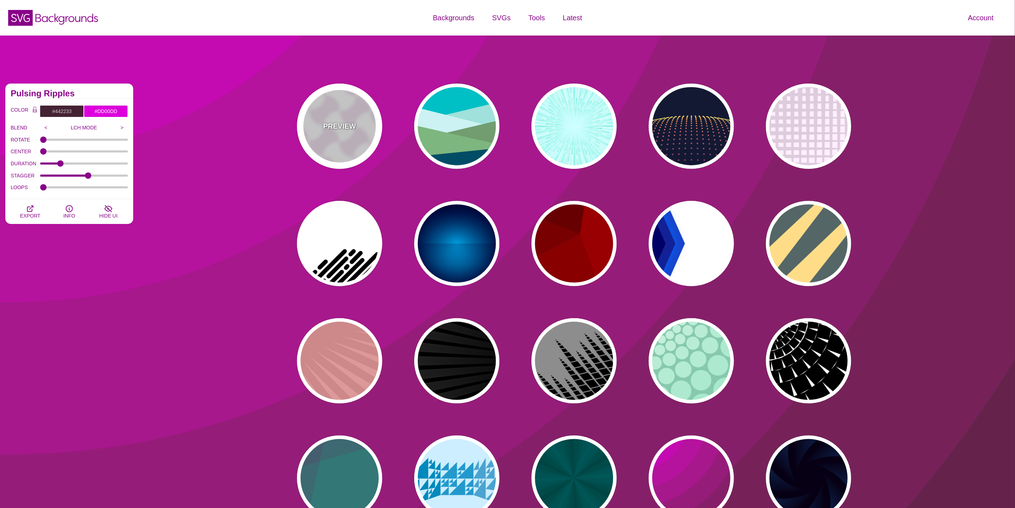
type input "#F0DFF0"
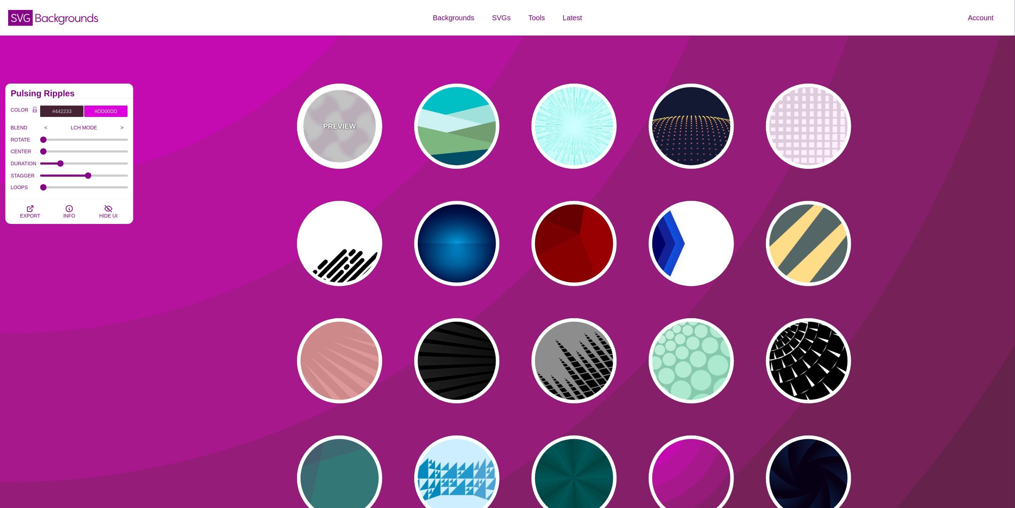
type input "#880088"
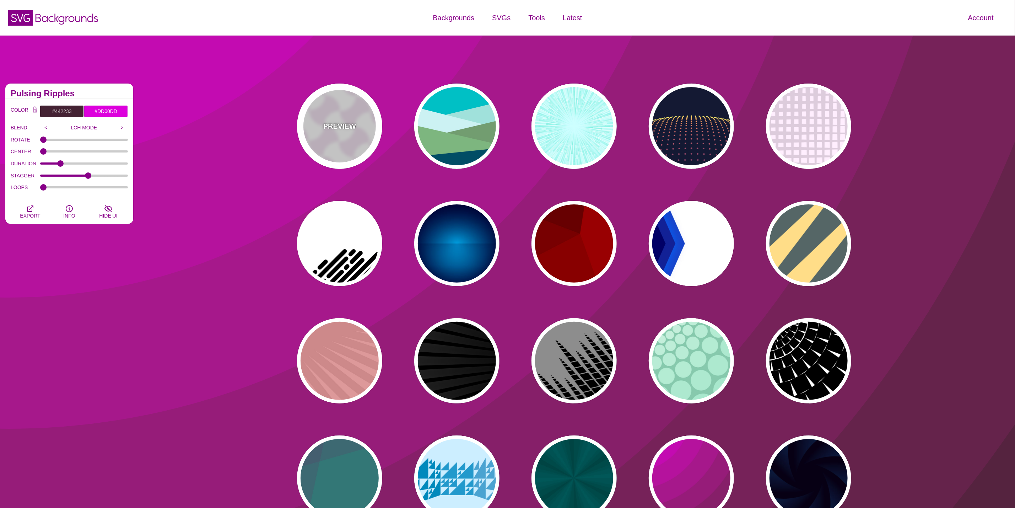
type input "0.2"
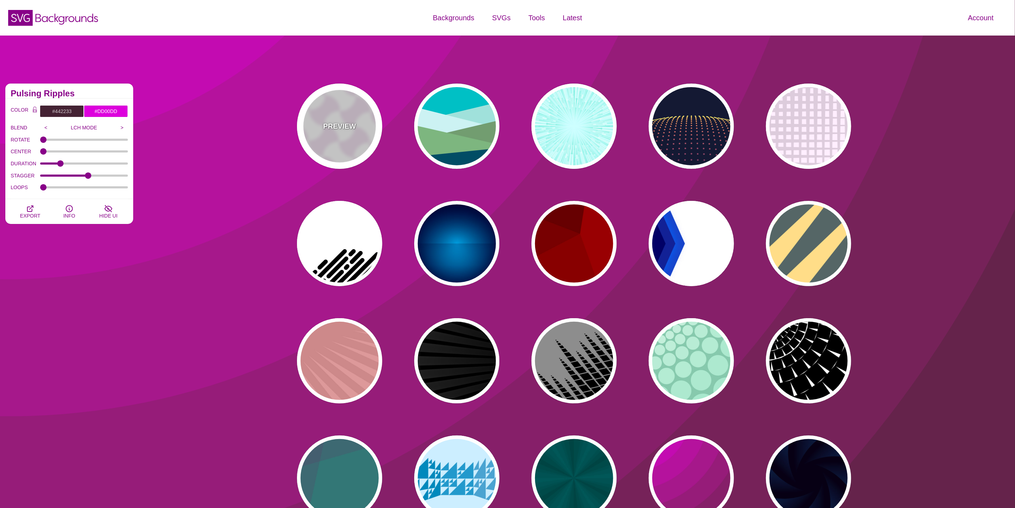
type input "1"
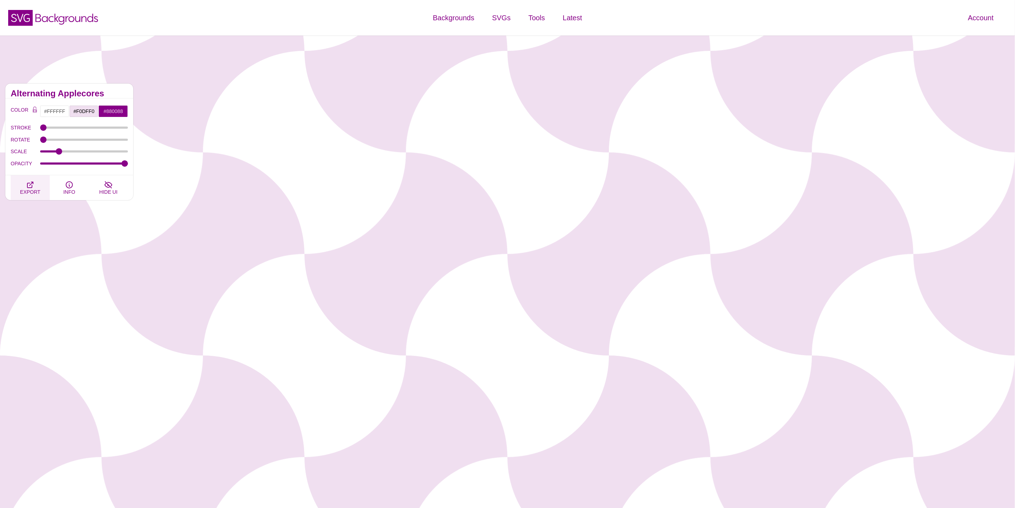
click at [31, 182] on icon "button" at bounding box center [30, 184] width 9 height 9
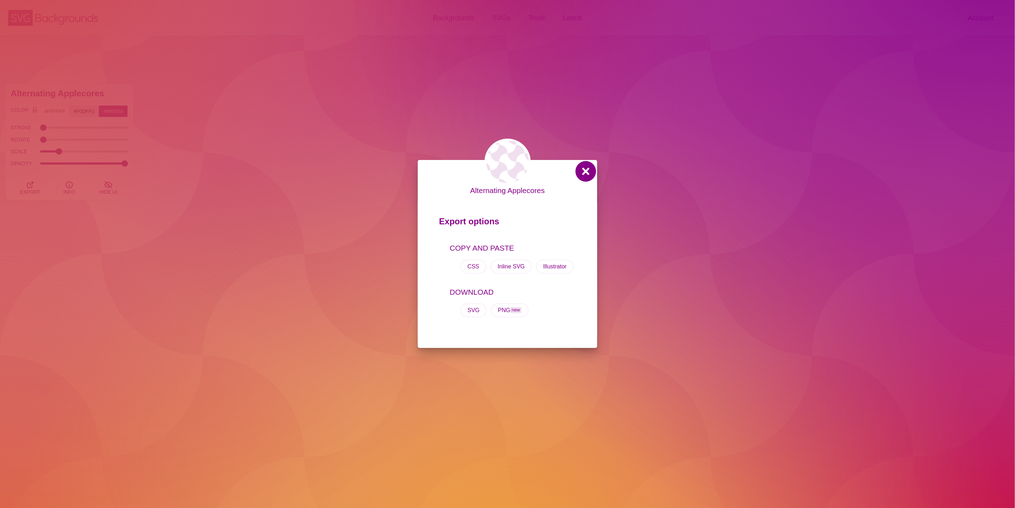
drag, startPoint x: 585, startPoint y: 168, endPoint x: 452, endPoint y: 187, distance: 134.3
click at [584, 168] on button at bounding box center [585, 171] width 17 height 17
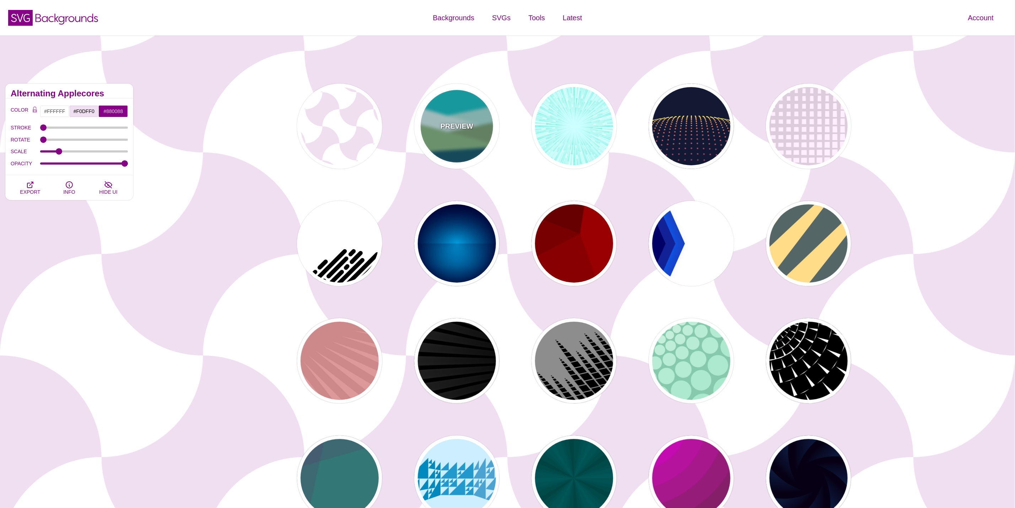
click at [458, 124] on p "PREVIEW" at bounding box center [457, 126] width 33 height 11
type input "#00BFC5"
type input "#A0E2DB"
type input "#CBF2F3"
type input "#719D71"
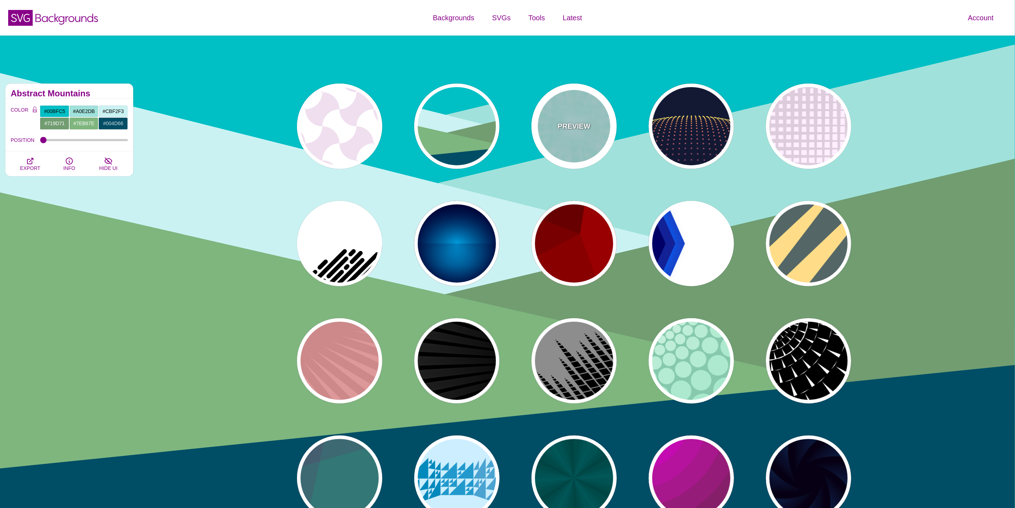
click at [615, 115] on div "PREVIEW" at bounding box center [574, 125] width 85 height 85
type input "#CCFFFF"
type input "#77EEDD"
type input "#FFFFFF"
type input "0"
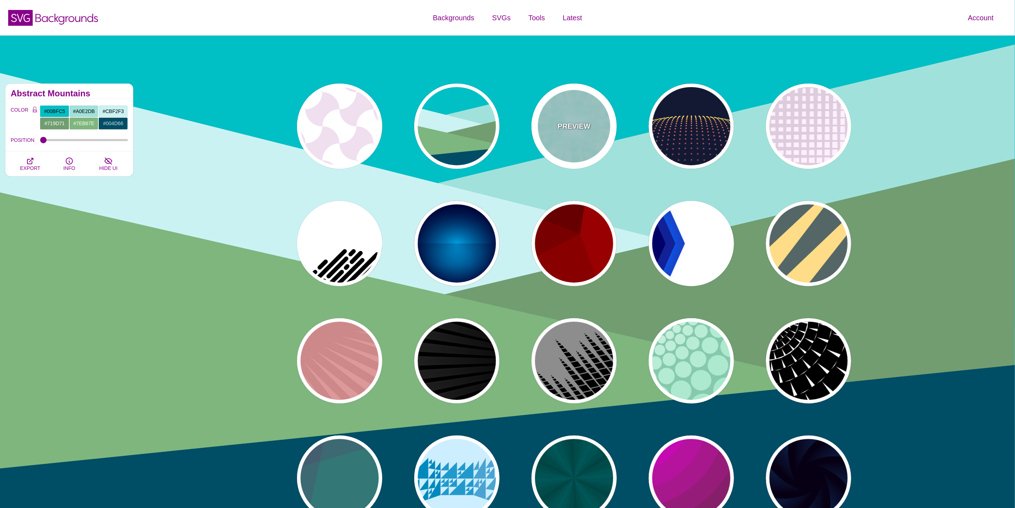
type input "0.5"
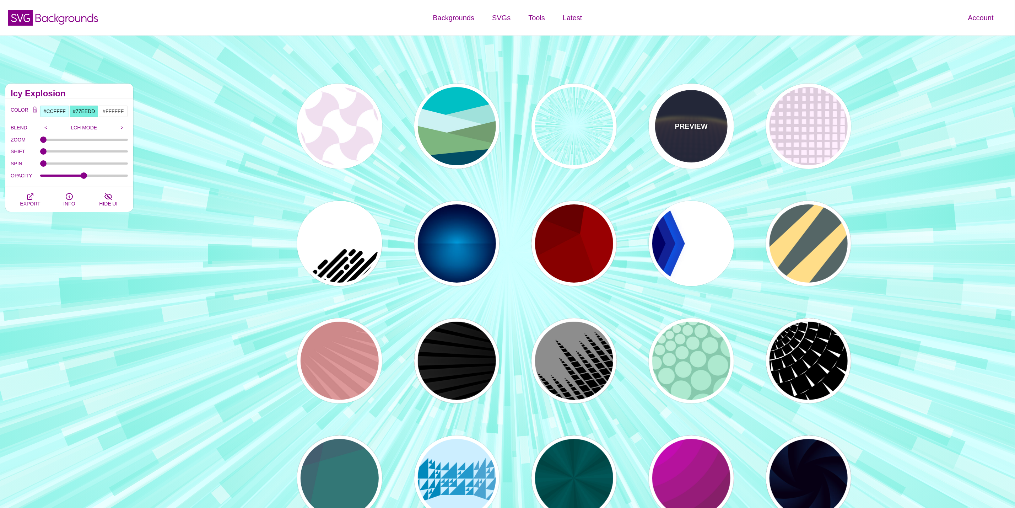
click at [694, 127] on p "PREVIEW" at bounding box center [691, 126] width 33 height 11
type input "#141933"
type input "#FFFF77"
type input "5"
type input "0"
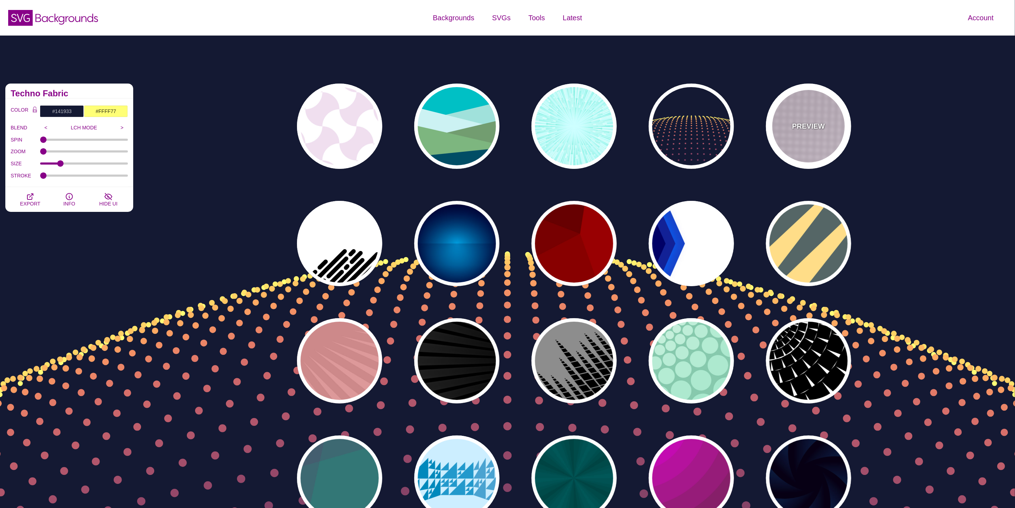
click at [806, 133] on div "PREVIEW" at bounding box center [808, 125] width 85 height 85
type input "#FFEEFF"
type input "#DDCCDD"
type input "0"
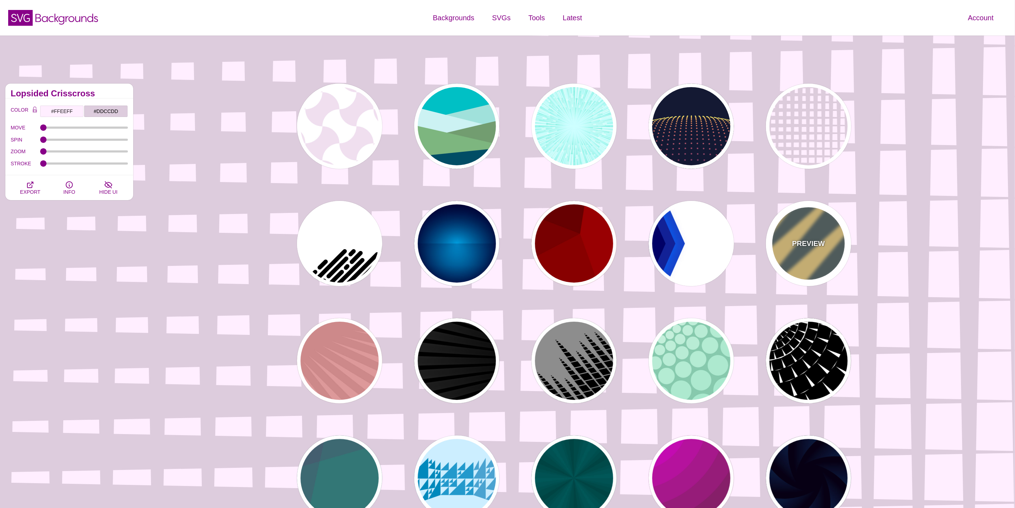
click at [788, 234] on div "PREVIEW" at bounding box center [808, 243] width 85 height 85
type input "#556666"
type input "#FFDD88"
type input "#778888"
type input "1"
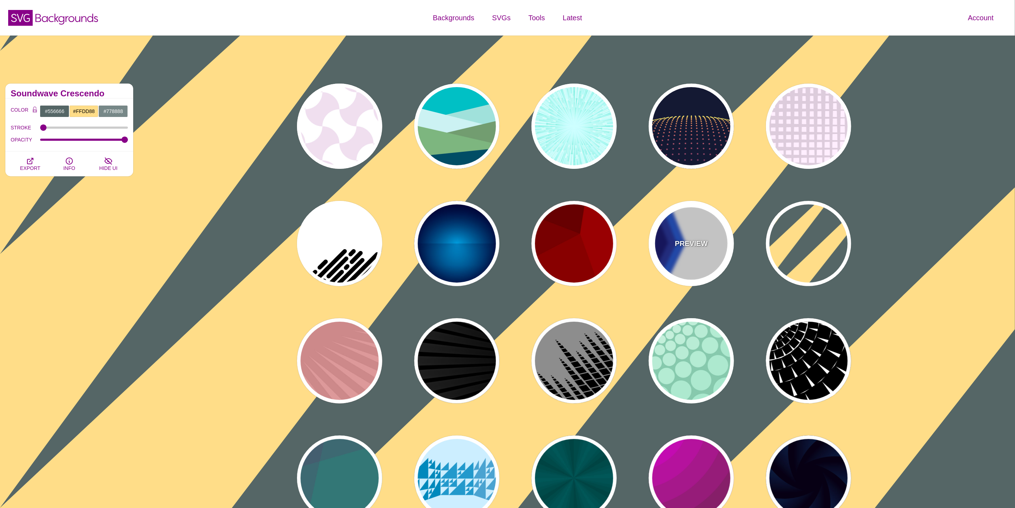
click at [664, 246] on div "PREVIEW" at bounding box center [691, 243] width 85 height 85
type input "#FFFFFF"
type input "#000066"
type input "#0066FF"
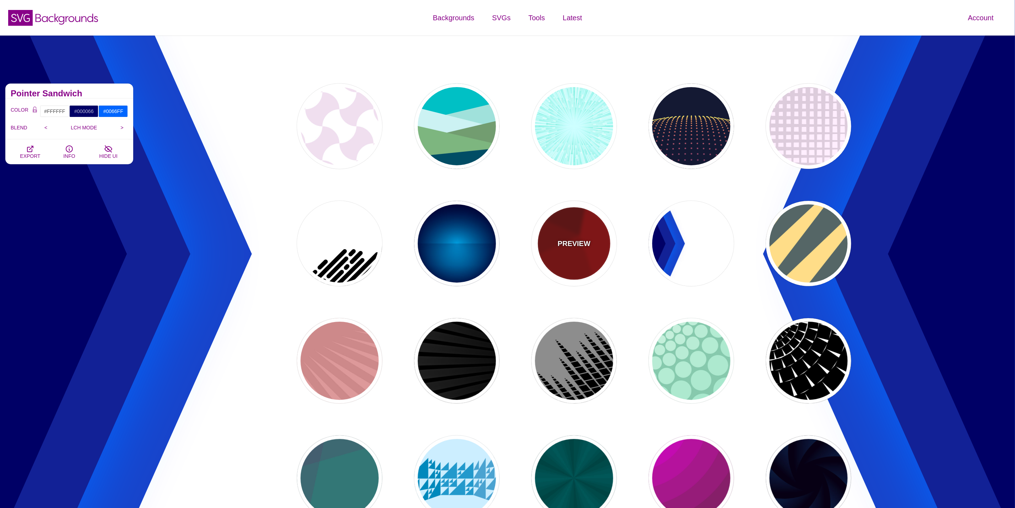
click at [536, 249] on div "PREVIEW" at bounding box center [574, 243] width 85 height 85
type input "#990000"
type input "#660000"
type input "#770000"
type input "#880000"
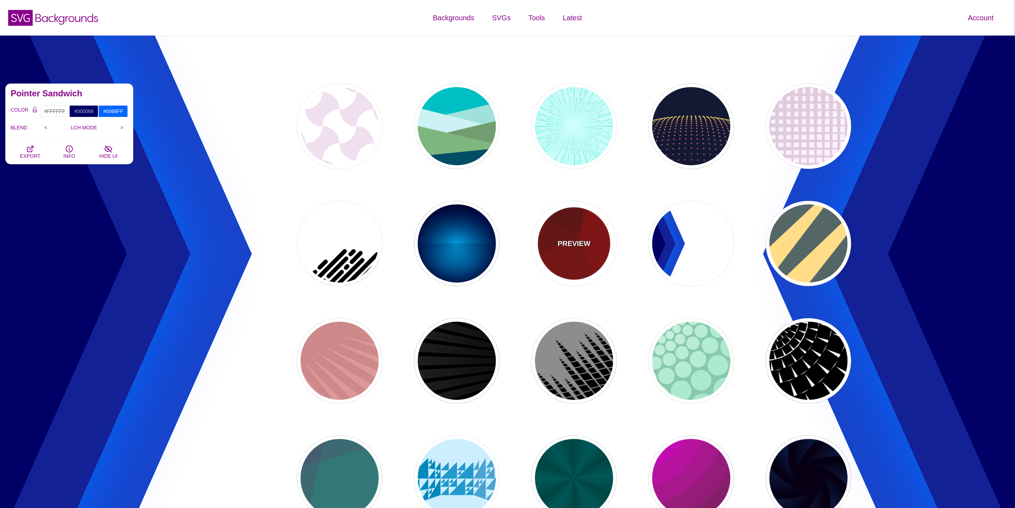
type input "0"
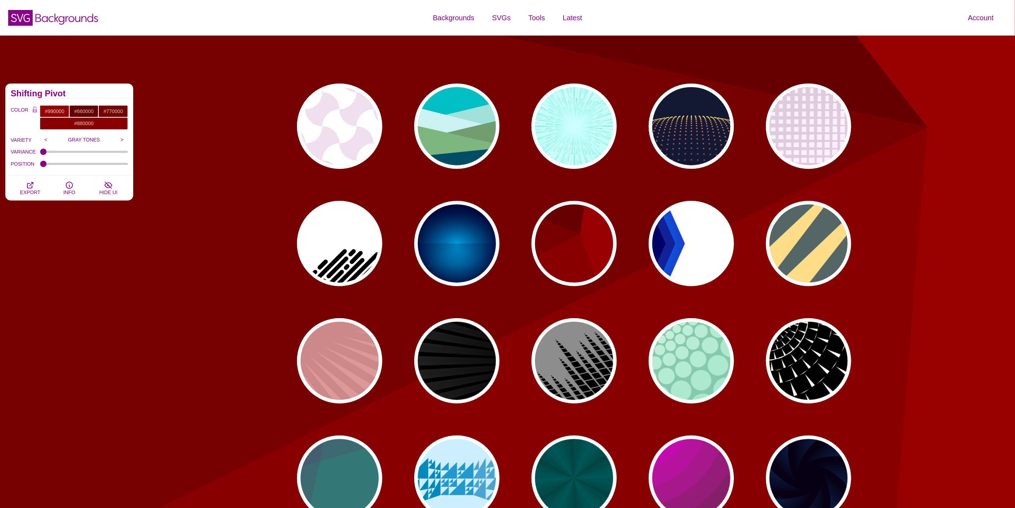
click at [450, 243] on p "PREVIEW" at bounding box center [457, 243] width 33 height 11
type input "#000033"
type input "#00BBFF"
type input "#000033"
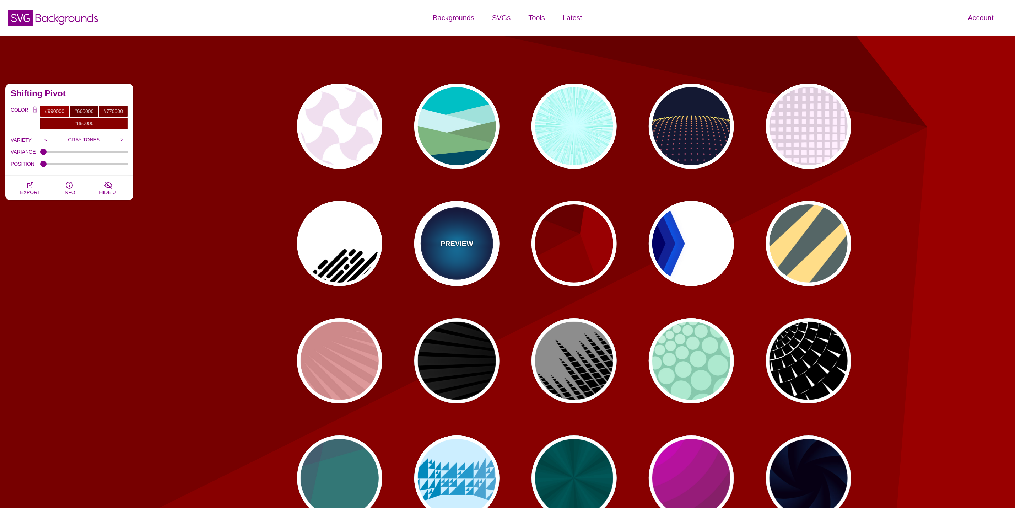
type input "2000"
type input "0.5"
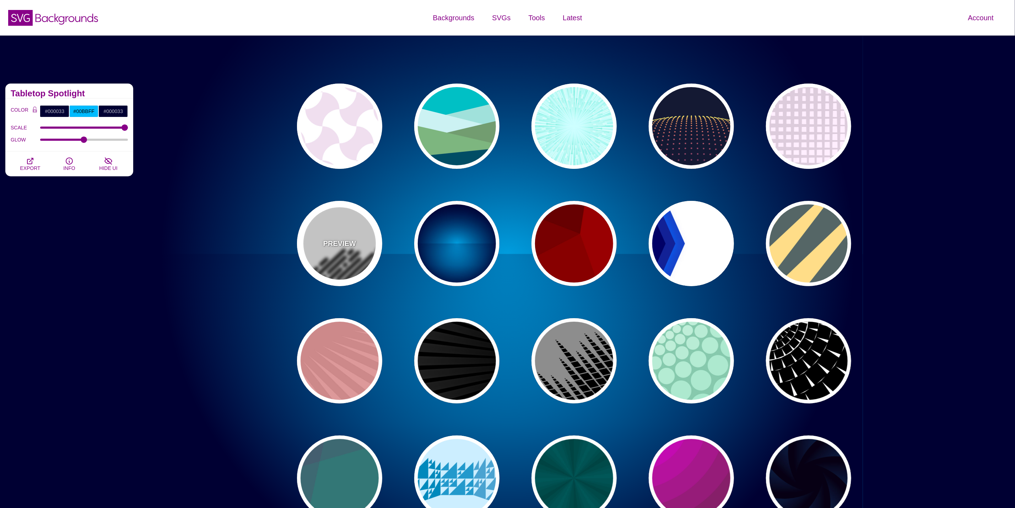
click at [379, 250] on div "PREVIEW" at bounding box center [339, 243] width 85 height 85
type input "#FFFFFF"
type input "#000000"
type input "0"
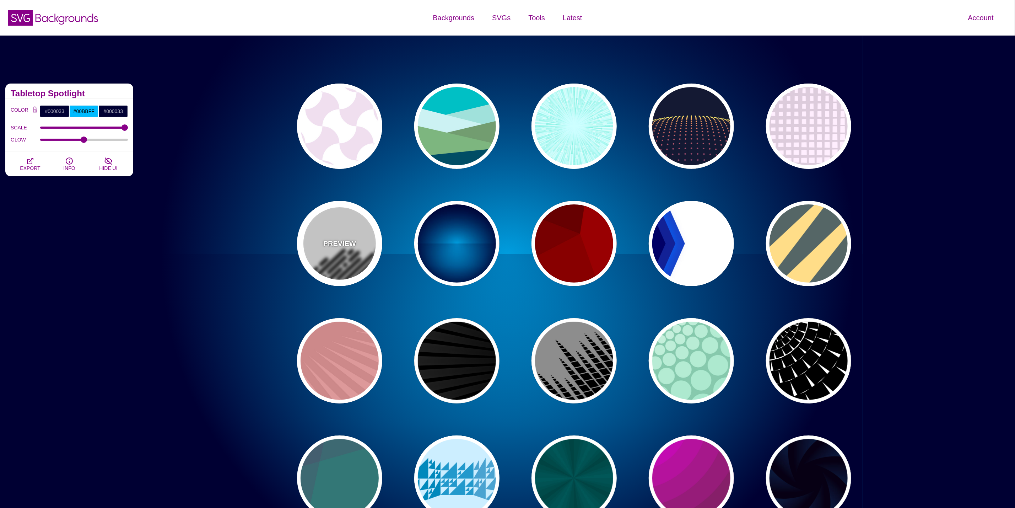
type input "500"
type input "25"
type input "1"
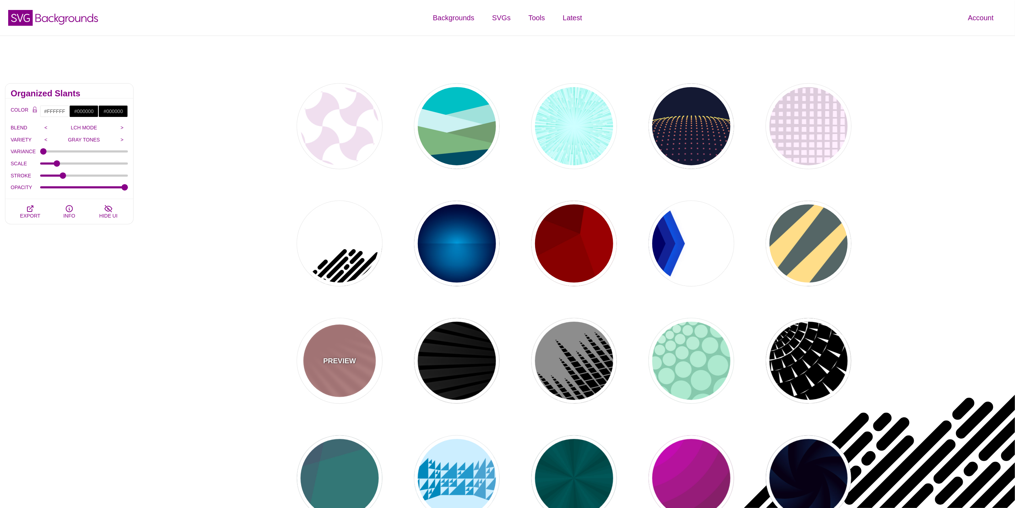
click at [350, 337] on div "PREVIEW" at bounding box center [339, 360] width 85 height 85
type input "#DD9999"
type input "#CC8888"
type input "100"
type input "1"
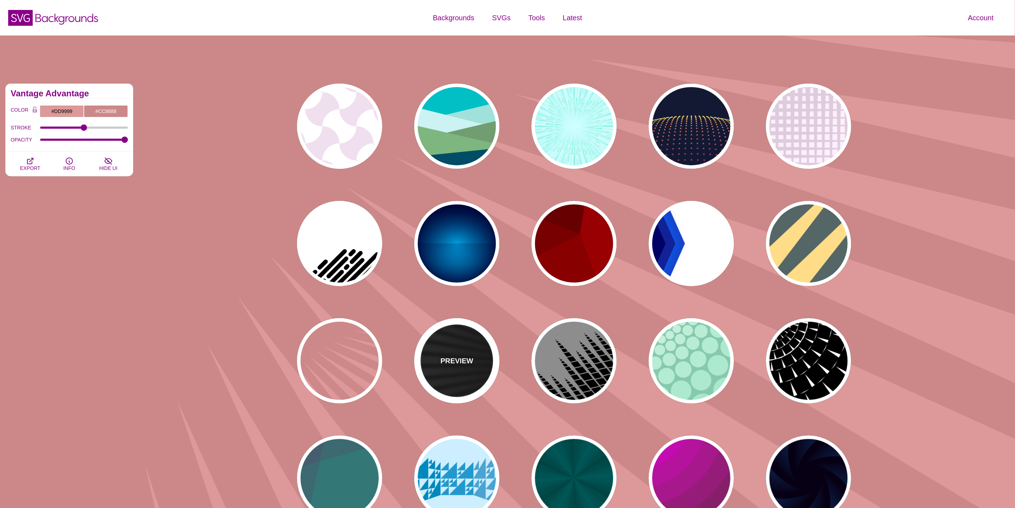
click at [480, 361] on div "PREVIEW" at bounding box center [456, 360] width 85 height 85
type input "#000000"
type input "#FFFFFF"
type input "0"
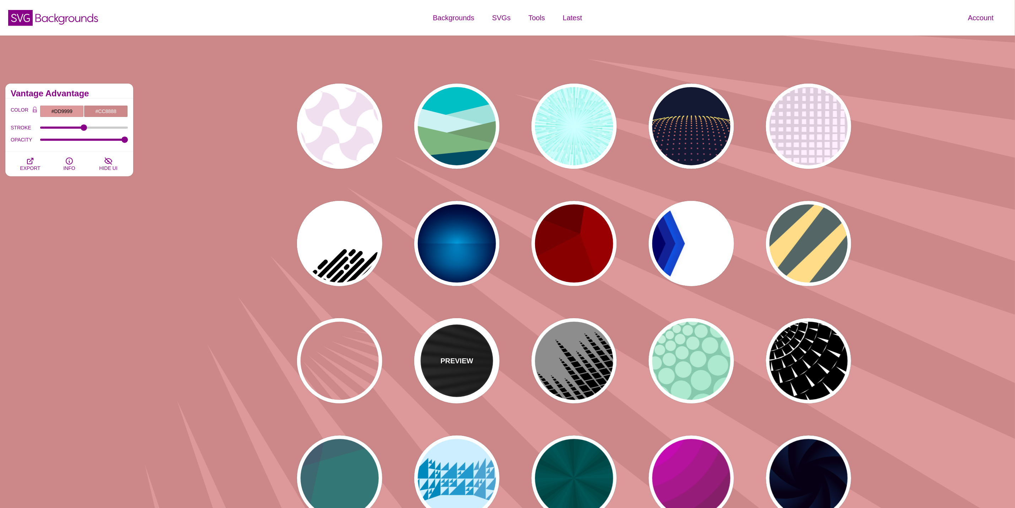
type input "0"
type input "50"
type input "0.2"
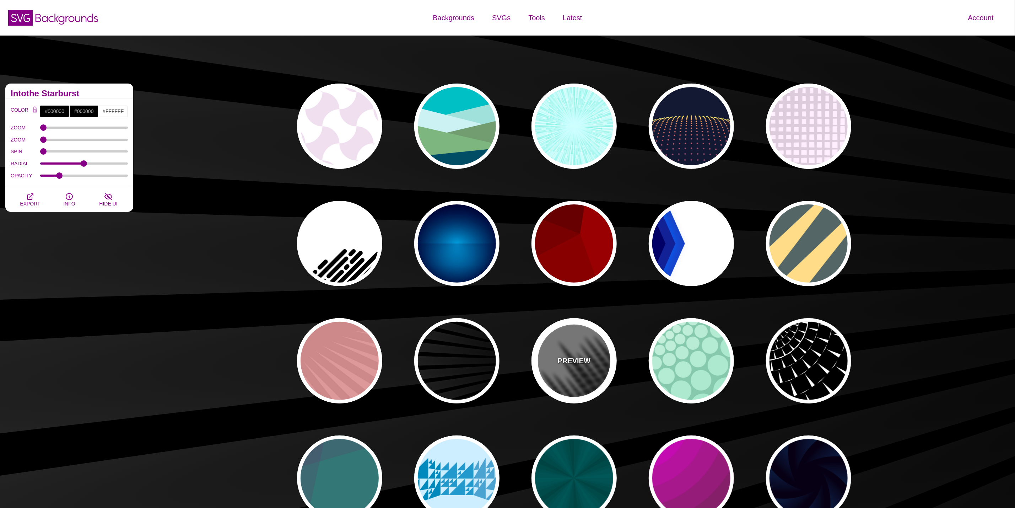
click at [595, 358] on div "PREVIEW" at bounding box center [574, 360] width 85 height 85
type input "#777777"
type input "0"
type input "1"
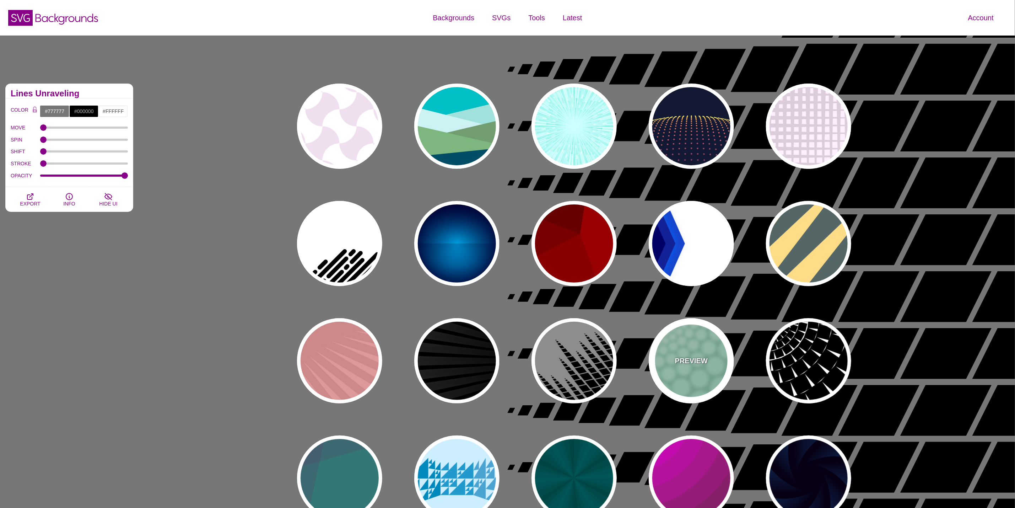
click at [730, 356] on div "PREVIEW" at bounding box center [691, 360] width 85 height 85
type input "#85C9AD"
type input "#96E3C3"
type input "100"
type input "1"
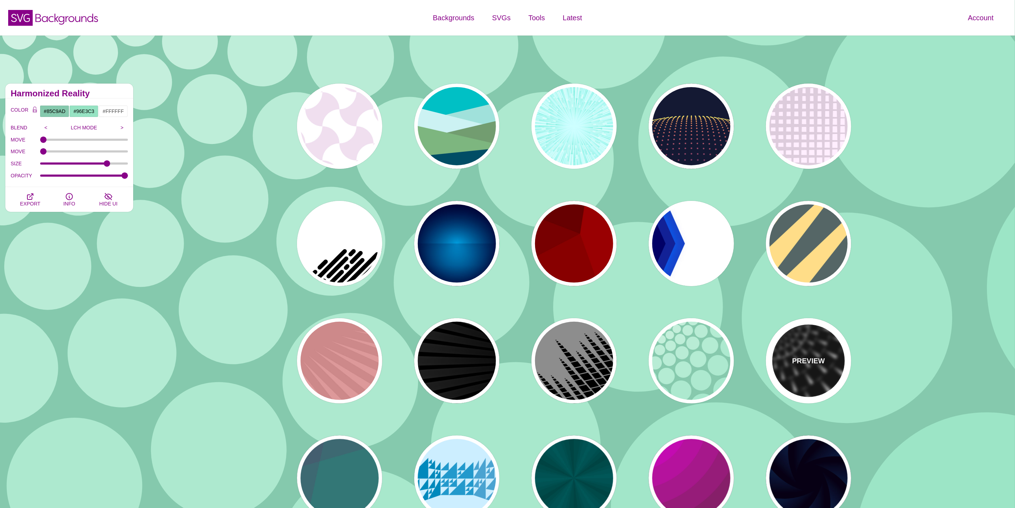
click at [789, 352] on div "PREVIEW" at bounding box center [808, 360] width 85 height 85
type input "#FFFFFF"
type input "#000000"
type input "0"
type input "100"
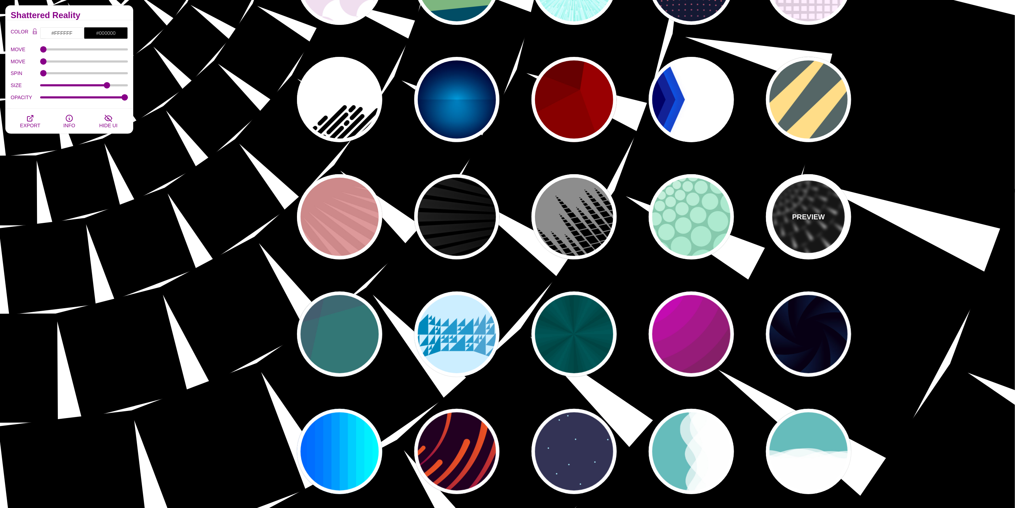
scroll to position [160, 0]
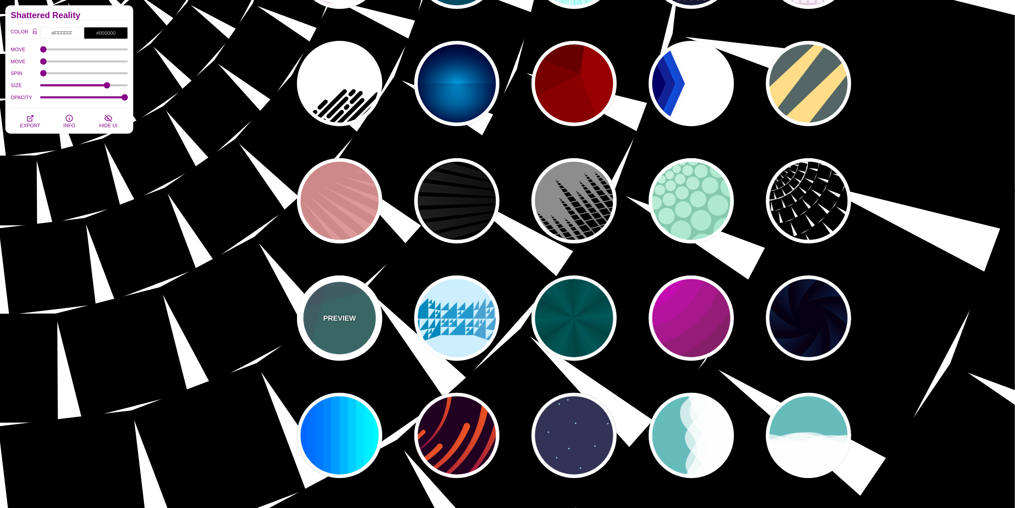
click at [350, 329] on div "PREVIEW" at bounding box center [339, 317] width 85 height 85
type input "#337777"
type input "#663366"
type input "#55CC77"
type input "0.2"
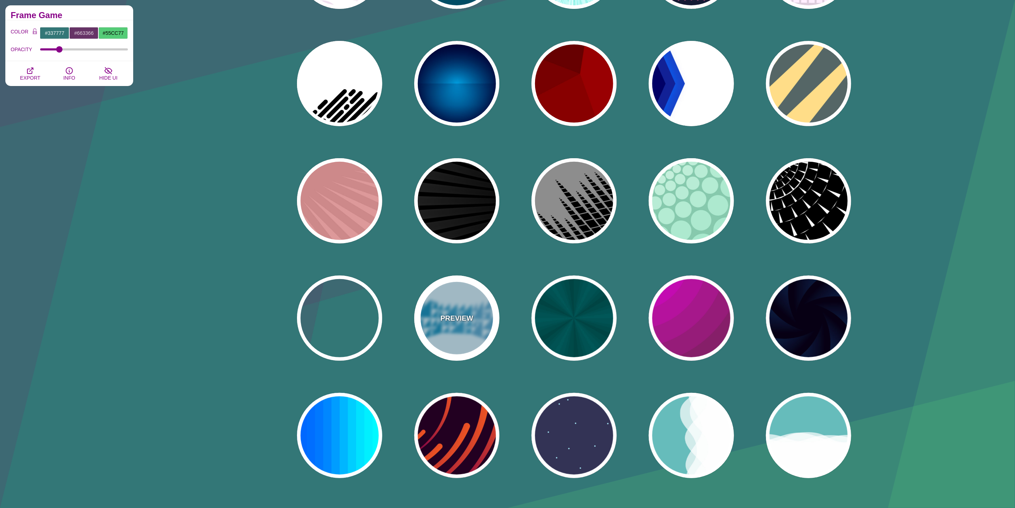
click at [436, 320] on div "PREVIEW" at bounding box center [456, 317] width 85 height 85
type input "#CCEEFF"
type input "#2299CC"
type input "1"
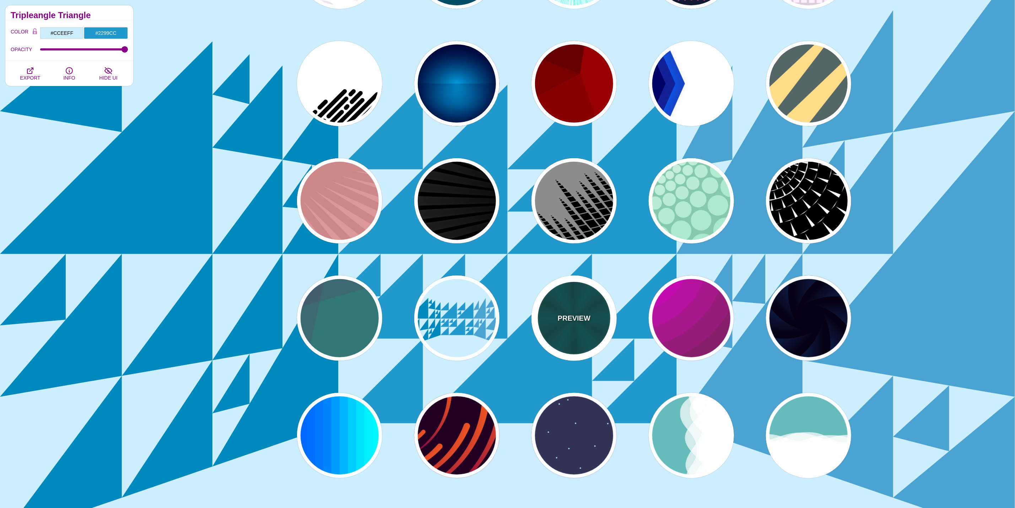
click at [539, 322] on div "PREVIEW" at bounding box center [574, 317] width 85 height 85
type input "#004444"
type input "#006666"
type input "5"
type input "1"
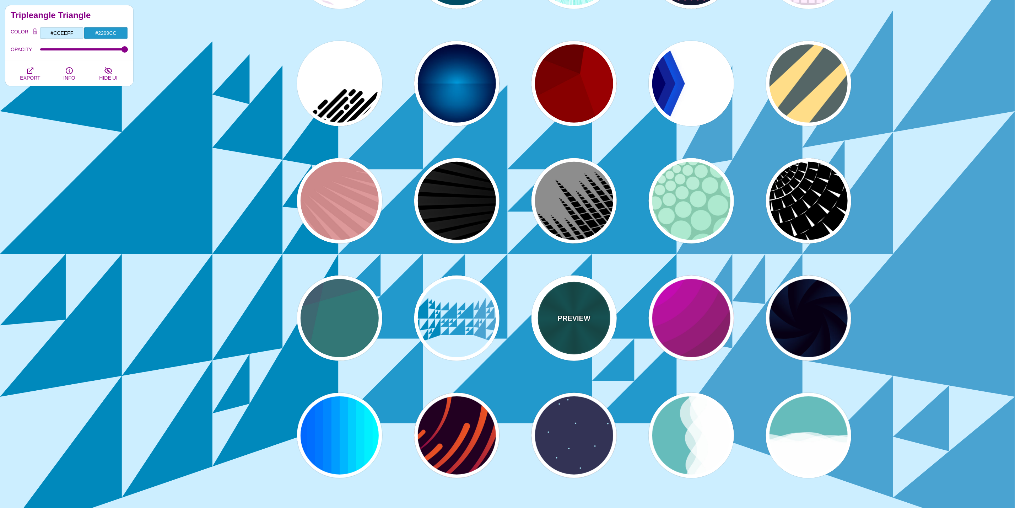
type input "0.2"
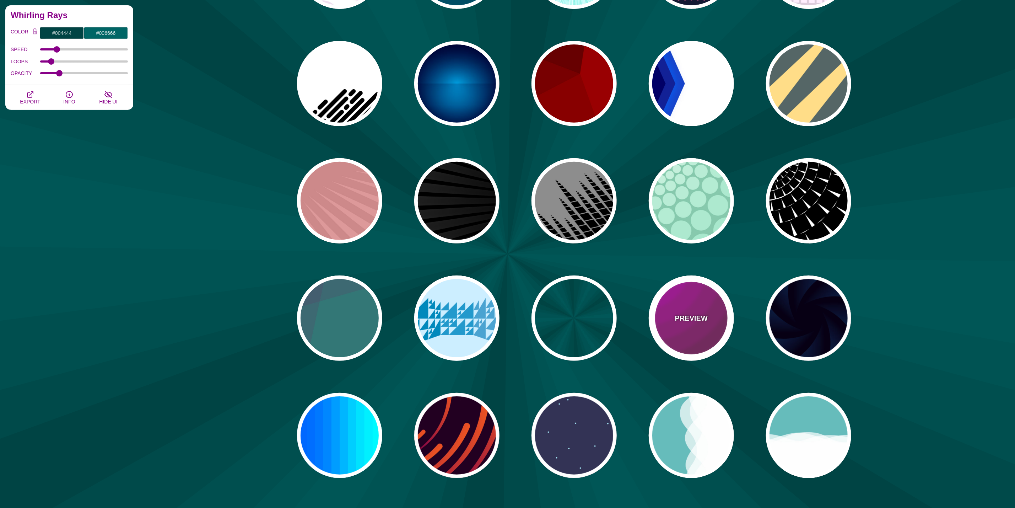
click at [719, 319] on div "PREVIEW" at bounding box center [691, 317] width 85 height 85
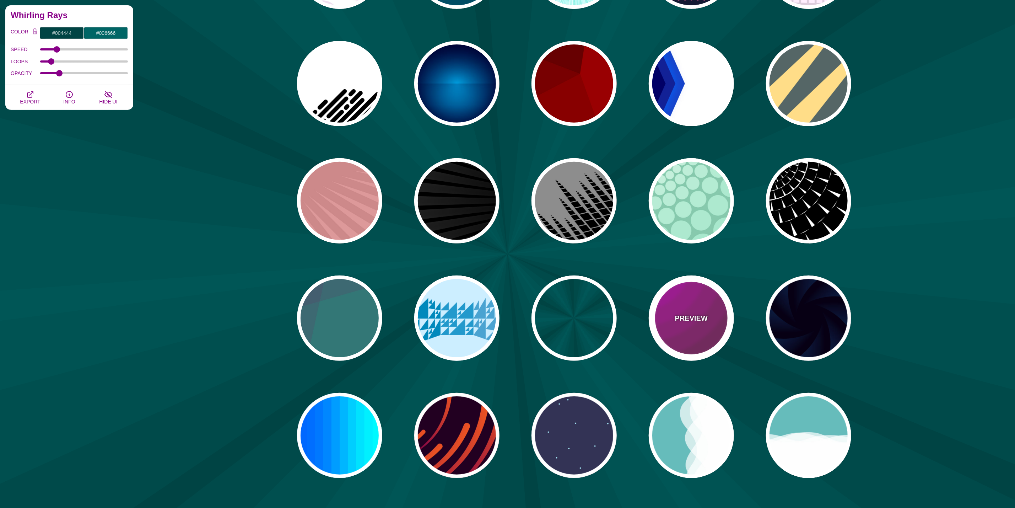
type input "#442233"
type input "#DD00DD"
type input "0"
type input "5"
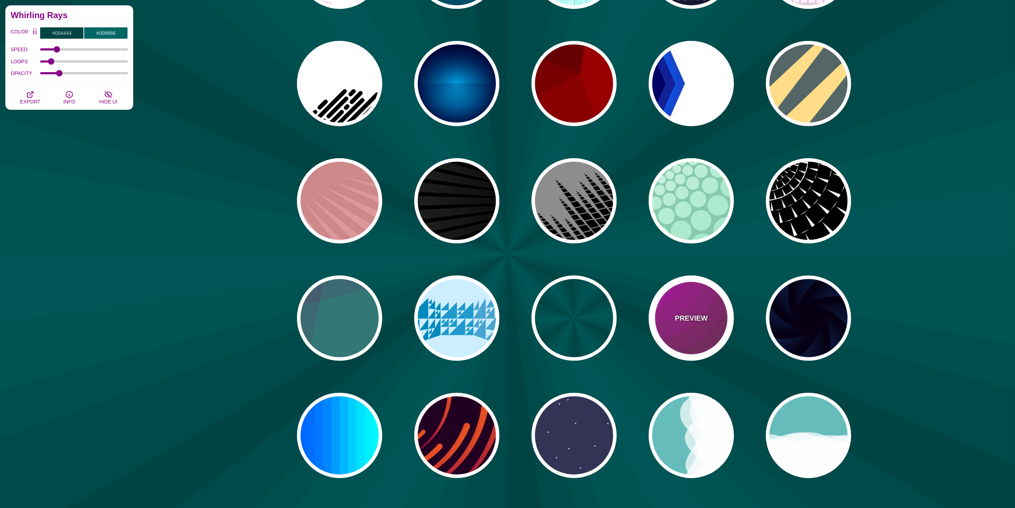
type input "0.2"
type input "0"
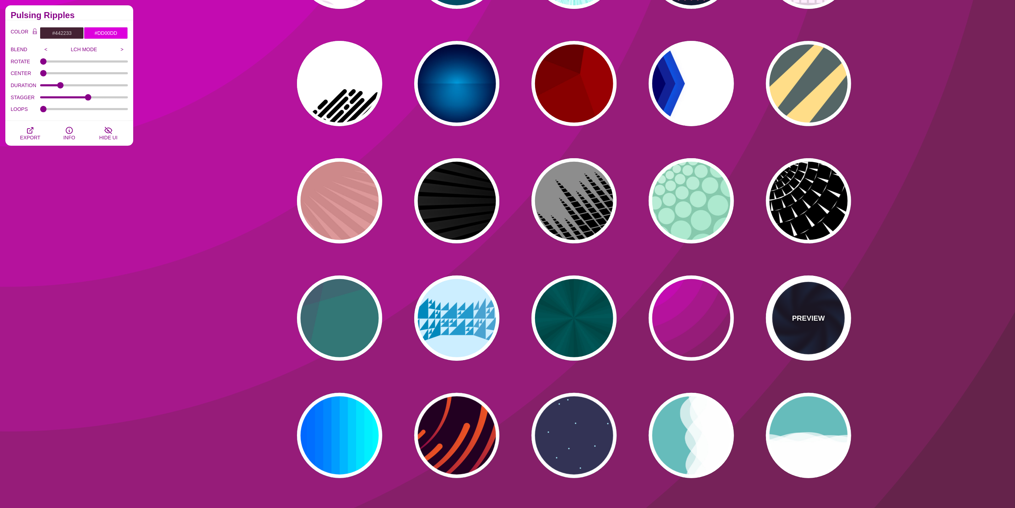
click at [827, 319] on div "PREVIEW" at bounding box center [808, 317] width 85 height 85
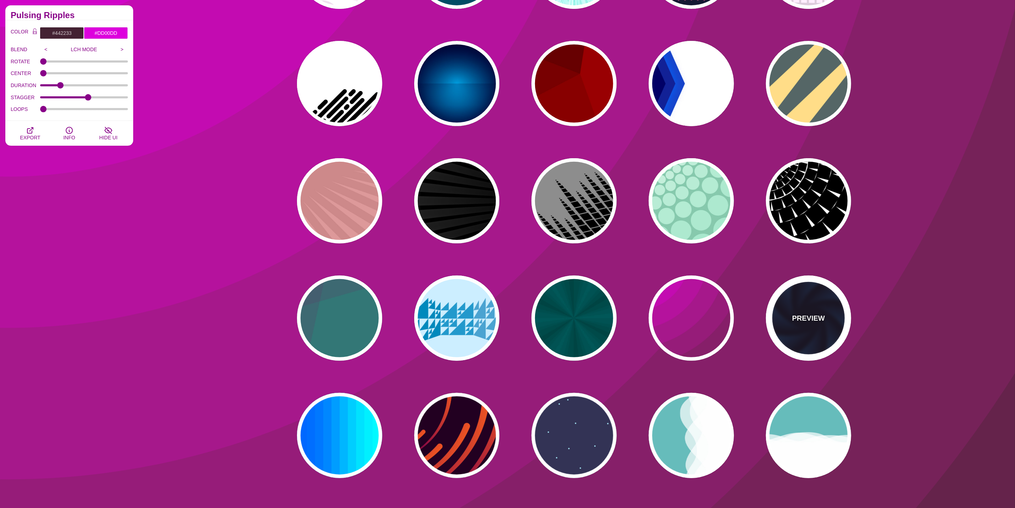
type input "#070014"
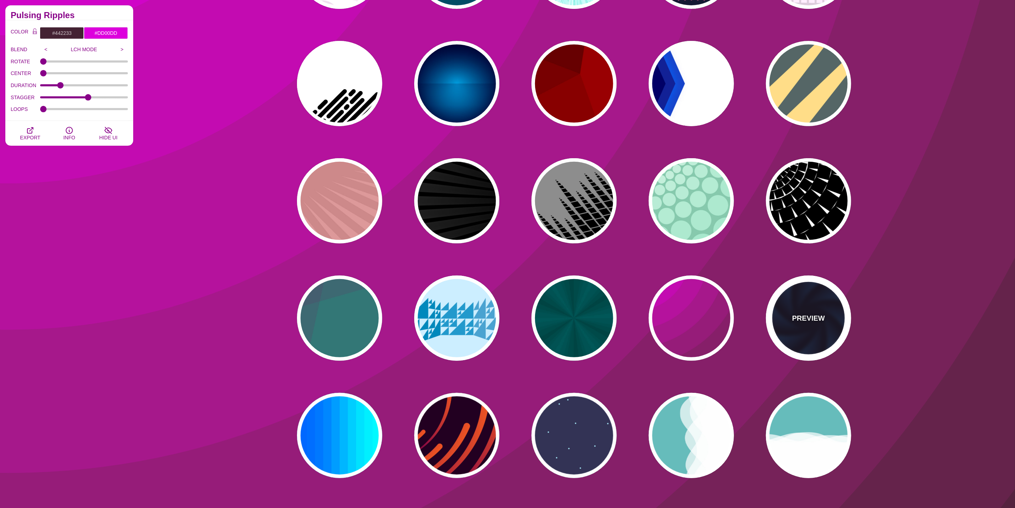
type input "#113366"
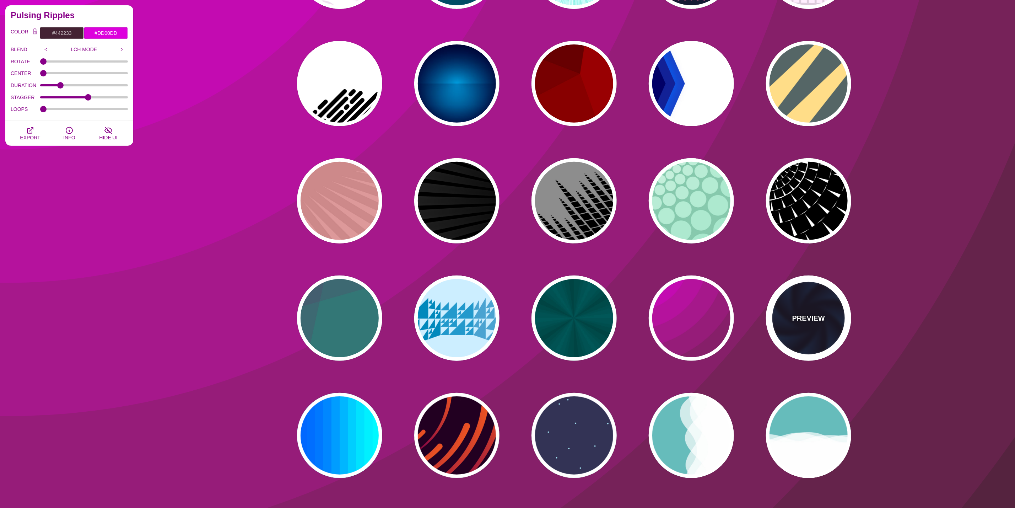
type input "#99FFFF"
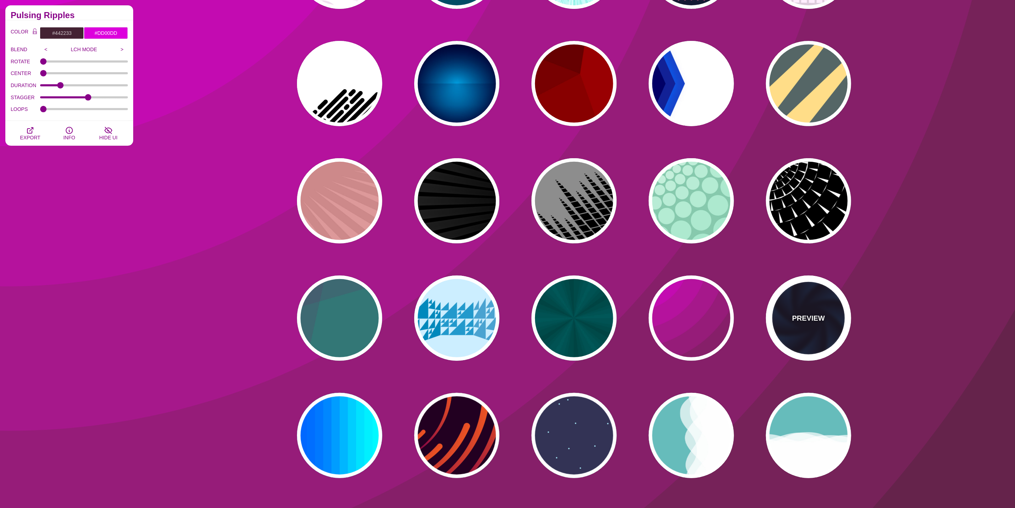
type input "1"
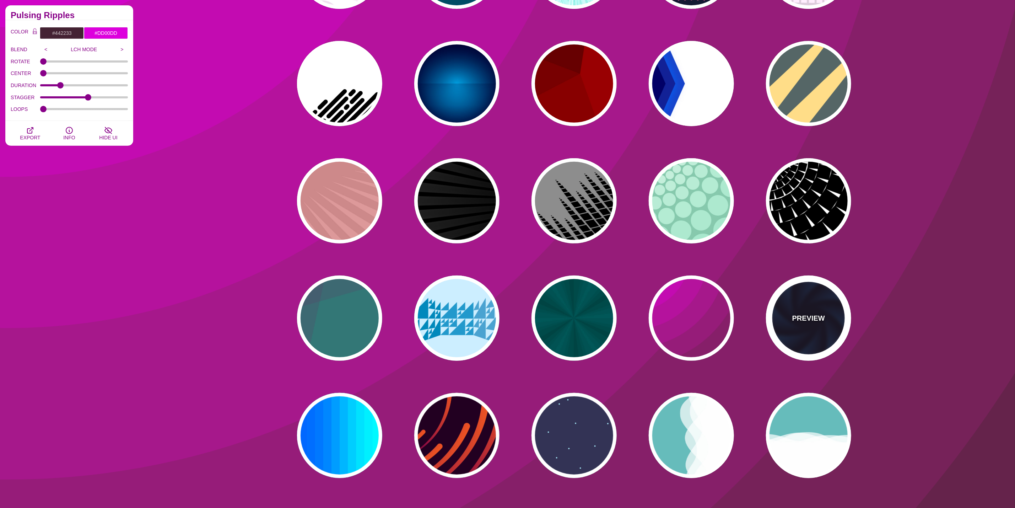
type input "1"
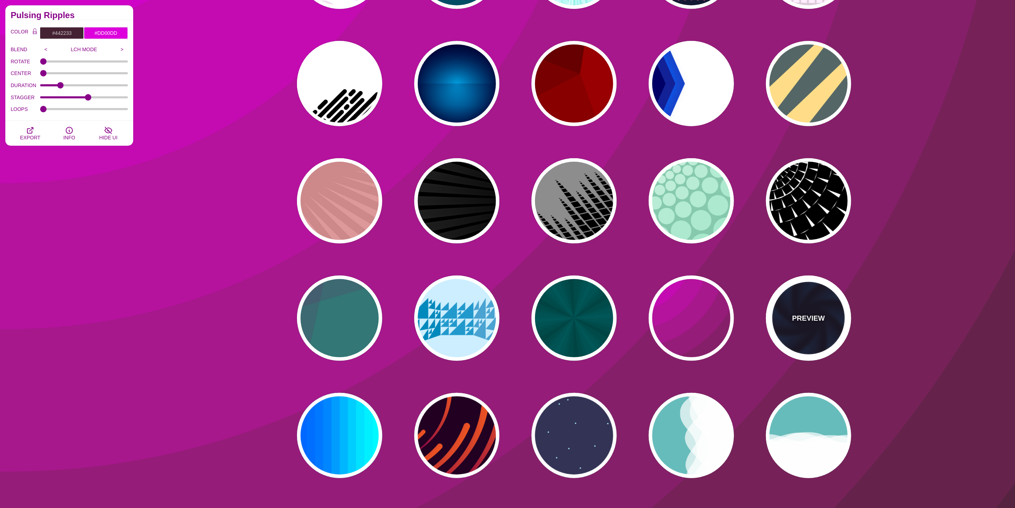
type input "12"
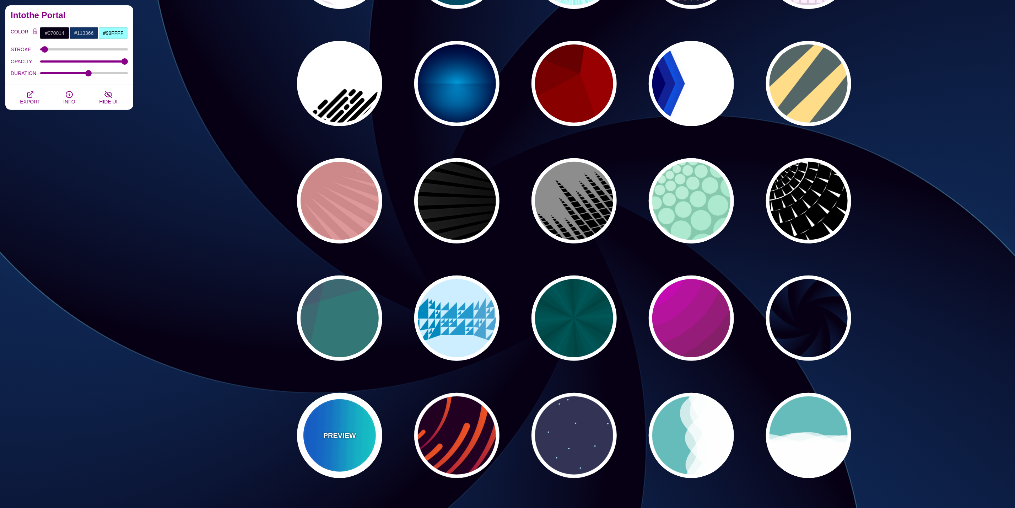
click at [355, 418] on div "PREVIEW" at bounding box center [339, 435] width 85 height 85
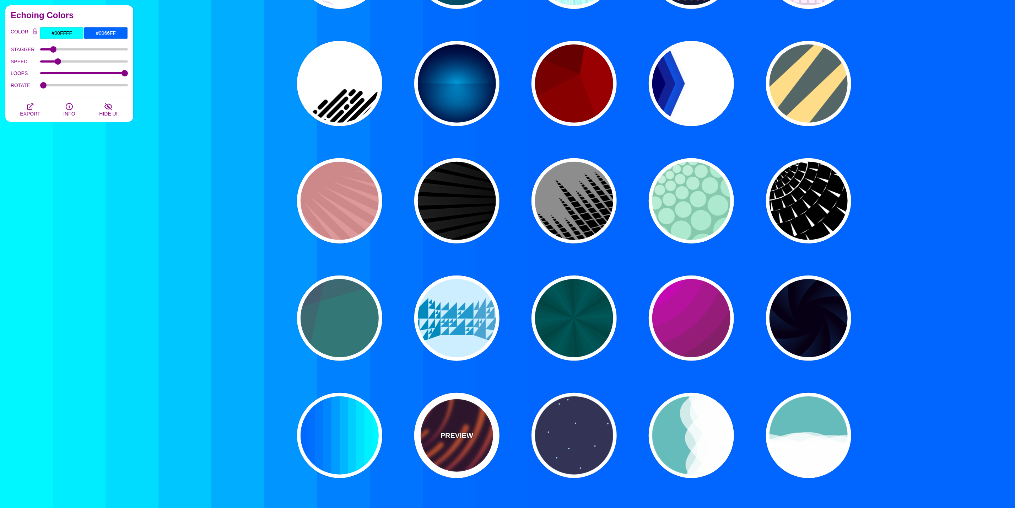
drag, startPoint x: 453, startPoint y: 422, endPoint x: 459, endPoint y: 424, distance: 6.5
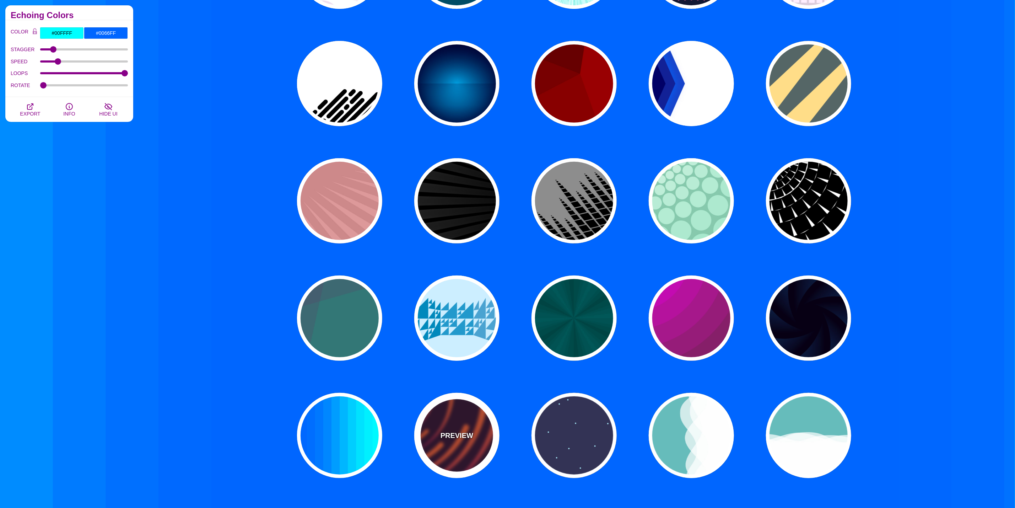
click at [453, 423] on div "PREVIEW" at bounding box center [456, 435] width 85 height 85
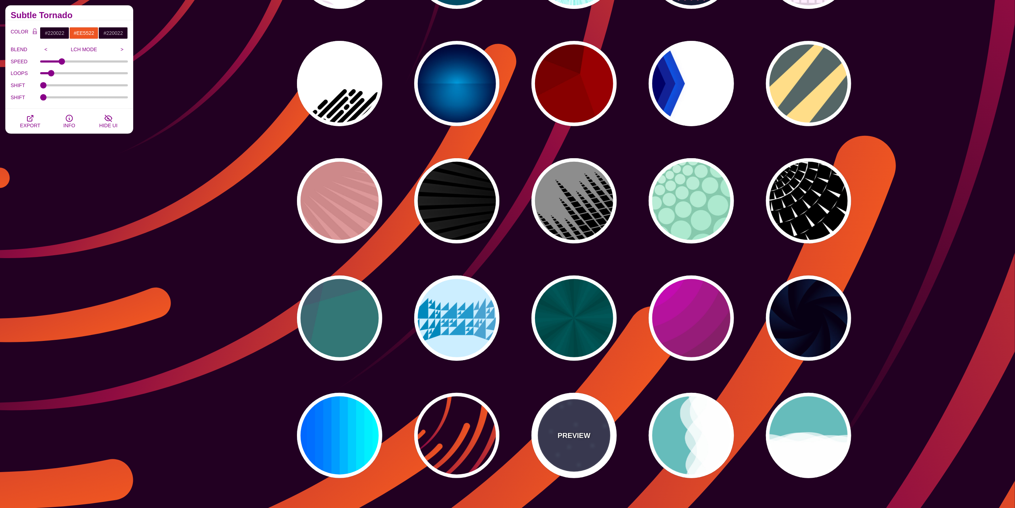
click at [561, 430] on p "PREVIEW" at bounding box center [574, 435] width 33 height 11
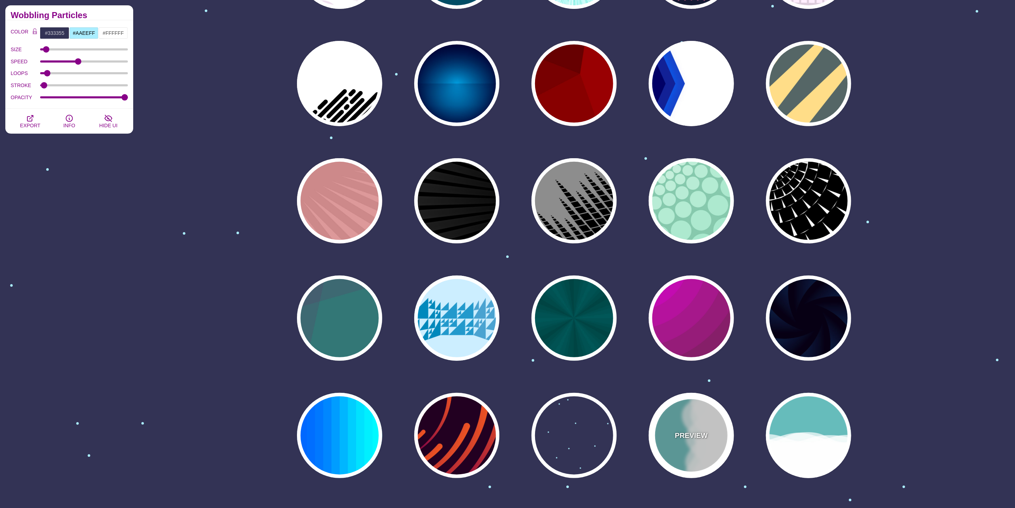
click at [691, 437] on p "PREVIEW" at bounding box center [691, 435] width 33 height 11
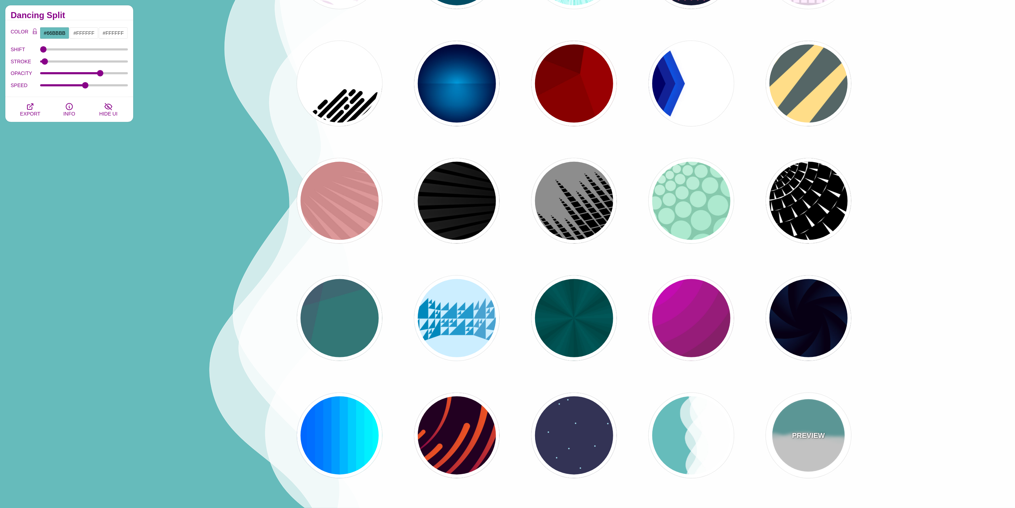
click at [847, 444] on div "PREVIEW" at bounding box center [808, 435] width 85 height 85
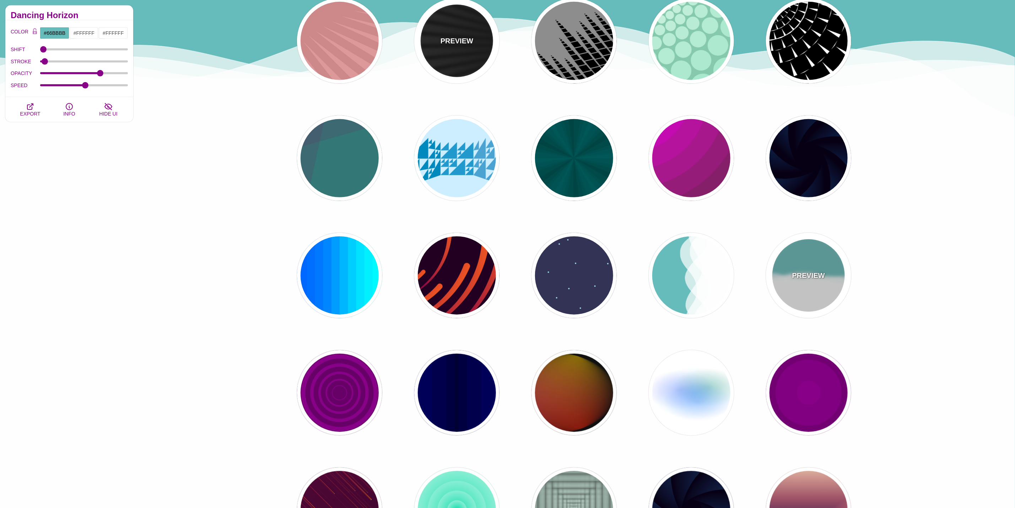
scroll to position [0, 0]
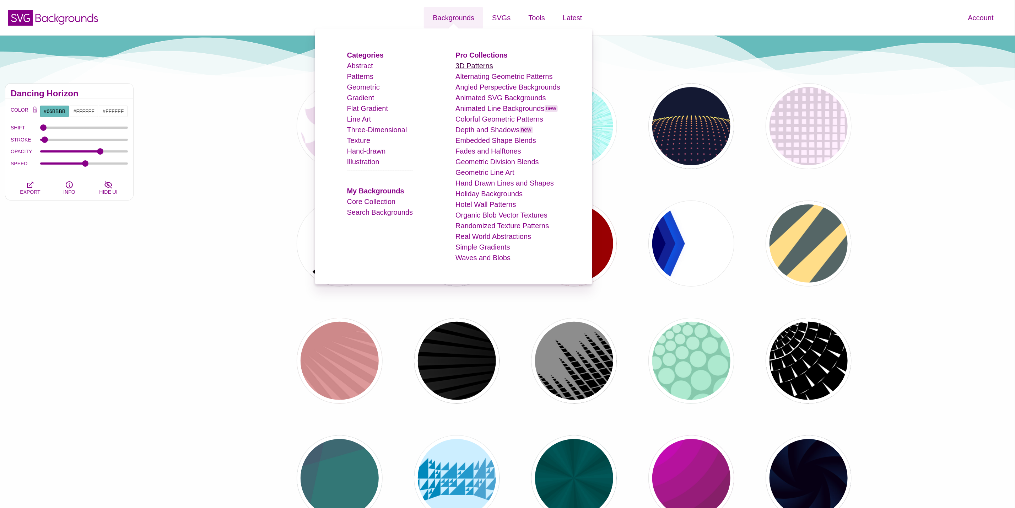
click at [475, 66] on link "3D Patterns" at bounding box center [474, 66] width 38 height 8
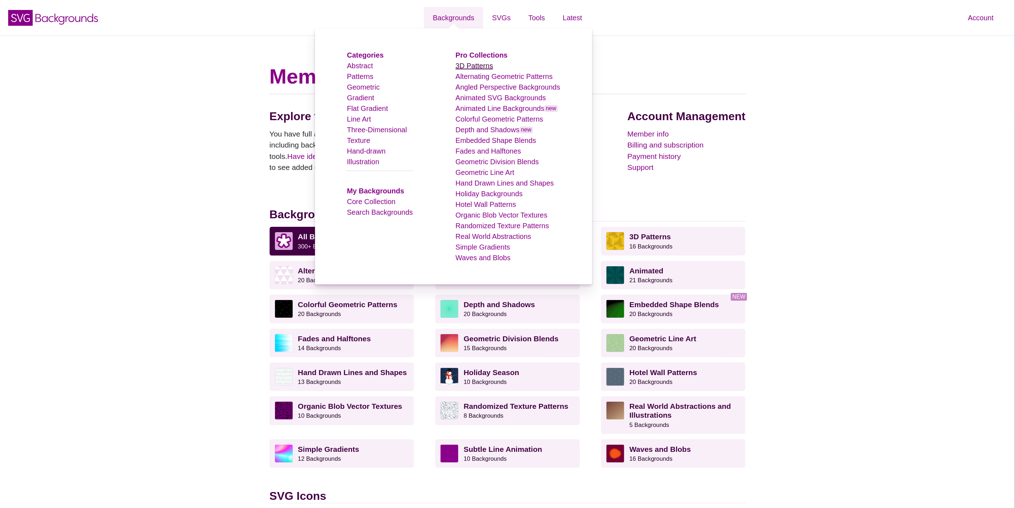
click at [481, 63] on link "3D Patterns" at bounding box center [474, 66] width 38 height 8
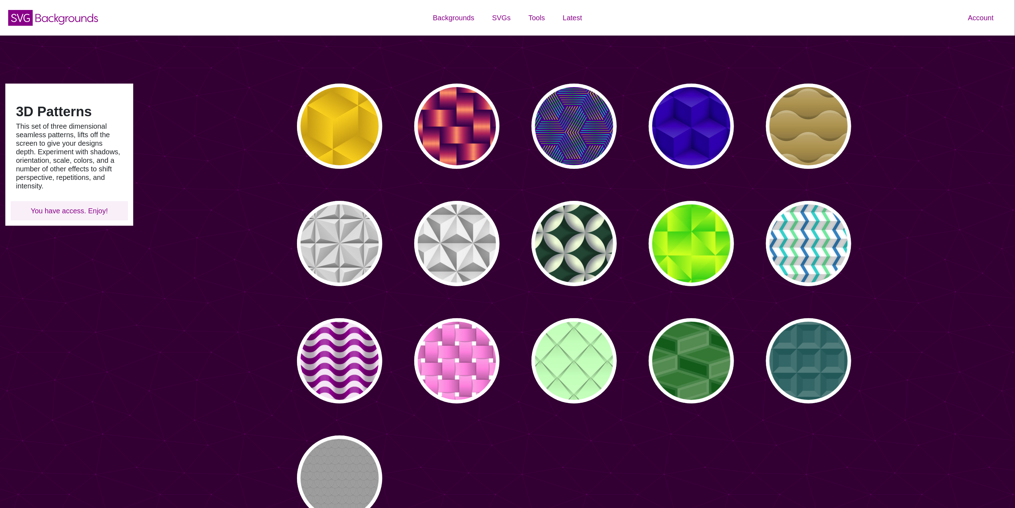
type input "#450057"
click at [100, 284] on div "3D Patterns This set of three dimensional seamless patterns, lifts off the scre…" at bounding box center [69, 302] width 139 height 448
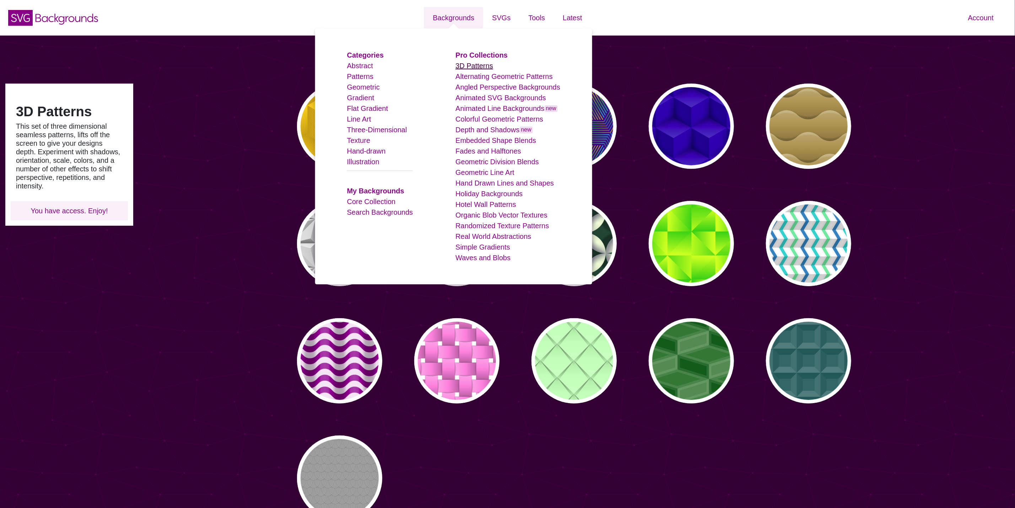
click at [484, 64] on link "3D Patterns" at bounding box center [474, 66] width 38 height 8
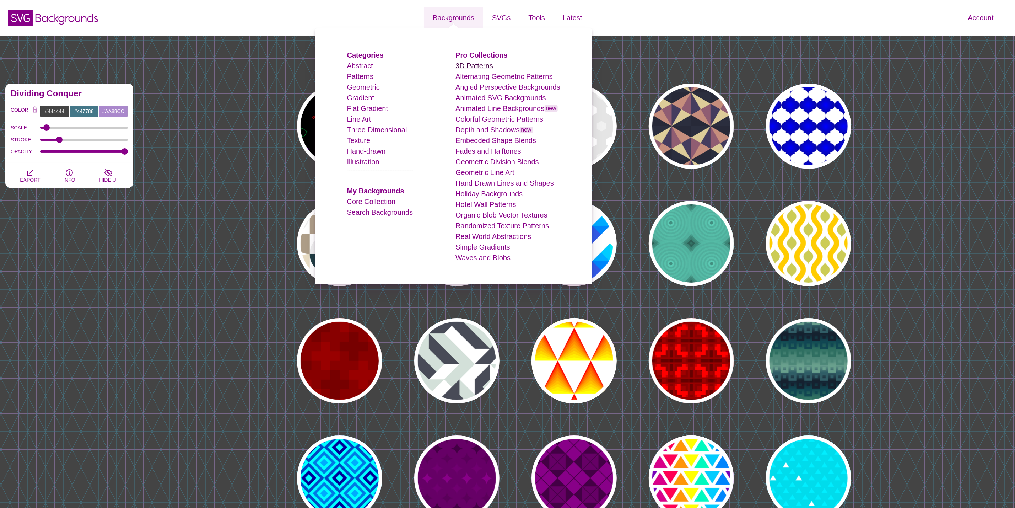
click at [474, 68] on link "3D Patterns" at bounding box center [474, 66] width 38 height 8
click at [472, 67] on link "3D Patterns" at bounding box center [474, 66] width 38 height 8
click at [471, 67] on link "3D Patterns" at bounding box center [474, 66] width 38 height 8
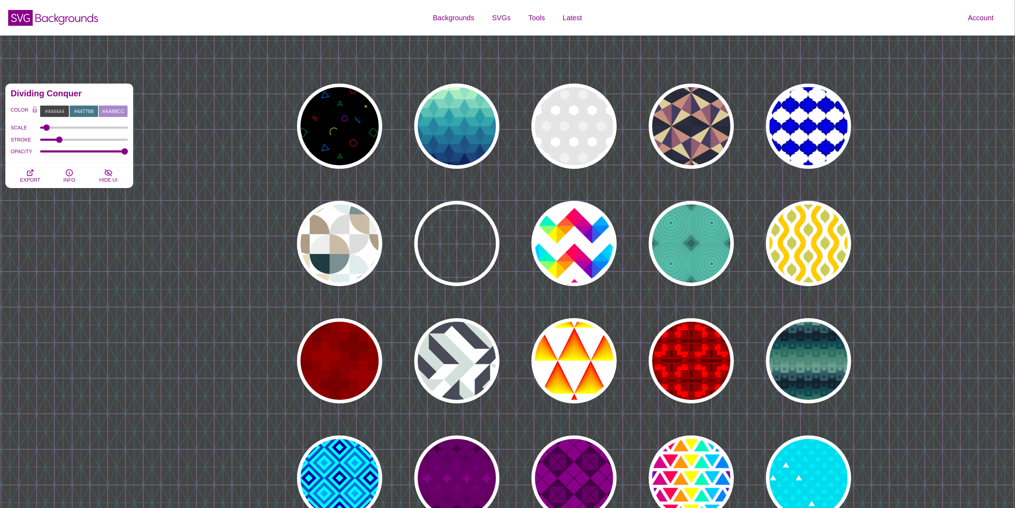
click at [199, 98] on div "PREVIEW PREVIEW PREVIEW PREVIEW PREVIEW PREVIEW PREVIEW PREVIEW PREVIEW PREVIEW…" at bounding box center [577, 302] width 877 height 448
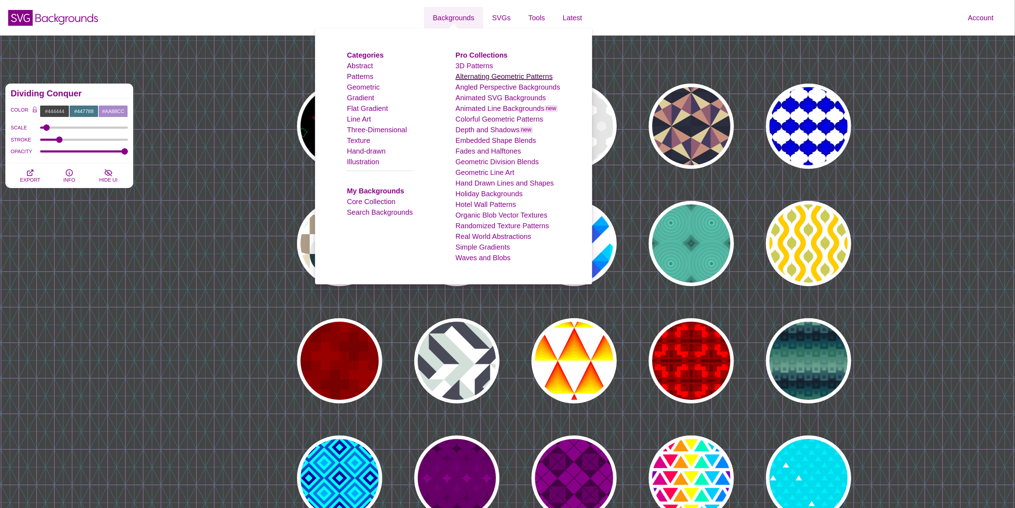
click at [474, 77] on link "Alternating Geometric Patterns" at bounding box center [503, 76] width 97 height 8
click at [473, 77] on link "Alternating Geometric Patterns" at bounding box center [503, 76] width 97 height 8
click at [361, 64] on link "Abstract" at bounding box center [360, 66] width 26 height 8
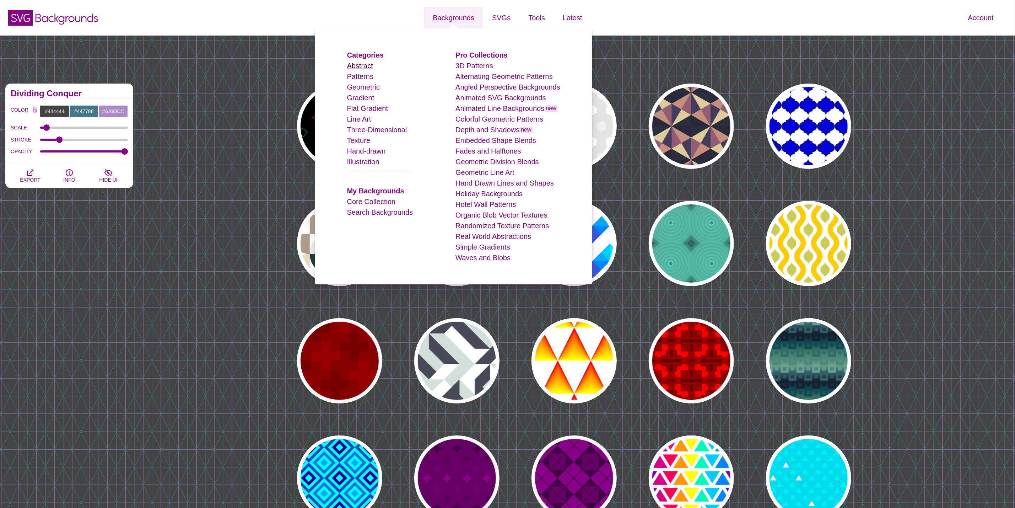
click at [361, 64] on link "Abstract" at bounding box center [360, 66] width 26 height 8
click at [362, 65] on link "Abstract" at bounding box center [360, 66] width 26 height 8
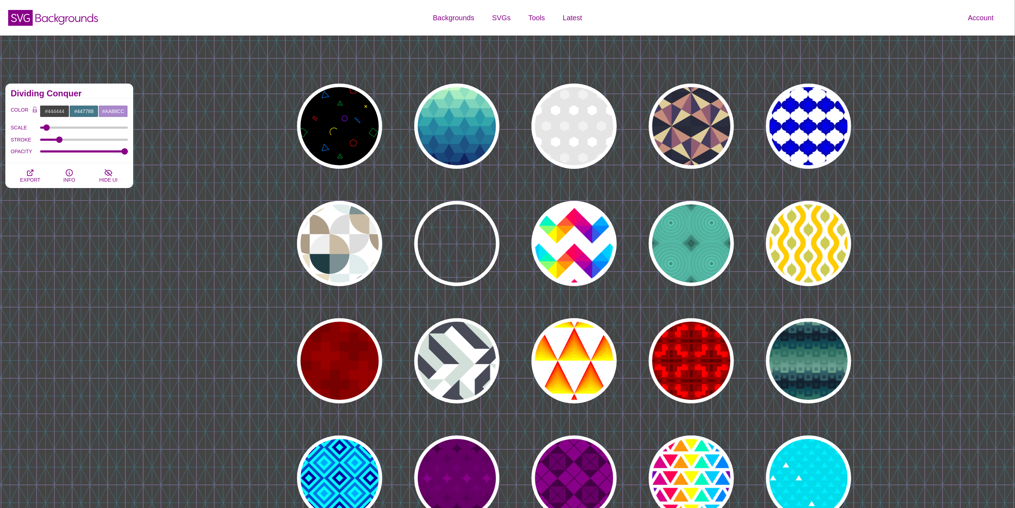
click at [303, 9] on div "SVG Backgrounds Logo" at bounding box center [169, 18] width 338 height 32
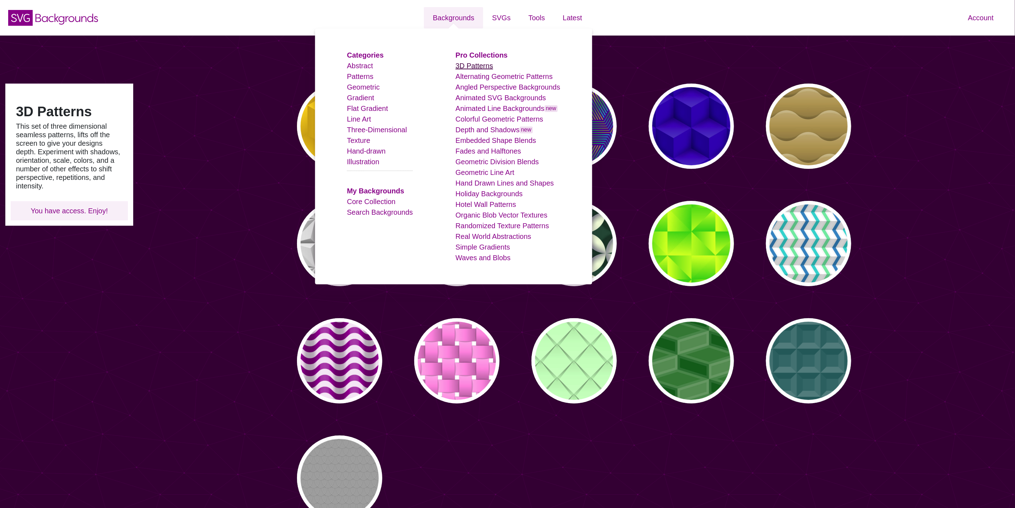
click at [480, 65] on link "3D Patterns" at bounding box center [474, 66] width 38 height 8
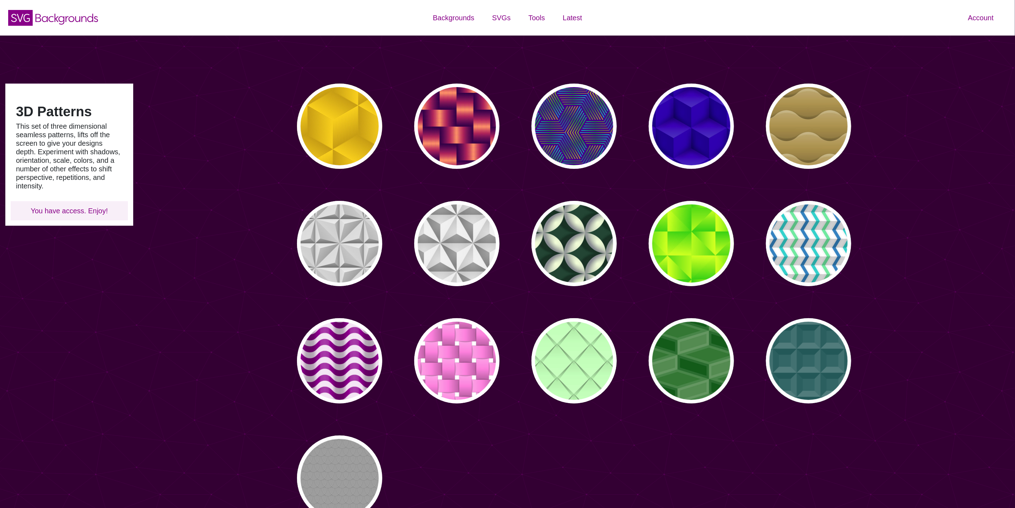
type input "#450057"
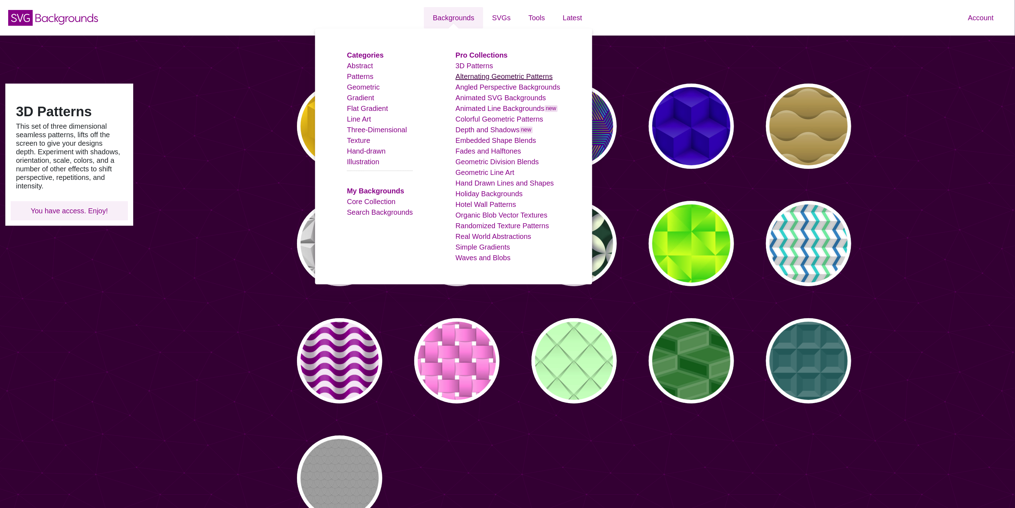
click at [472, 76] on link "Alternating Geometric Patterns" at bounding box center [503, 76] width 97 height 8
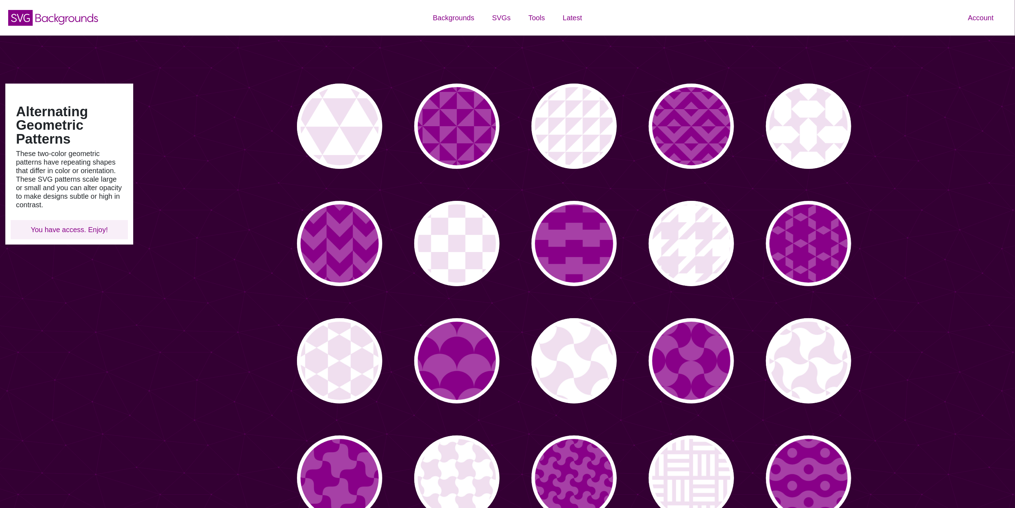
type input "#450057"
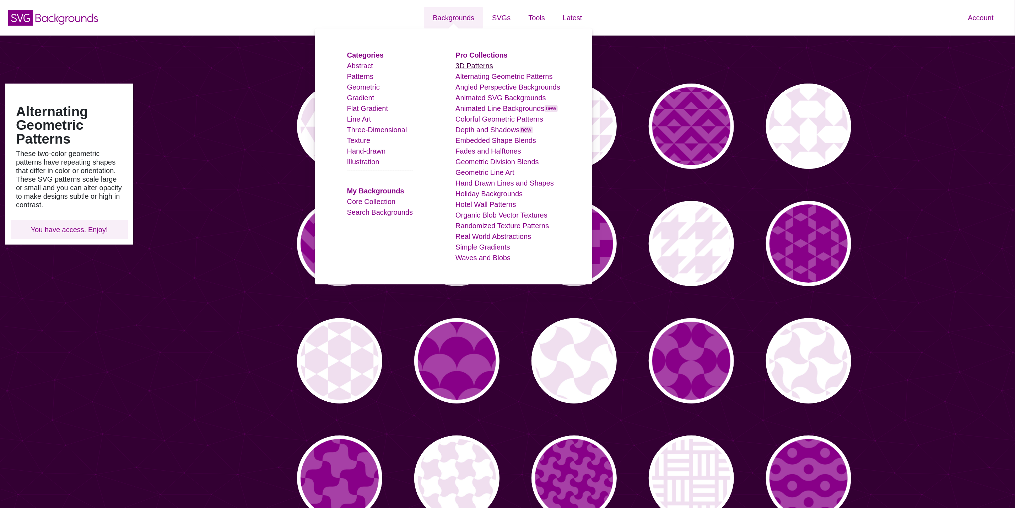
click at [477, 67] on link "3D Patterns" at bounding box center [474, 66] width 38 height 8
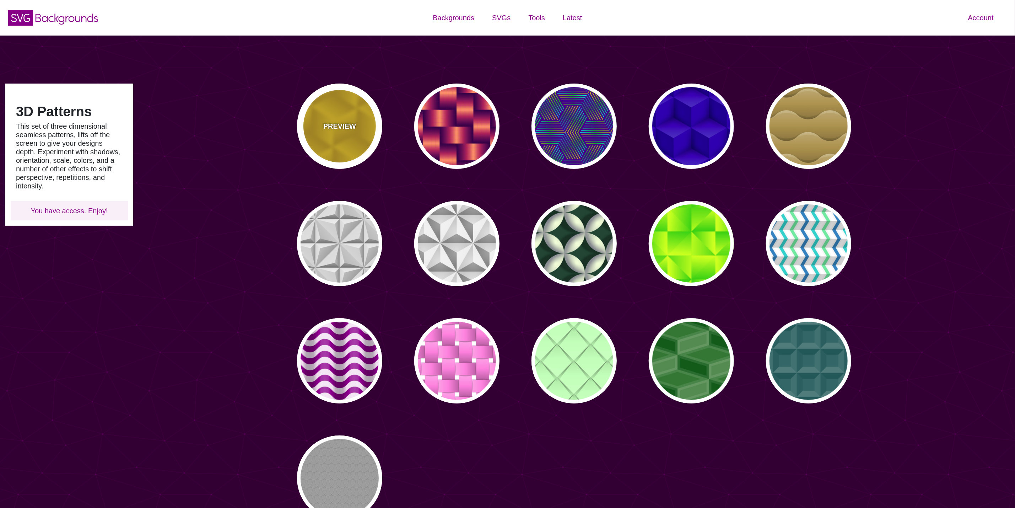
click at [337, 128] on p "PREVIEW" at bounding box center [339, 126] width 33 height 11
type input "#FFCC00"
type input "#CC9900"
type input "0"
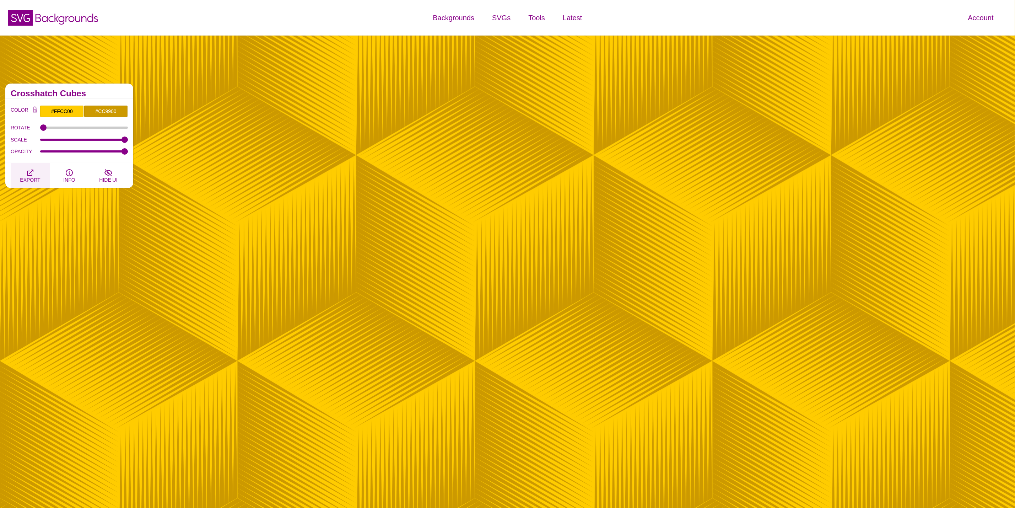
click at [28, 178] on span "EXPORT" at bounding box center [30, 180] width 20 height 6
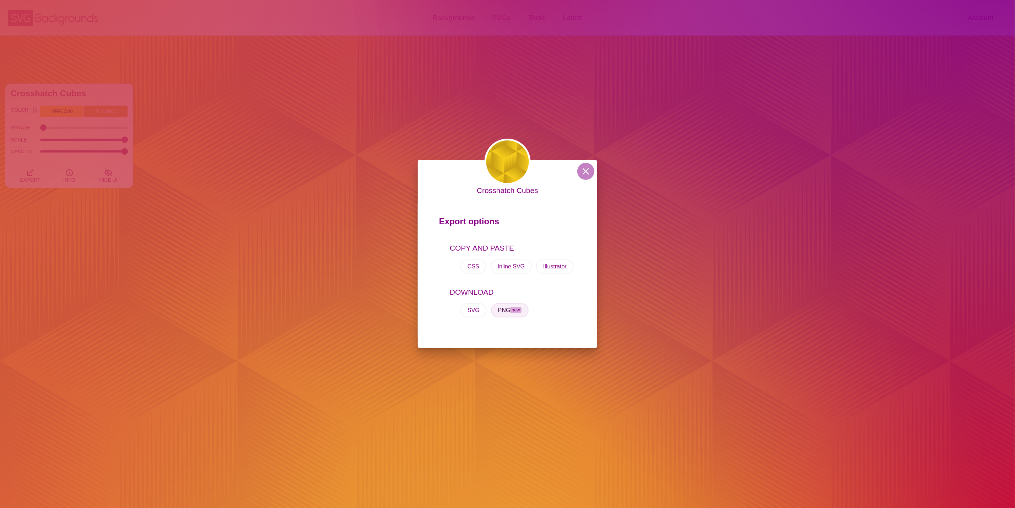
click at [513, 307] on span "new" at bounding box center [515, 310] width 11 height 6
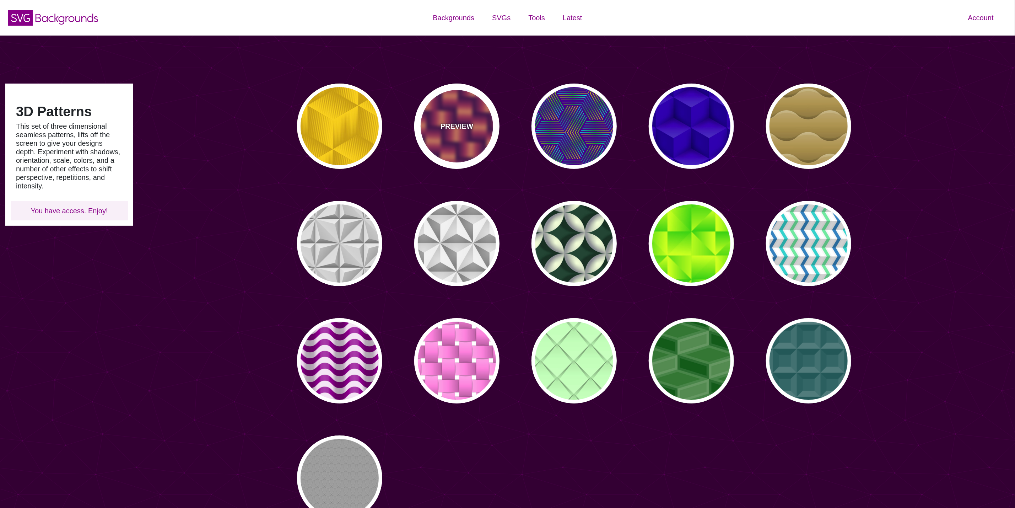
click at [450, 128] on p "PREVIEW" at bounding box center [457, 126] width 33 height 11
type input "#7700AA"
type input "#FF9966"
type input "#EE00BB"
type input "0"
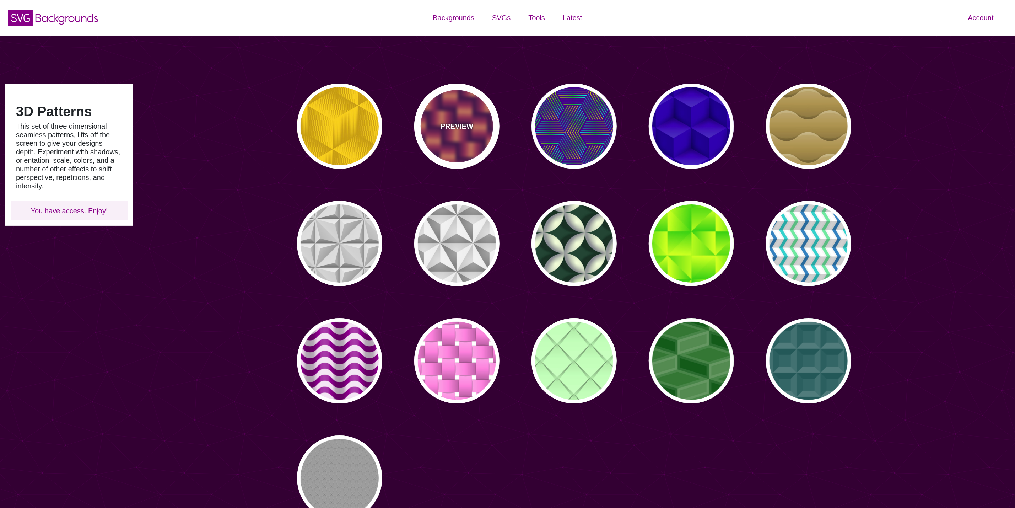
type input "0.2"
type input "2"
type input "0.7"
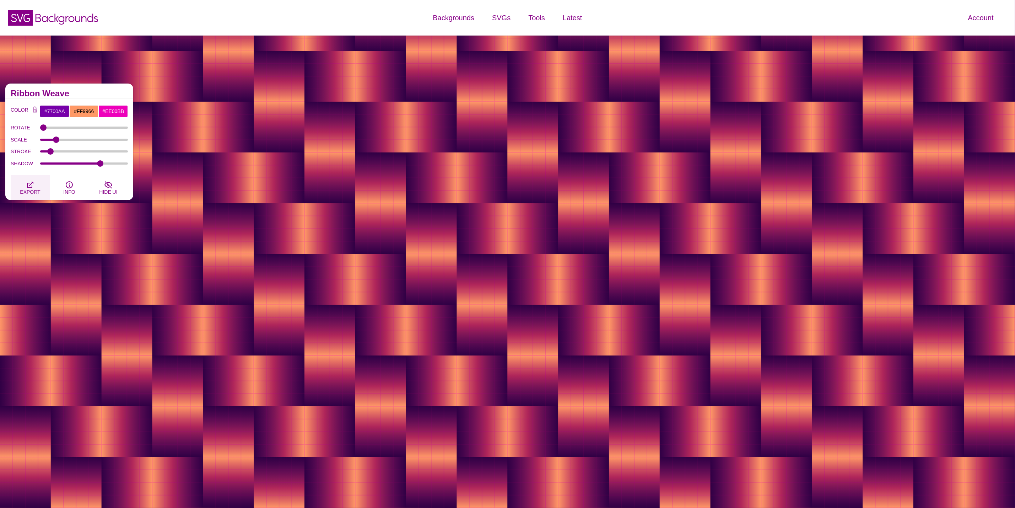
click at [29, 189] on span "EXPORT" at bounding box center [30, 192] width 20 height 6
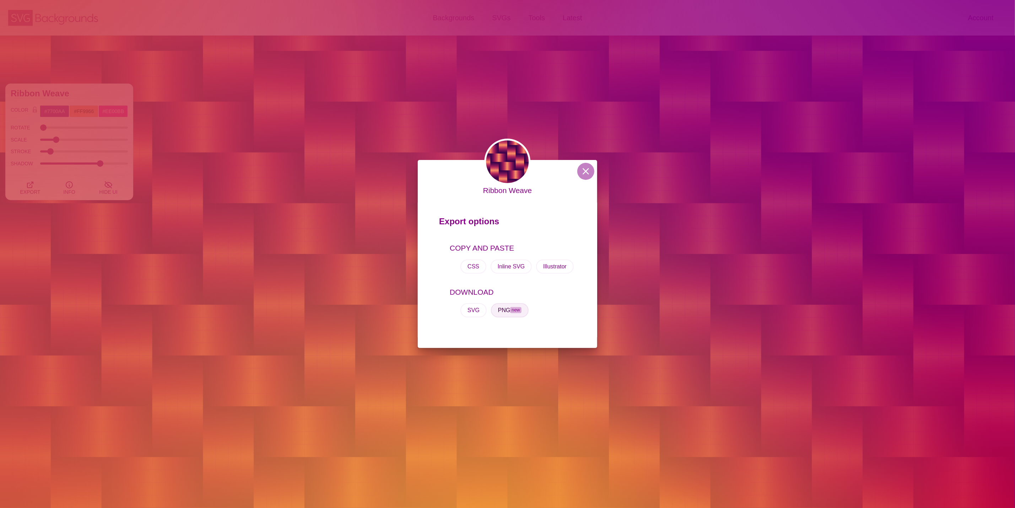
click at [498, 307] on button "PNG new" at bounding box center [510, 310] width 38 height 14
click at [589, 171] on button at bounding box center [585, 171] width 17 height 17
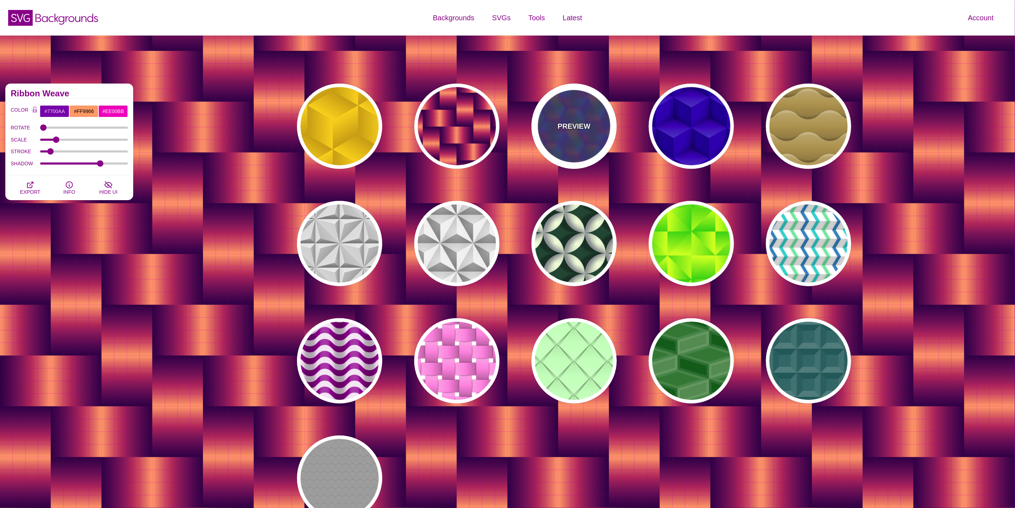
click at [562, 119] on div "PREVIEW" at bounding box center [574, 125] width 85 height 85
type input "#440088"
type input "#FFFF00"
type input "#00FF00"
type input "#00FFFF"
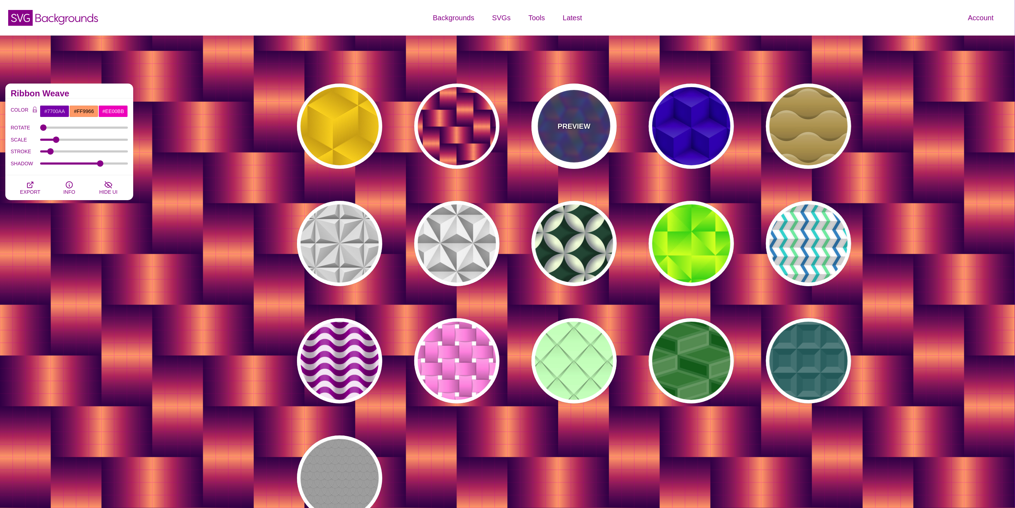
type input "1"
type input "0"
type input "0.5"
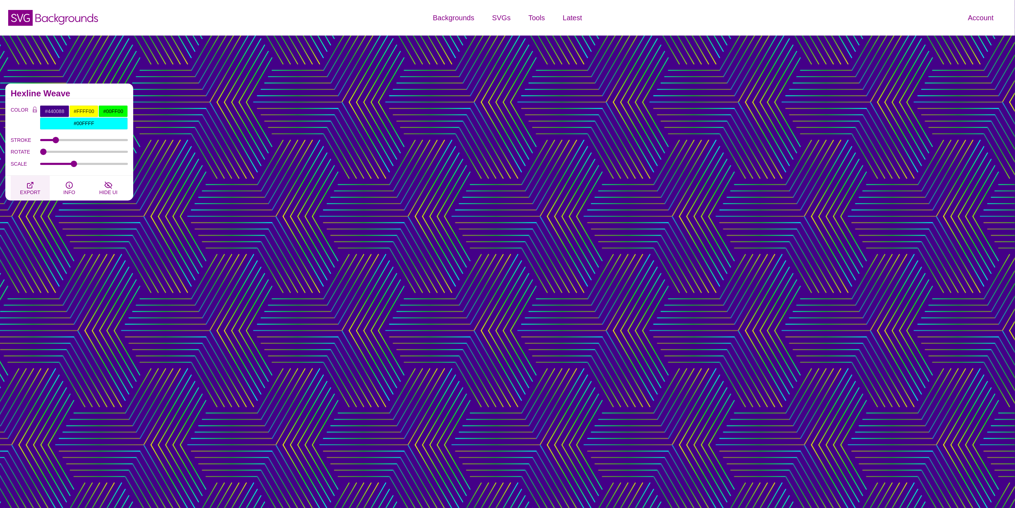
click at [23, 179] on button "EXPORT" at bounding box center [30, 188] width 39 height 25
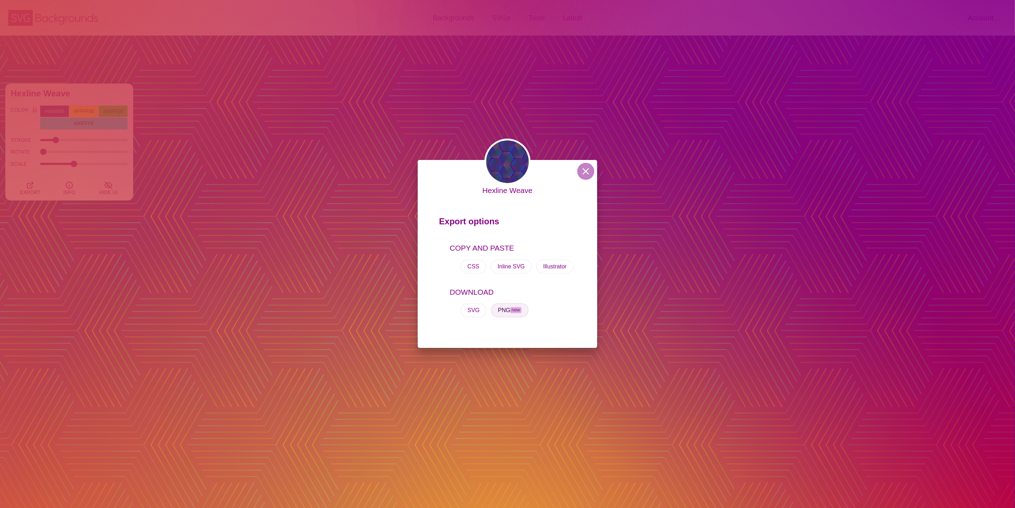
click at [519, 309] on span "new" at bounding box center [515, 310] width 11 height 6
click at [587, 172] on button at bounding box center [585, 171] width 17 height 17
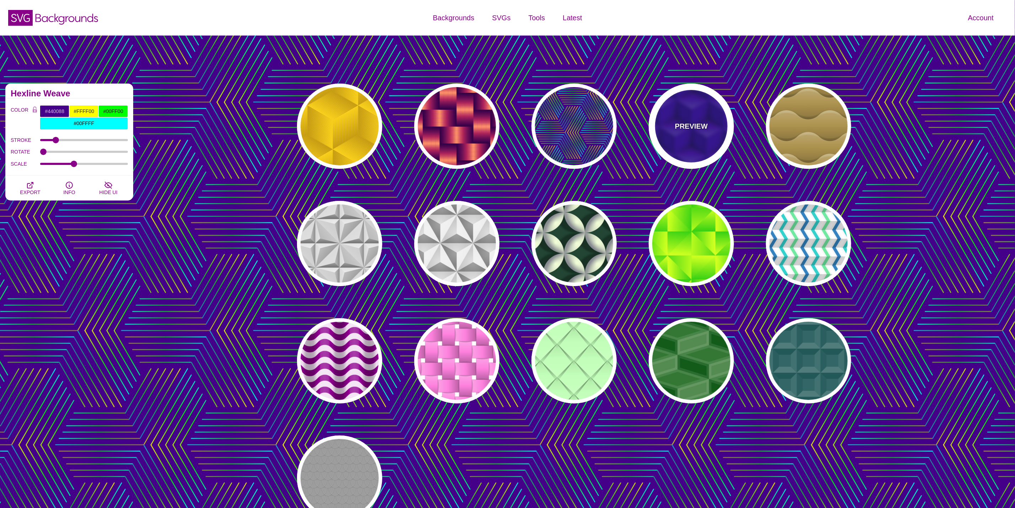
click at [673, 131] on div "PREVIEW" at bounding box center [691, 125] width 85 height 85
type input "#0000AA"
type input "345"
type input "0.4"
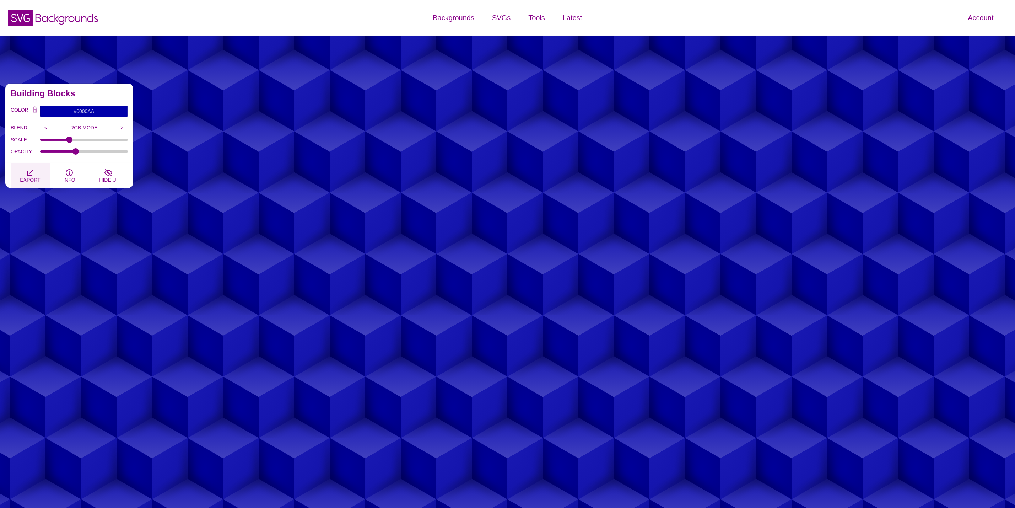
click at [29, 175] on icon "button" at bounding box center [30, 172] width 9 height 9
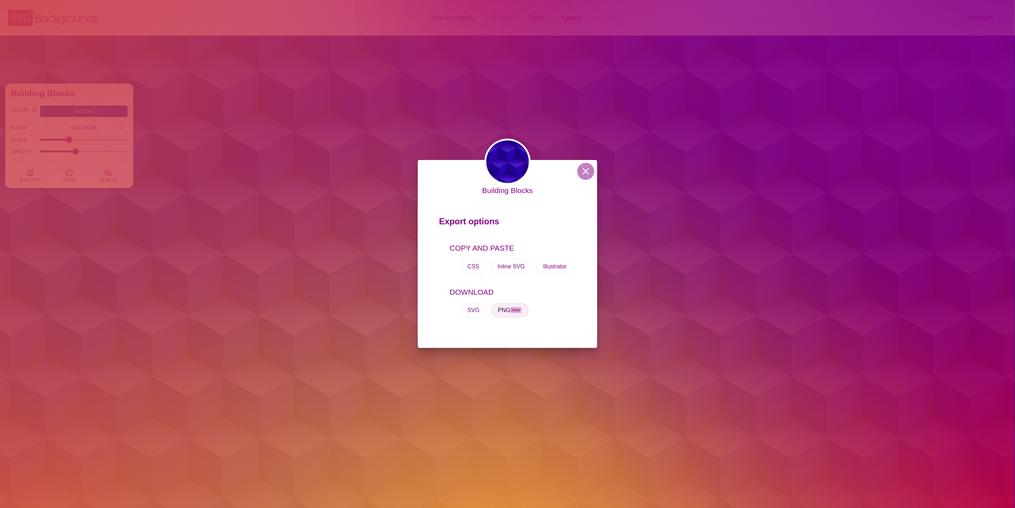
drag, startPoint x: 509, startPoint y: 306, endPoint x: 483, endPoint y: 322, distance: 30.2
click at [509, 306] on button "PNG new" at bounding box center [510, 310] width 38 height 14
click at [584, 169] on button at bounding box center [585, 171] width 17 height 17
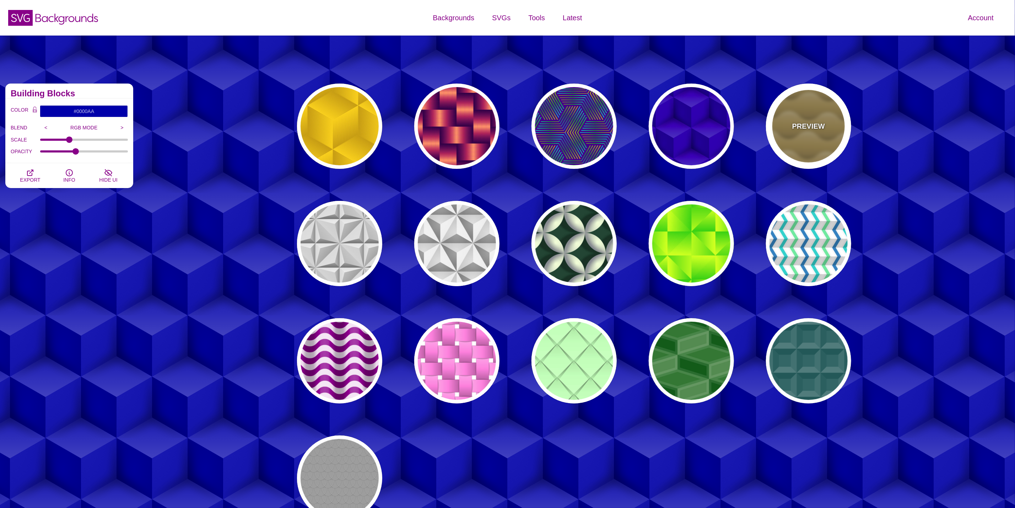
click at [823, 117] on div "PREVIEW" at bounding box center [808, 125] width 85 height 85
type input "#B0904C"
type input "#FFFFFF"
type input "0"
type input "1"
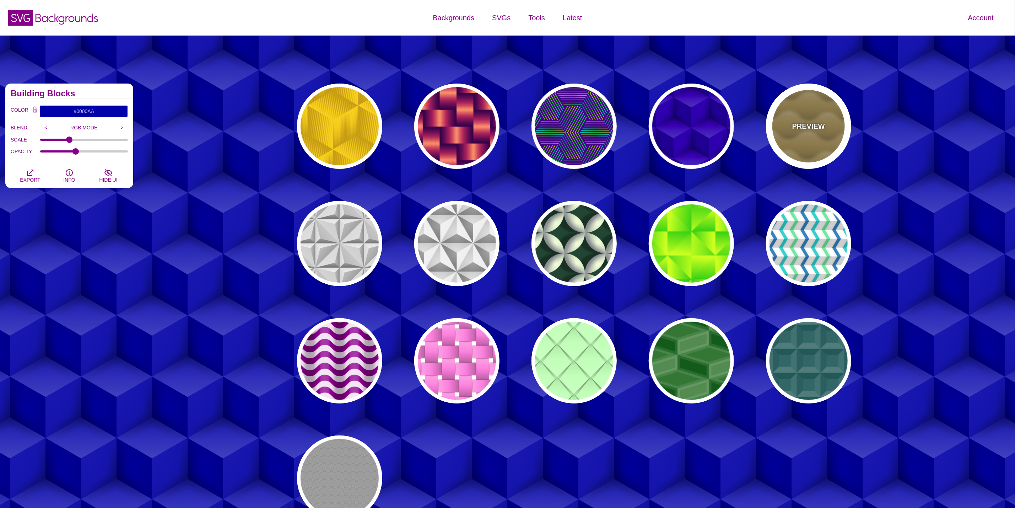
type input "0"
type input "0.5"
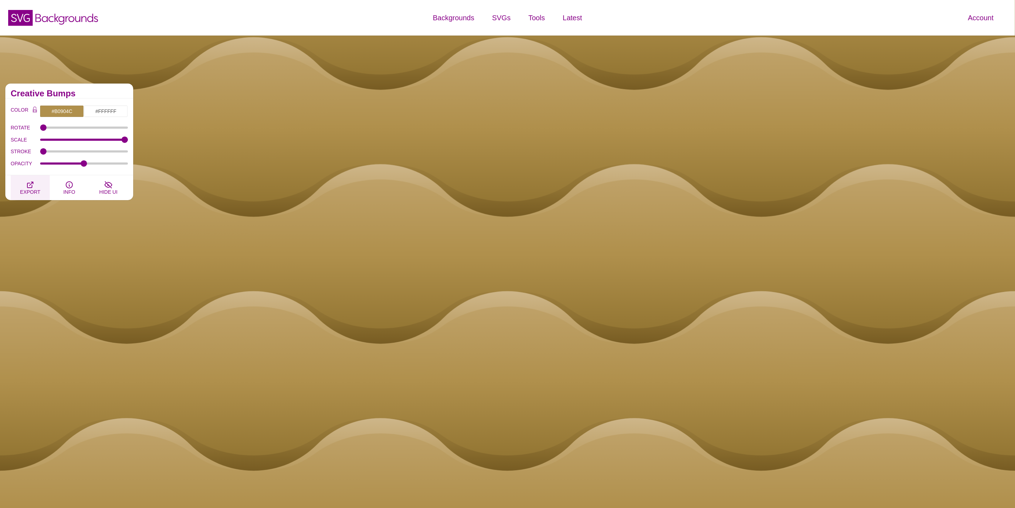
click at [32, 188] on icon "button" at bounding box center [30, 185] width 6 height 6
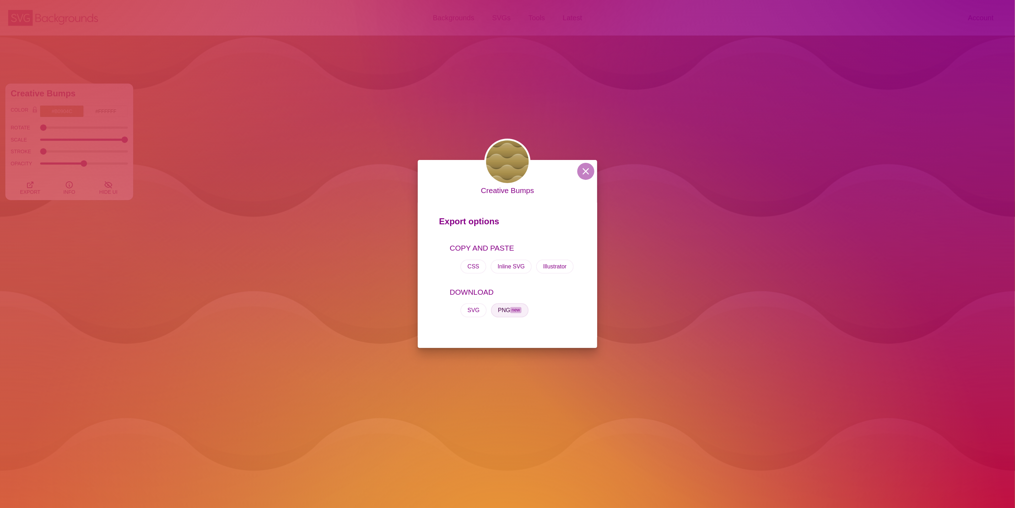
click at [517, 309] on span "new" at bounding box center [515, 310] width 11 height 6
click at [587, 167] on button at bounding box center [585, 171] width 17 height 17
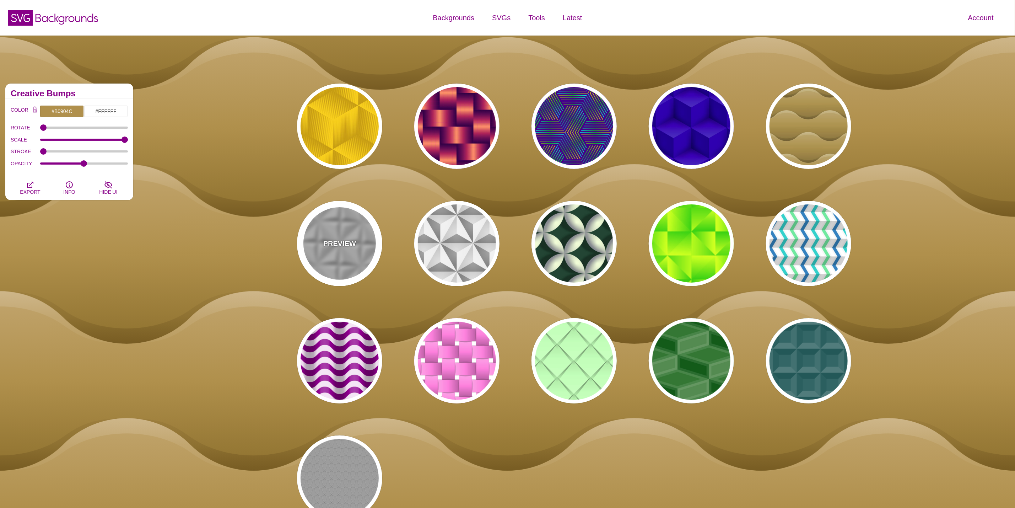
click at [328, 255] on div "PREVIEW" at bounding box center [339, 243] width 85 height 85
type input "#C7C7C7"
type input "0.5"
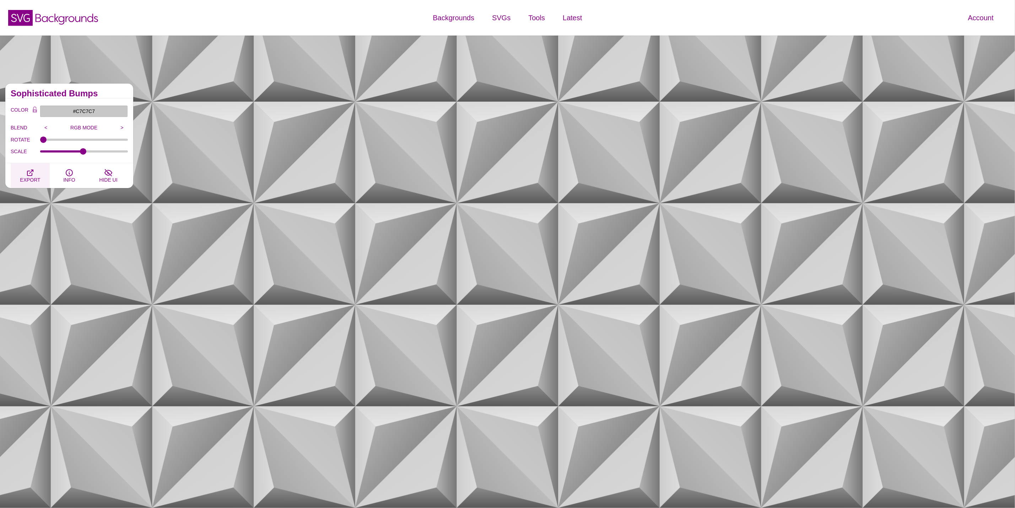
click at [29, 177] on span "EXPORT" at bounding box center [30, 180] width 20 height 6
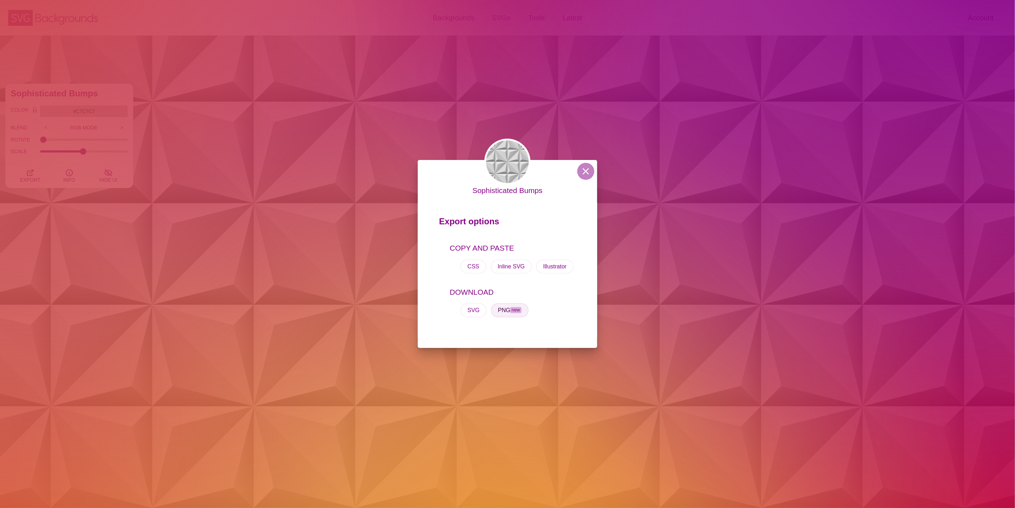
click at [509, 311] on button "PNG new" at bounding box center [510, 310] width 38 height 14
click at [584, 169] on button at bounding box center [585, 171] width 17 height 17
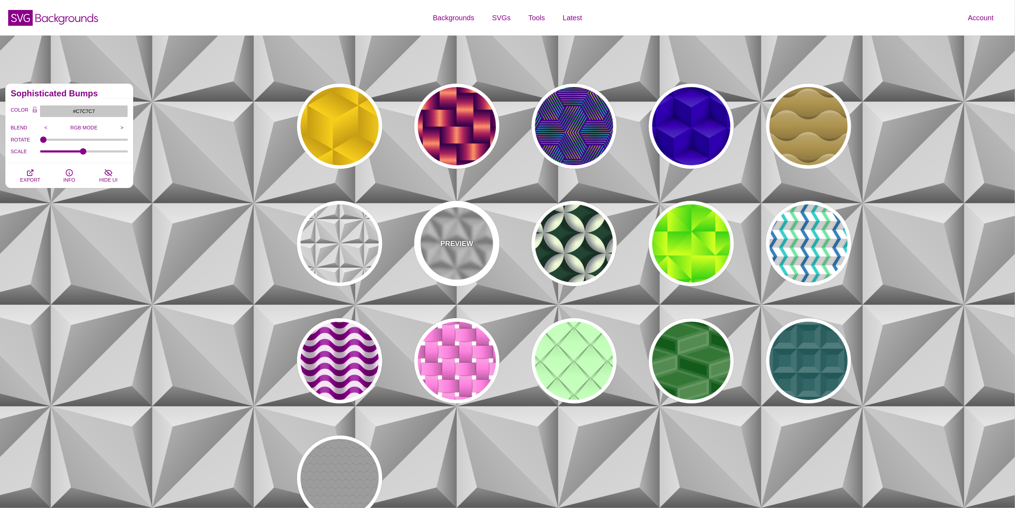
click at [465, 234] on div "PREVIEW" at bounding box center [456, 243] width 85 height 85
type input "#DDDDDD"
type input "1"
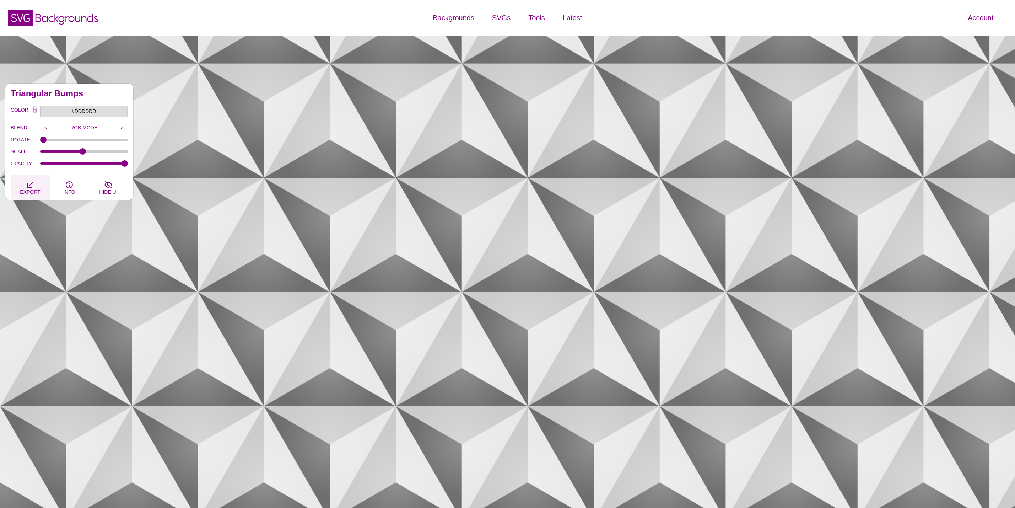
click at [26, 189] on span "EXPORT" at bounding box center [30, 192] width 20 height 6
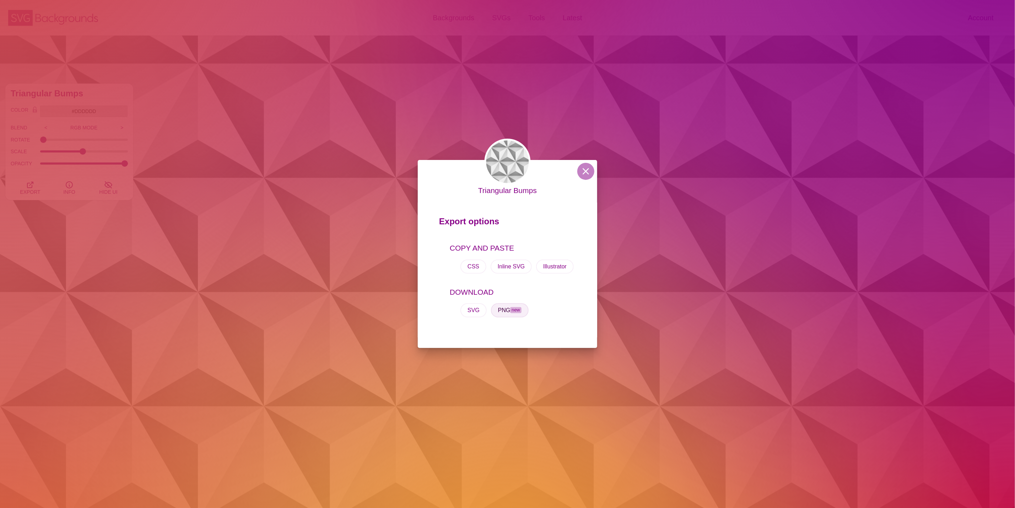
click at [519, 309] on span "new" at bounding box center [515, 310] width 11 height 6
click at [584, 170] on button at bounding box center [585, 171] width 17 height 17
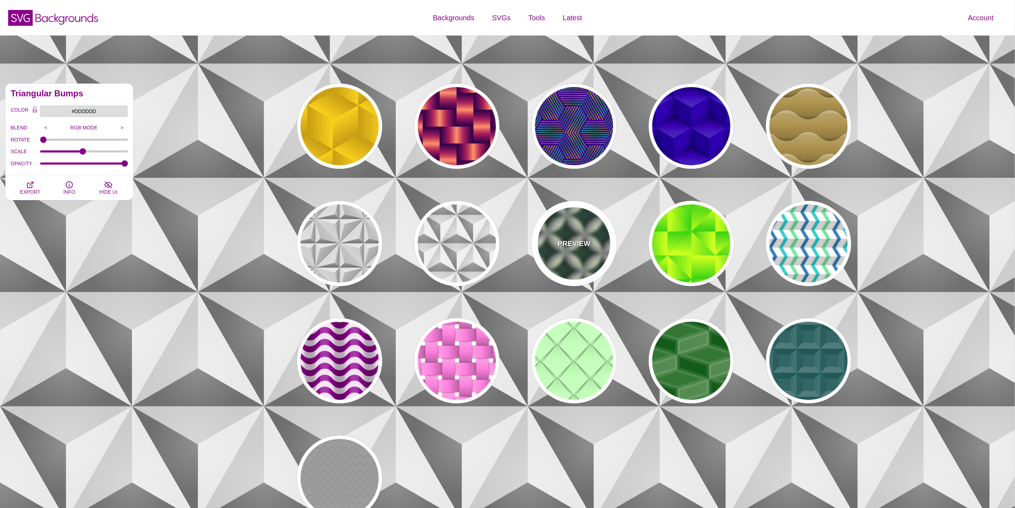
click at [575, 252] on div "PREVIEW" at bounding box center [574, 243] width 85 height 85
type input "#204434"
type input "#F6FFD9"
type input "#81848C"
type input "0"
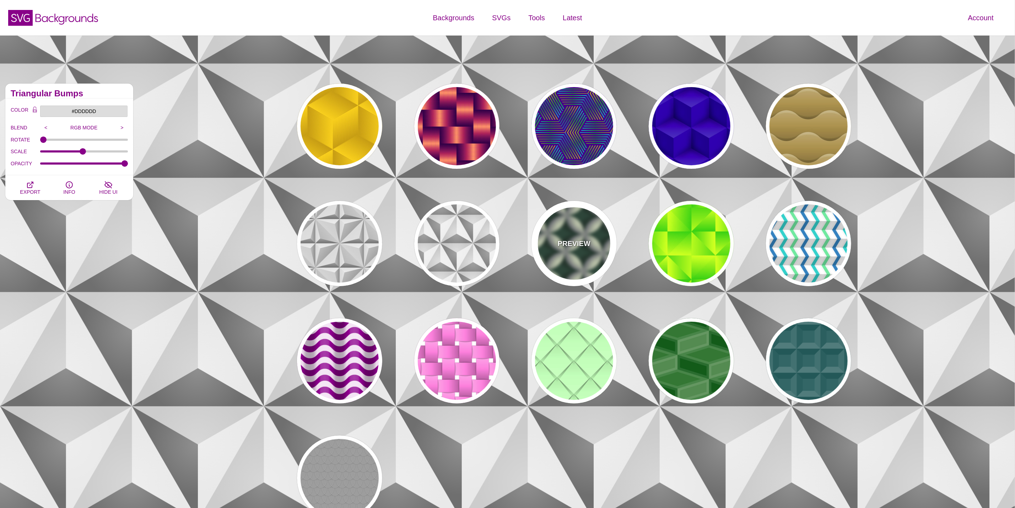
type input "0.3"
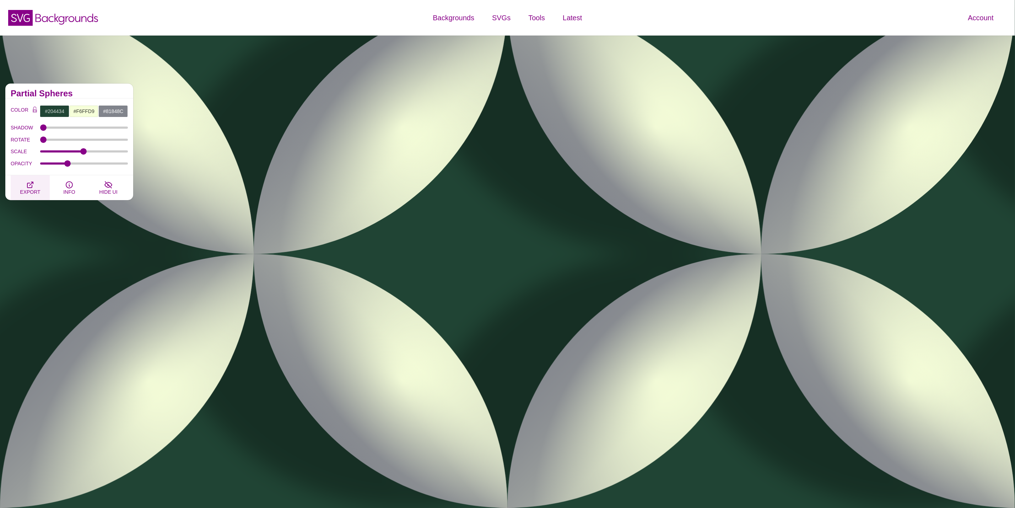
click at [28, 190] on span "EXPORT" at bounding box center [30, 192] width 20 height 6
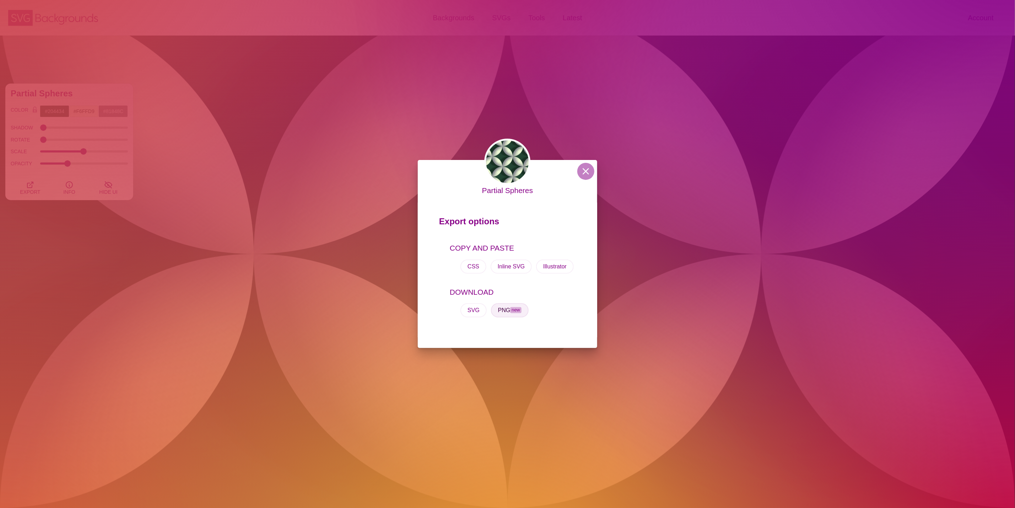
click at [511, 313] on button "PNG new" at bounding box center [510, 310] width 38 height 14
click at [587, 173] on button at bounding box center [585, 171] width 17 height 17
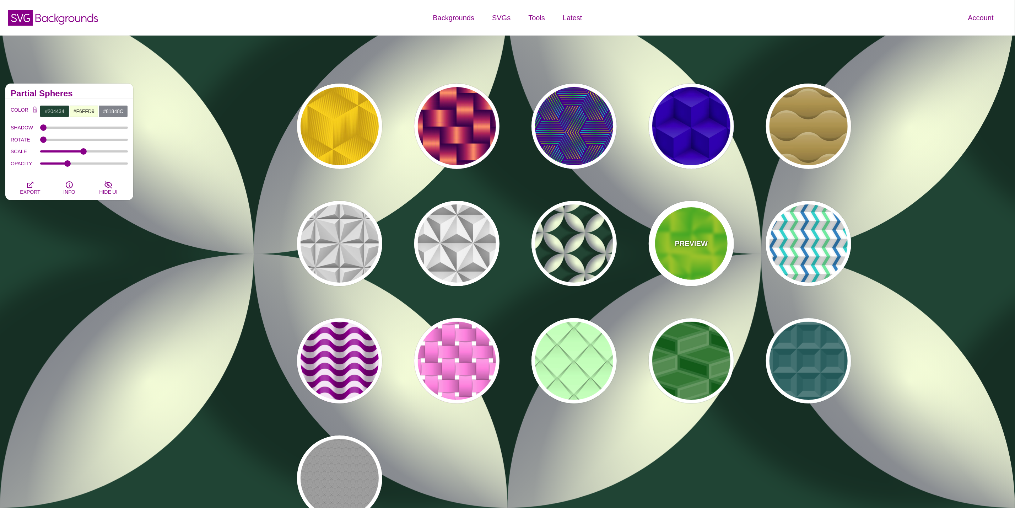
click at [685, 245] on p "PREVIEW" at bounding box center [691, 243] width 33 height 11
type input "#33CC00"
type input "#DDFF00"
type input "0.5"
type input "0.8"
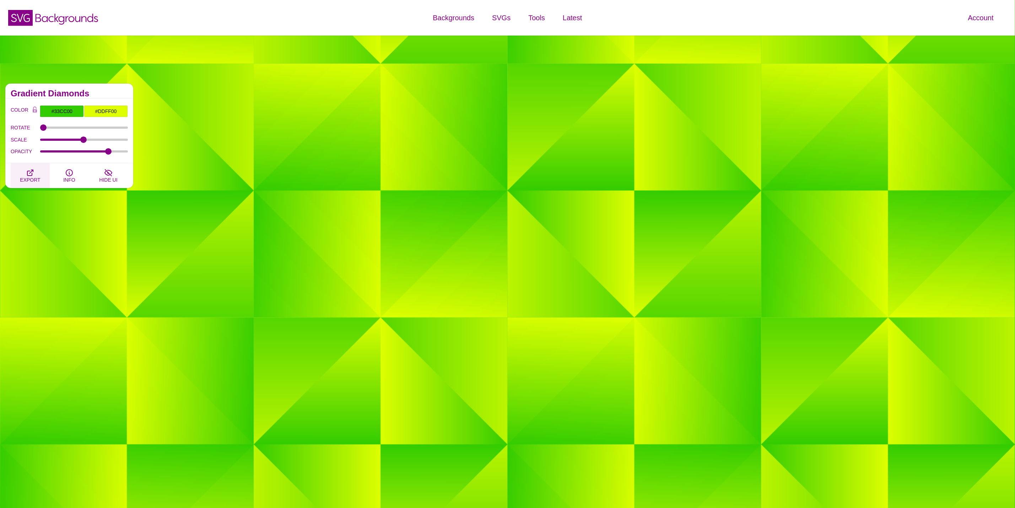
click at [41, 176] on button "EXPORT" at bounding box center [30, 175] width 39 height 25
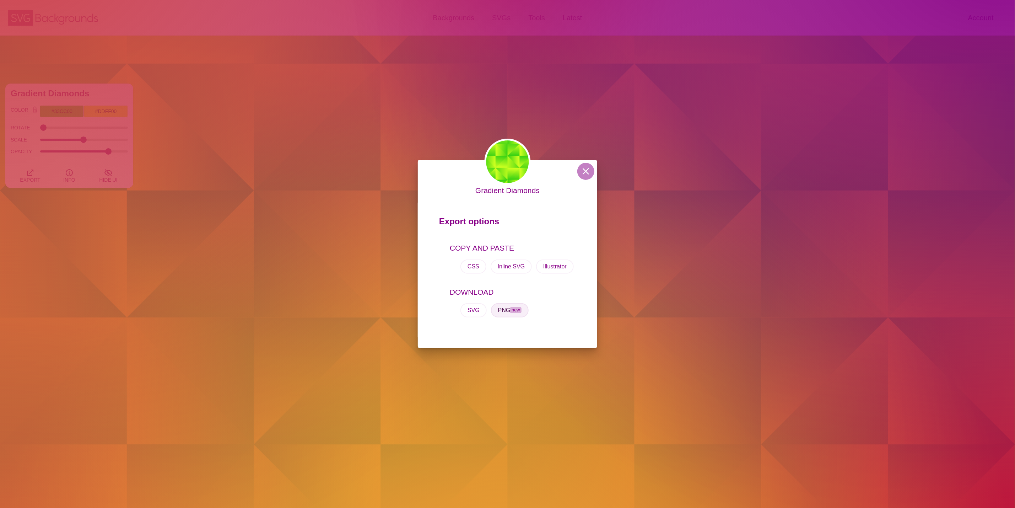
click at [516, 309] on span "new" at bounding box center [515, 310] width 11 height 6
click at [581, 167] on button at bounding box center [585, 171] width 17 height 17
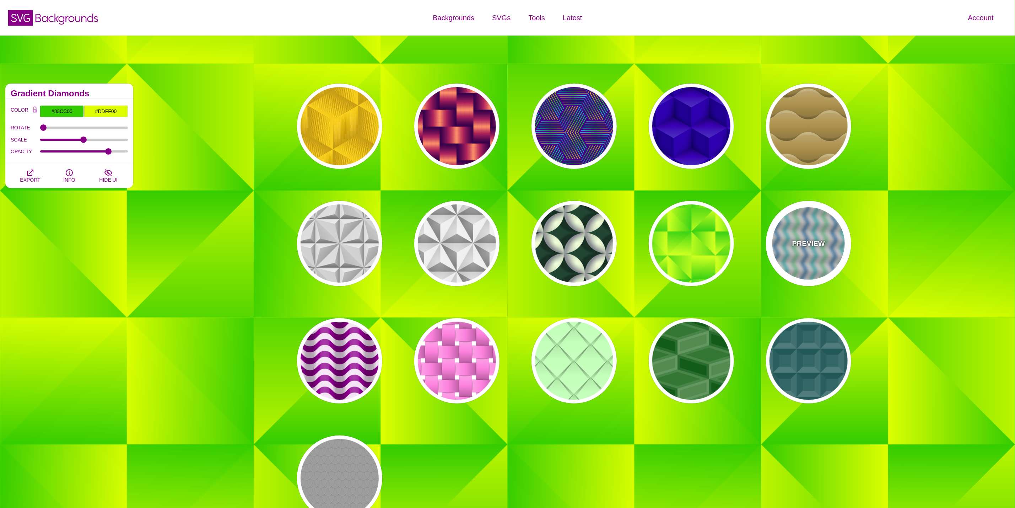
click at [824, 249] on div "PREVIEW" at bounding box center [808, 243] width 85 height 85
type input "#FFFFFF"
type input "#F8F8F8"
type input "#6CE69F"
type input "#1986C1"
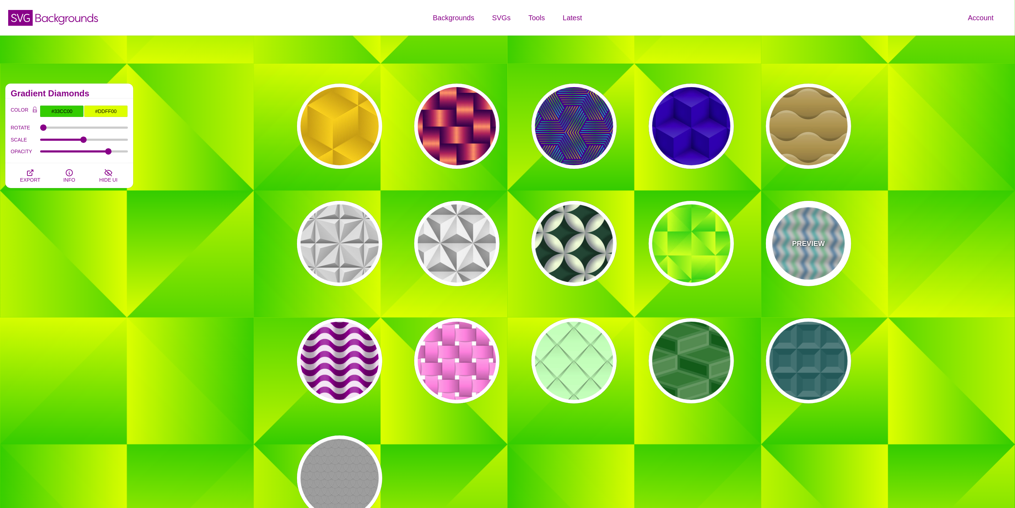
type input "#02D1CC"
type input "360"
type input "1"
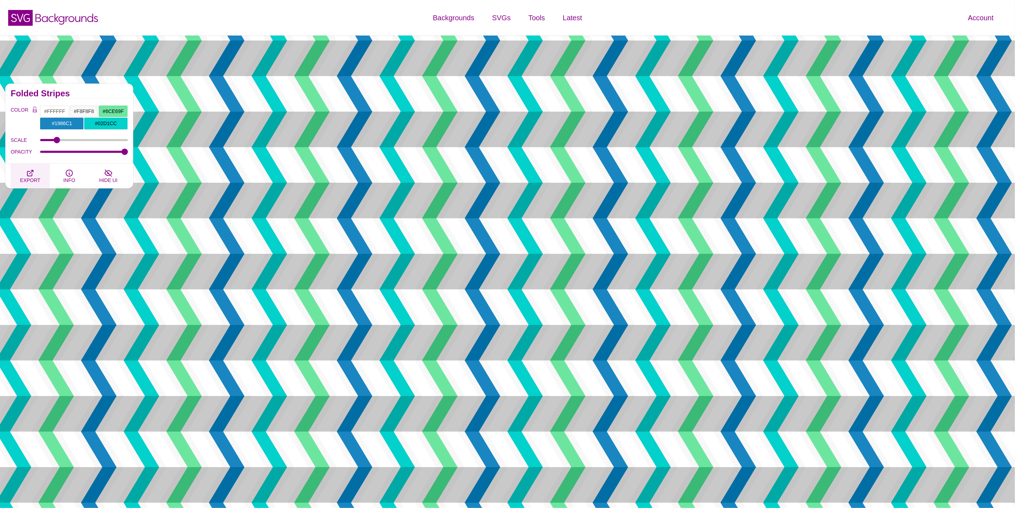
click at [31, 180] on span "EXPORT" at bounding box center [30, 180] width 20 height 6
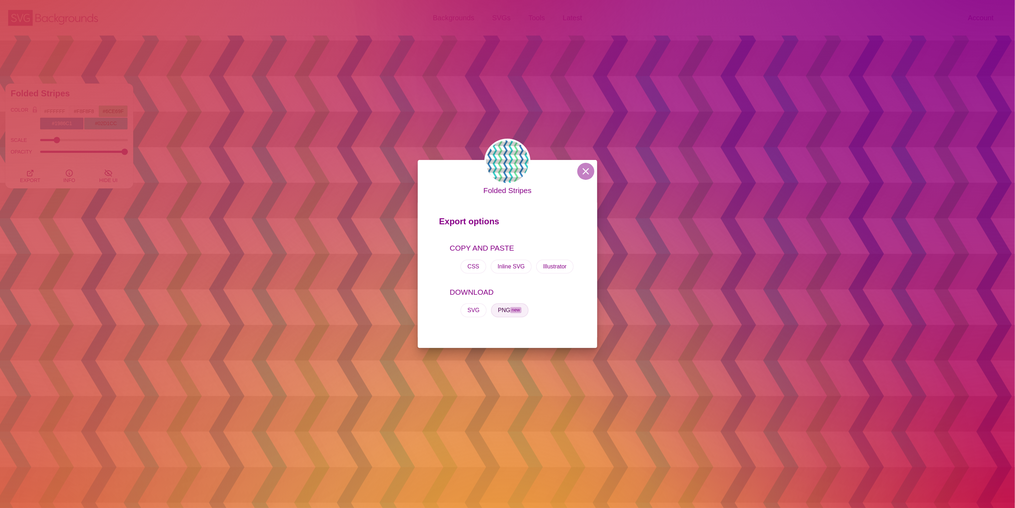
click at [517, 308] on span "new" at bounding box center [515, 310] width 11 height 6
click at [579, 170] on button at bounding box center [585, 171] width 17 height 17
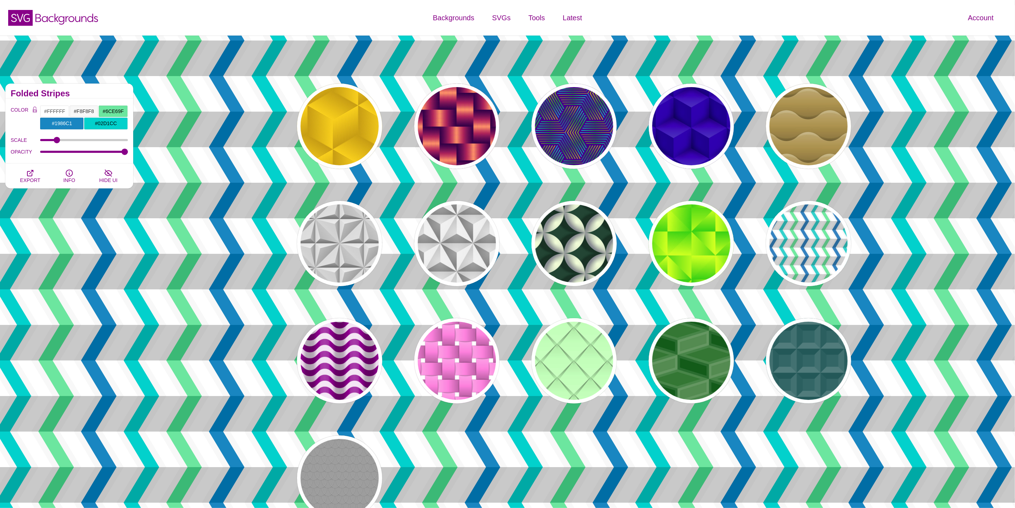
click at [304, 388] on div "PREVIEW PREVIEW PREVIEW PREVIEW PREVIEW PREVIEW PREVIEW PREVIEW PREVIEW PREVIEW…" at bounding box center [577, 302] width 597 height 448
click at [363, 368] on div "PREVIEW" at bounding box center [339, 360] width 85 height 85
type input "#880088"
type input "#F0DFF0"
type input "#880088"
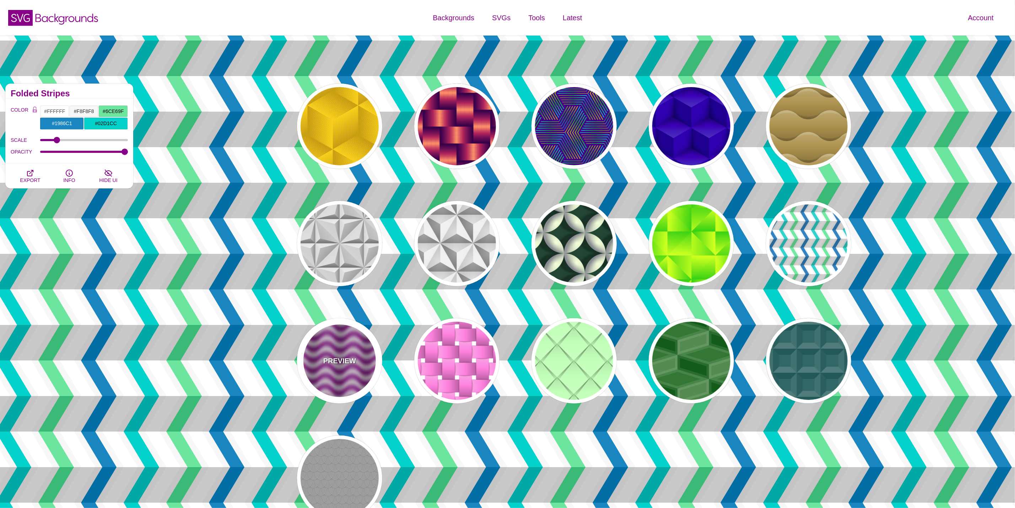
type input "0"
type input "0.2"
type input "0.4"
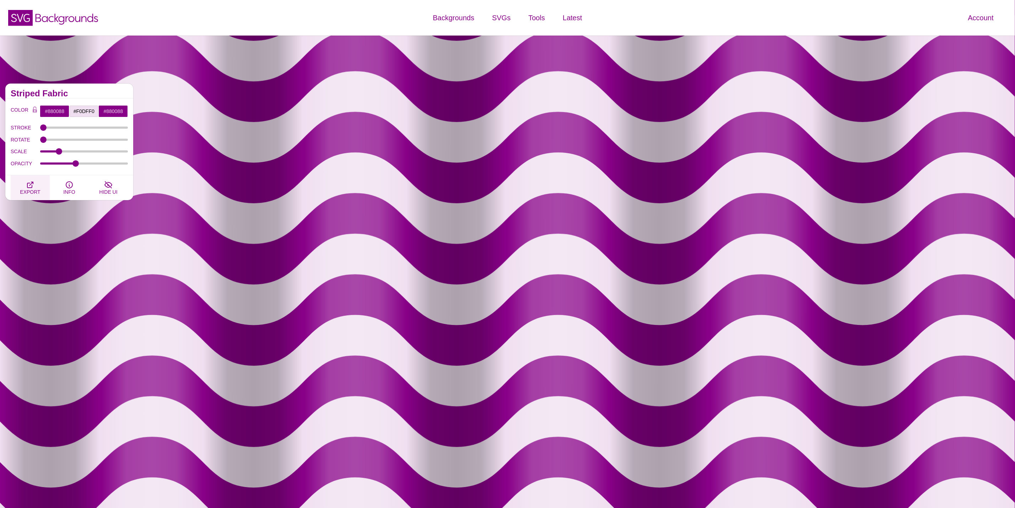
click at [33, 187] on icon "button" at bounding box center [30, 184] width 9 height 9
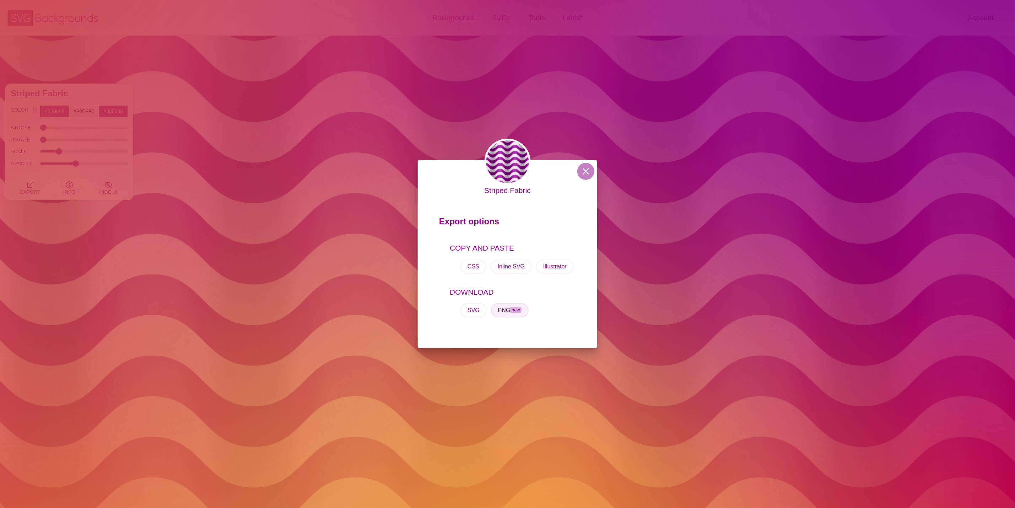
click at [510, 310] on button "PNG new" at bounding box center [510, 310] width 38 height 14
click at [587, 172] on button at bounding box center [585, 171] width 17 height 17
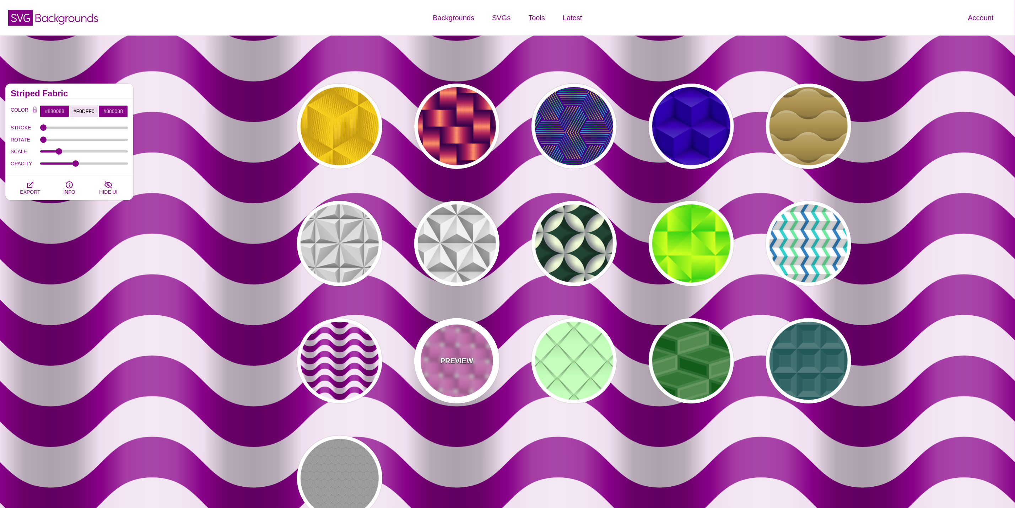
click at [453, 363] on p "PREVIEW" at bounding box center [457, 360] width 33 height 11
type input "#FFFFFF"
type input "#FF88DD"
type input "#000000"
type input "1"
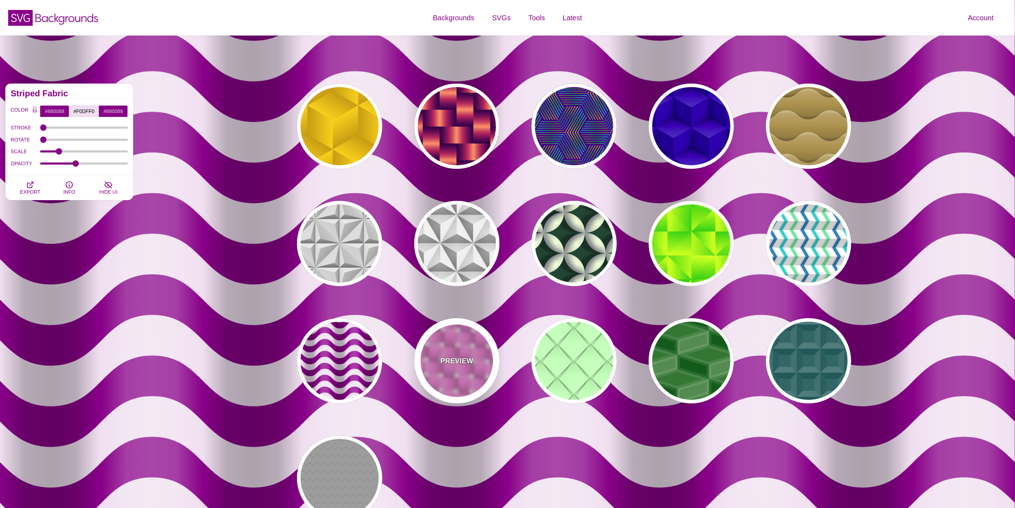
type input "0.5"
type input "1"
type input "0.5"
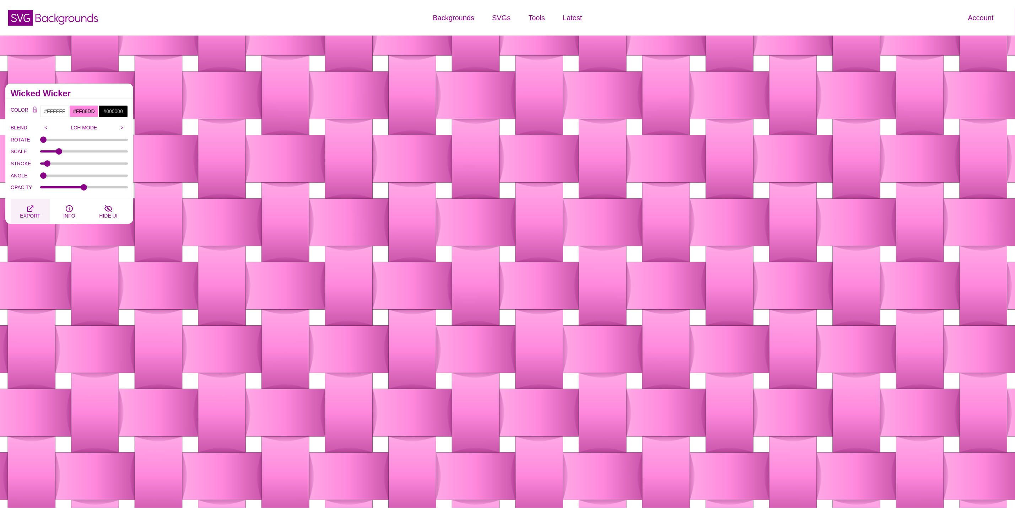
click at [31, 215] on span "EXPORT" at bounding box center [30, 216] width 20 height 6
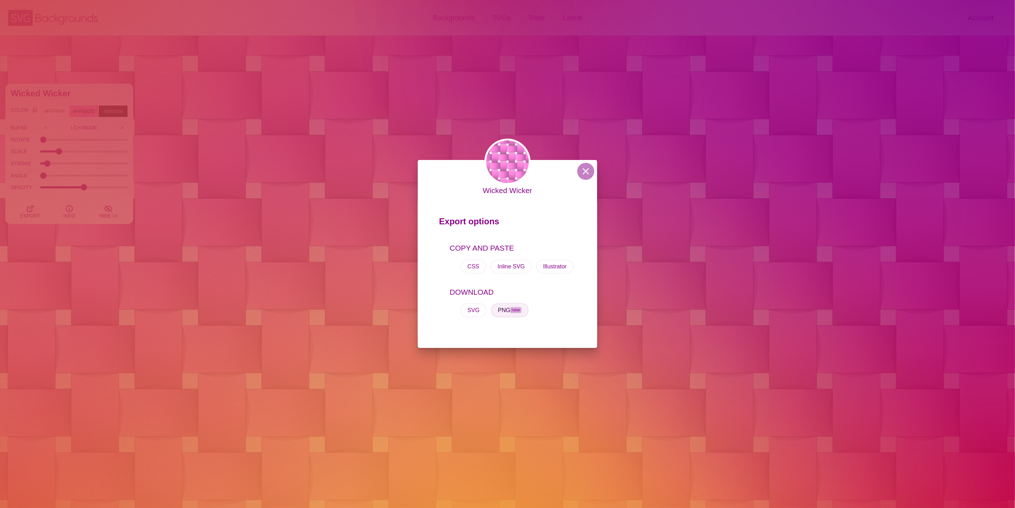
click at [503, 311] on button "PNG new" at bounding box center [510, 310] width 38 height 14
click at [584, 168] on button at bounding box center [585, 171] width 17 height 17
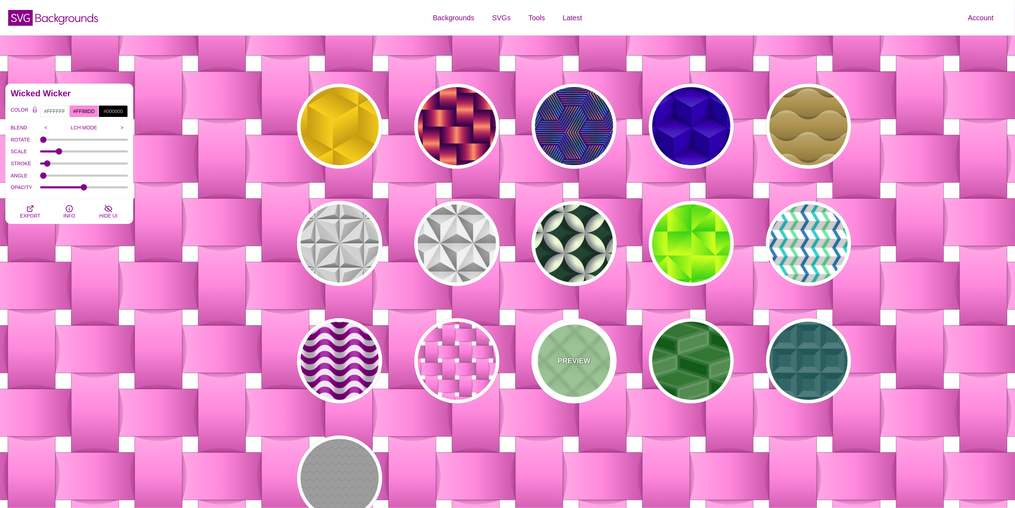
click at [555, 339] on div "PREVIEW" at bounding box center [574, 360] width 85 height 85
type input "#C3FFB9"
type input "100"
type input "1"
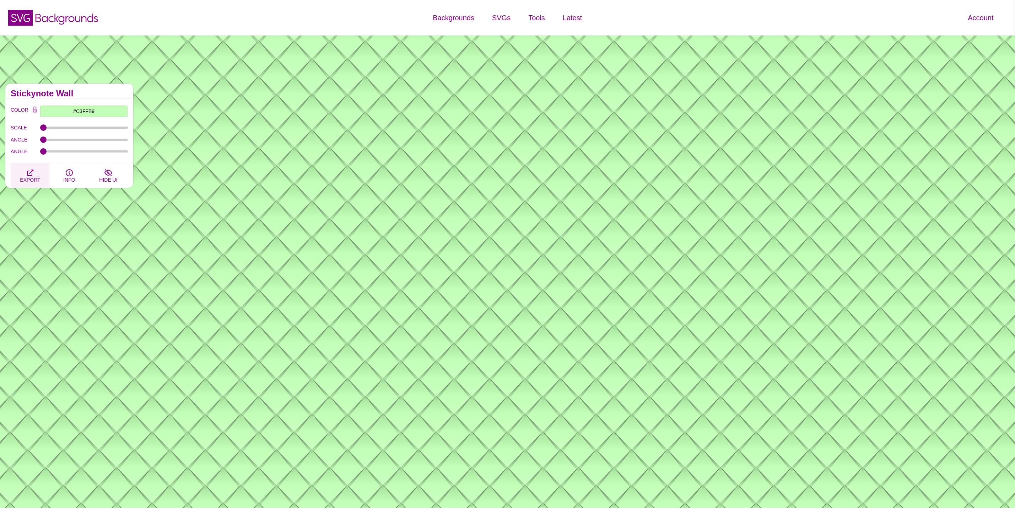
click at [32, 172] on icon "button" at bounding box center [30, 173] width 6 height 6
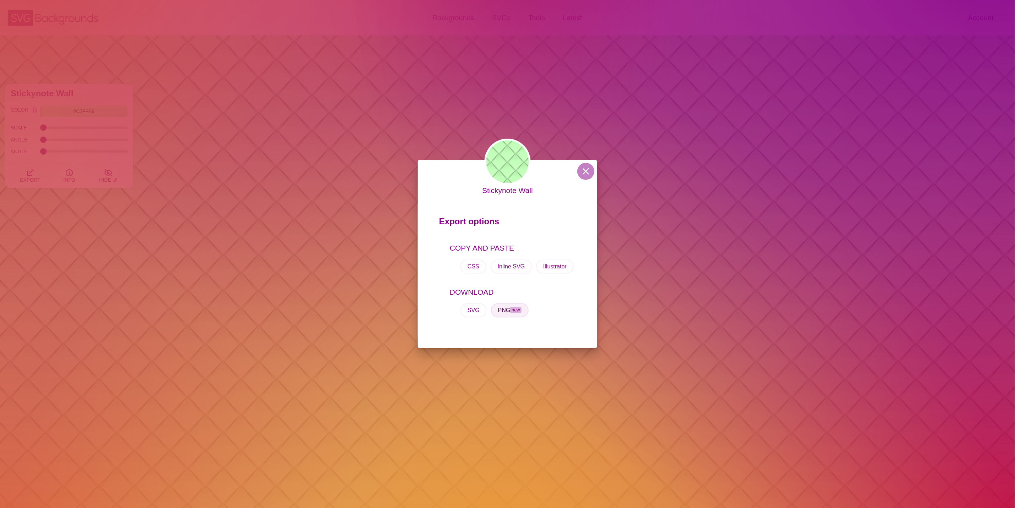
click at [514, 314] on button "PNG new" at bounding box center [510, 310] width 38 height 14
click at [705, 330] on div "Stickynote Wall Export options COPY AND PASTE CSS Inline SVG Illustrator DOWNLO…" at bounding box center [507, 254] width 1015 height 508
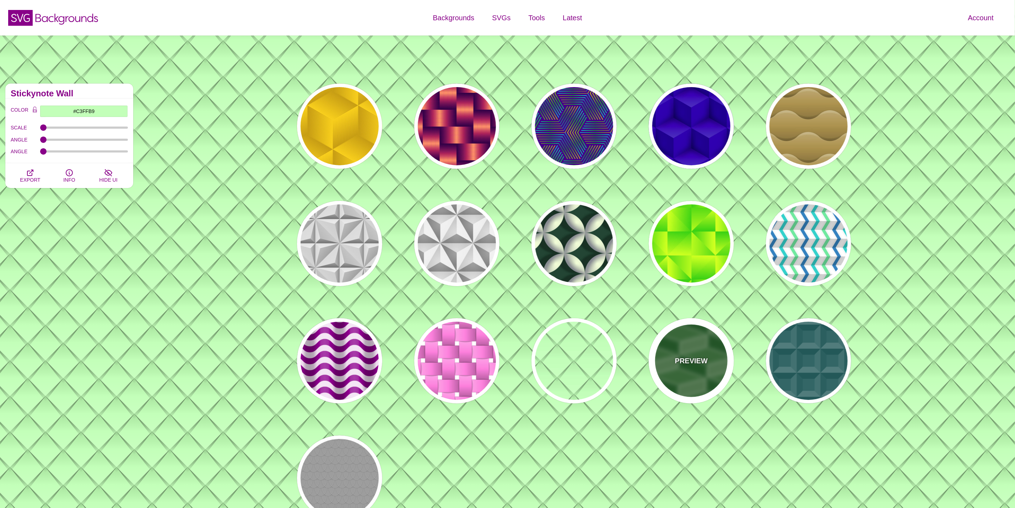
click at [691, 341] on div "PREVIEW" at bounding box center [691, 360] width 85 height 85
type input "#337733"
type input "#FFFFFF"
type input "0"
type input "2"
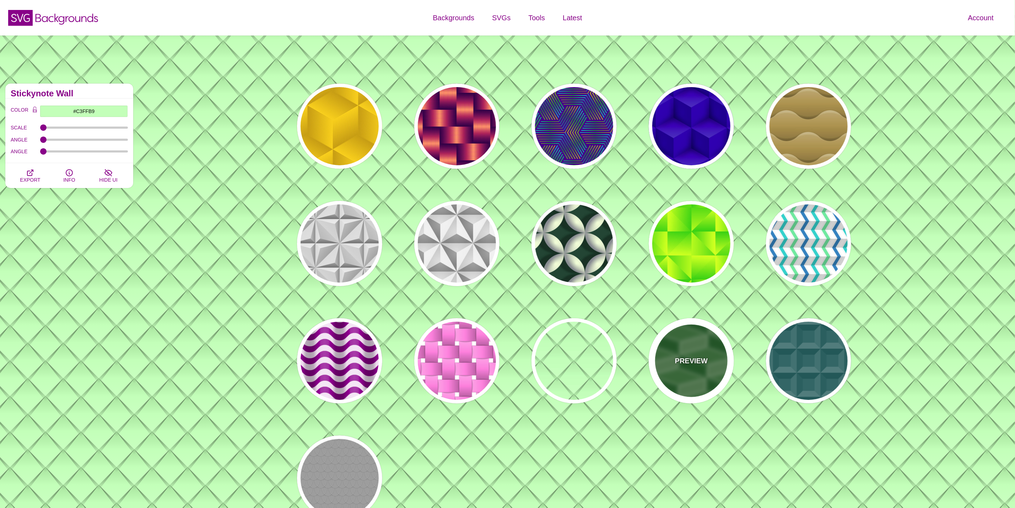
type input "10"
type input "0.1"
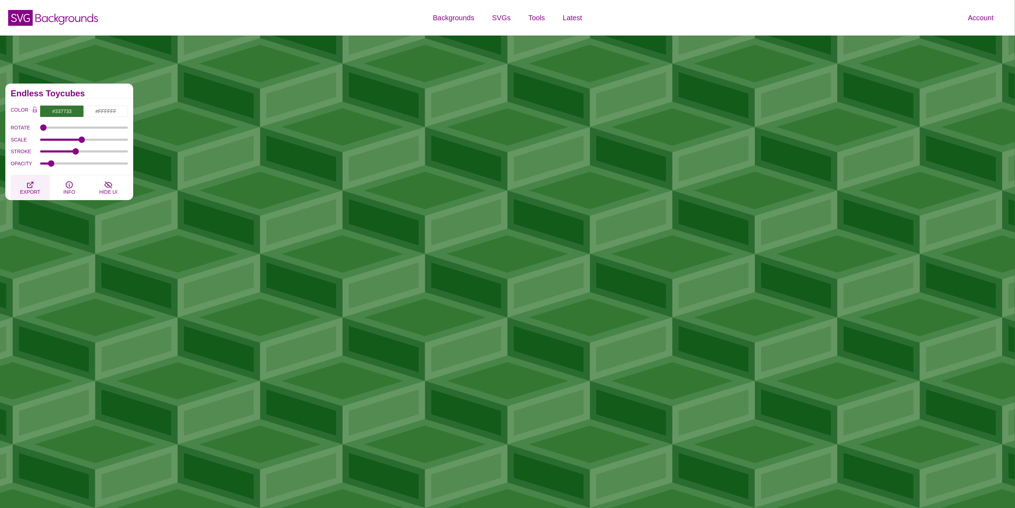
click at [30, 187] on icon "button" at bounding box center [30, 184] width 9 height 9
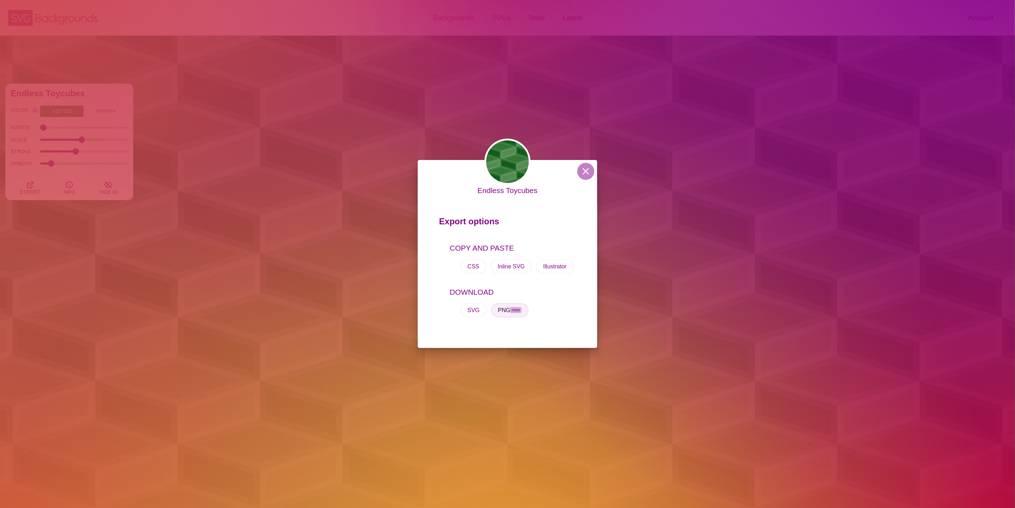
click at [506, 309] on button "PNG new" at bounding box center [510, 310] width 38 height 14
click at [583, 171] on button at bounding box center [585, 171] width 17 height 17
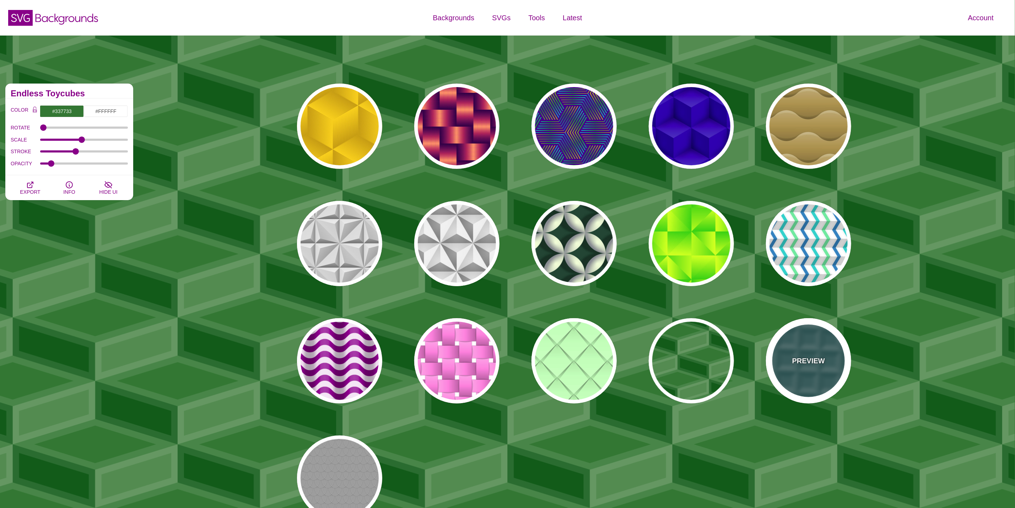
click at [798, 341] on div "PREVIEW" at bounding box center [808, 360] width 85 height 85
type input "#336666"
type input "0.2"
type input "0.5"
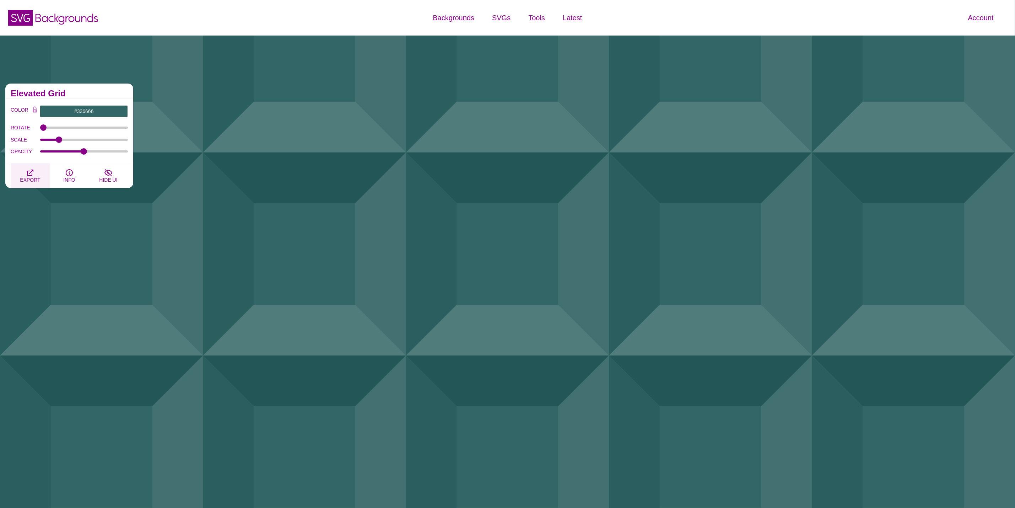
click at [31, 177] on span "EXPORT" at bounding box center [30, 180] width 20 height 6
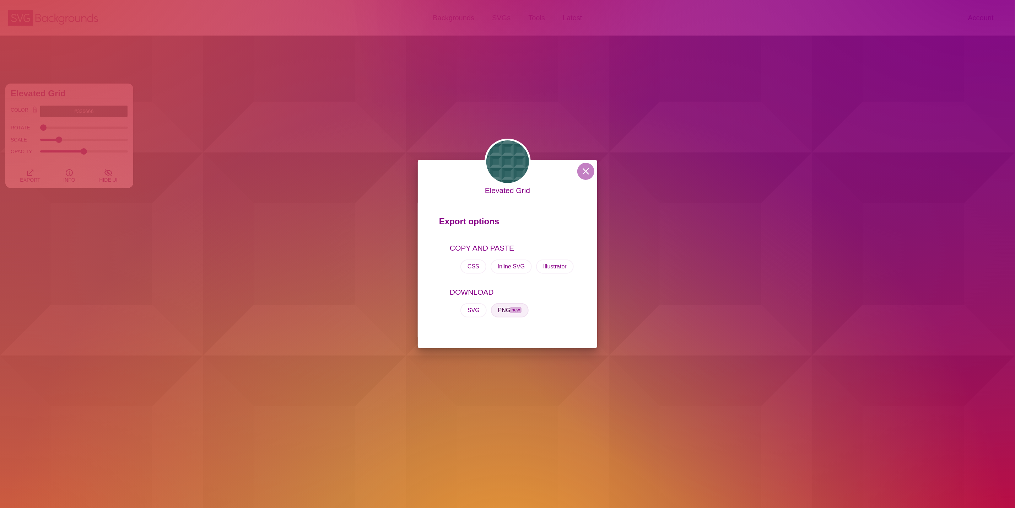
click at [516, 311] on span "new" at bounding box center [515, 310] width 11 height 6
click at [588, 163] on div "Elevated Grid Export options COPY AND PASTE CSS Inline SVG Illustrator DOWNLOAD…" at bounding box center [507, 254] width 179 height 188
click at [582, 174] on button at bounding box center [585, 171] width 17 height 17
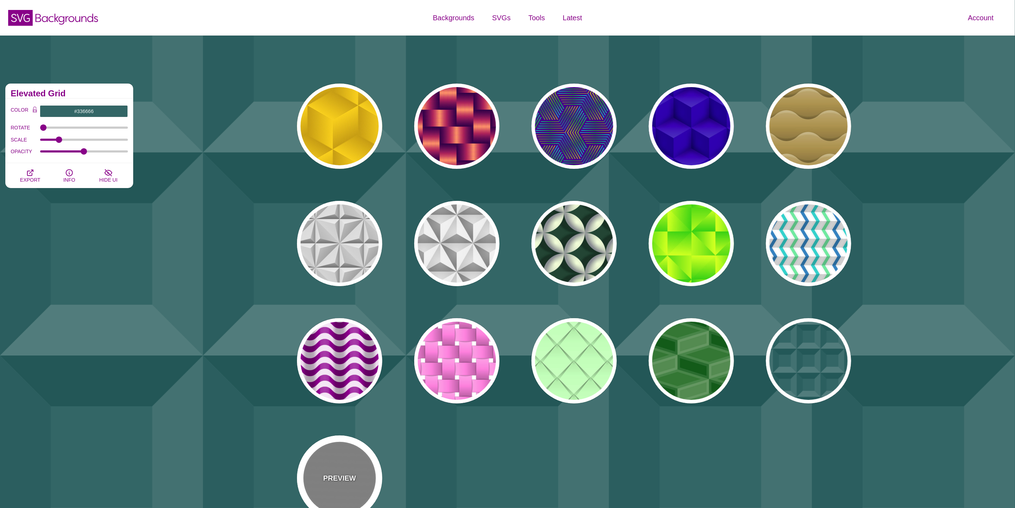
click at [340, 444] on div "PREVIEW" at bounding box center [339, 477] width 85 height 85
type input "#888888"
type input "#999999"
type input "30"
type input "7"
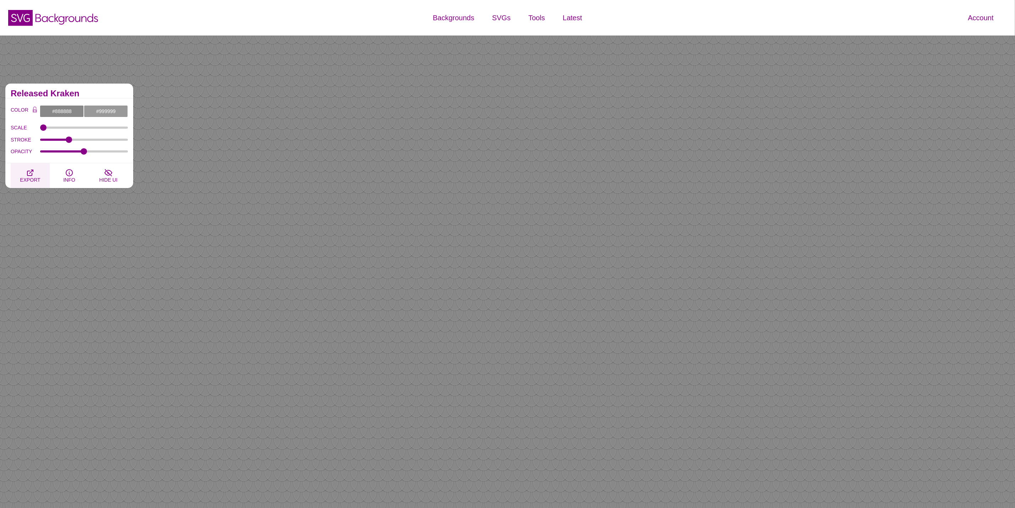
click at [30, 172] on icon "button" at bounding box center [30, 173] width 6 height 6
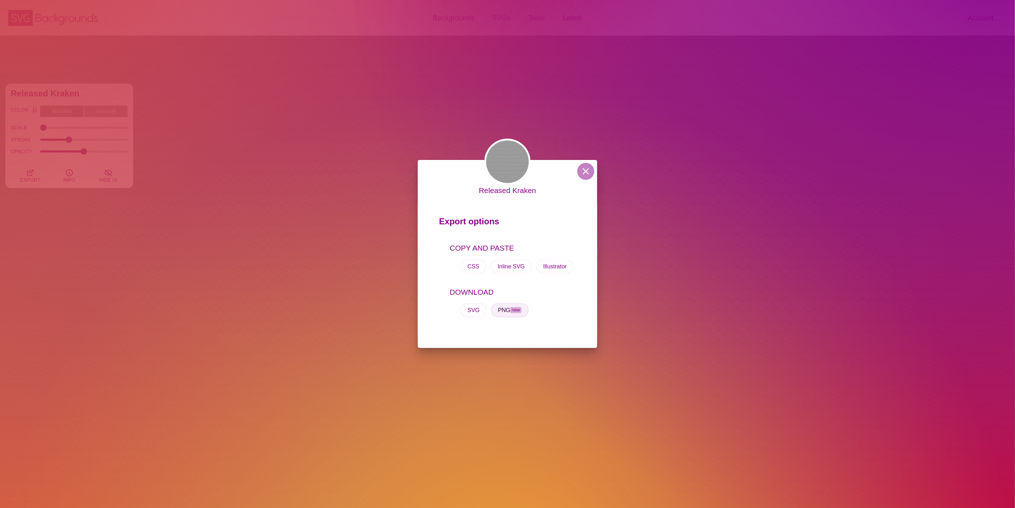
click at [522, 307] on button "PNG new" at bounding box center [510, 310] width 38 height 14
click at [585, 171] on button at bounding box center [585, 171] width 17 height 17
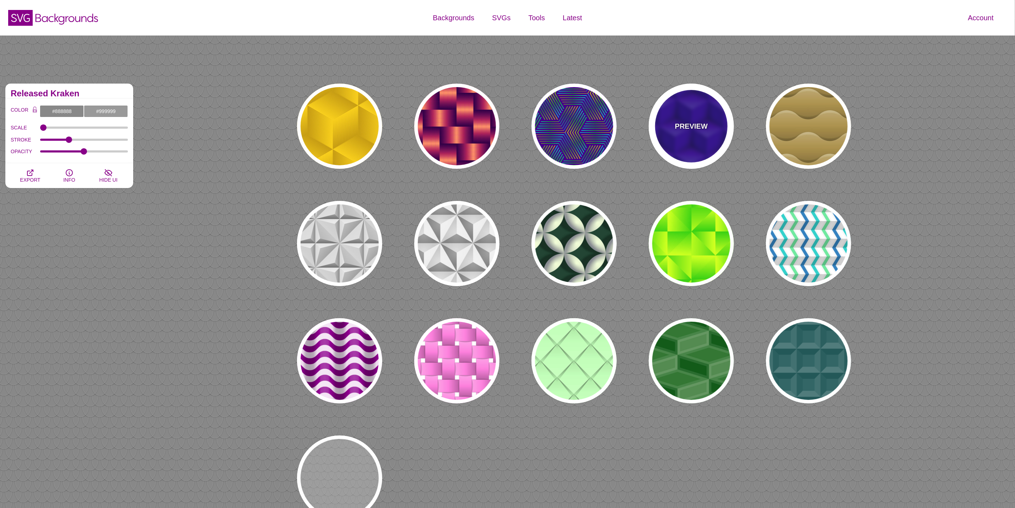
click at [701, 153] on div "PREVIEW" at bounding box center [691, 125] width 85 height 85
type input "#0000AA"
type input "345"
type input "0.4"
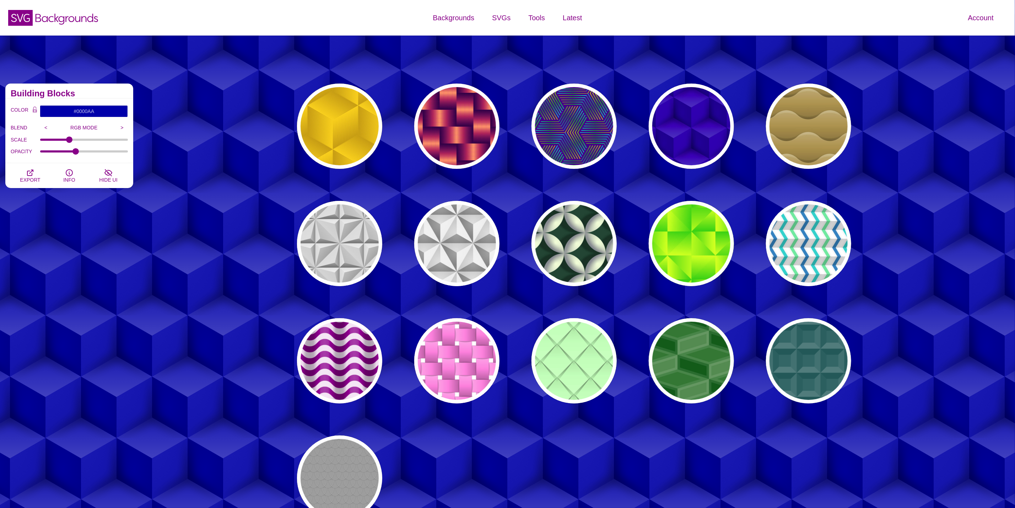
click at [104, 217] on div "3D Patterns This set of three dimensional seamless patterns, lifts off the scre…" at bounding box center [69, 302] width 139 height 448
click at [680, 142] on div "PREVIEW" at bounding box center [691, 125] width 85 height 85
click at [905, 136] on div "PREVIEW PREVIEW PREVIEW PREVIEW PREVIEW PREVIEW PREVIEW PREVIEW PREVIEW PREVIEW…" at bounding box center [577, 302] width 877 height 448
click at [338, 138] on div "PREVIEW" at bounding box center [339, 125] width 85 height 85
type input "#FFCC00"
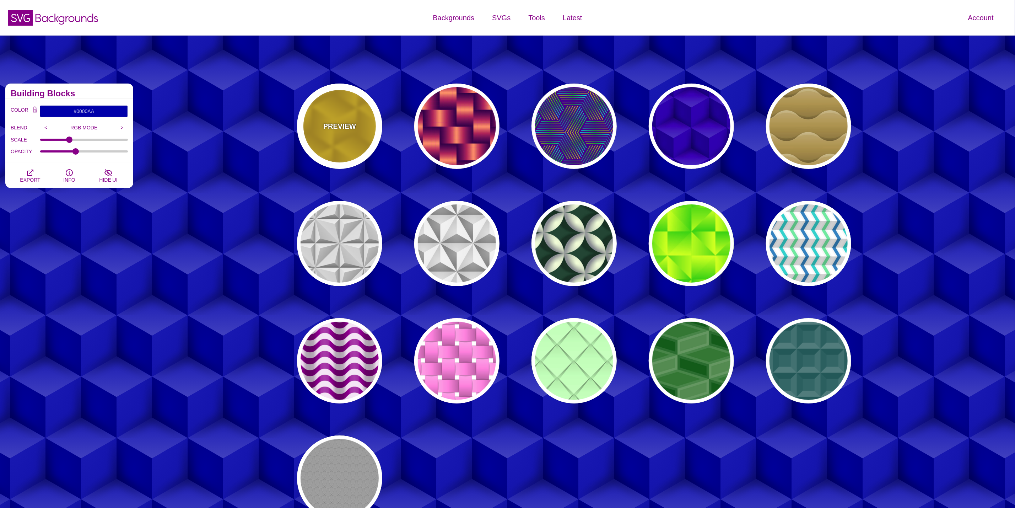
type input "#CC9900"
type input "0"
type input "1"
